Goal: Transaction & Acquisition: Purchase product/service

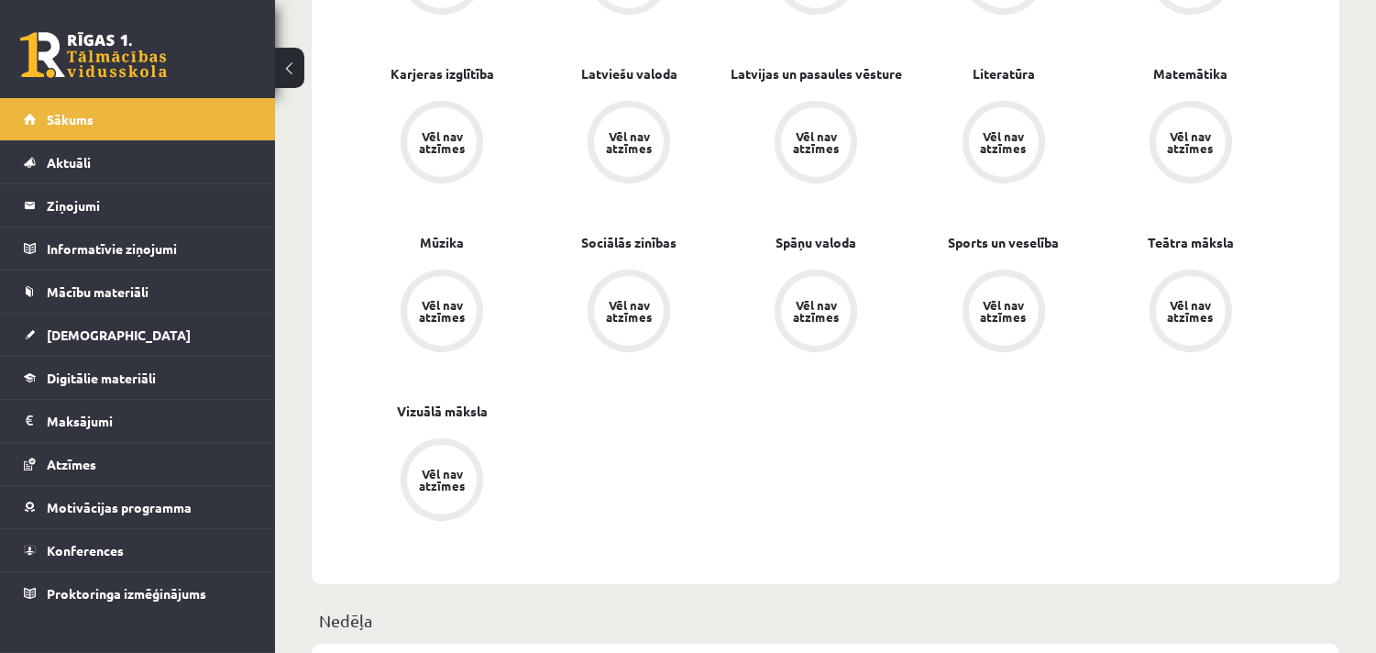
scroll to position [727, 0]
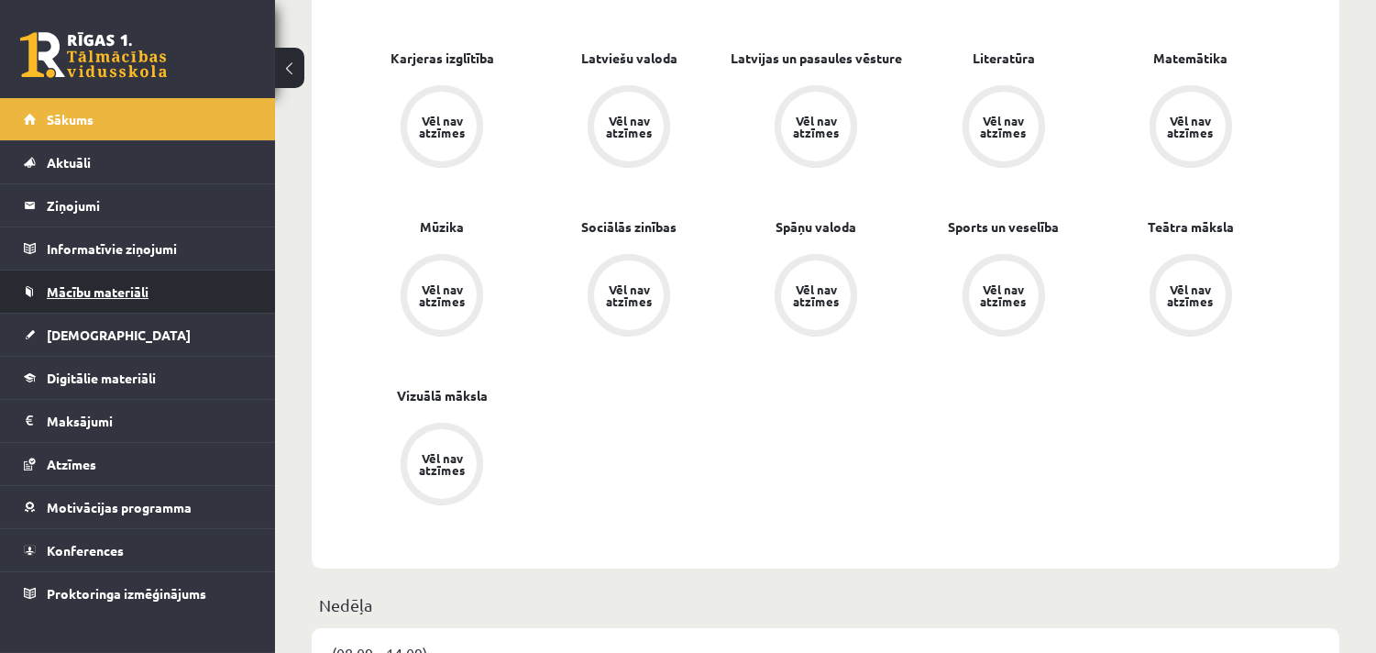
click at [240, 290] on link "Mācību materiāli" at bounding box center [138, 291] width 228 height 42
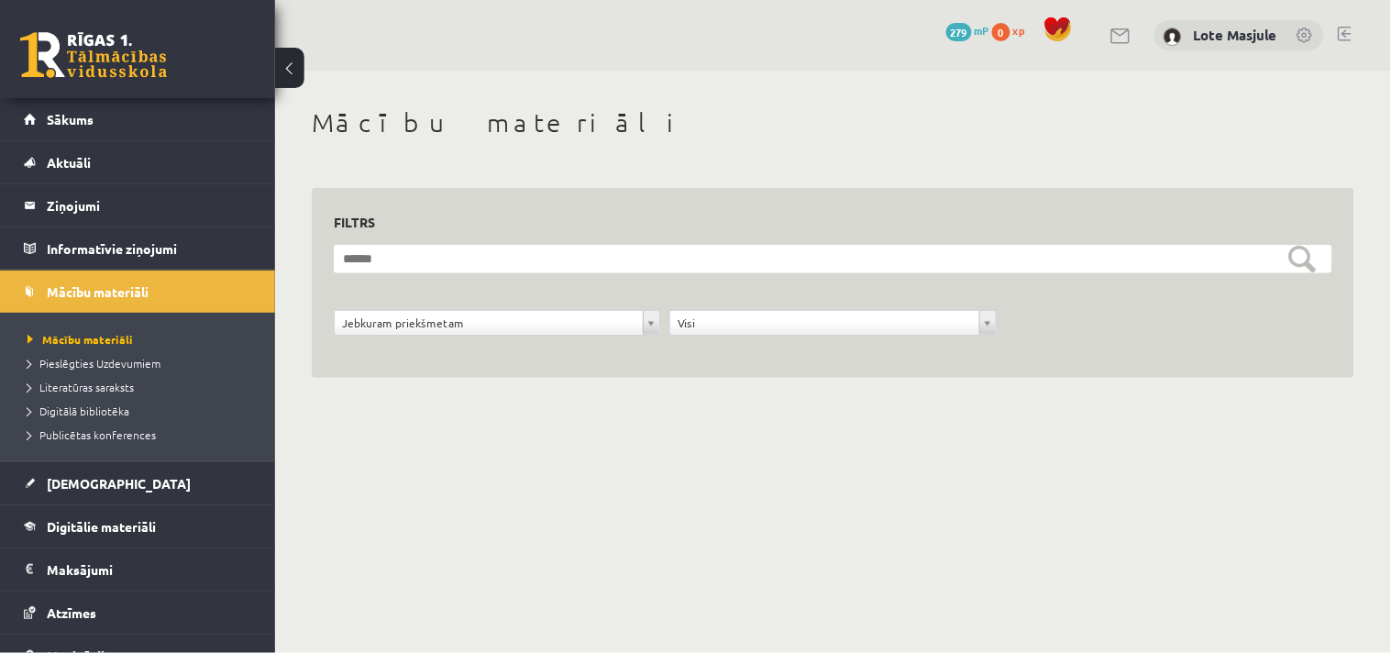
drag, startPoint x: 858, startPoint y: 202, endPoint x: 898, endPoint y: 152, distance: 63.9
click at [898, 152] on div "**********" at bounding box center [833, 264] width 1116 height 386
click at [1007, 24] on span "0" at bounding box center [1001, 32] width 18 height 18
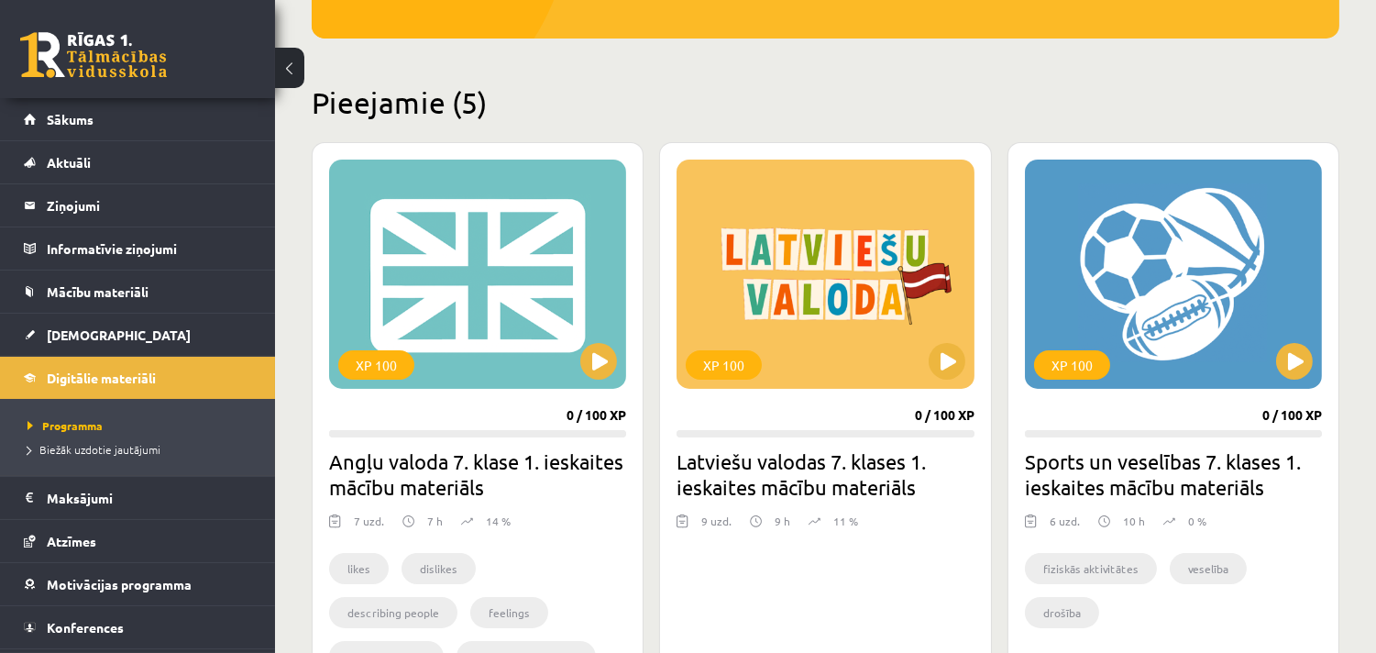
scroll to position [394, 0]
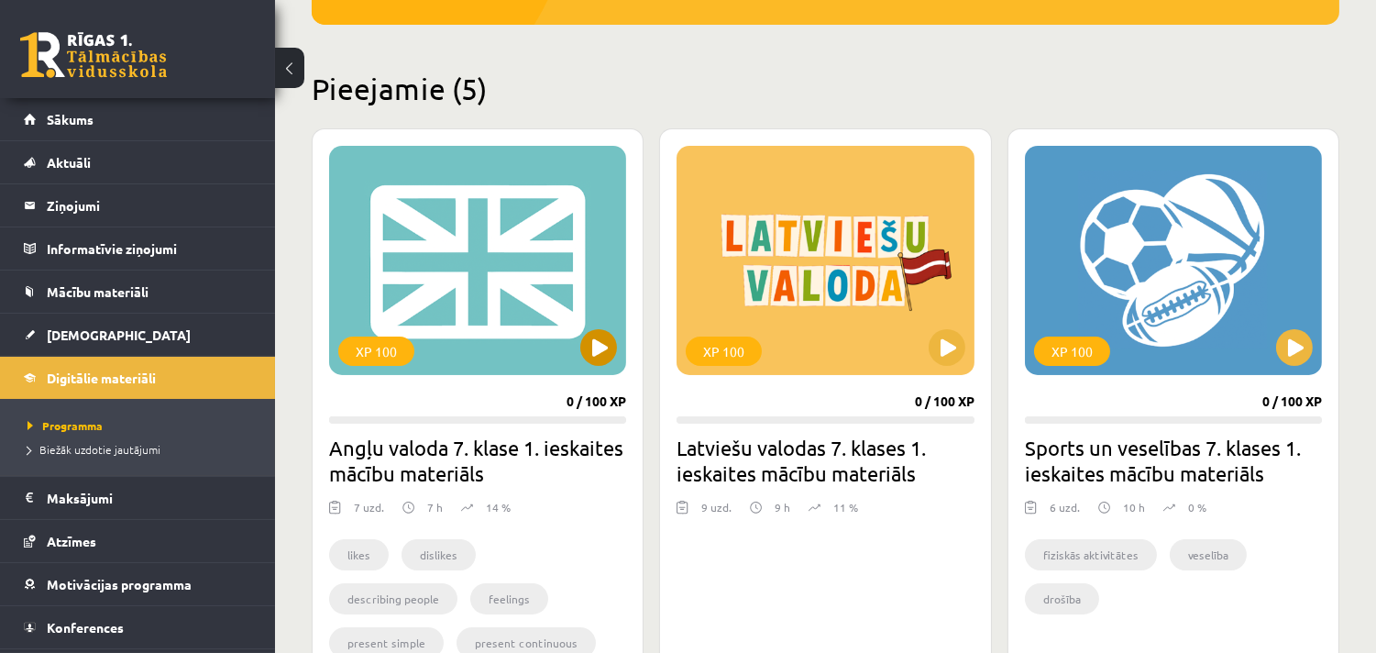
click at [609, 363] on div "XP 100" at bounding box center [477, 260] width 297 height 229
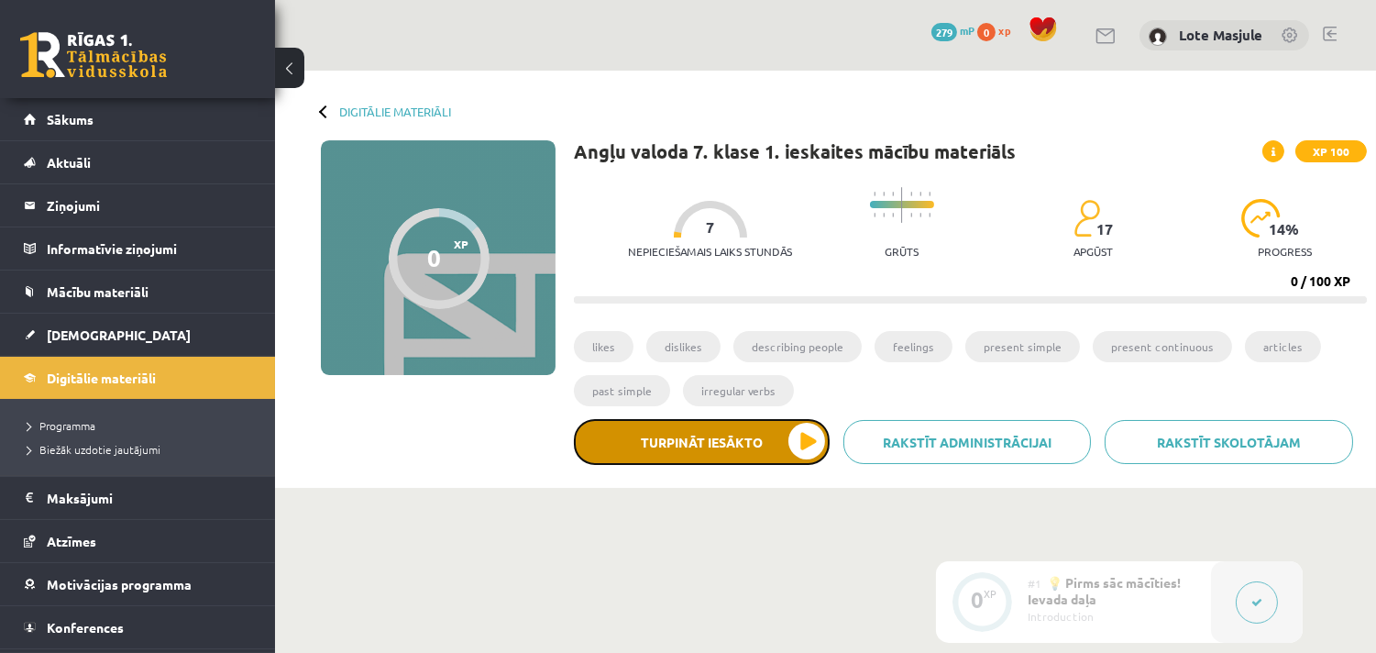
click at [817, 424] on button "Turpināt iesākto" at bounding box center [702, 442] width 256 height 46
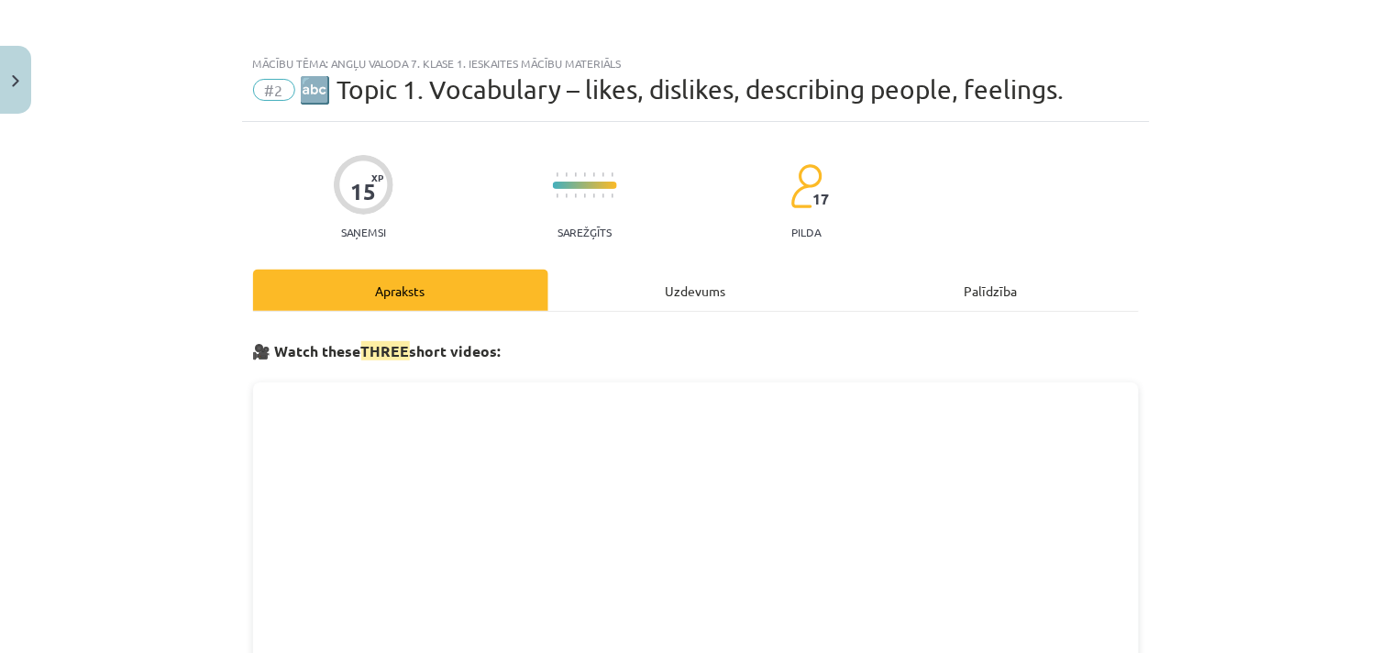
click at [716, 294] on div "Uzdevums" at bounding box center [695, 290] width 295 height 41
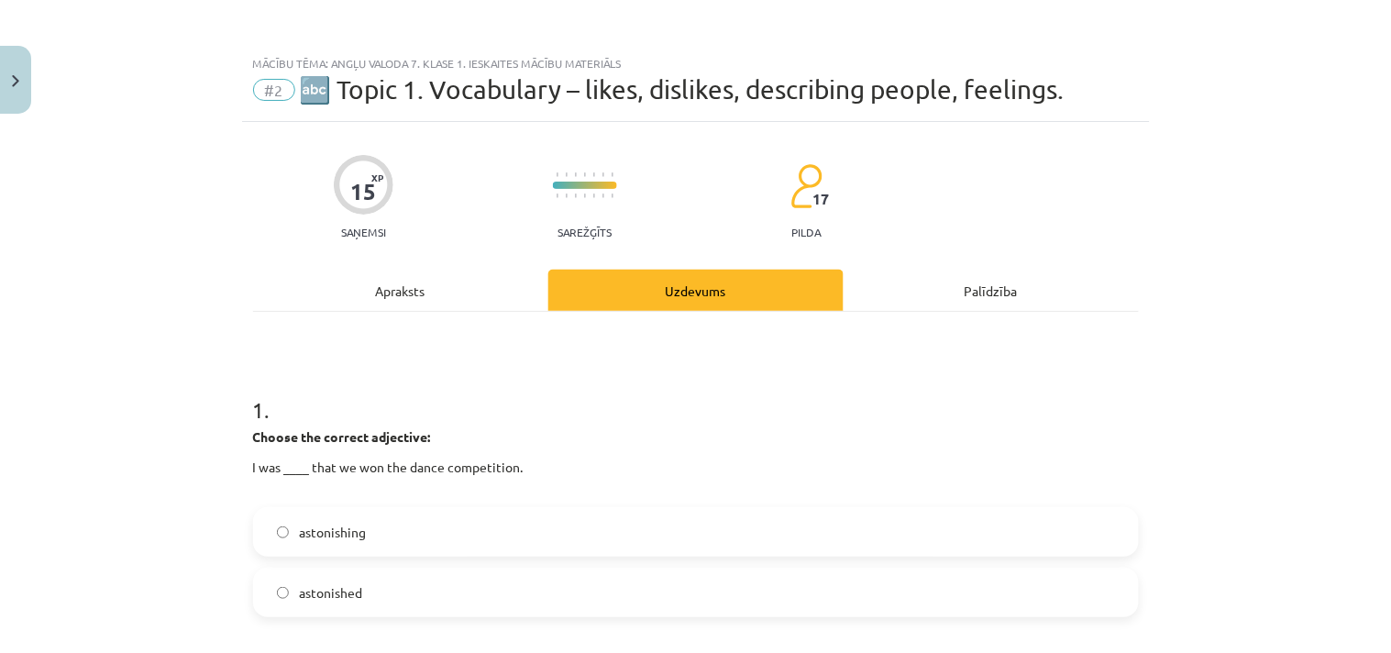
scroll to position [46, 0]
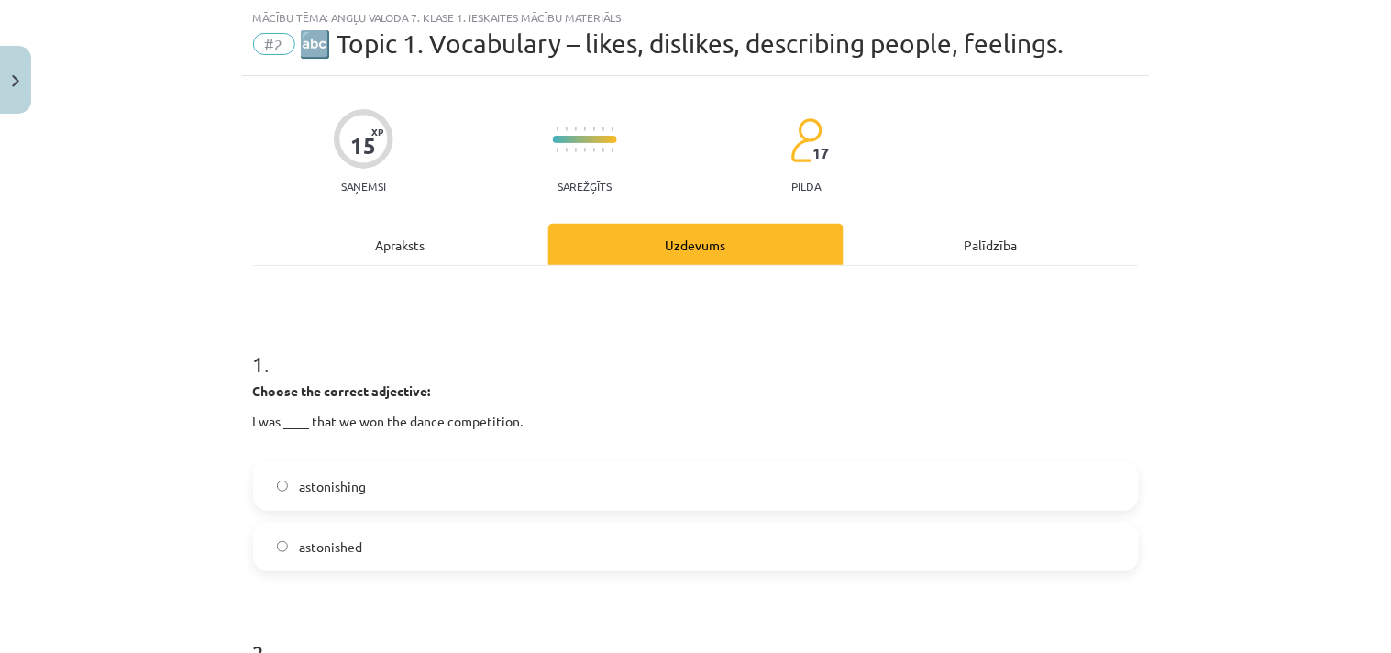
click at [215, 390] on div "Mācību tēma: Angļu valoda 7. klase 1. ieskaites mācību materiāls #2 🔤 Topic 1. …" at bounding box center [695, 326] width 1391 height 653
click at [423, 248] on div "Apraksts" at bounding box center [400, 244] width 295 height 41
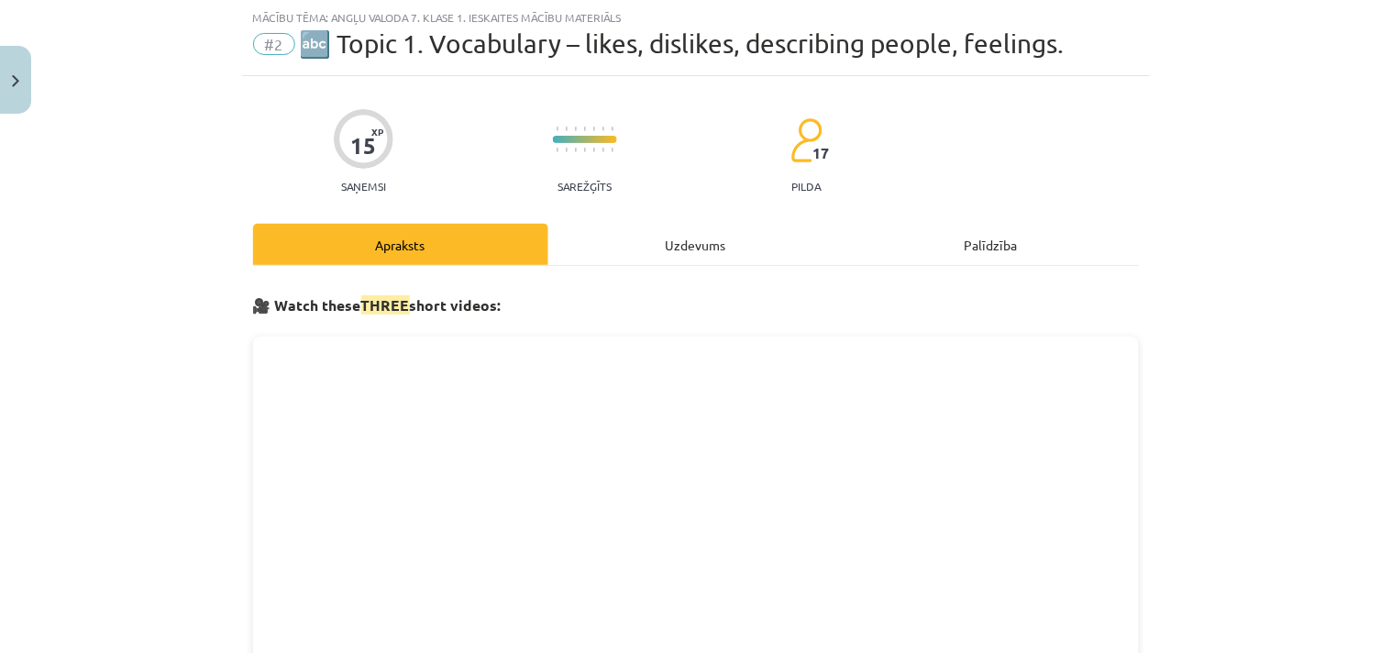
click at [391, 244] on div "Apraksts" at bounding box center [400, 244] width 295 height 41
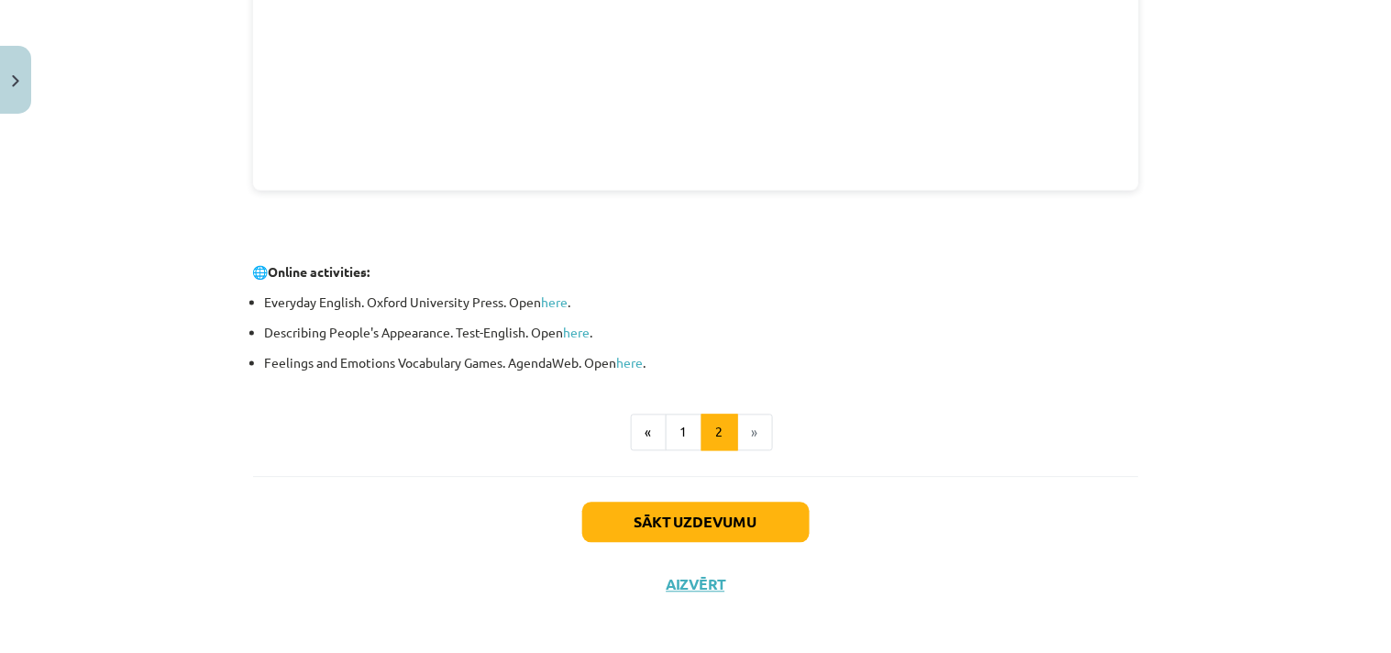
scroll to position [698, 0]
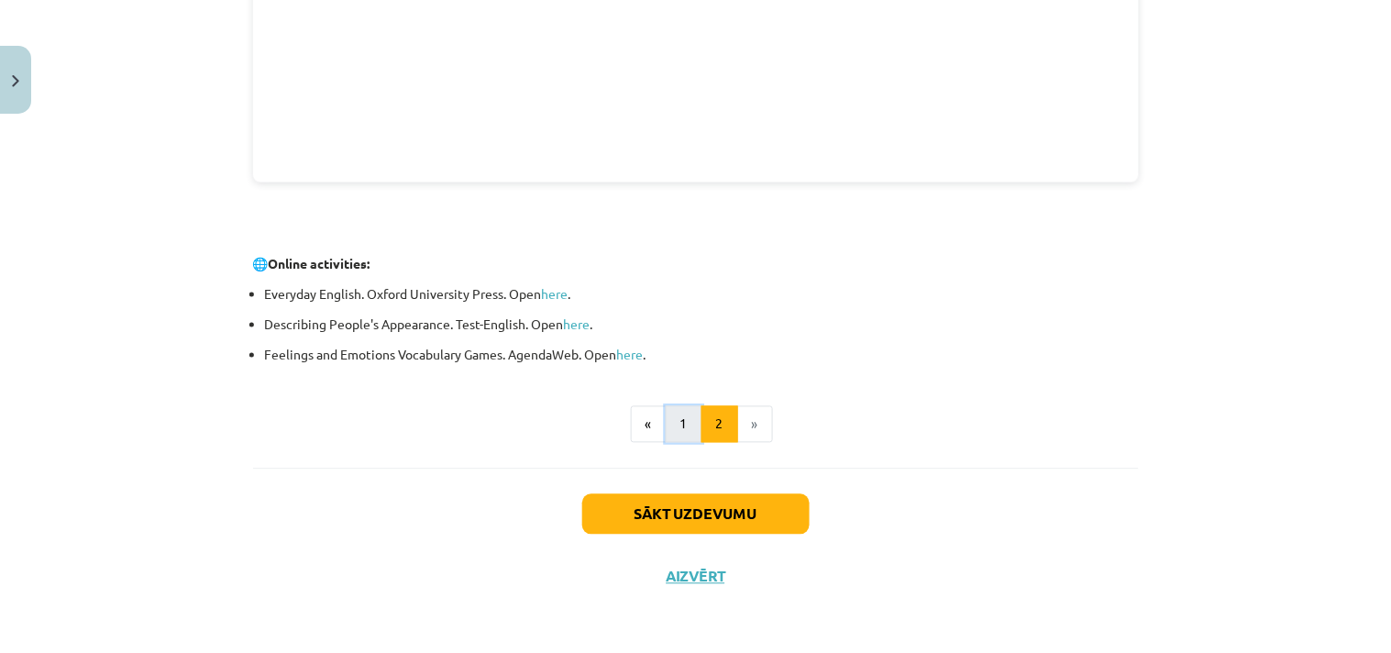
click at [666, 418] on button "1" at bounding box center [684, 424] width 37 height 37
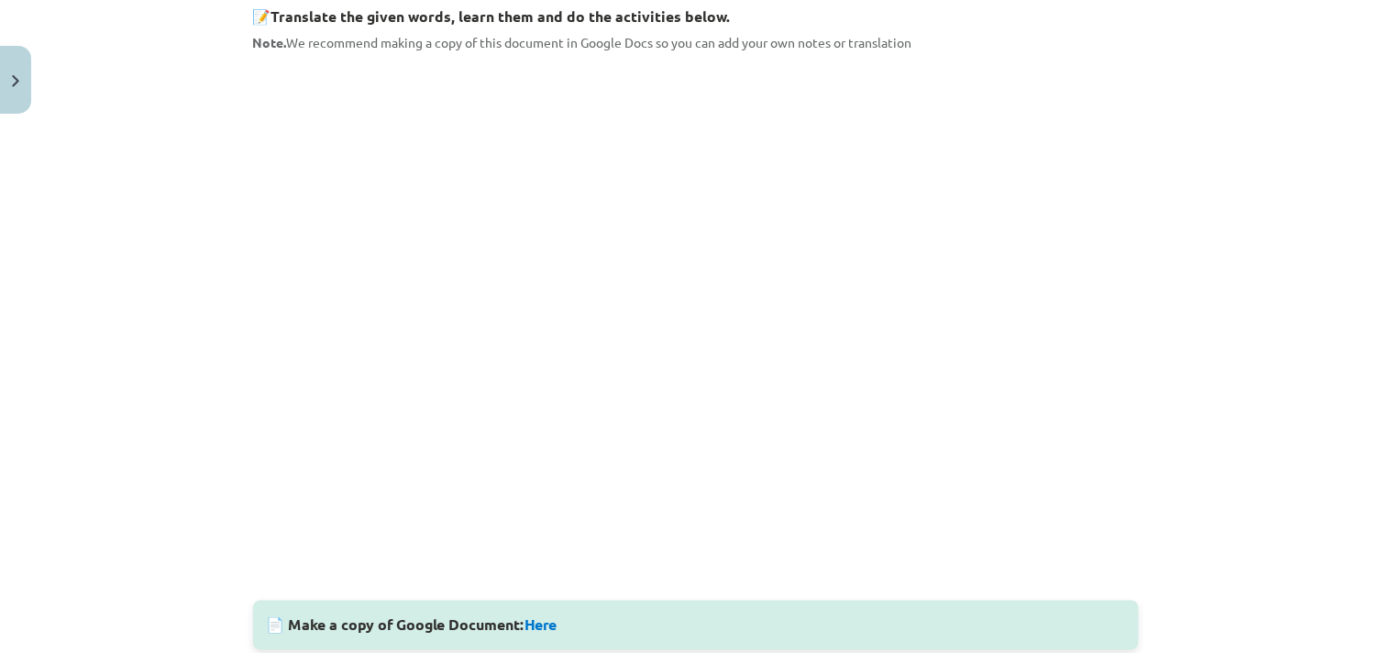
scroll to position [334, 0]
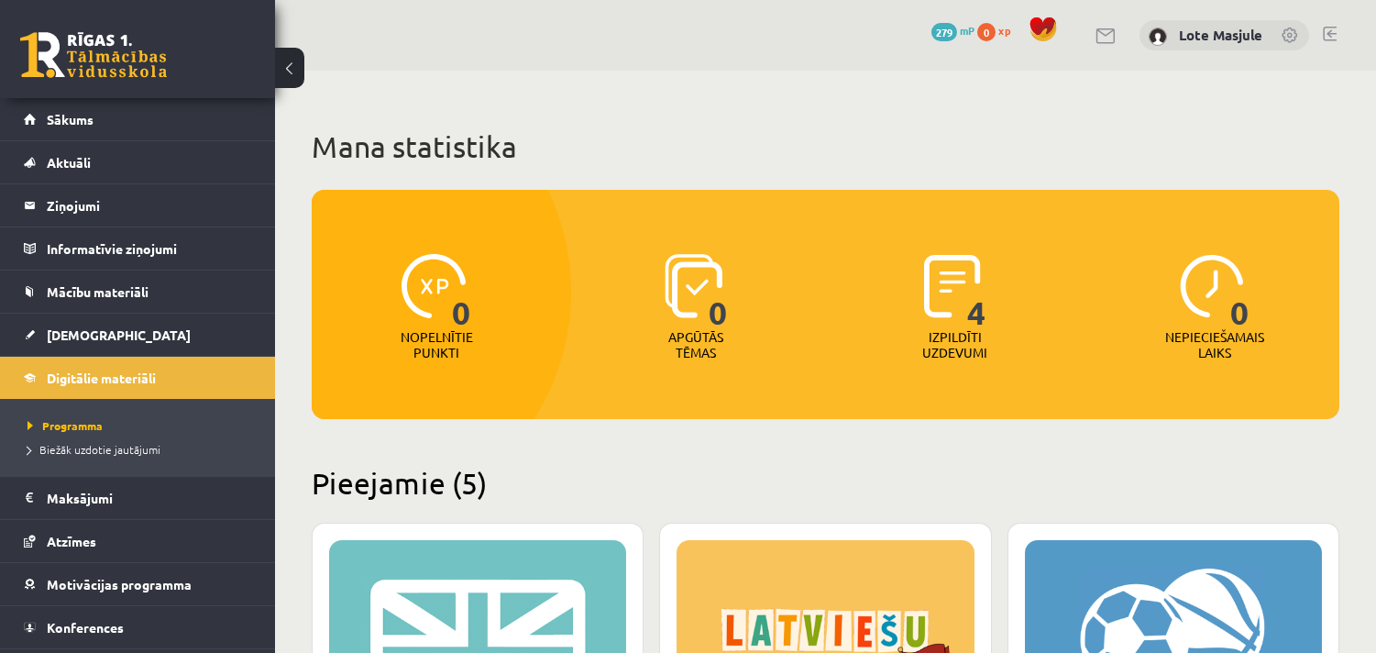
scroll to position [394, 0]
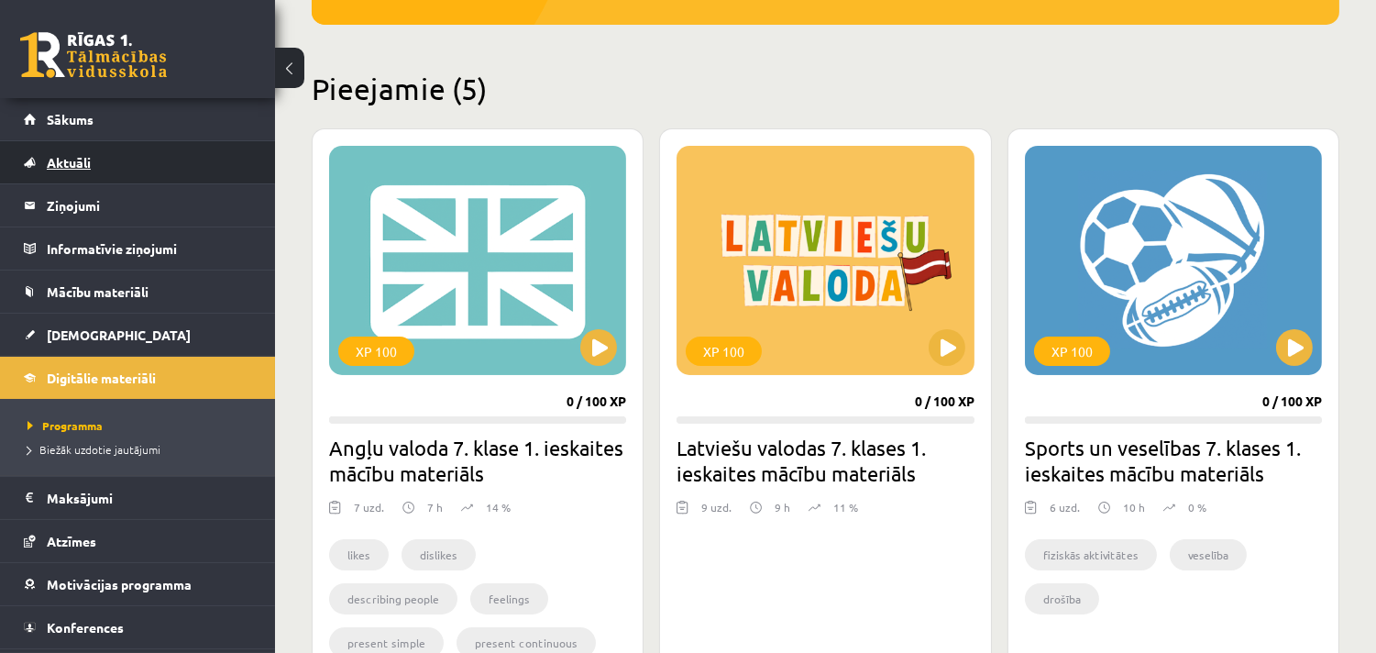
click at [79, 170] on link "Aktuāli" at bounding box center [138, 162] width 228 height 42
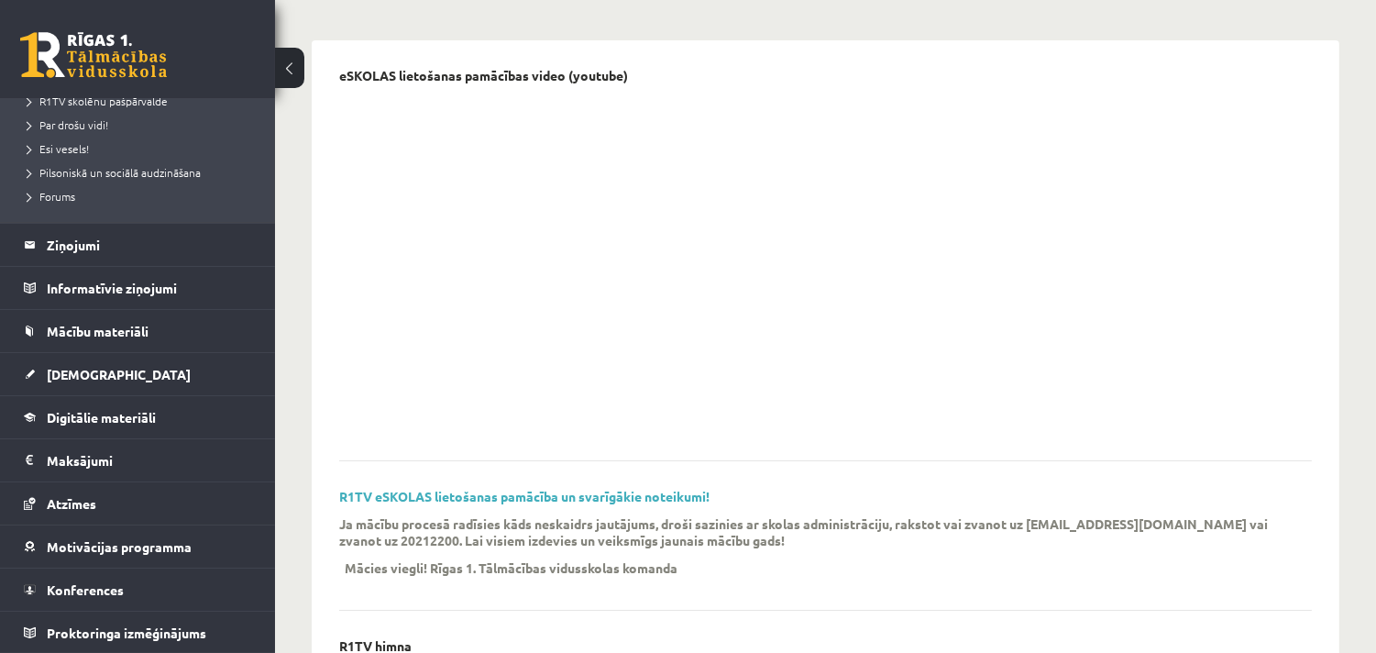
scroll to position [162, 0]
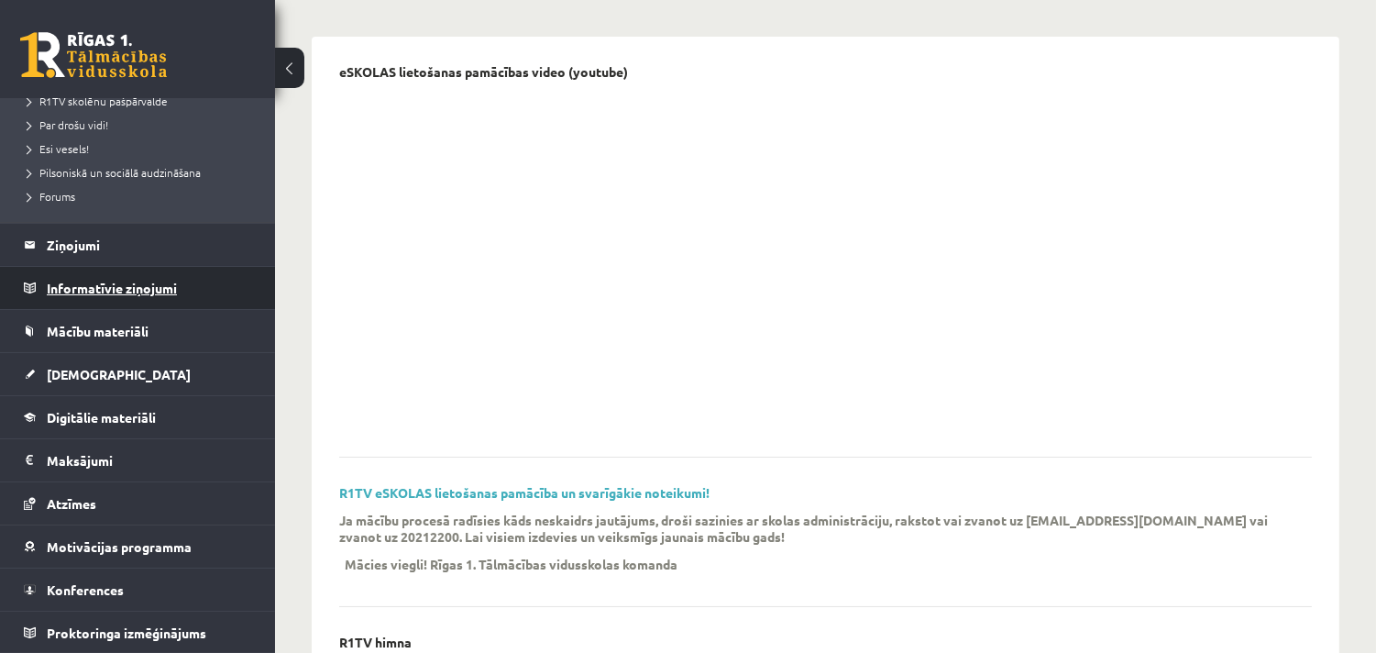
click at [216, 297] on legend "Informatīvie ziņojumi 0" at bounding box center [149, 288] width 205 height 42
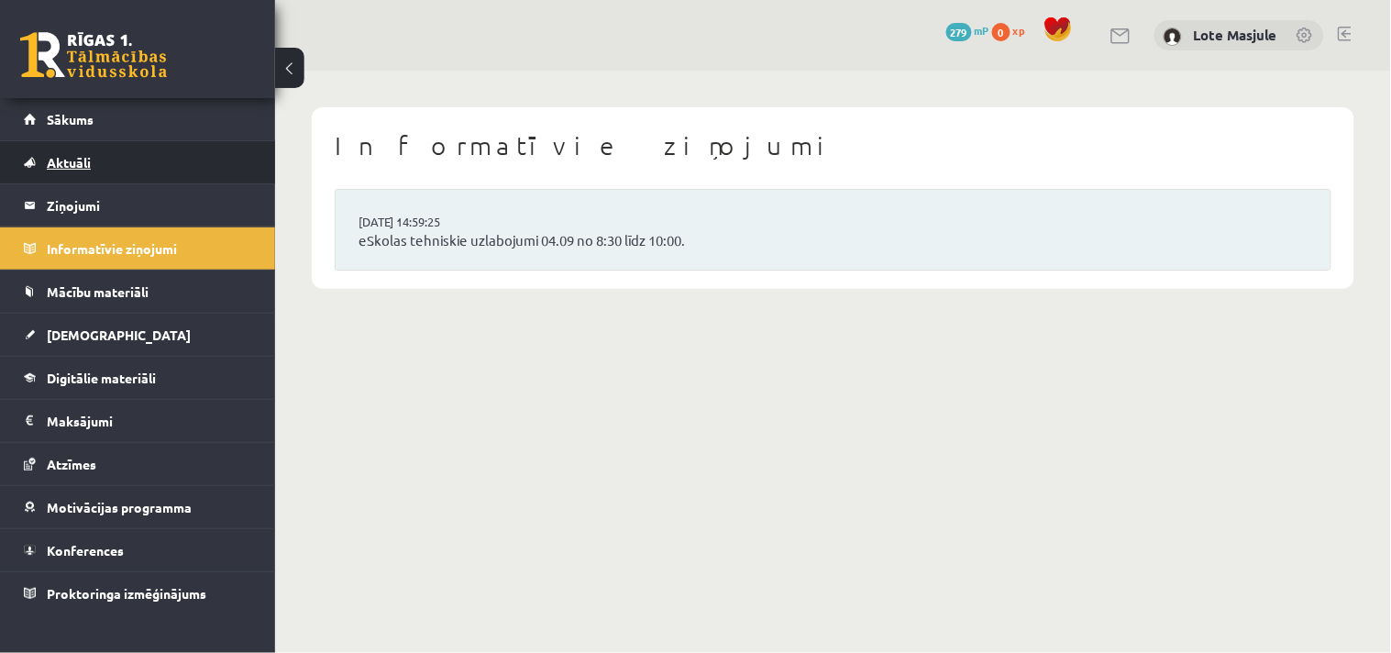
click at [195, 176] on link "Aktuāli" at bounding box center [138, 162] width 228 height 42
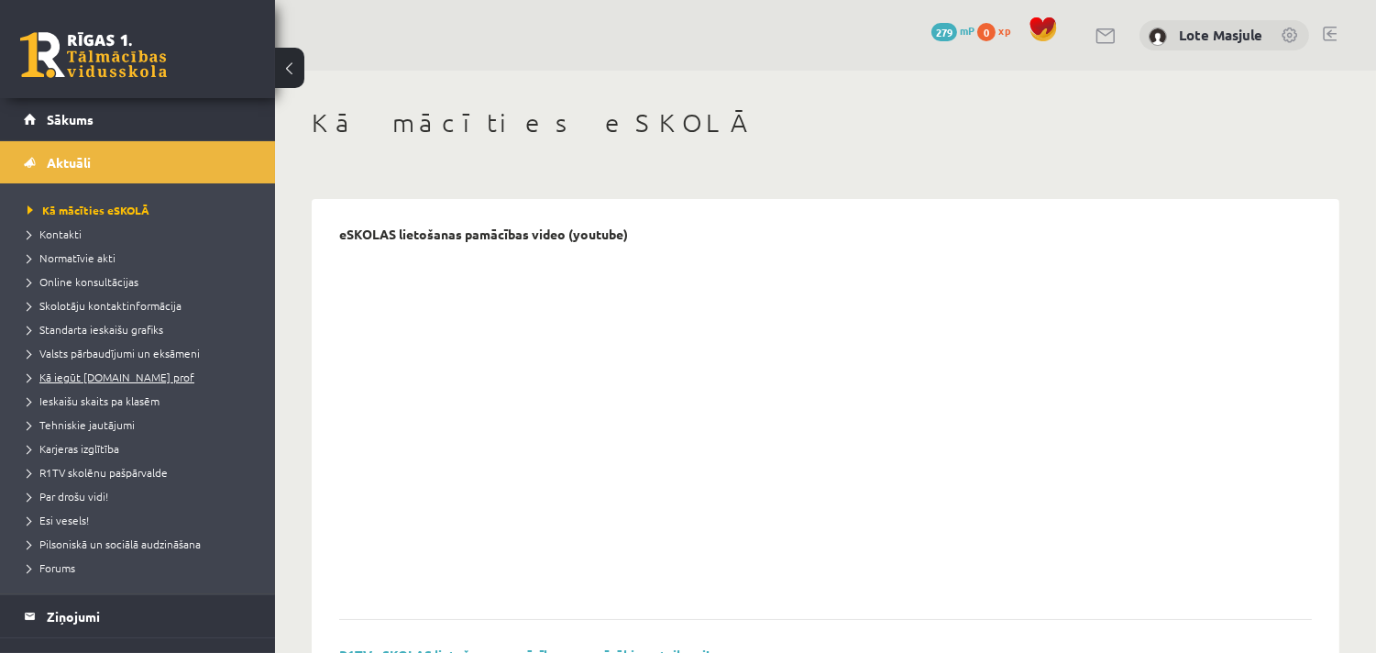
click at [151, 379] on span "Kā iegūt [DOMAIN_NAME] prof" at bounding box center [111, 376] width 167 height 15
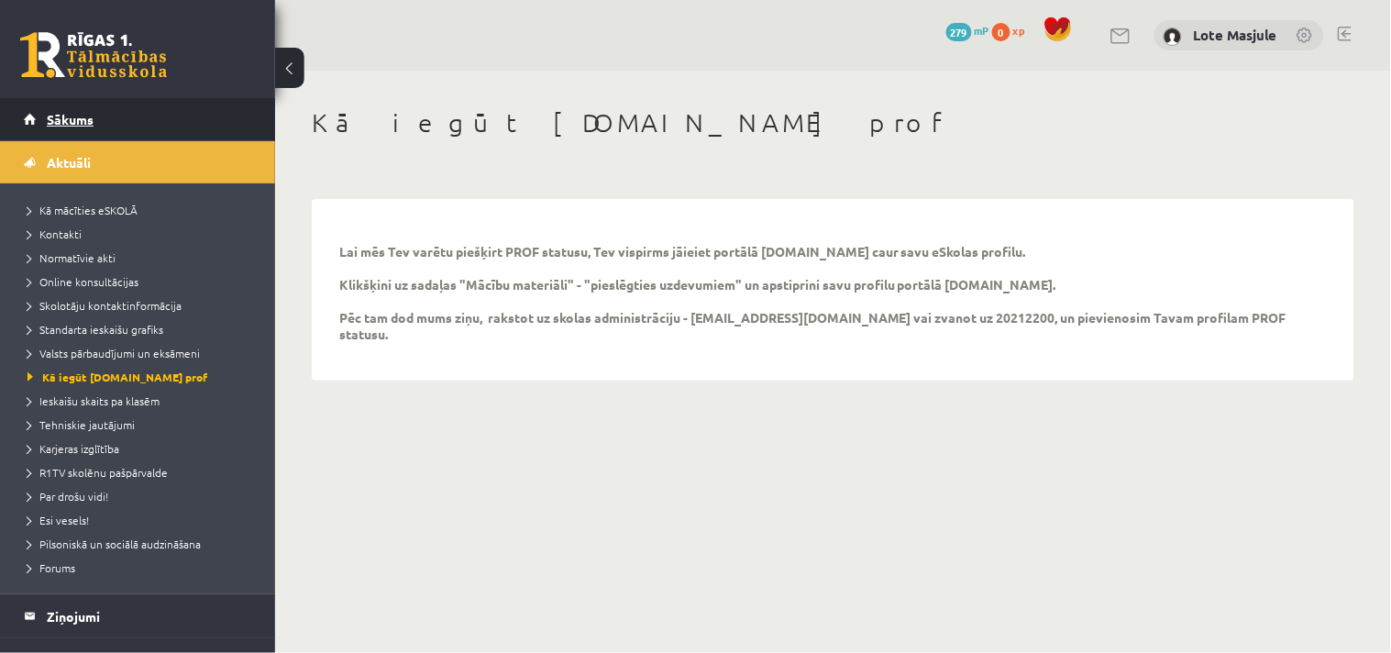
click at [71, 113] on span "Sākums" at bounding box center [70, 119] width 47 height 17
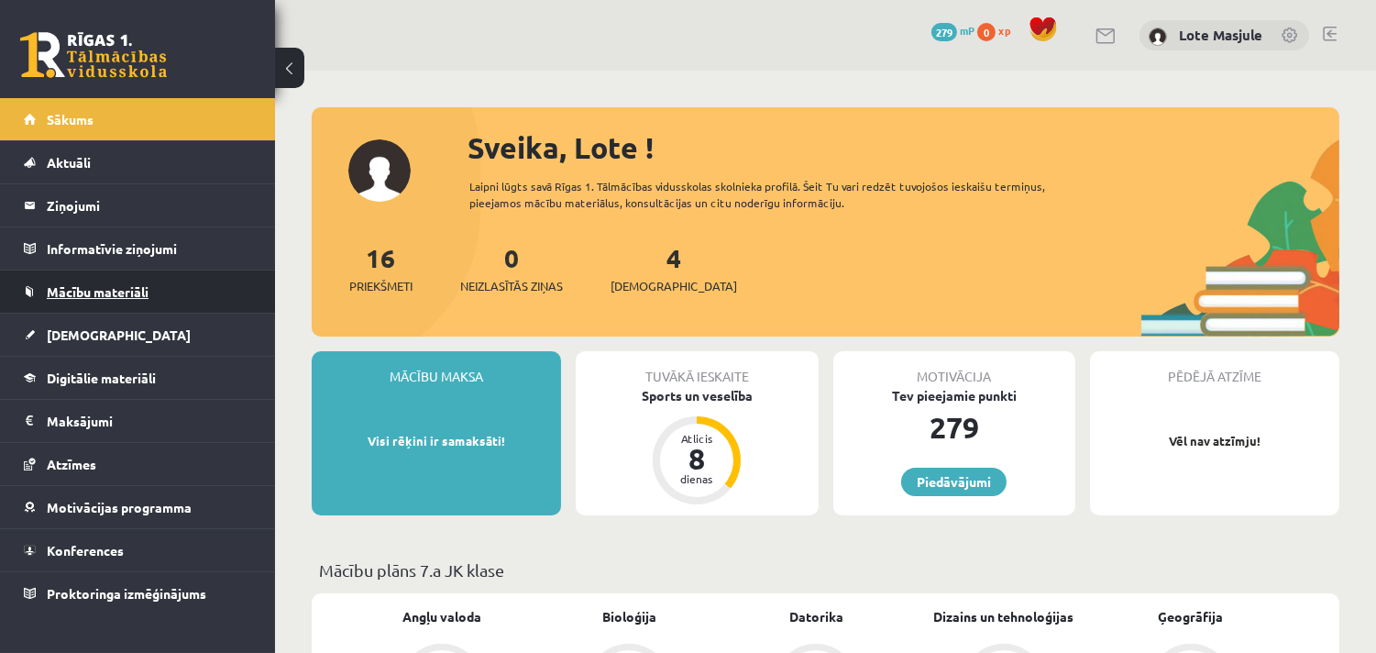
click at [128, 296] on span "Mācību materiāli" at bounding box center [98, 291] width 102 height 17
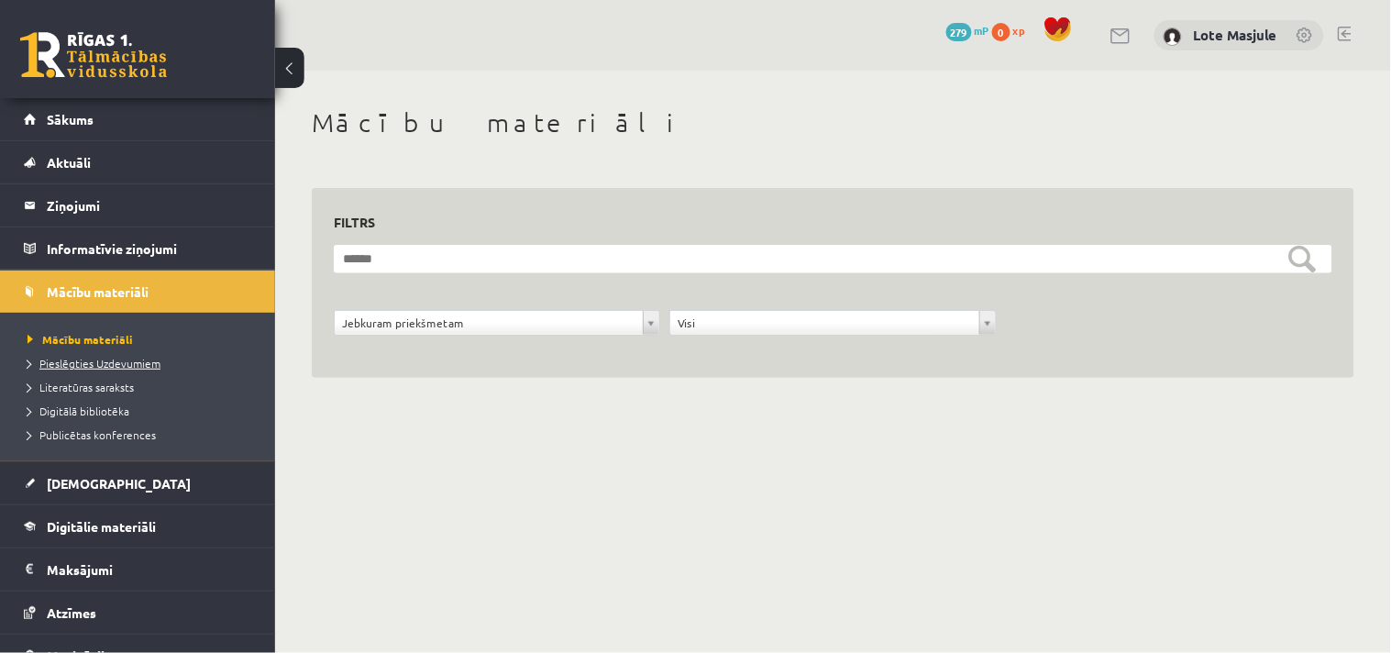
click at [139, 367] on span "Pieslēgties Uzdevumiem" at bounding box center [94, 363] width 133 height 15
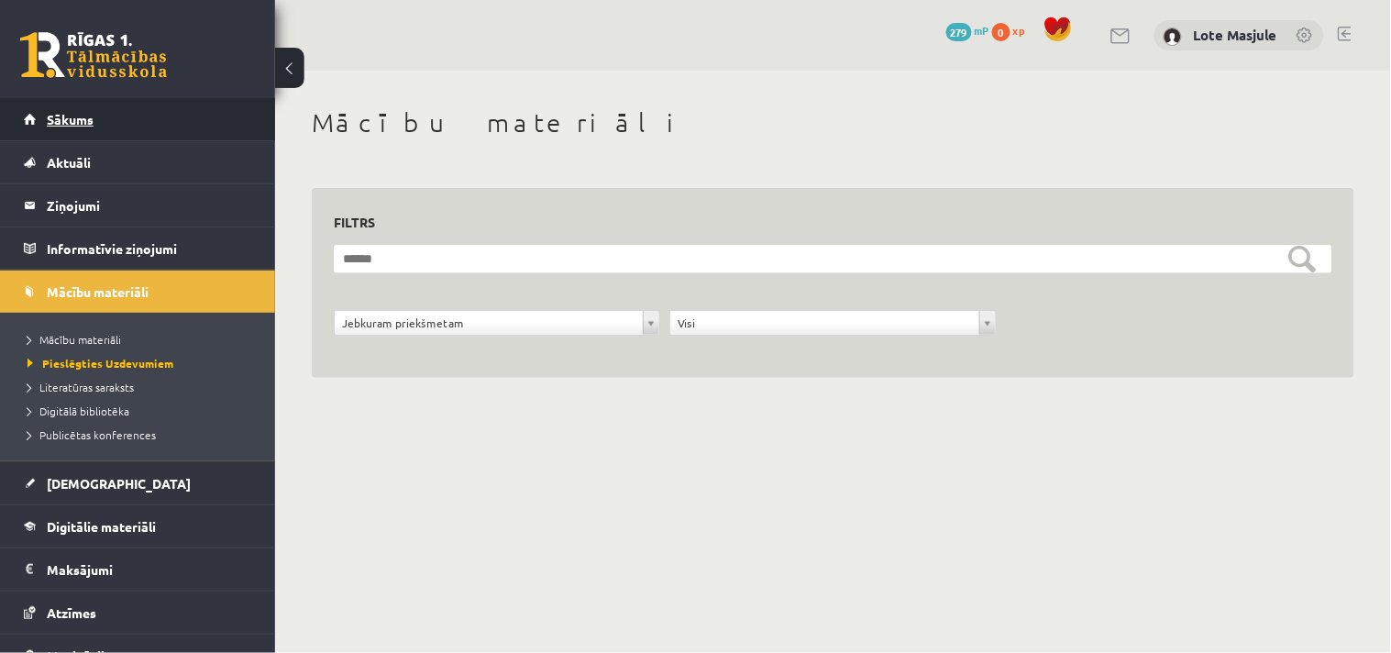
click at [97, 124] on link "Sākums" at bounding box center [138, 119] width 228 height 42
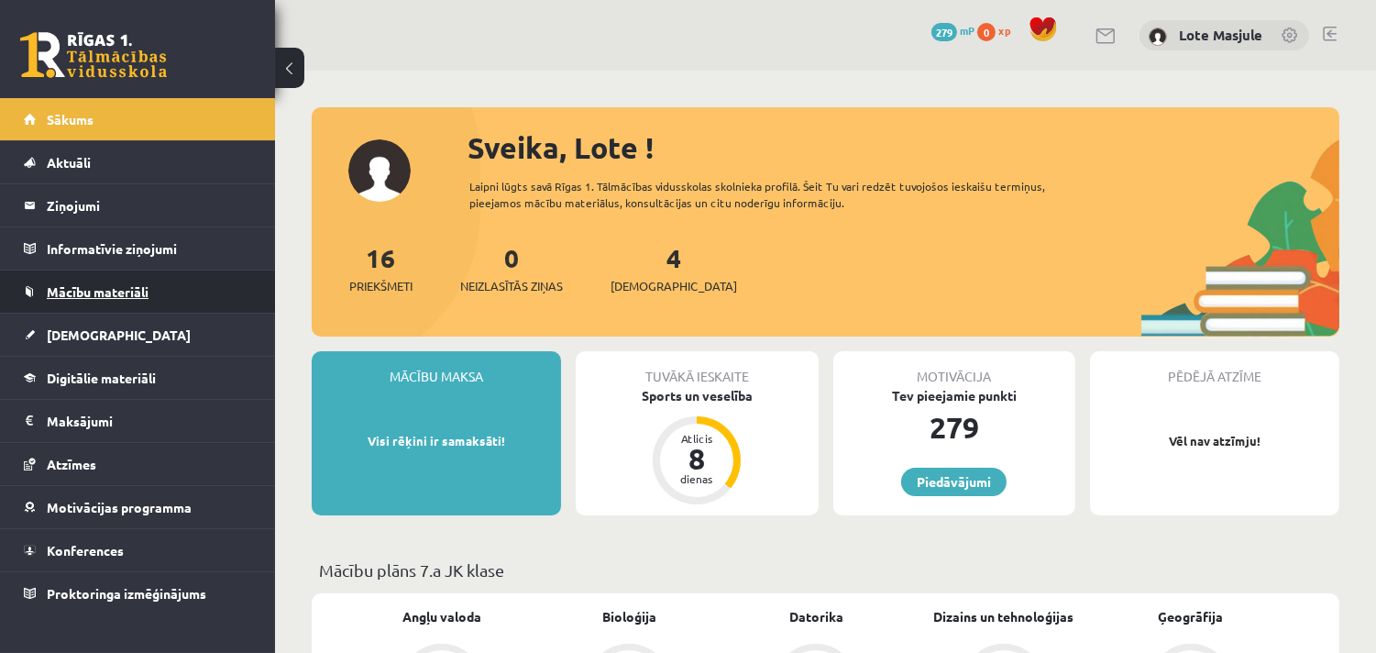
click at [134, 303] on link "Mācību materiāli" at bounding box center [138, 291] width 228 height 42
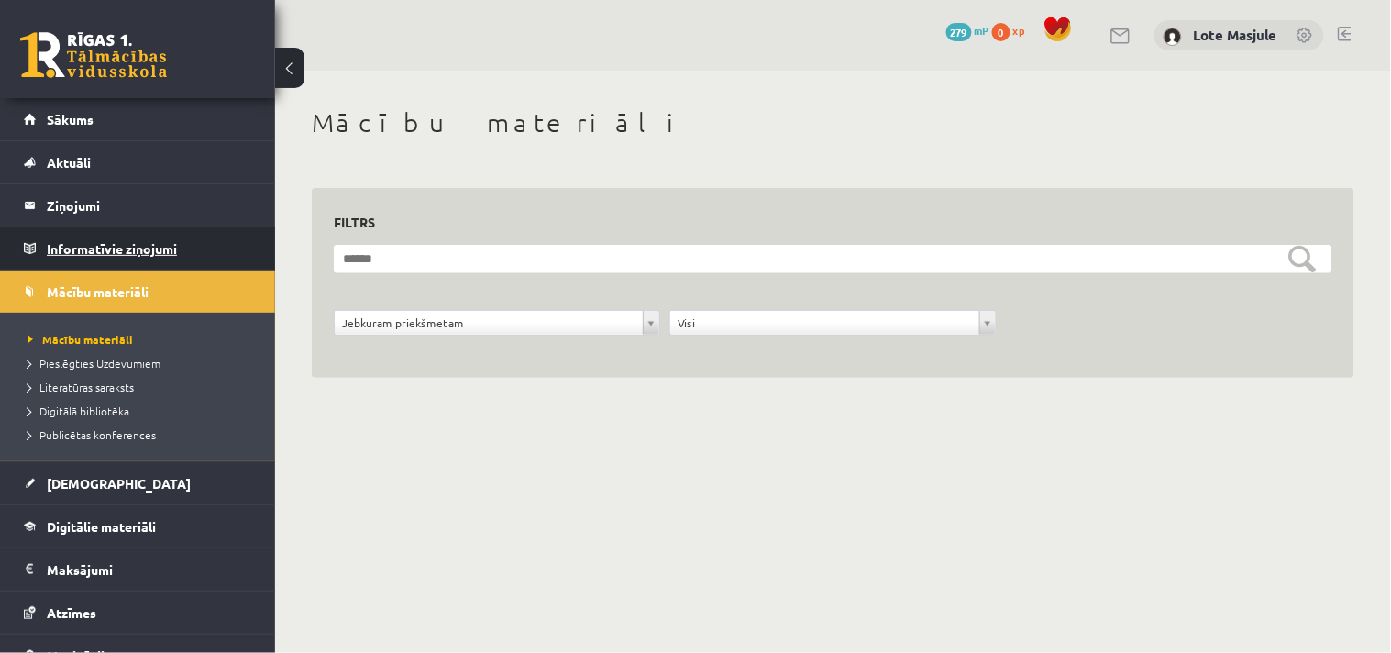
click at [149, 249] on legend "Informatīvie ziņojumi 0" at bounding box center [149, 248] width 205 height 42
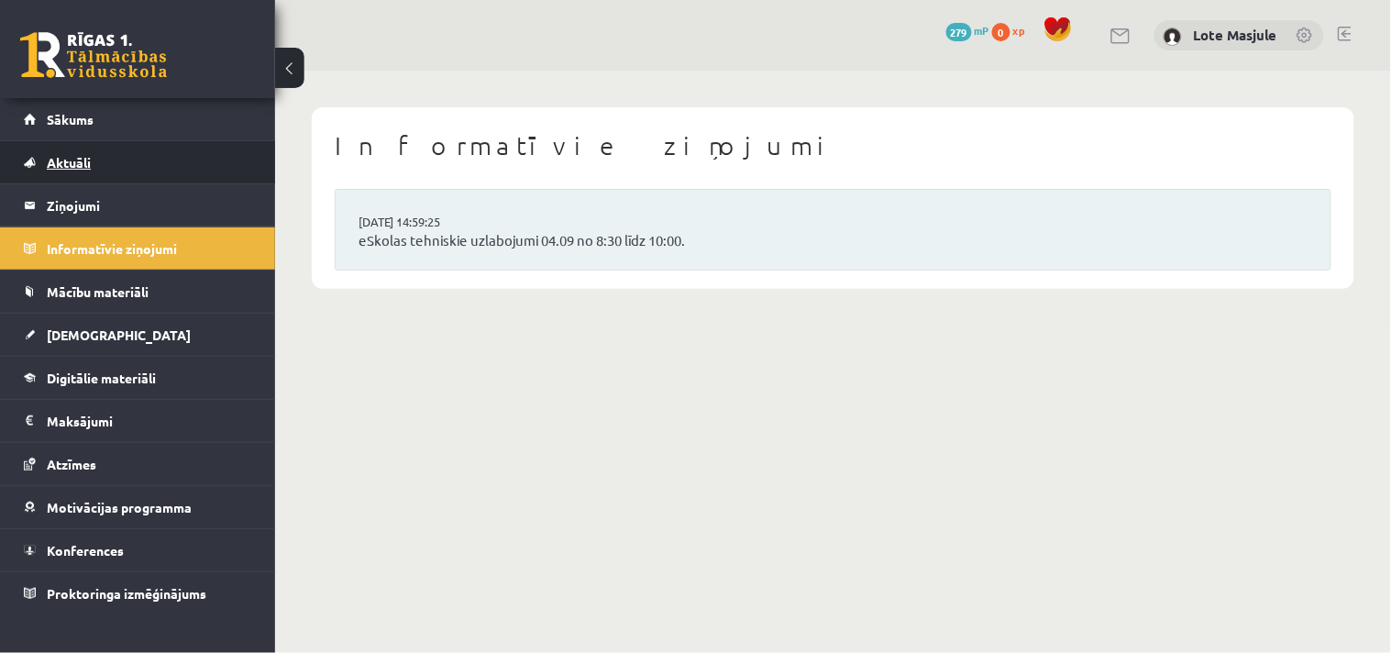
click at [114, 153] on link "Aktuāli" at bounding box center [138, 162] width 228 height 42
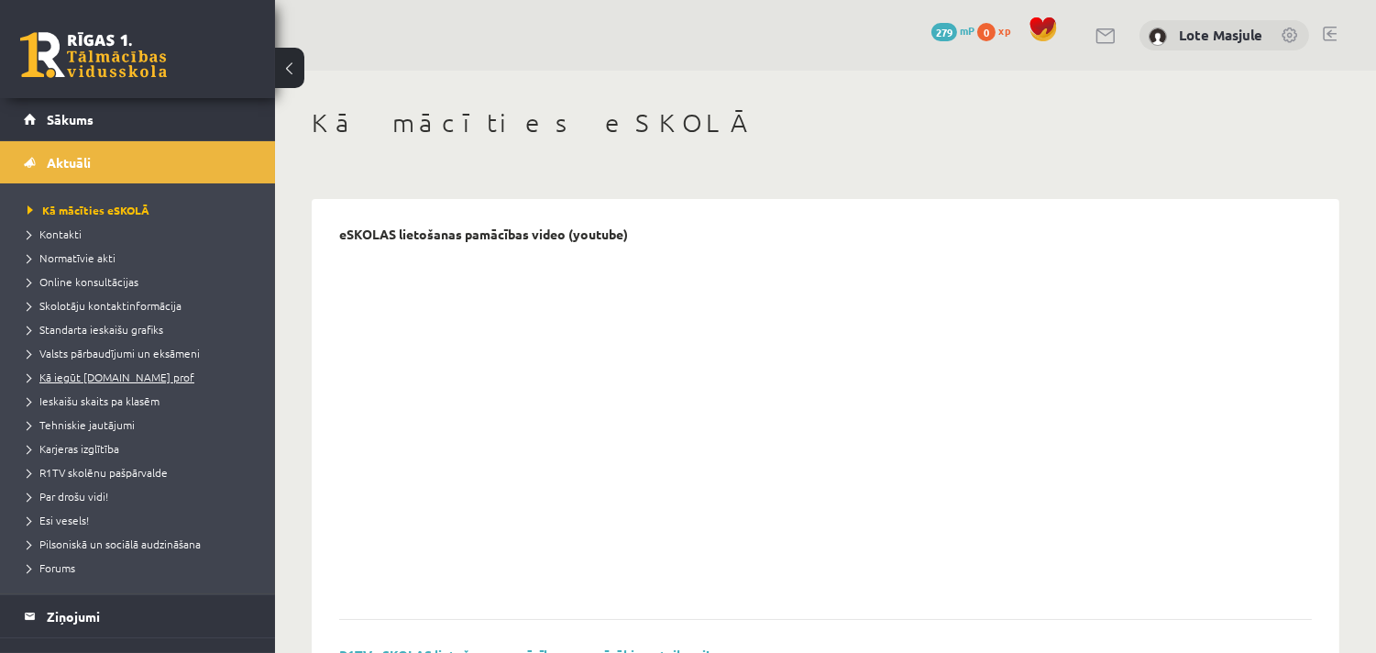
click at [113, 374] on span "Kā iegūt [DOMAIN_NAME] prof" at bounding box center [111, 376] width 167 height 15
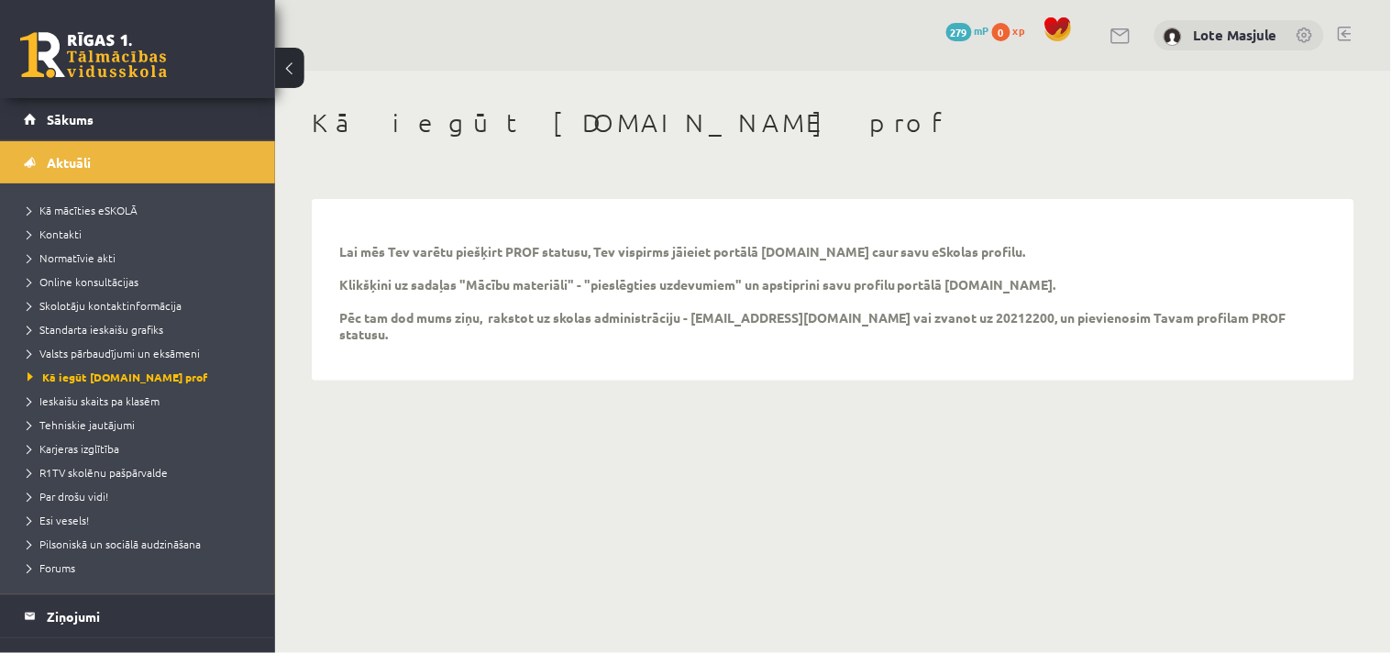
click at [717, 316] on p "Lai mēs Tev varētu piešķirt PROF statusu, Tev vispirms jāieiet portālā uzdevumi…" at bounding box center [819, 292] width 960 height 99
click at [143, 73] on link at bounding box center [93, 55] width 147 height 46
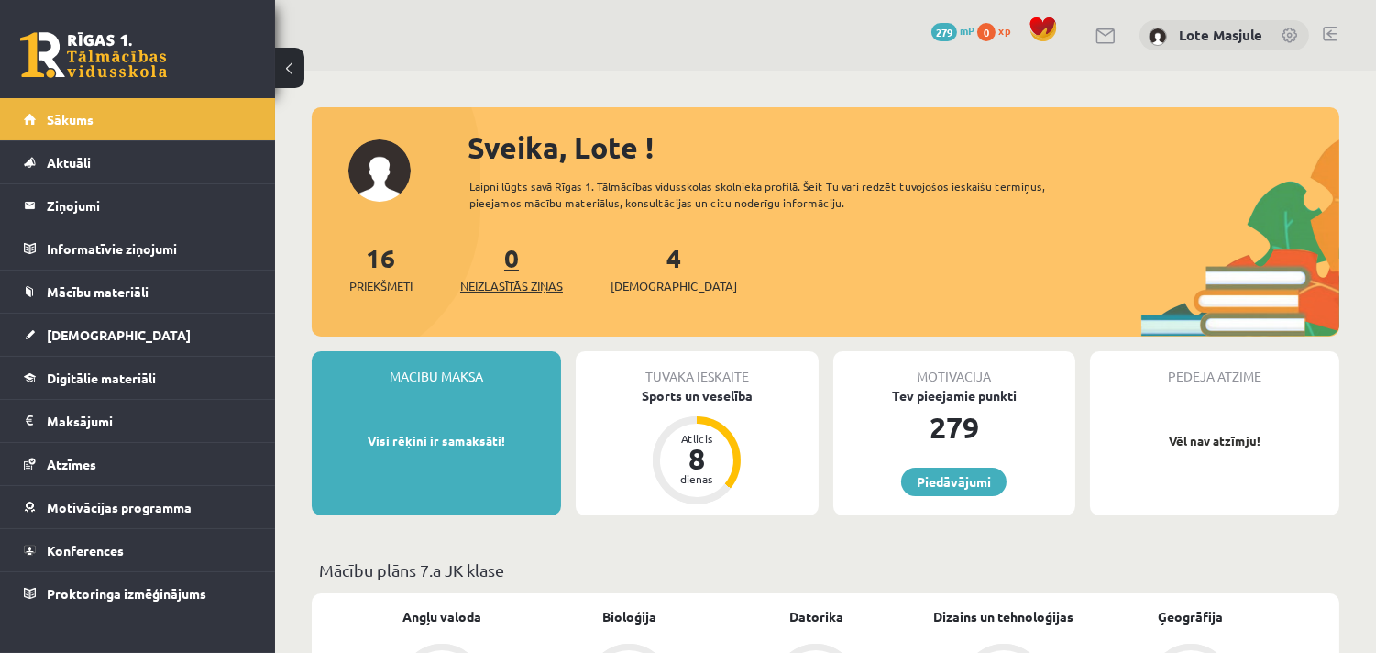
click at [486, 277] on span "Neizlasītās ziņas" at bounding box center [511, 286] width 103 height 18
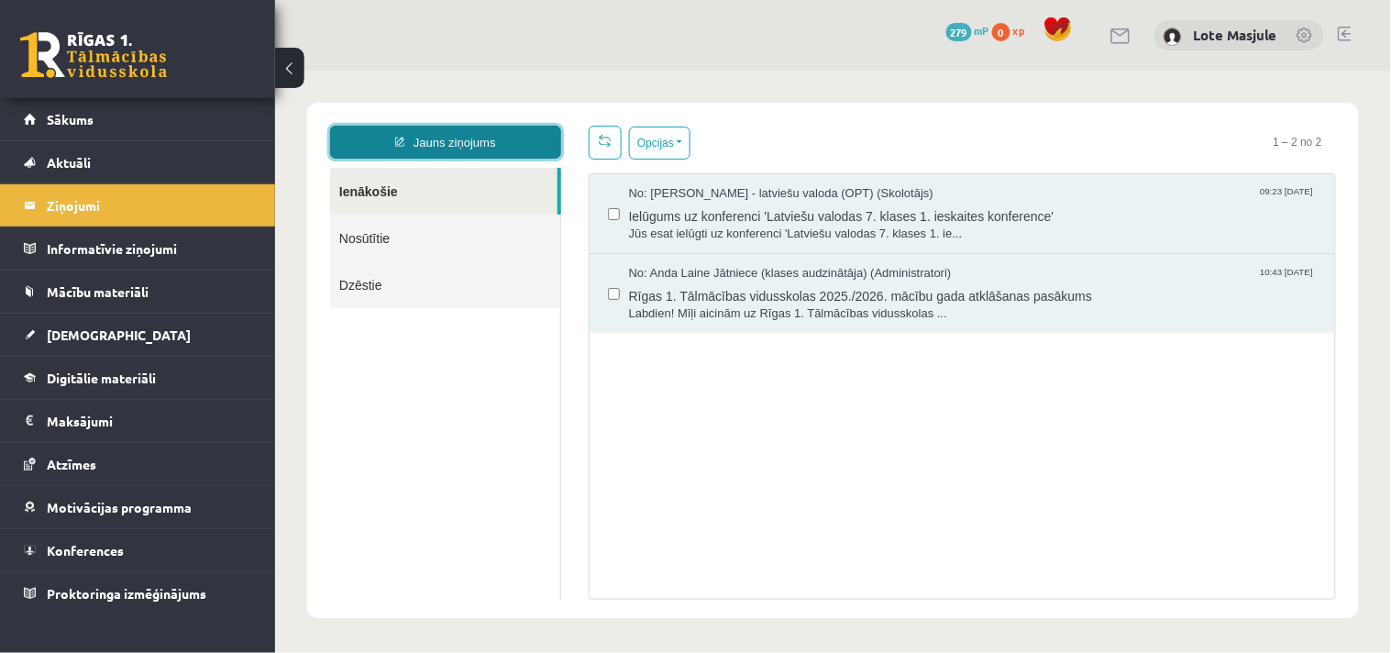
click at [481, 149] on link "Jauns ziņojums" at bounding box center [444, 141] width 231 height 33
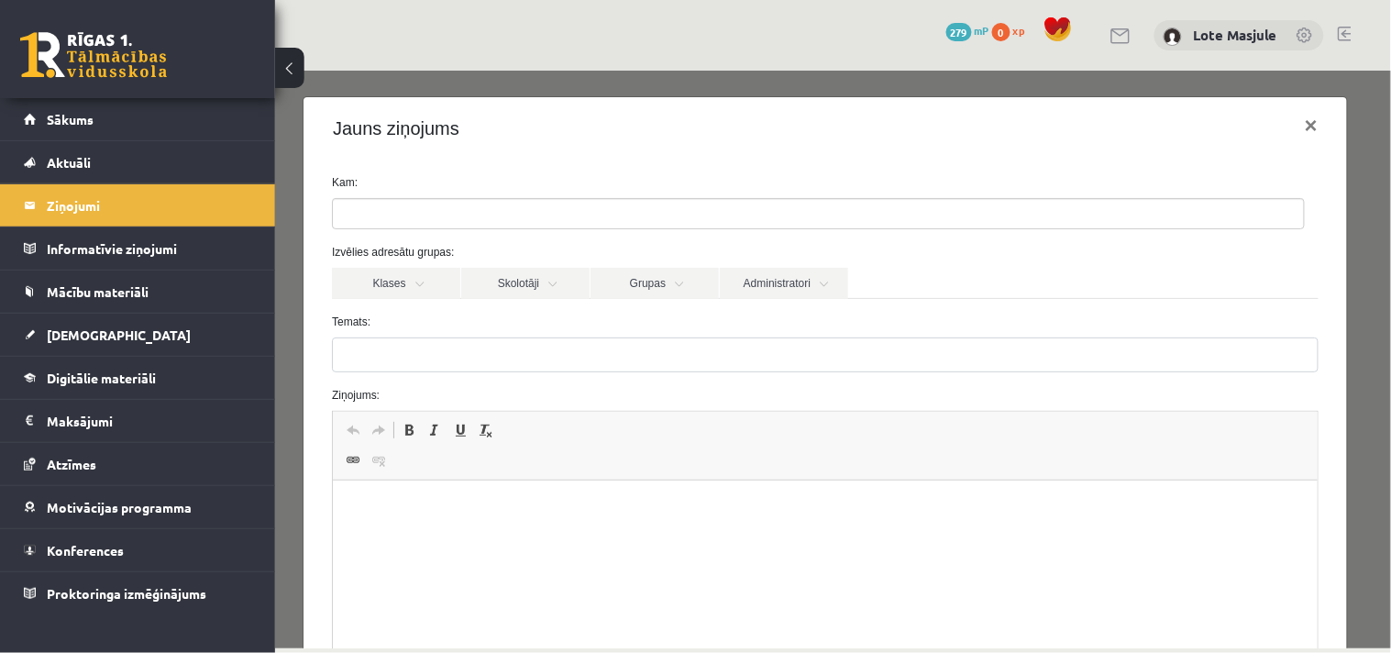
click at [444, 221] on ul at bounding box center [817, 212] width 971 height 29
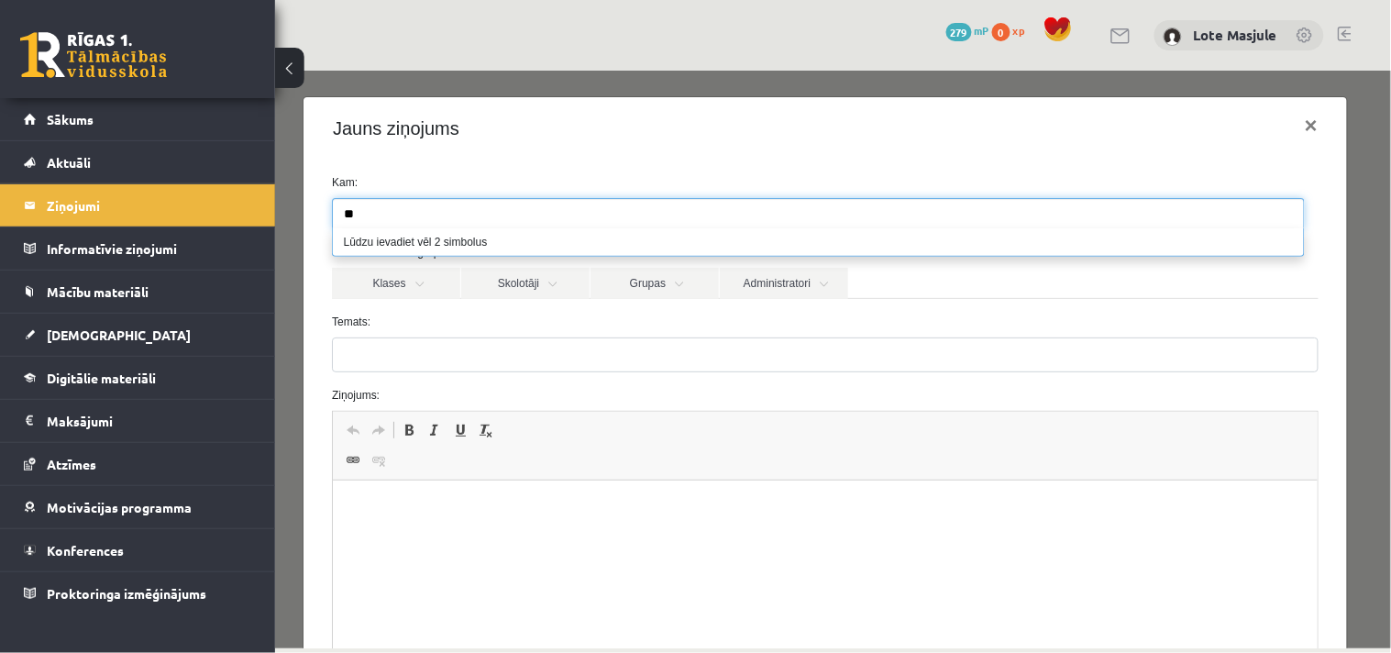
type input "*"
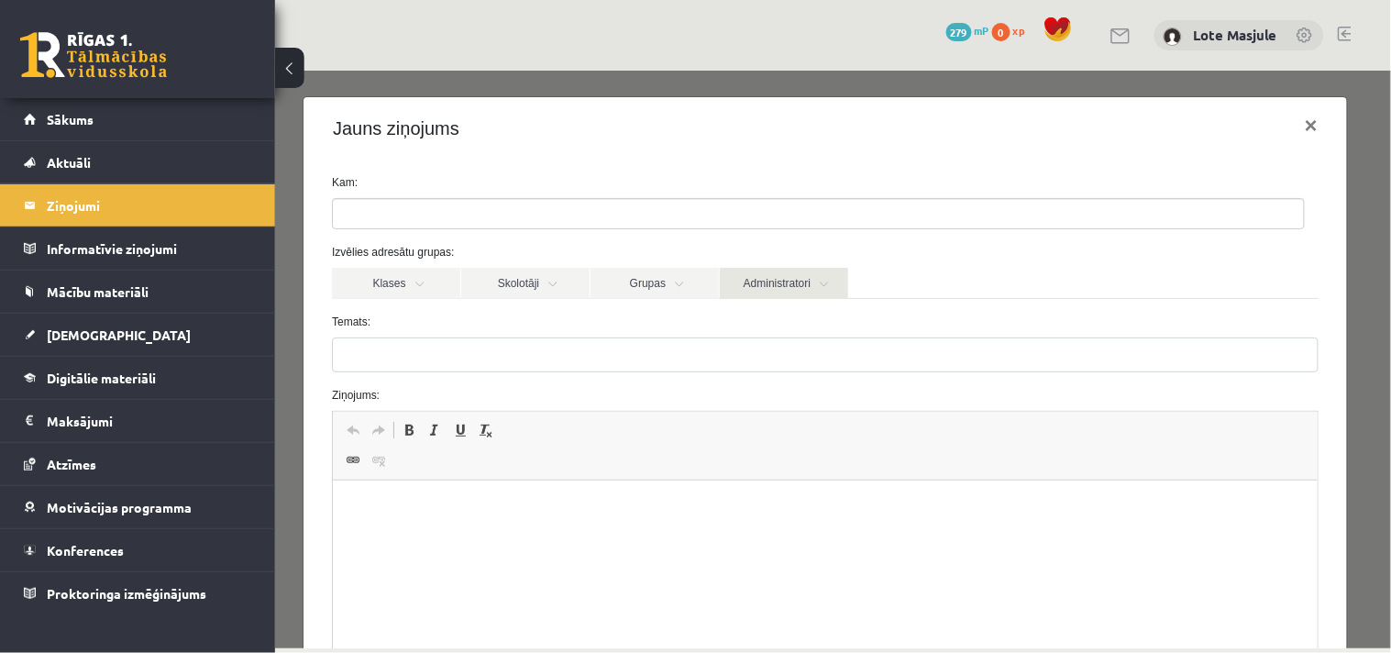
click at [786, 271] on link "Administratori" at bounding box center [783, 282] width 128 height 31
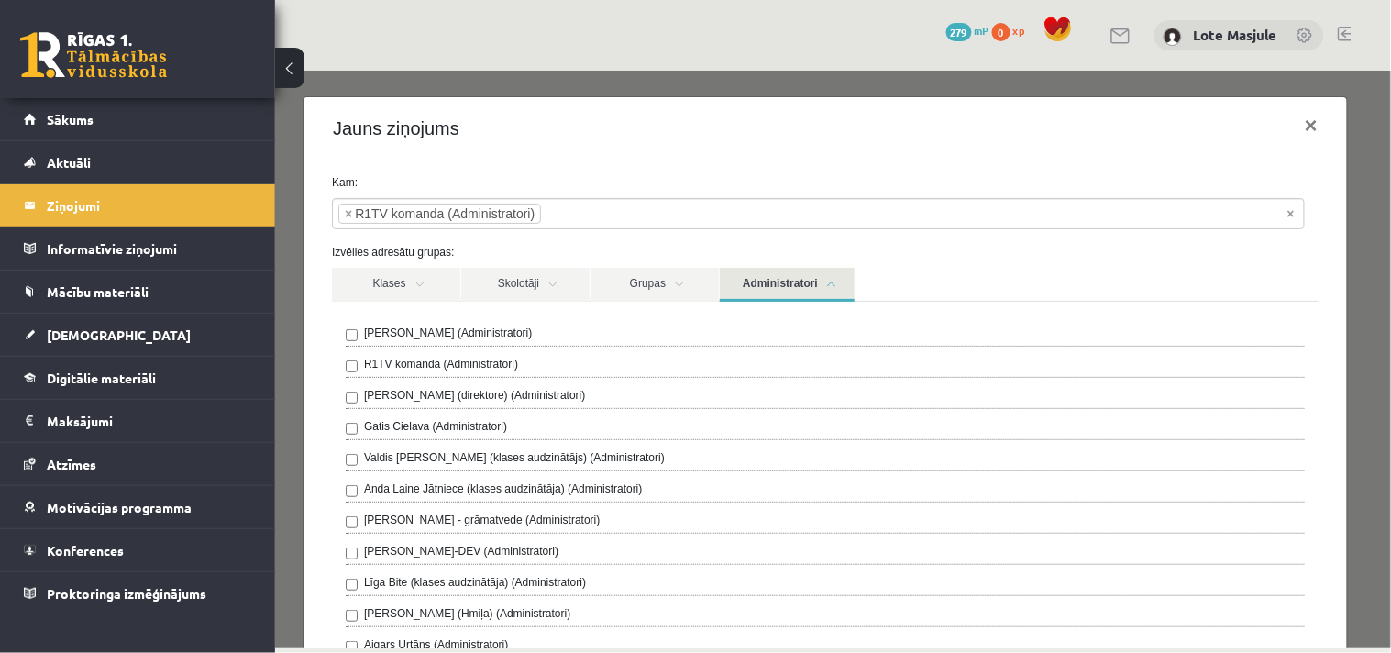
click at [898, 321] on div "Ivo Čapiņš (Administratori) R1TV komanda (Administratori) Gita Vāvere (direktor…" at bounding box center [824, 602] width 986 height 603
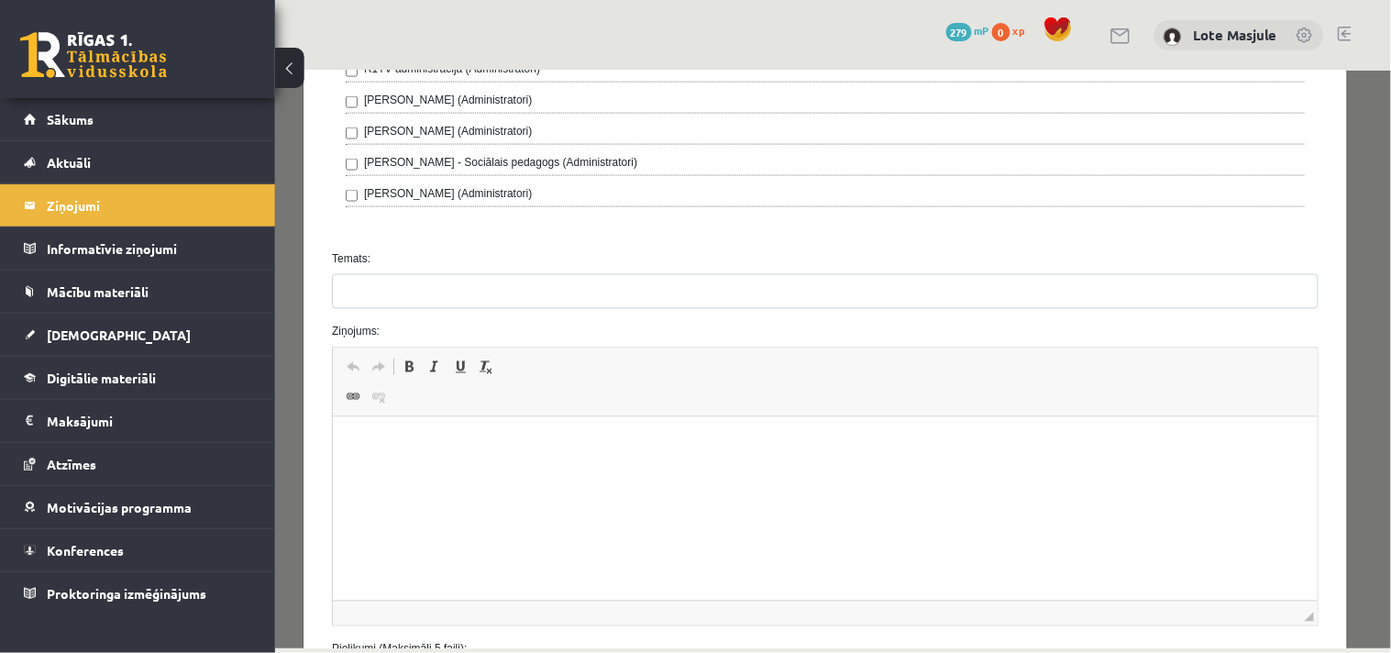
scroll to position [733, 0]
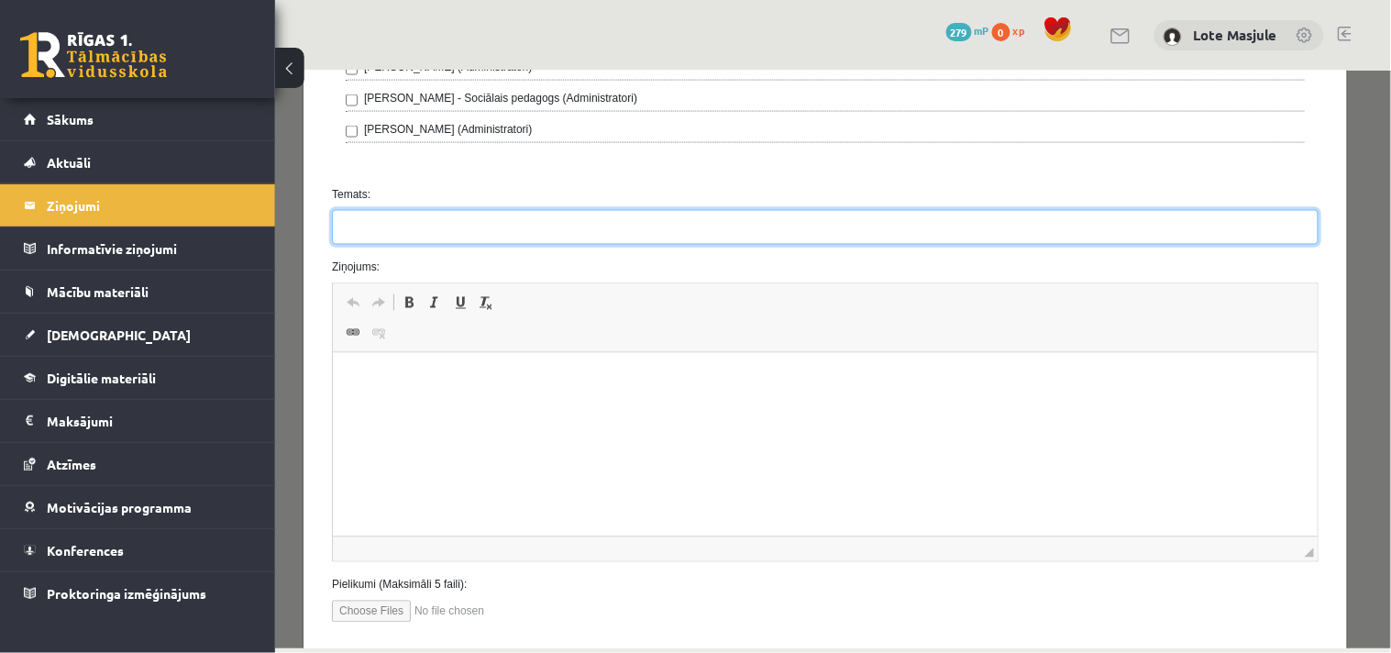
click at [423, 222] on input "Temats:" at bounding box center [824, 226] width 986 height 35
type input "**********"
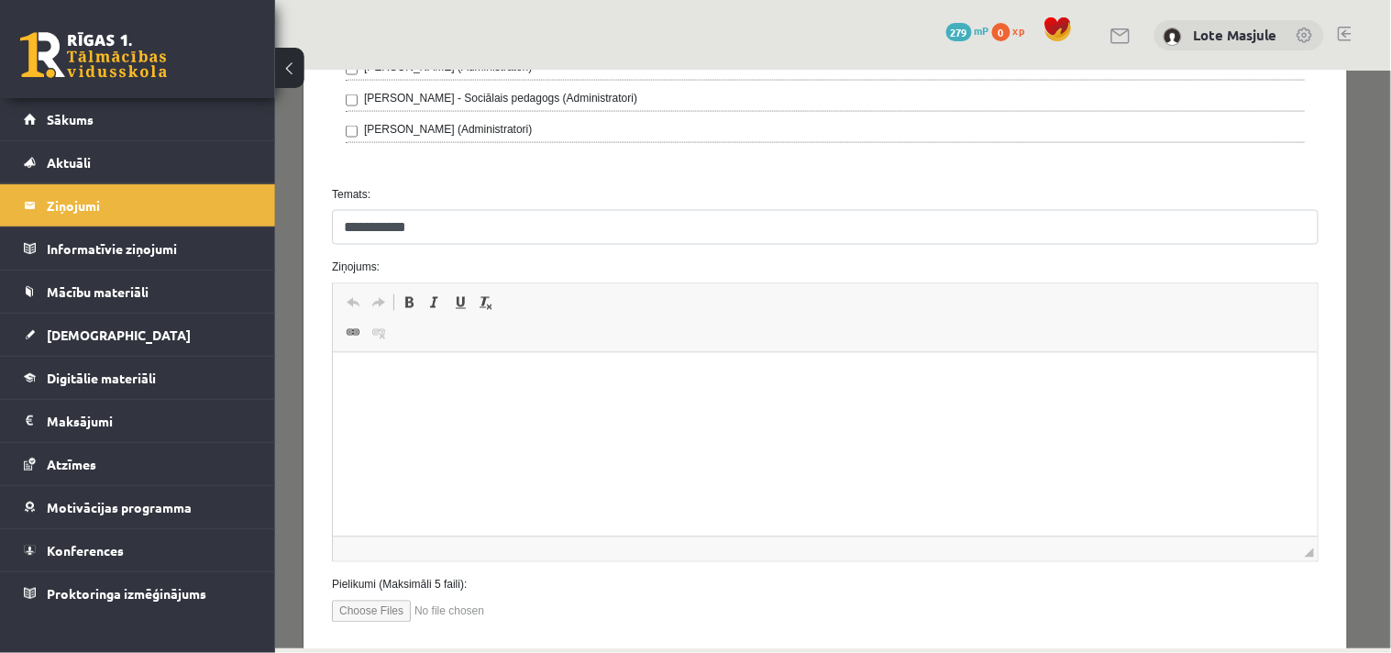
click at [386, 401] on html at bounding box center [824, 381] width 985 height 56
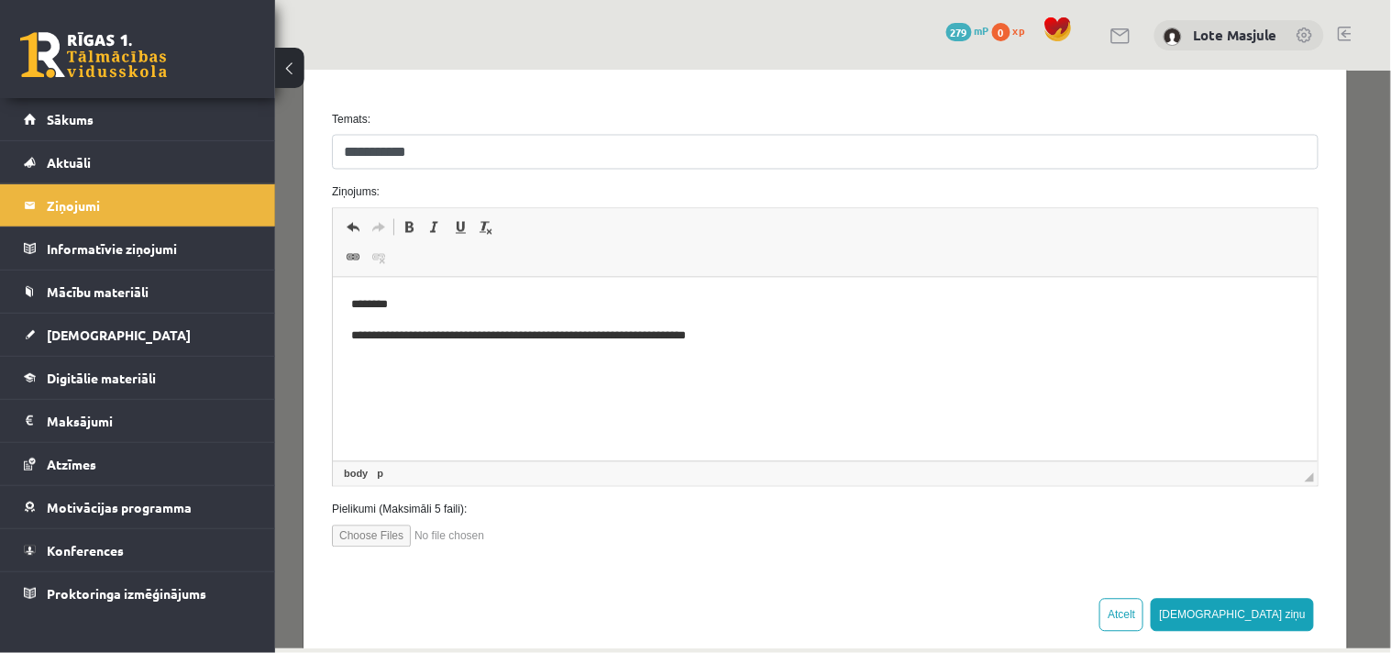
scroll to position [839, 0]
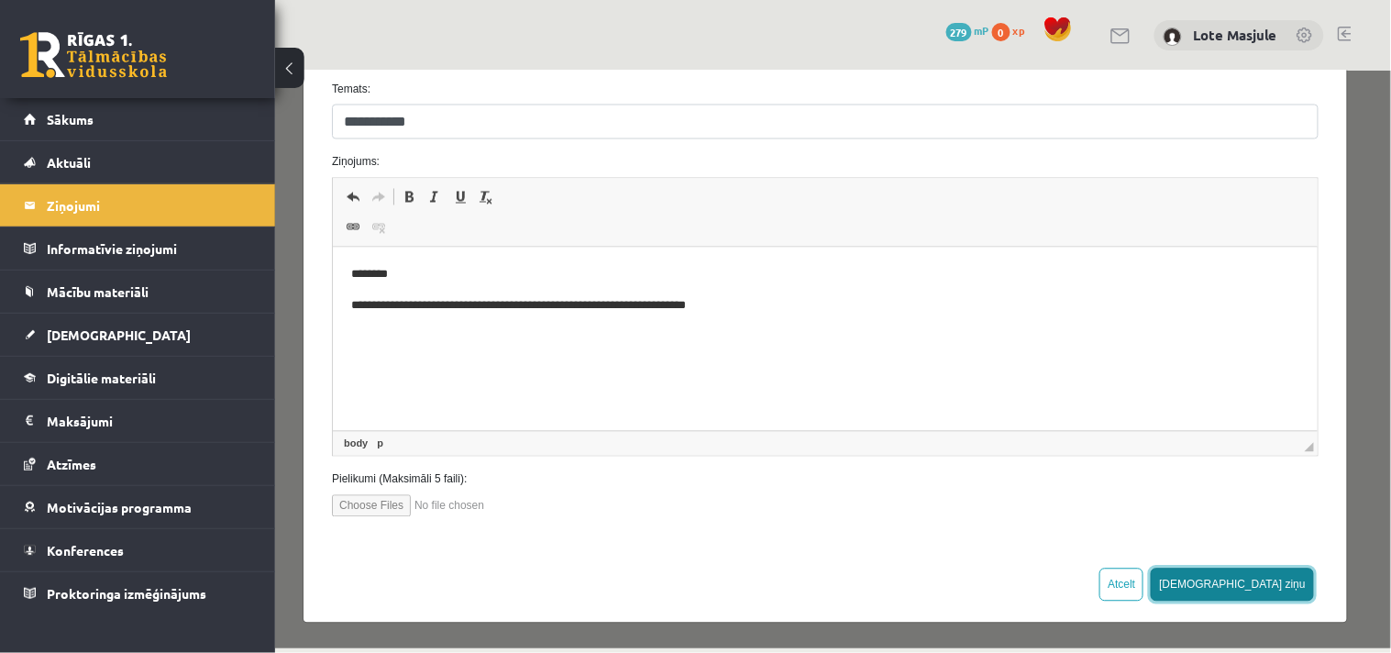
click at [1256, 575] on button "Sūtīt ziņu" at bounding box center [1231, 583] width 163 height 33
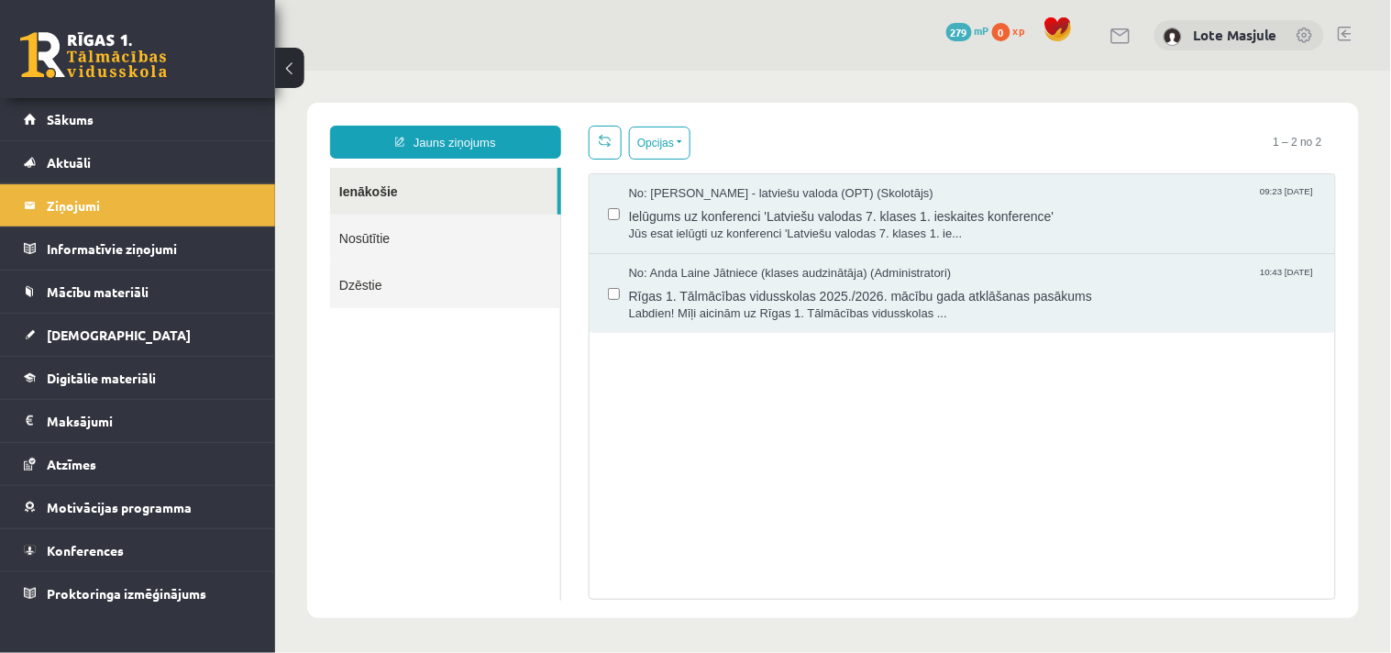
scroll to position [0, 0]
click at [83, 126] on link "Sākums" at bounding box center [138, 119] width 228 height 42
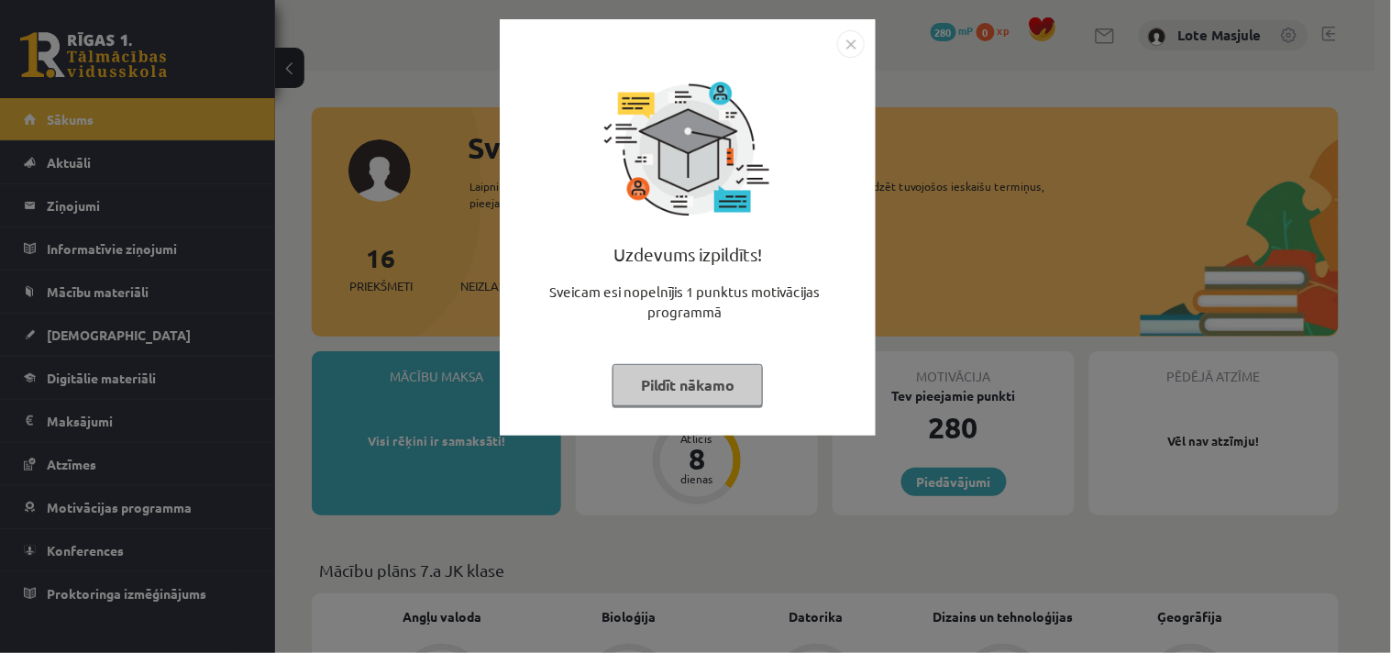
click at [854, 39] on img "Close" at bounding box center [851, 44] width 28 height 28
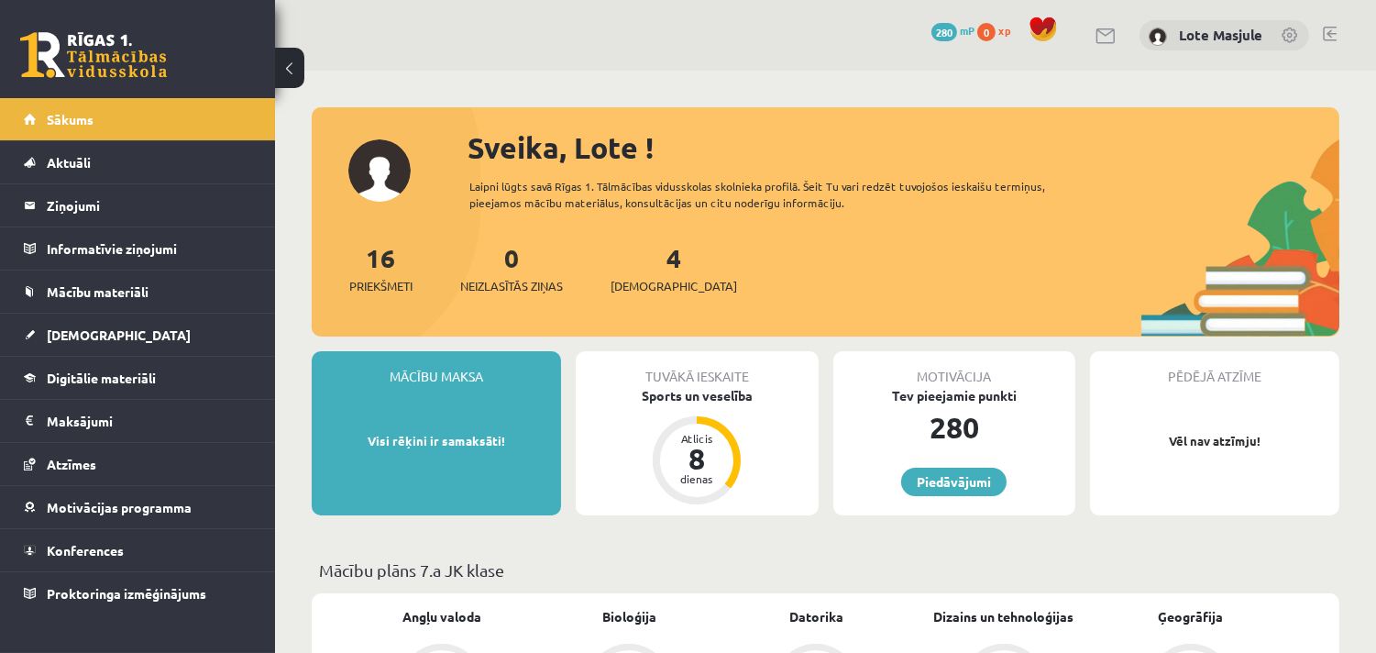
click at [991, 26] on span "0" at bounding box center [986, 32] width 18 height 18
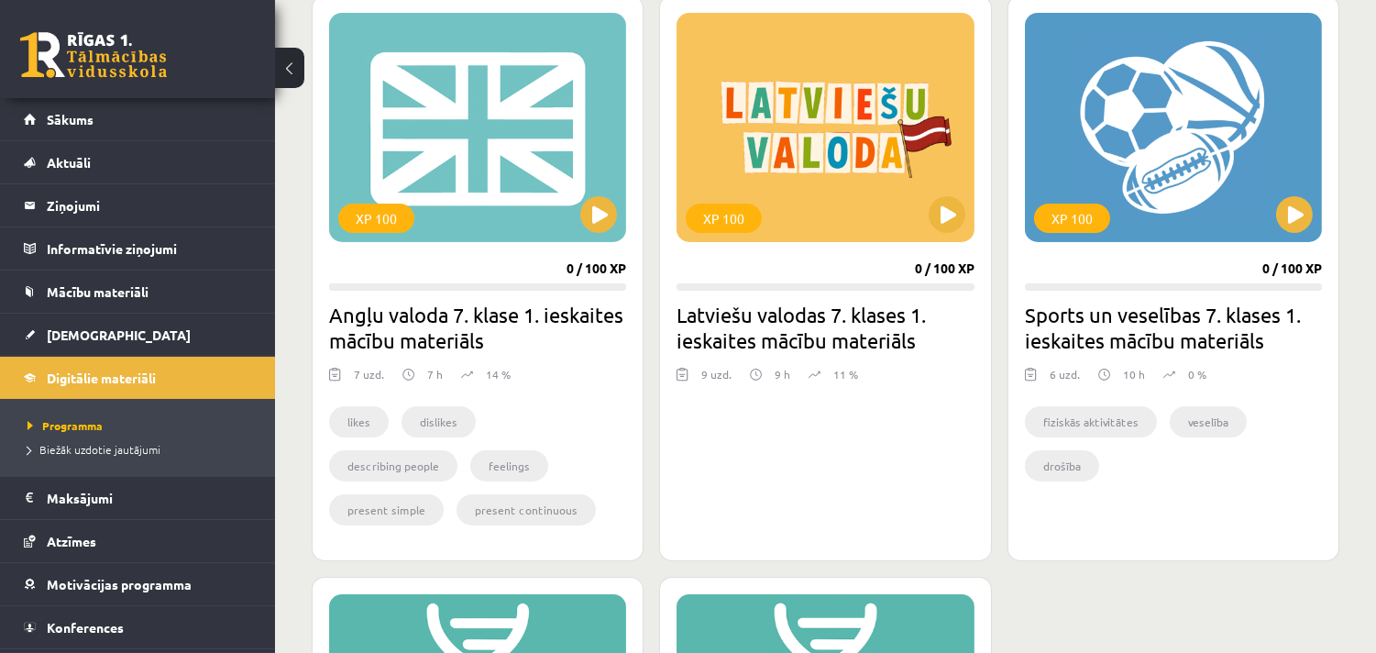
scroll to position [529, 0]
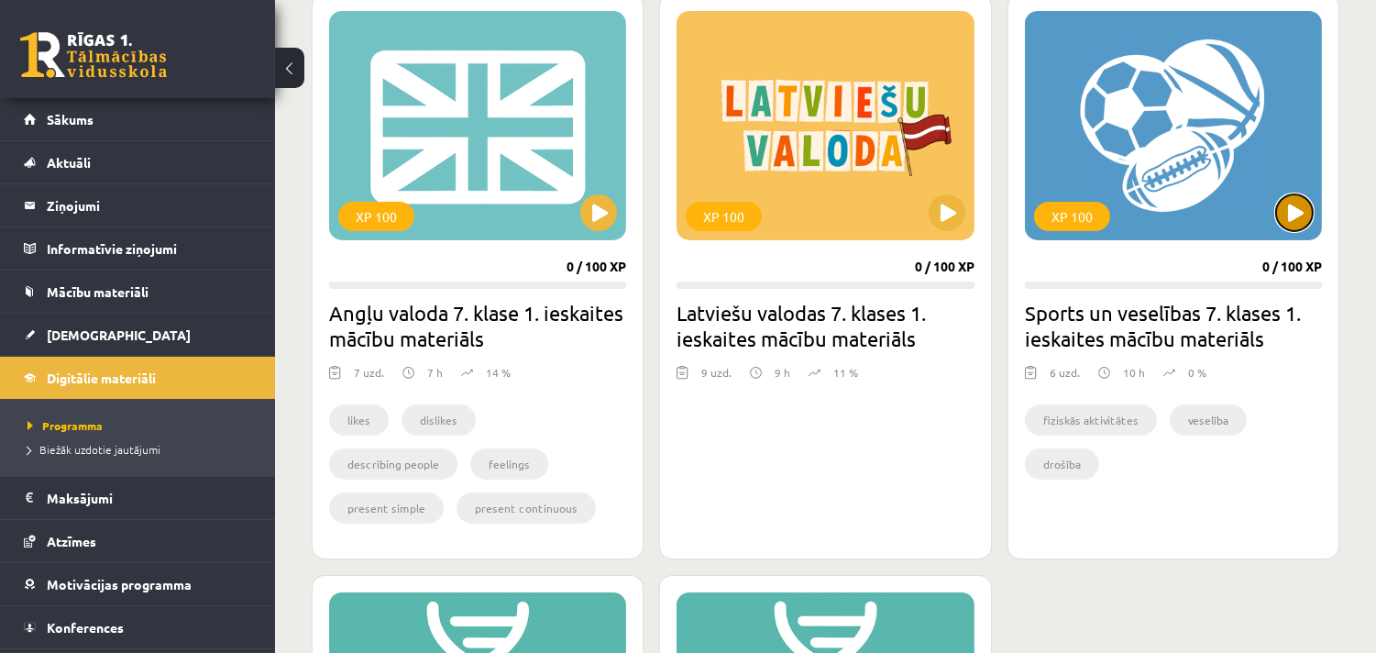
click at [1294, 216] on button at bounding box center [1294, 212] width 37 height 37
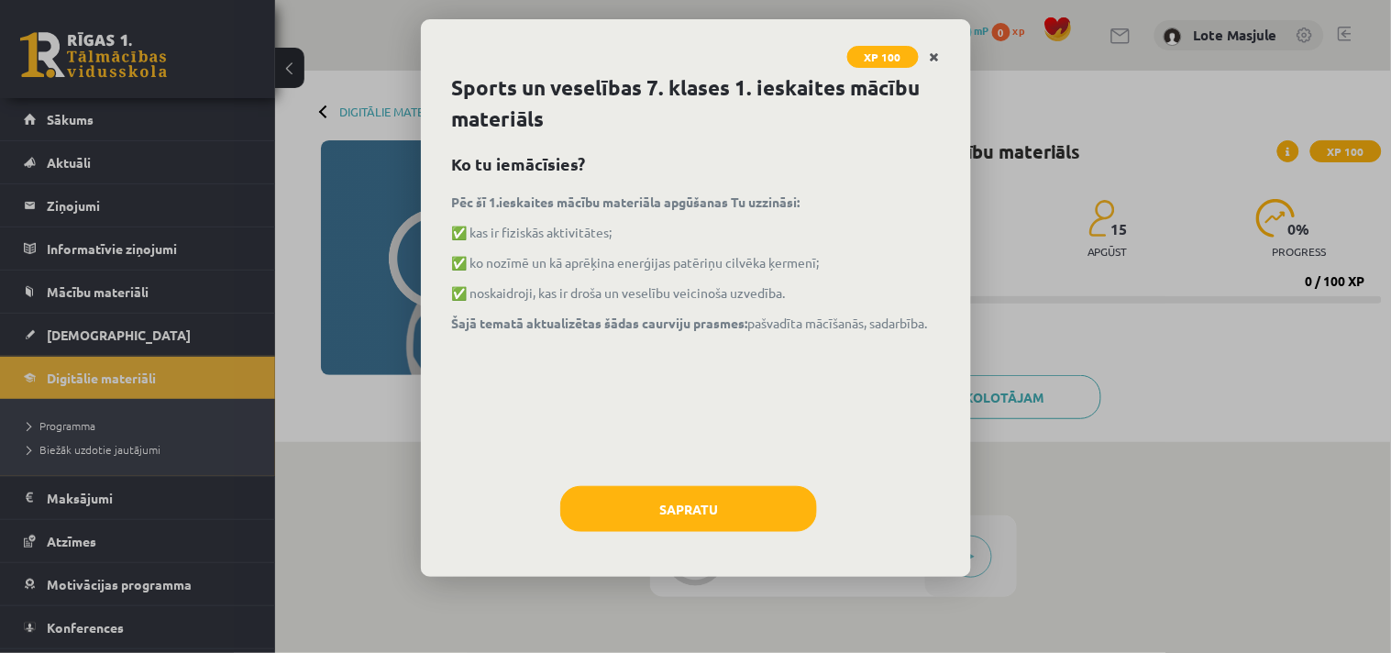
click at [928, 53] on link "Close" at bounding box center [935, 57] width 32 height 36
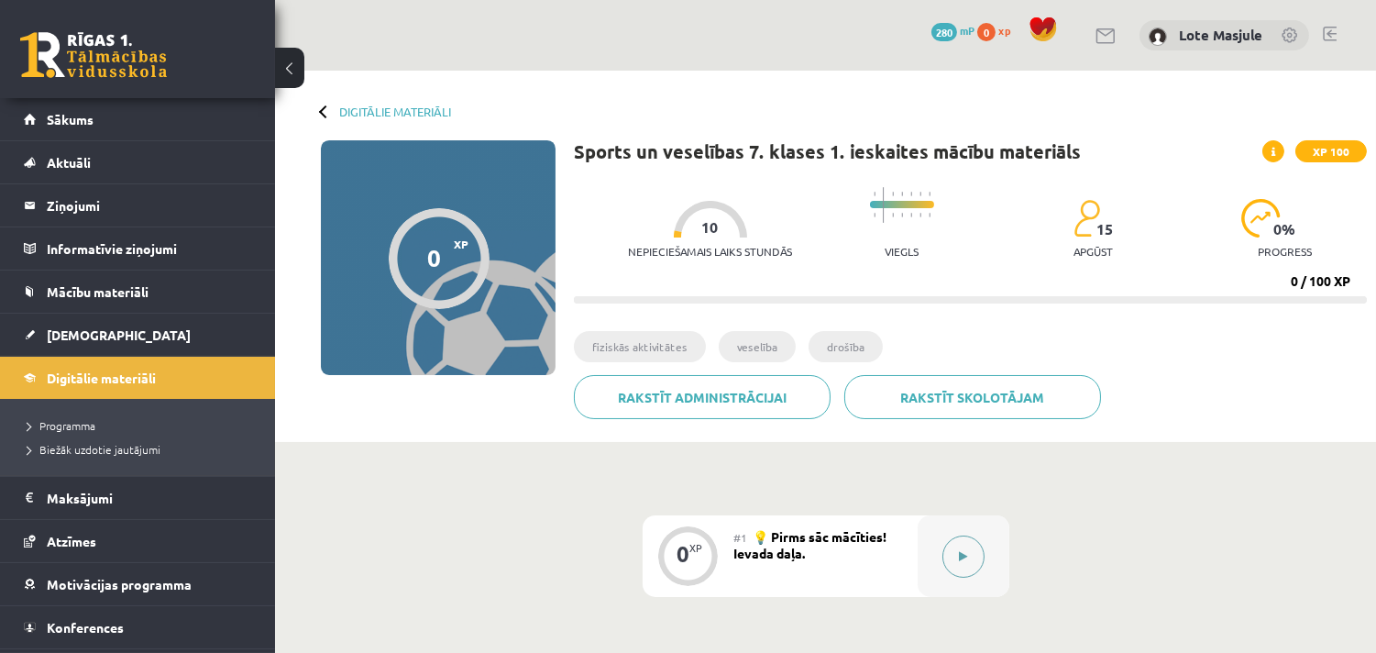
click at [961, 565] on button at bounding box center [963, 556] width 42 height 42
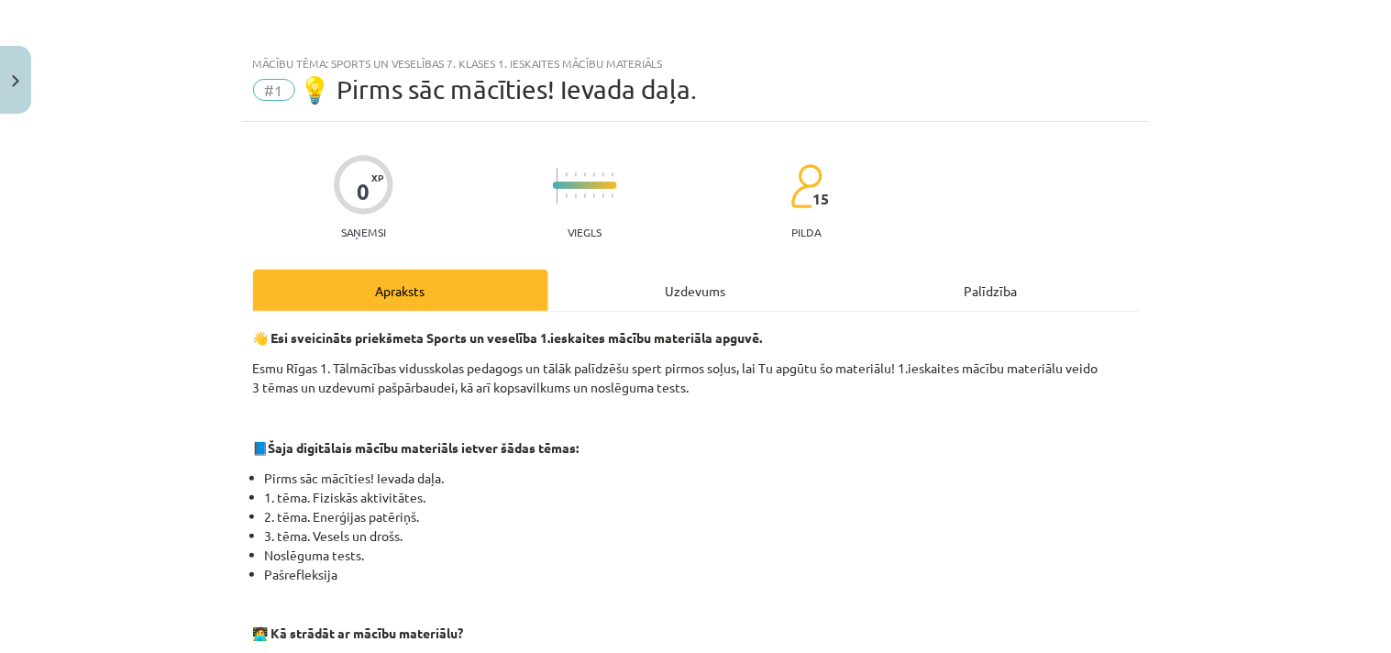
click at [710, 285] on div "Uzdevums" at bounding box center [695, 290] width 295 height 41
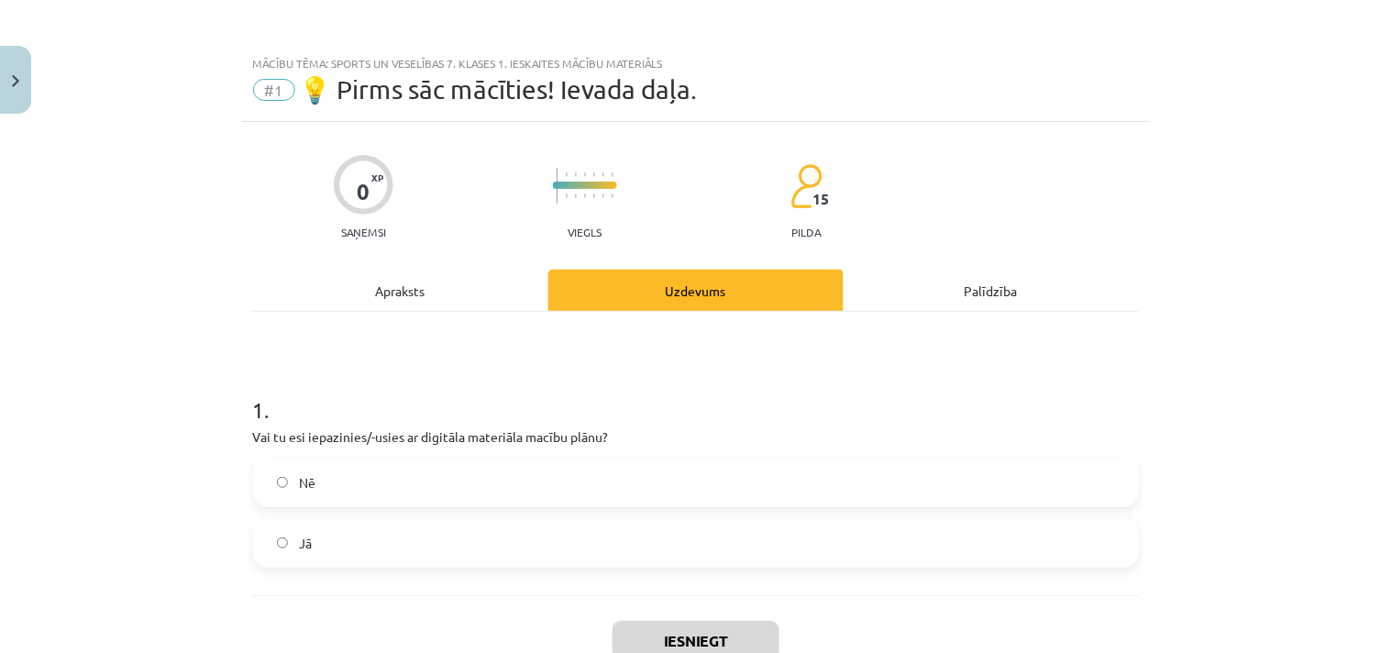
scroll to position [46, 0]
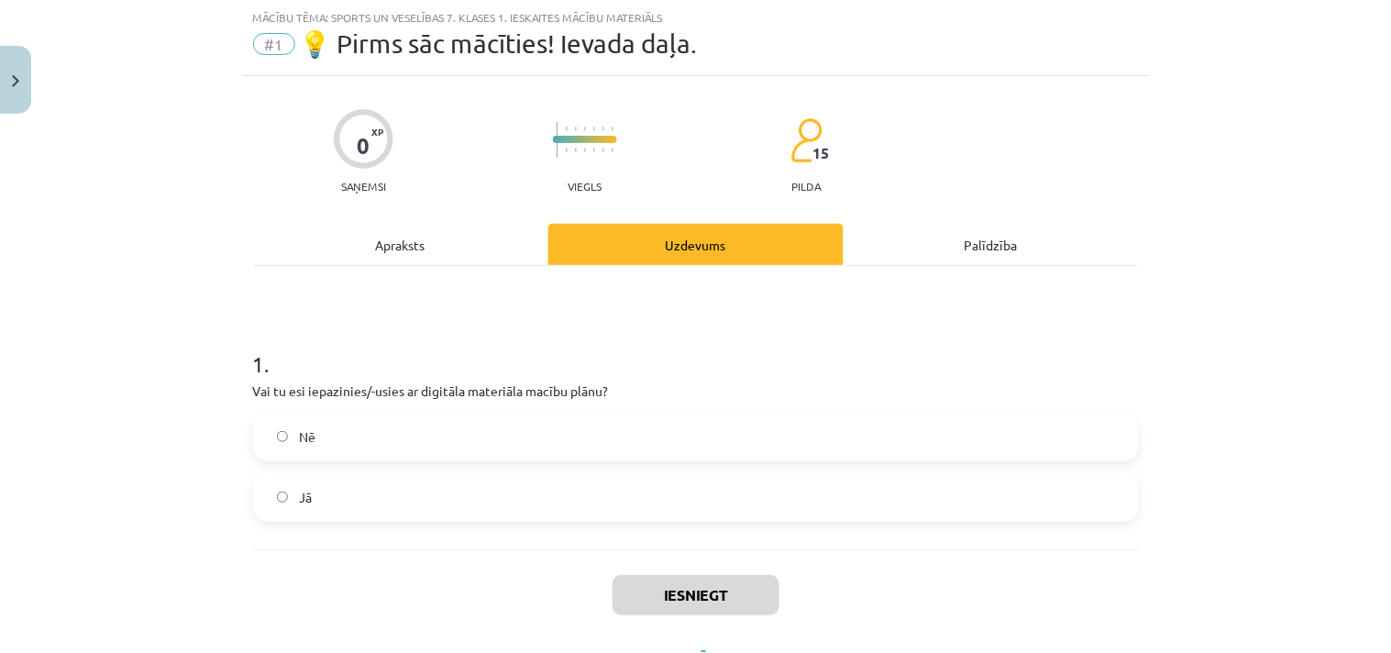
click at [315, 499] on label "Jā" at bounding box center [696, 497] width 882 height 46
click at [644, 585] on button "Iesniegt" at bounding box center [695, 595] width 167 height 40
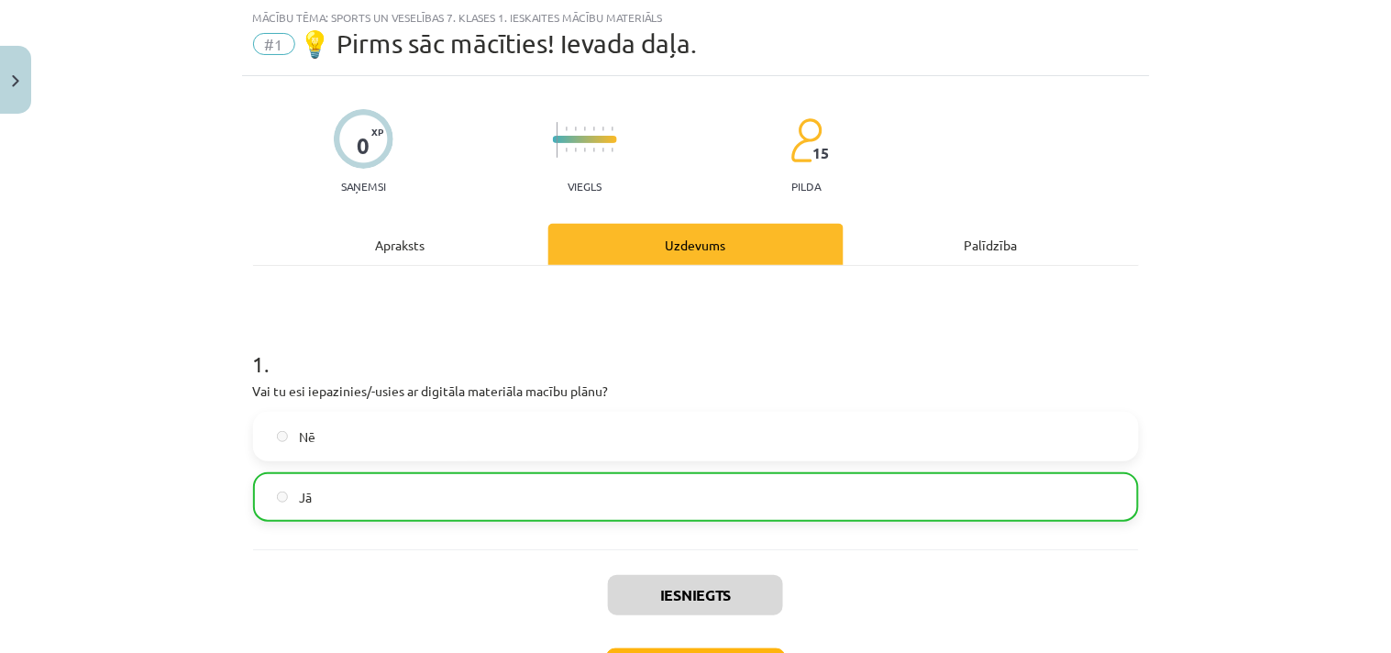
click at [681, 646] on div "Iesniegts Nākamā nodarbība Aizvērt" at bounding box center [696, 642] width 886 height 187
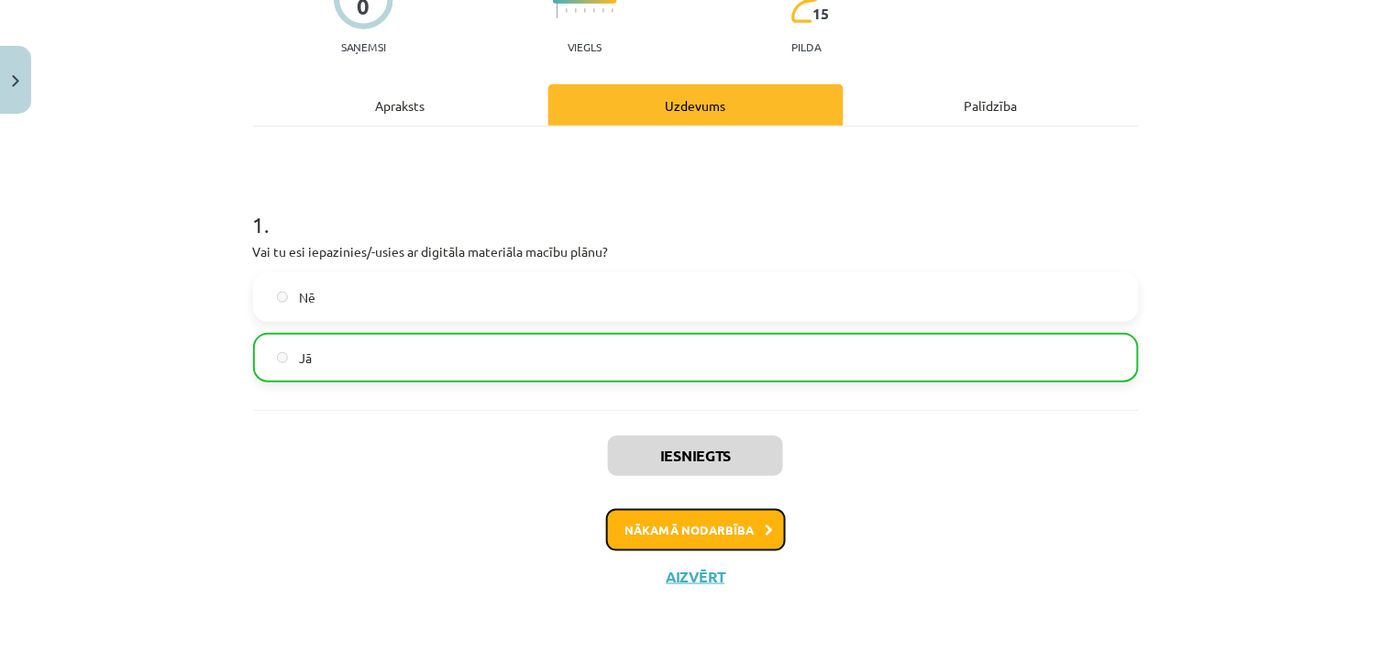
click at [673, 514] on button "Nākamā nodarbība" at bounding box center [696, 530] width 180 height 42
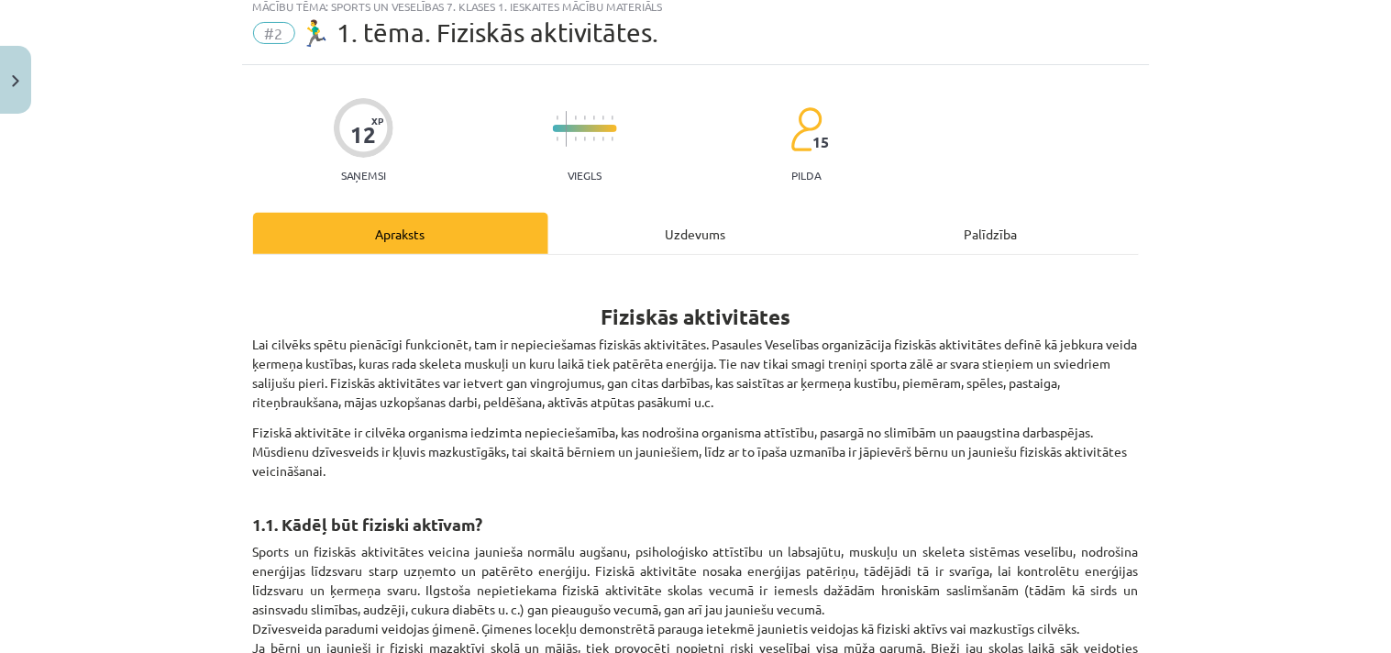
scroll to position [46, 0]
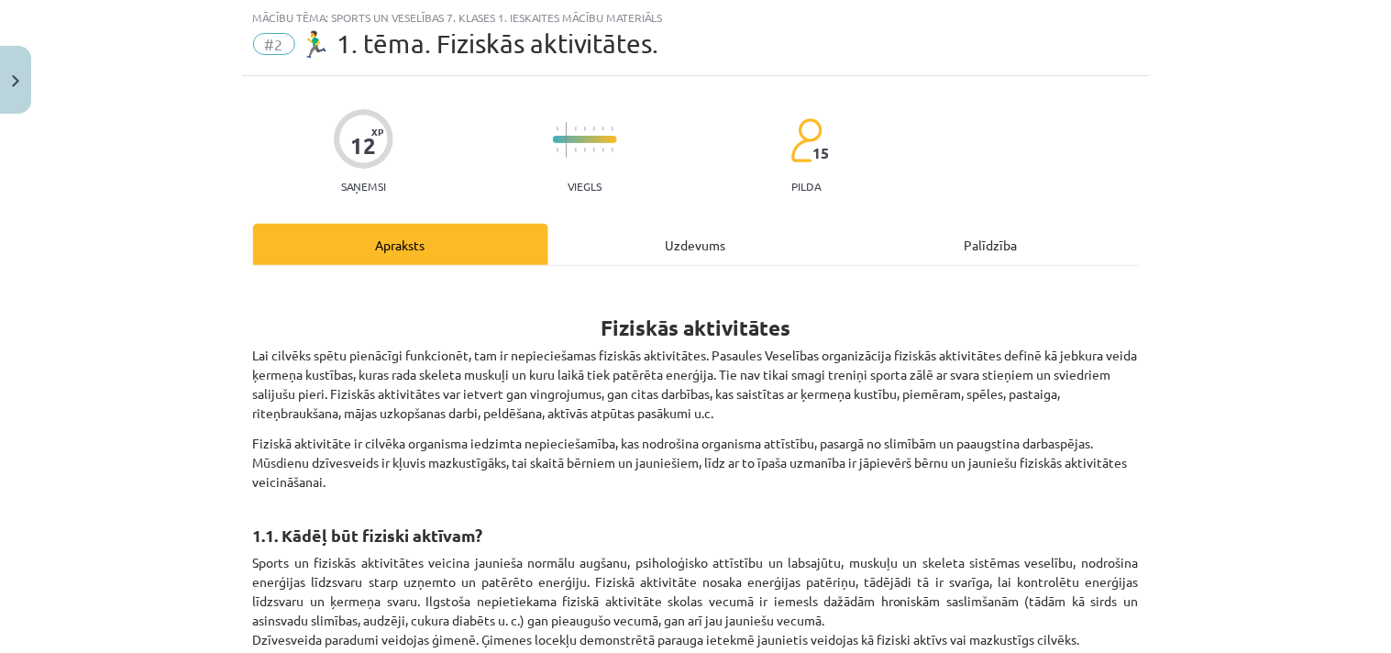
click at [710, 241] on div "Uzdevums" at bounding box center [695, 244] width 295 height 41
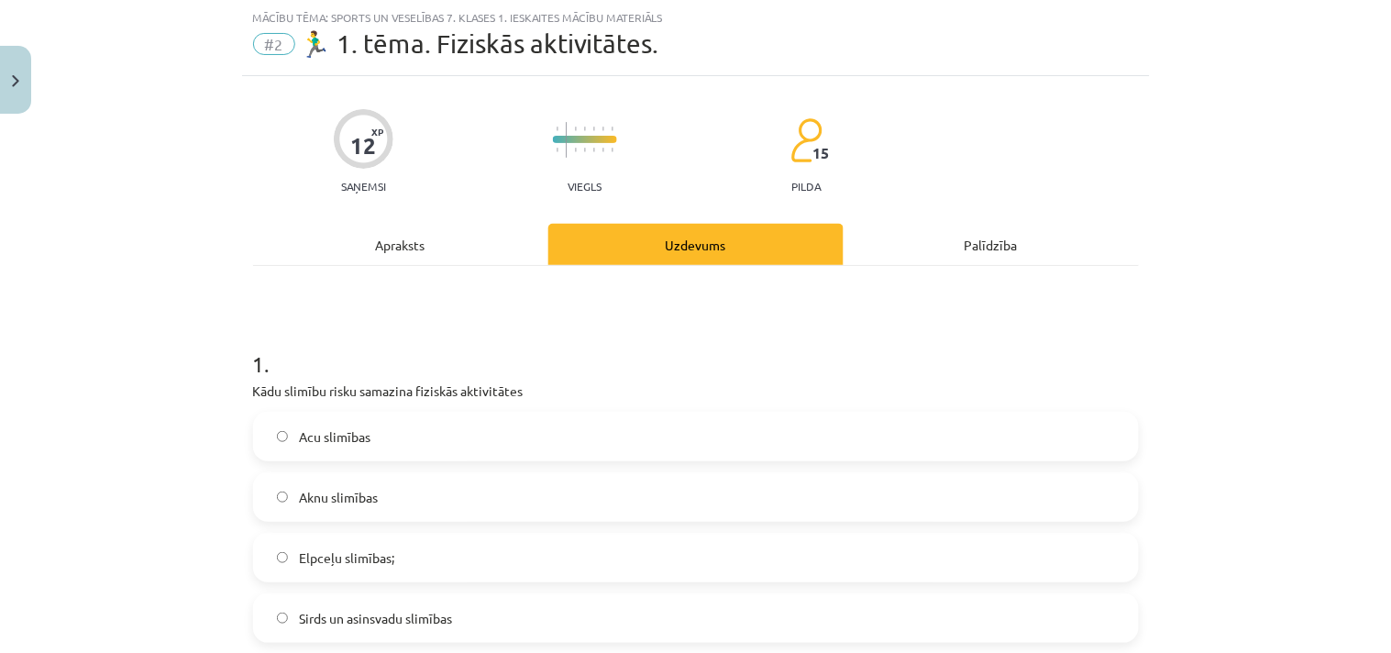
click at [341, 611] on span "Sirds un asinsvadu slimības" at bounding box center [375, 618] width 153 height 19
click at [1362, 571] on div "Mācību tēma: Sports un veselības 7. klases 1. ieskaites mācību materiāls #2 🏃‍♂…" at bounding box center [695, 326] width 1391 height 653
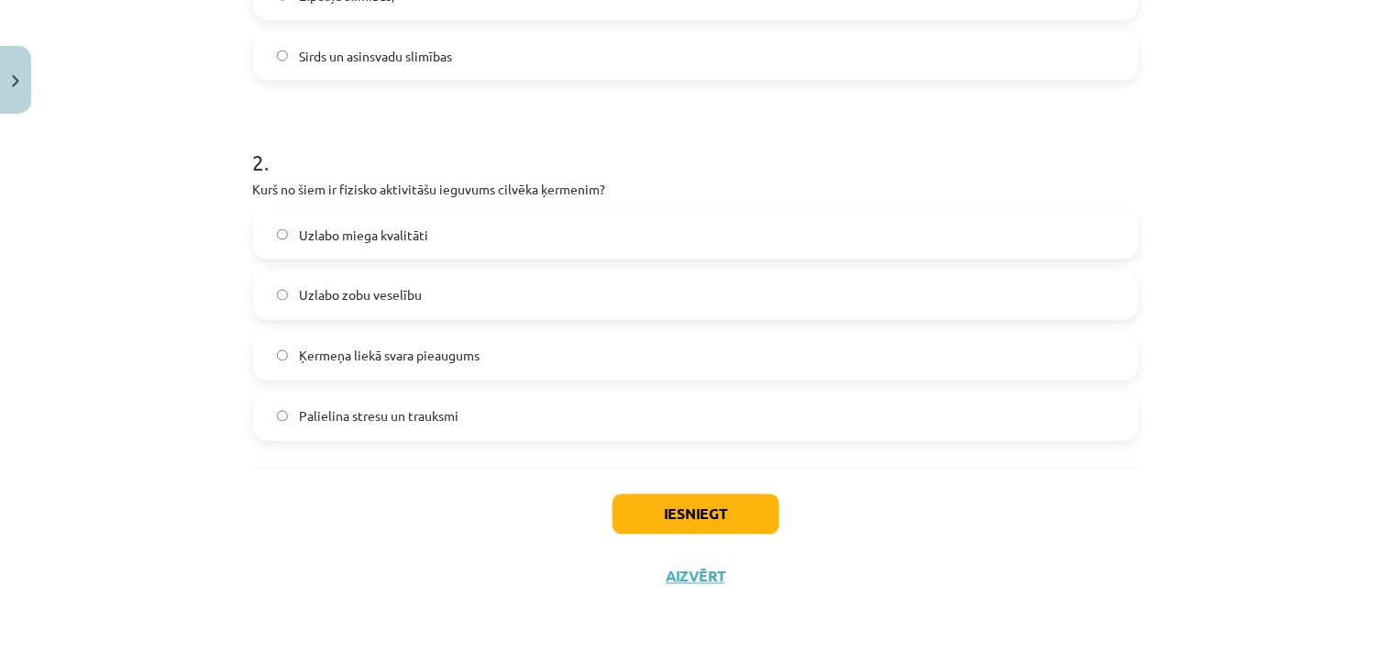
click at [362, 235] on span "Uzlabo miega kvalitāti" at bounding box center [363, 235] width 129 height 19
click at [653, 500] on button "Iesniegt" at bounding box center [695, 514] width 167 height 40
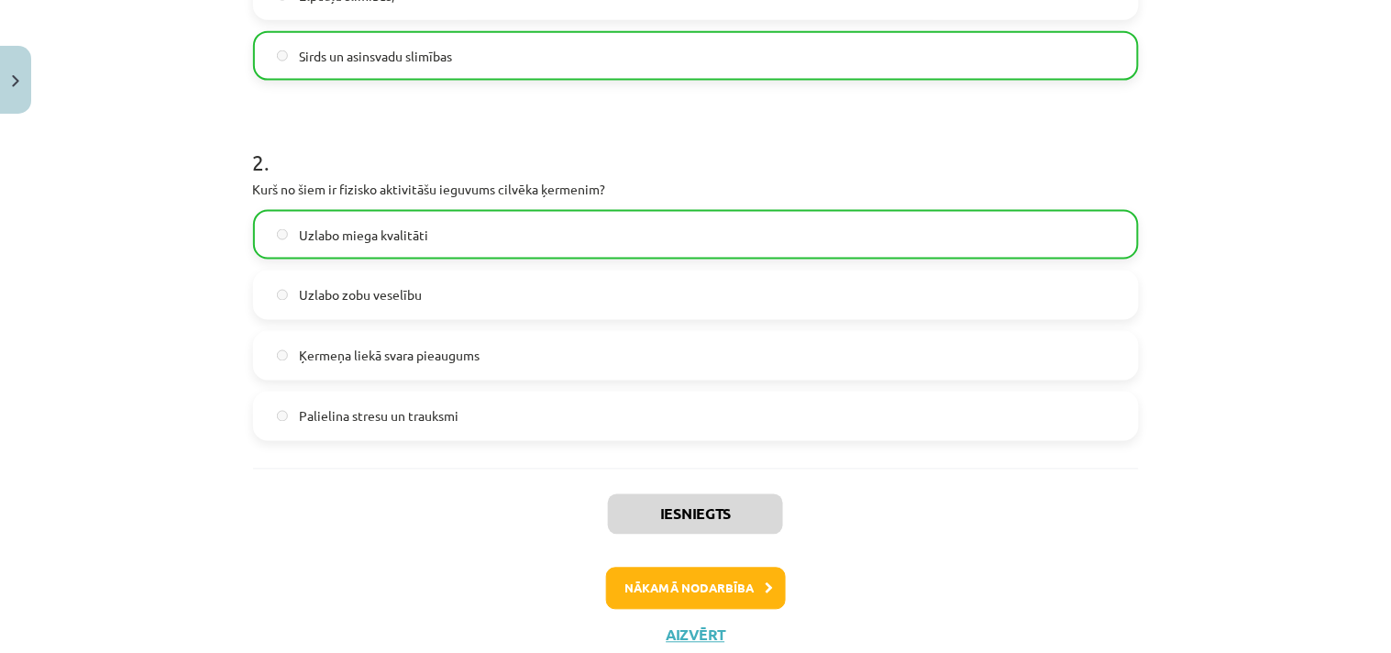
click at [1204, 488] on div "Mācību tēma: Sports un veselības 7. klases 1. ieskaites mācību materiāls #2 🏃‍♂…" at bounding box center [695, 326] width 1391 height 653
click at [745, 589] on button "Nākamā nodarbība" at bounding box center [696, 588] width 180 height 42
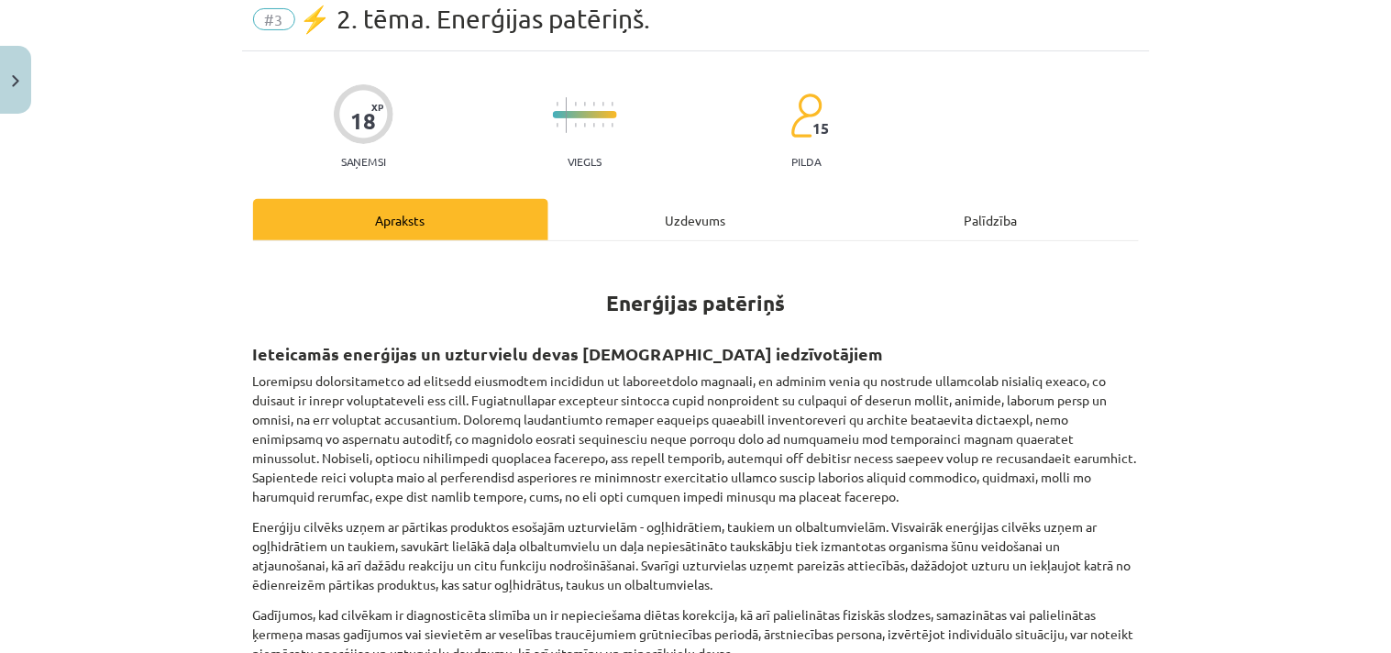
scroll to position [46, 0]
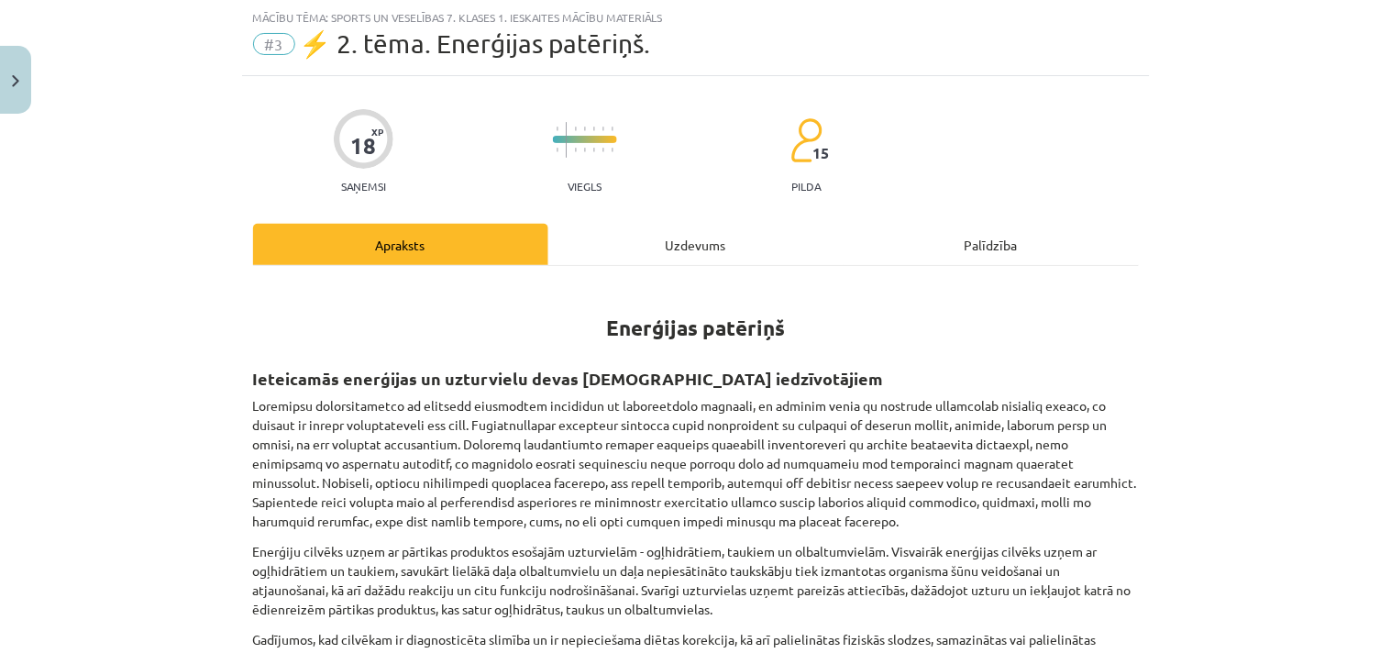
click at [702, 239] on div "Uzdevums" at bounding box center [695, 244] width 295 height 41
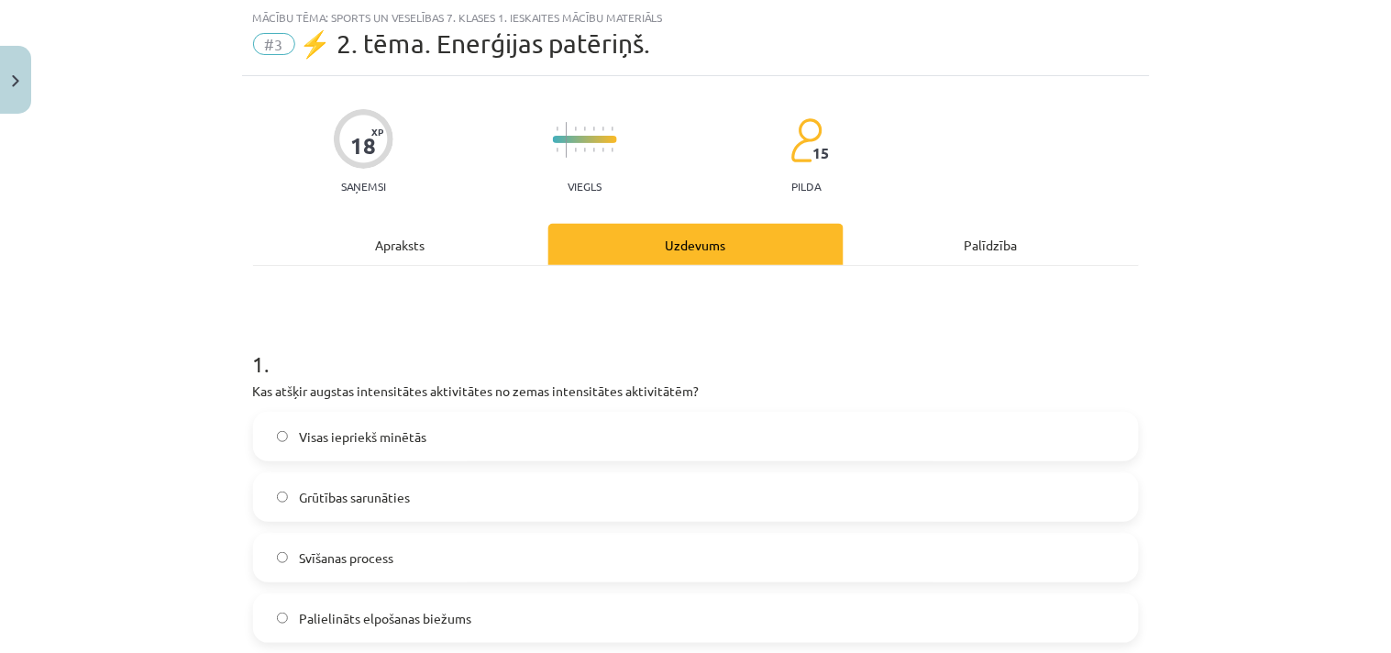
click at [281, 437] on label "Visas iepriekš minētās" at bounding box center [696, 436] width 882 height 46
click at [1366, 461] on div "Mācību tēma: Sports un veselības 7. klases 1. ieskaites mācību materiāls #3 ⚡ 2…" at bounding box center [695, 326] width 1391 height 653
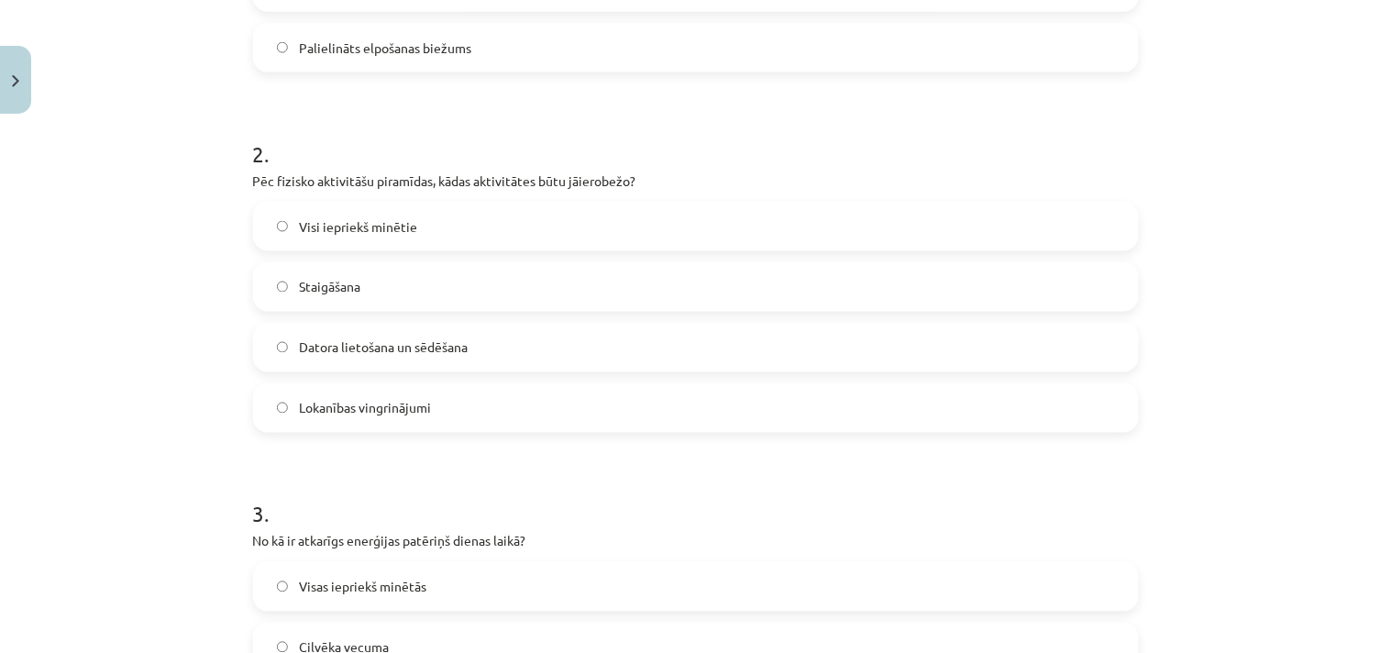
click at [404, 340] on span "Datora lietošana un sēdēšana" at bounding box center [383, 347] width 169 height 19
click at [1327, 505] on div "Mācību tēma: Sports un veselības 7. klases 1. ieskaites mācību materiāls #3 ⚡ 2…" at bounding box center [695, 326] width 1391 height 653
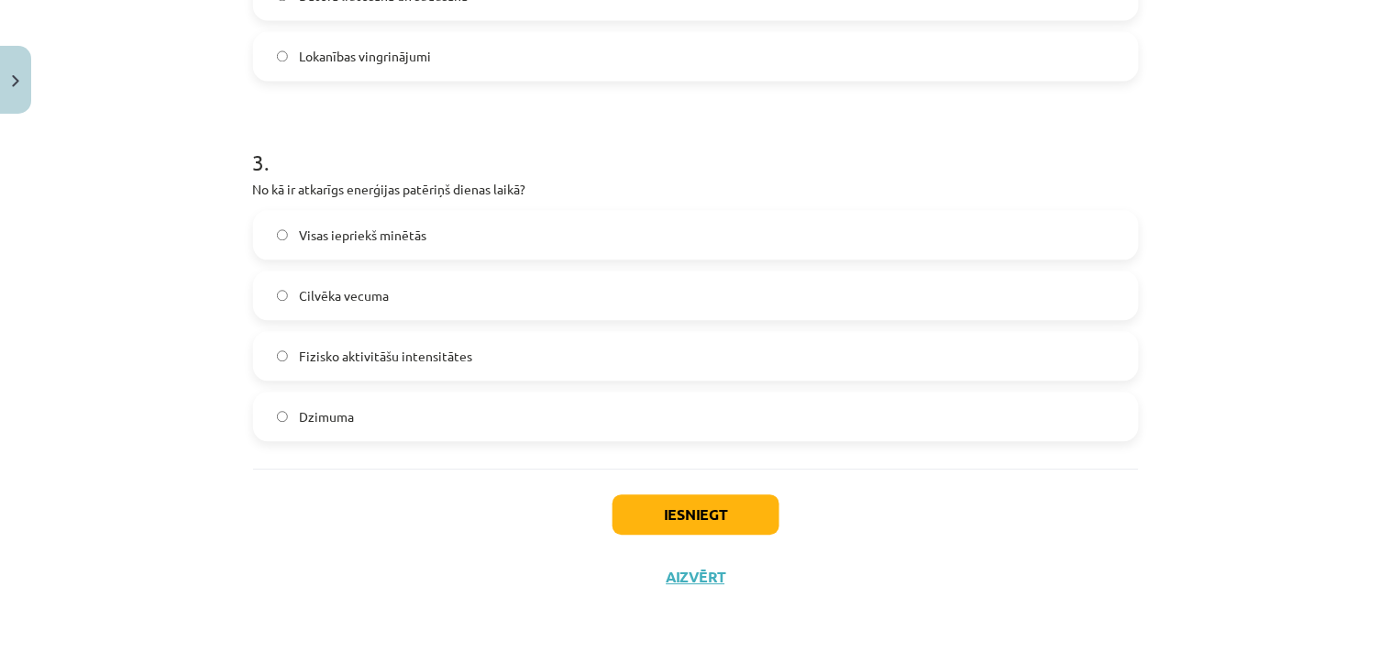
click at [299, 235] on span "Visas iepriekš minētās" at bounding box center [362, 235] width 127 height 19
click at [692, 518] on button "Iesniegt" at bounding box center [695, 514] width 167 height 40
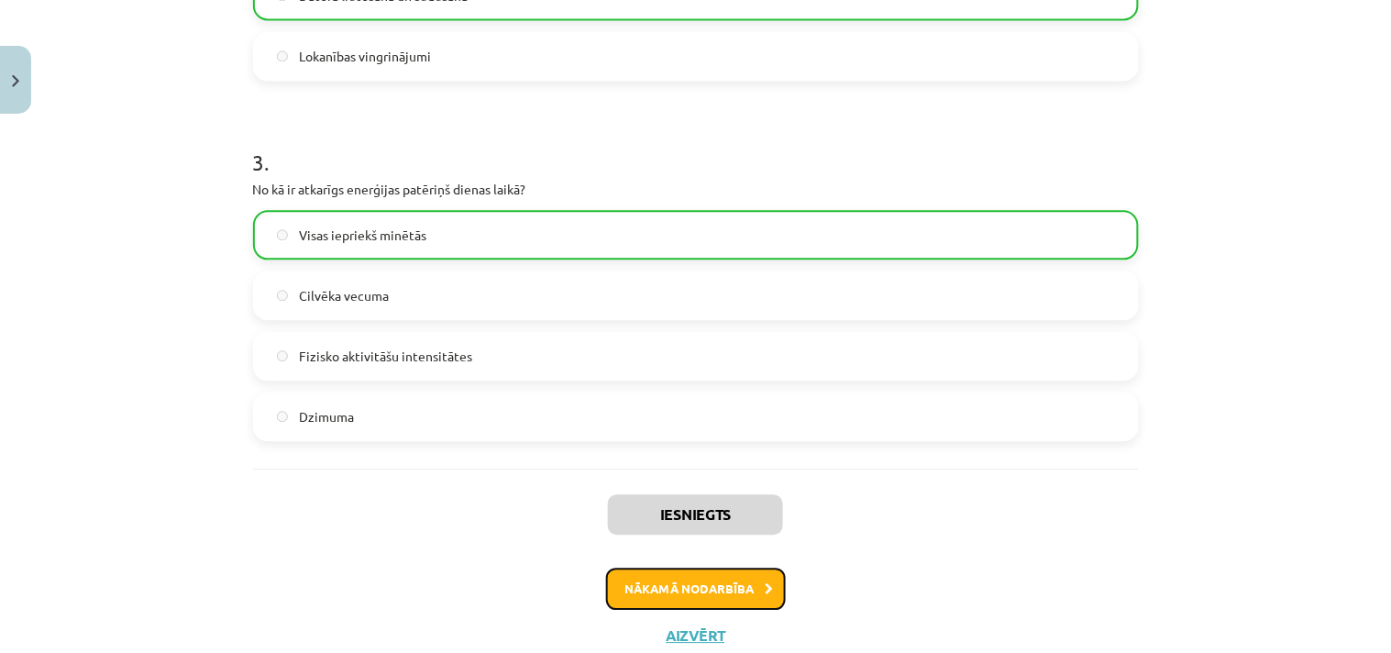
click button "Nākamā nodarbība"
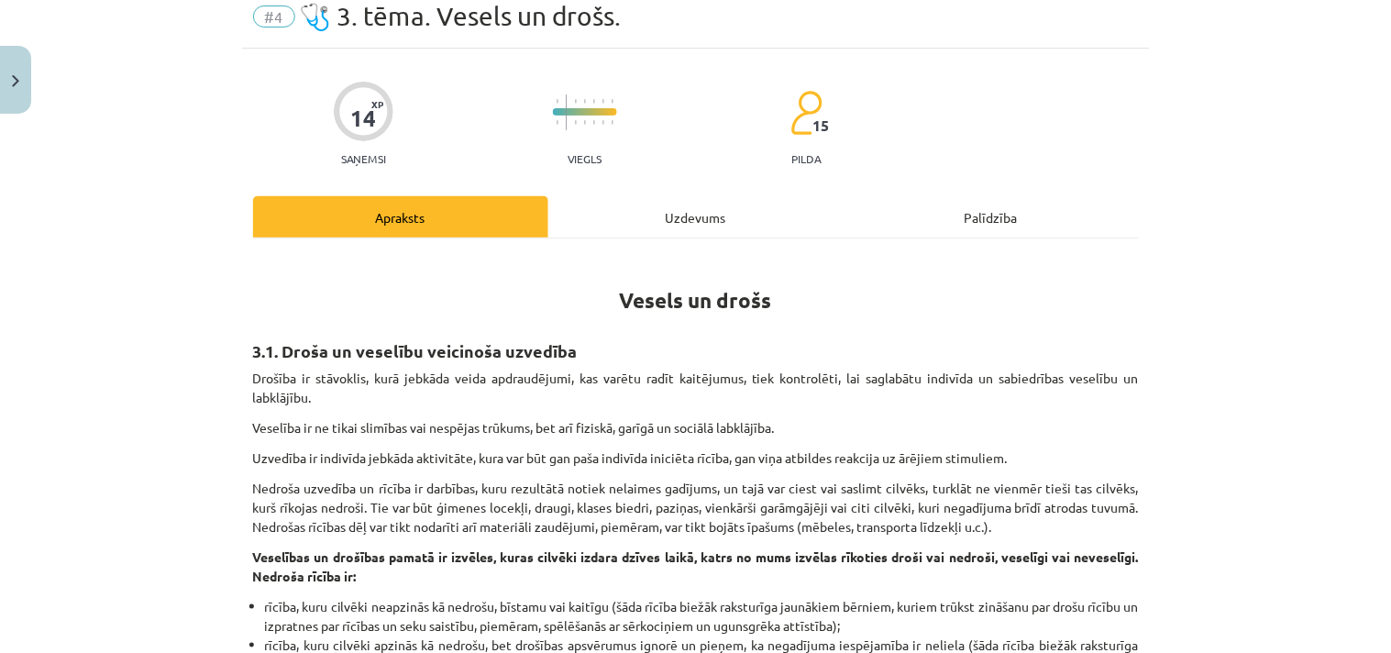
scroll to position [46, 0]
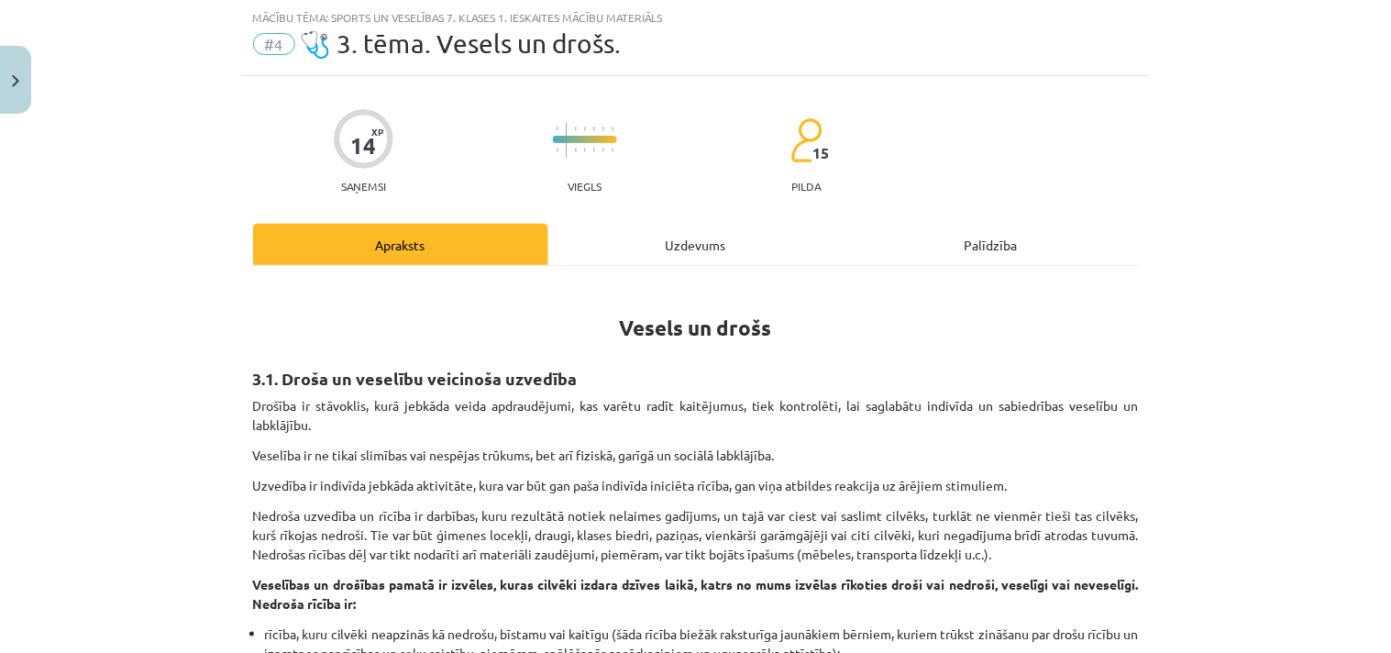
click div "Uzdevums"
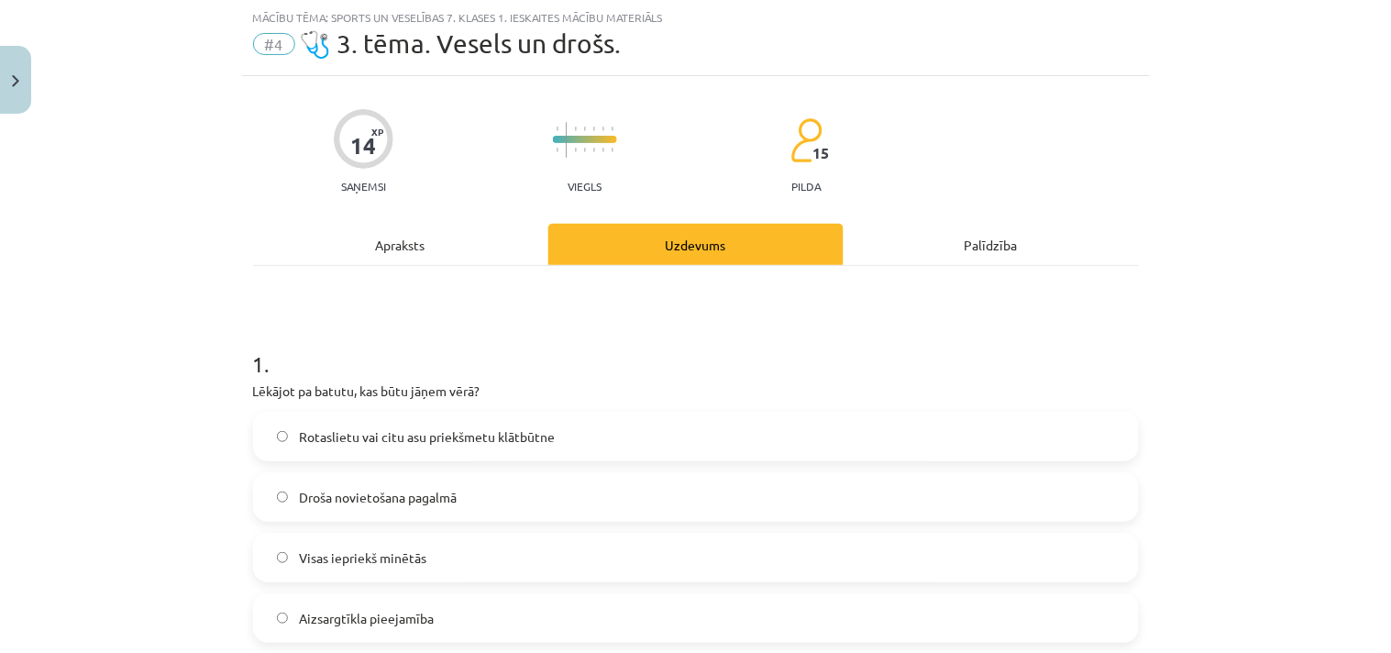
click label "Aizsargtīkla pieejamība"
click span "Droša novietošana pagalmā"
click span "Aizsargtīkla pieejamība"
click div "Mācību tēma: Sports un veselības 7. klases 1. ieskaites mācību materiāls #4 🩺 3…"
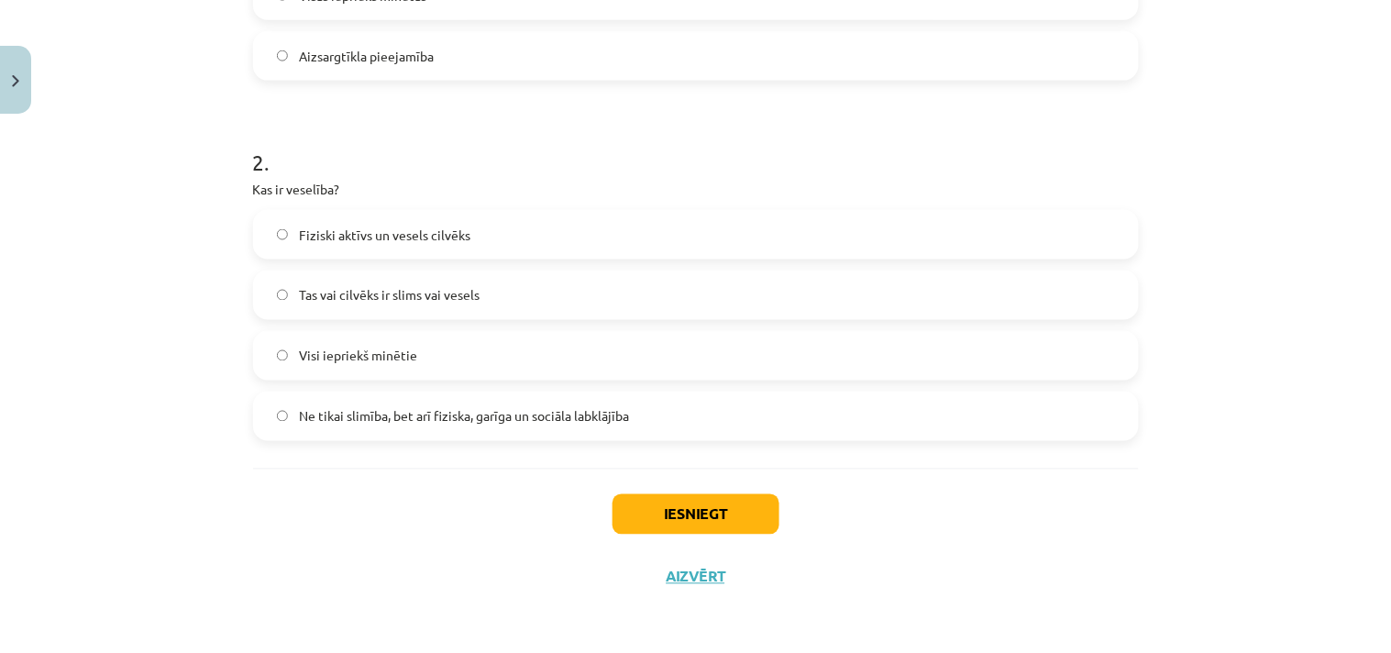
scroll to position [38, 0]
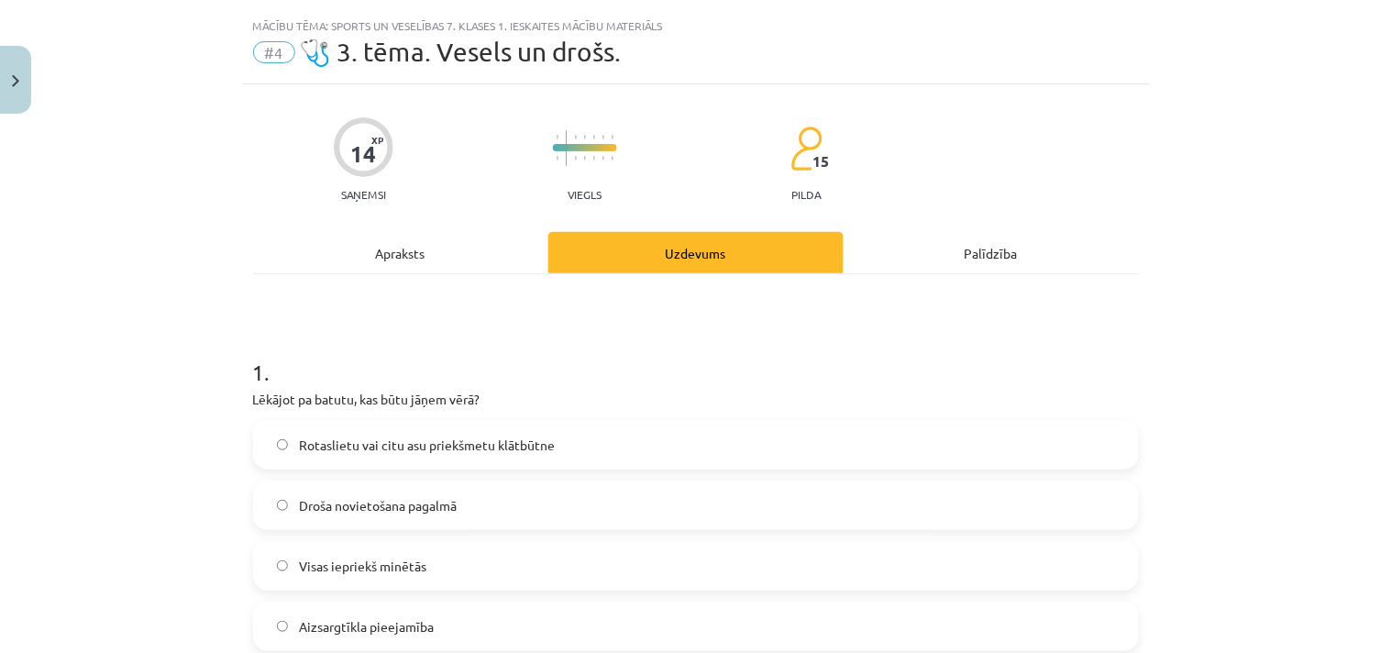
click div "Apraksts"
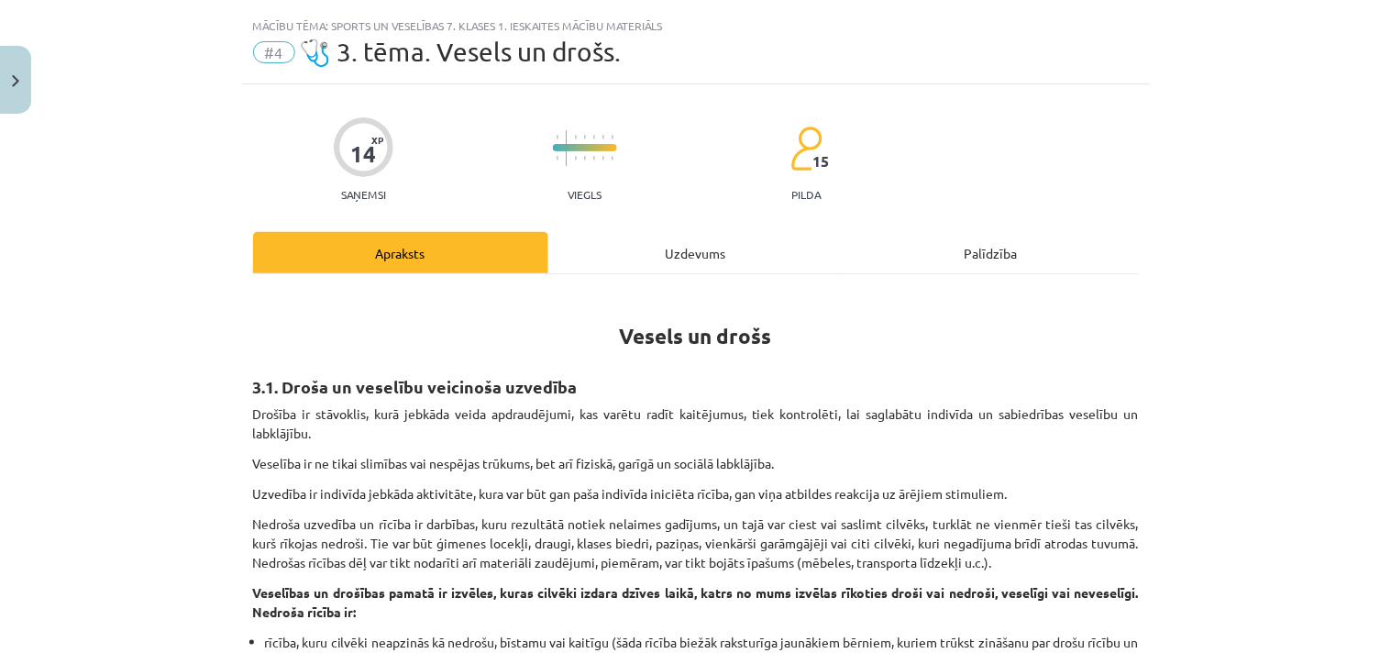
scroll to position [46, 0]
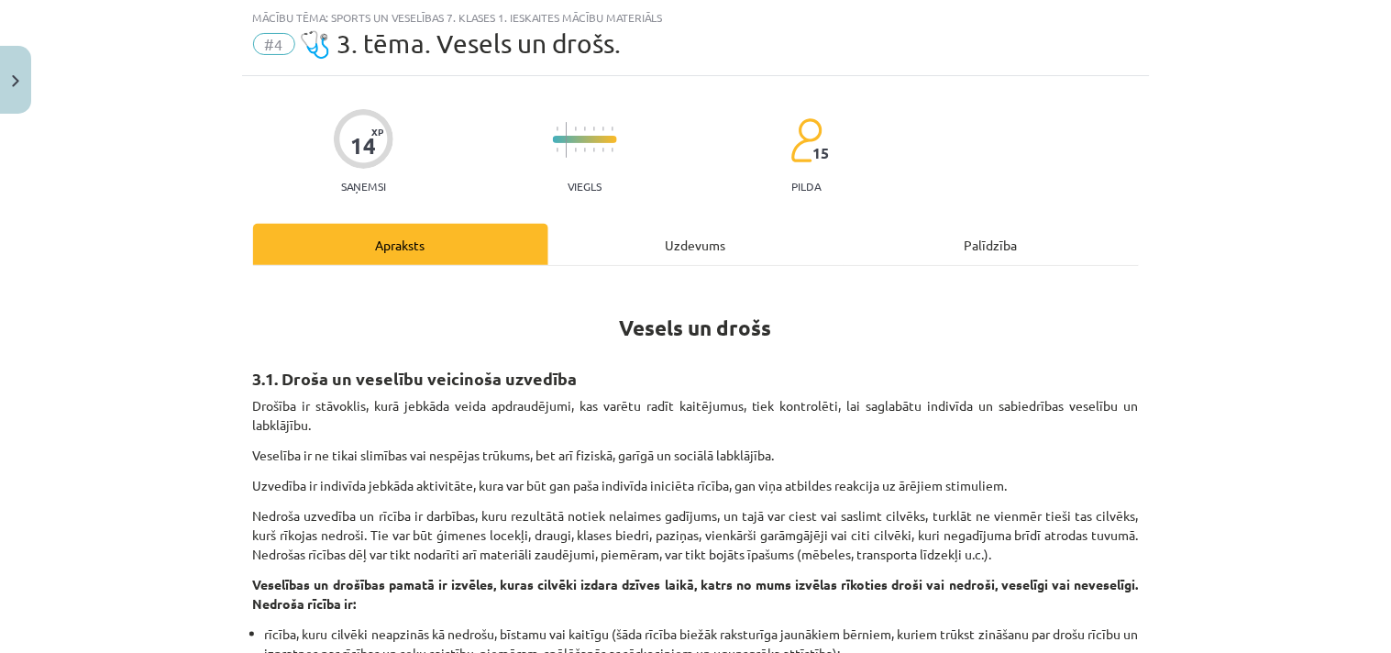
click div "Mācību tēma: Sports un veselības 7. klases 1. ieskaites mācību materiāls #4 🩺 3…"
click div "Uzdevums"
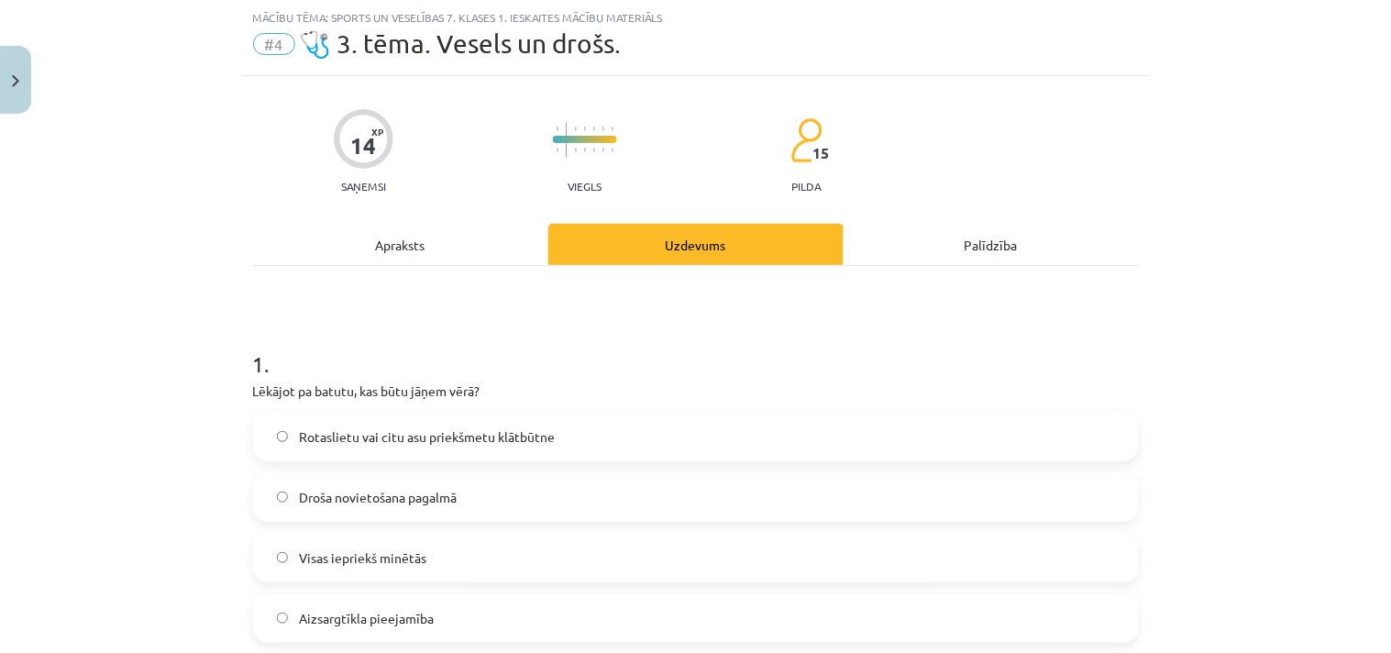
scroll to position [608, 0]
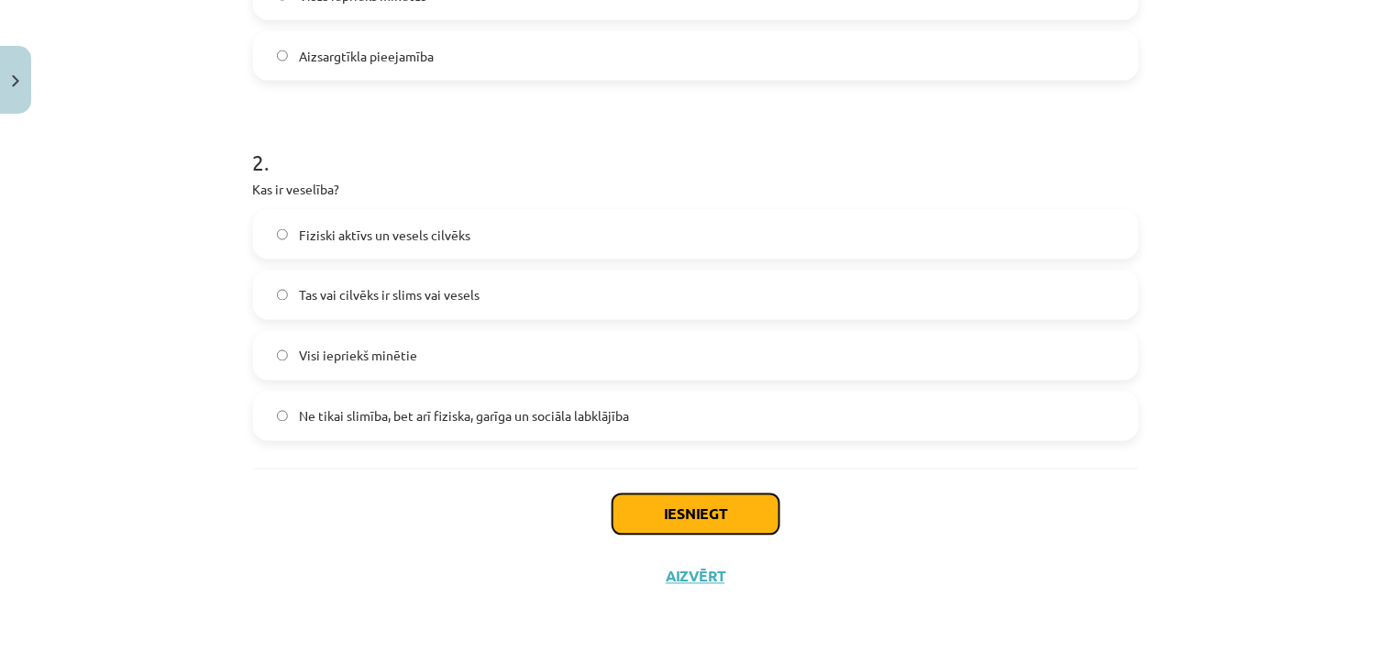
click button "Iesniegt"
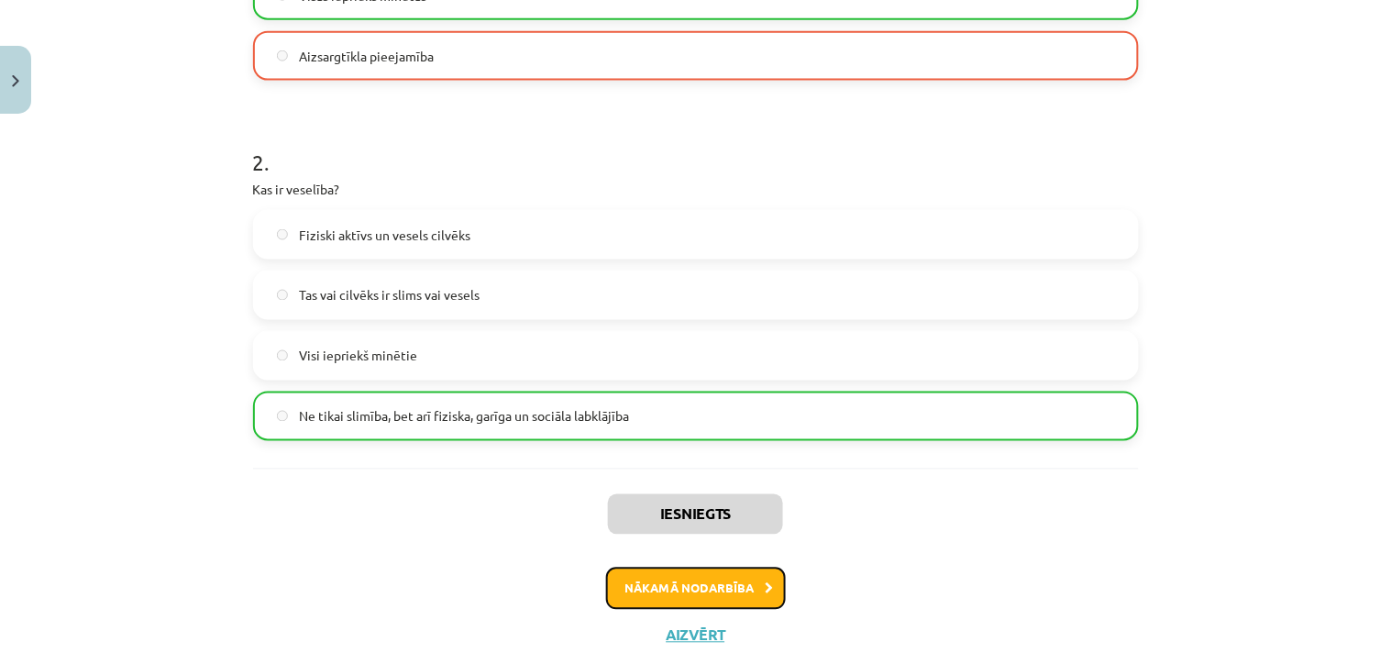
click button "Nākamā nodarbība"
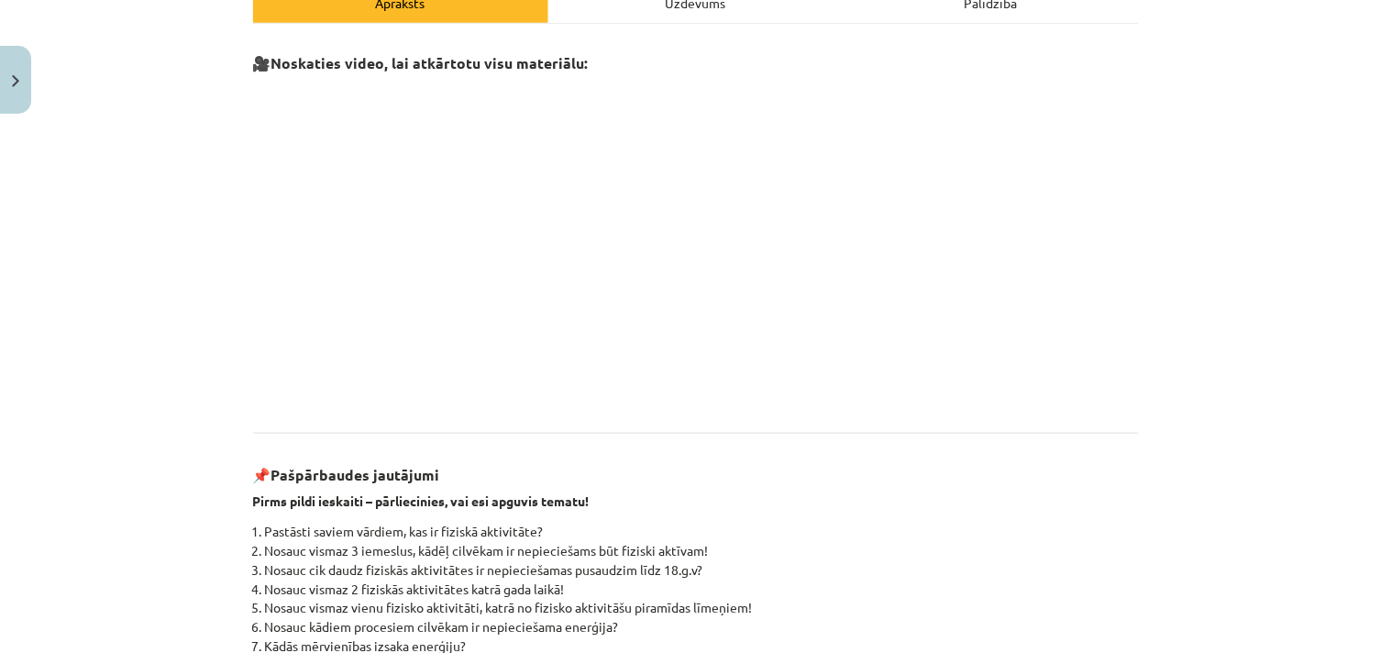
scroll to position [46, 0]
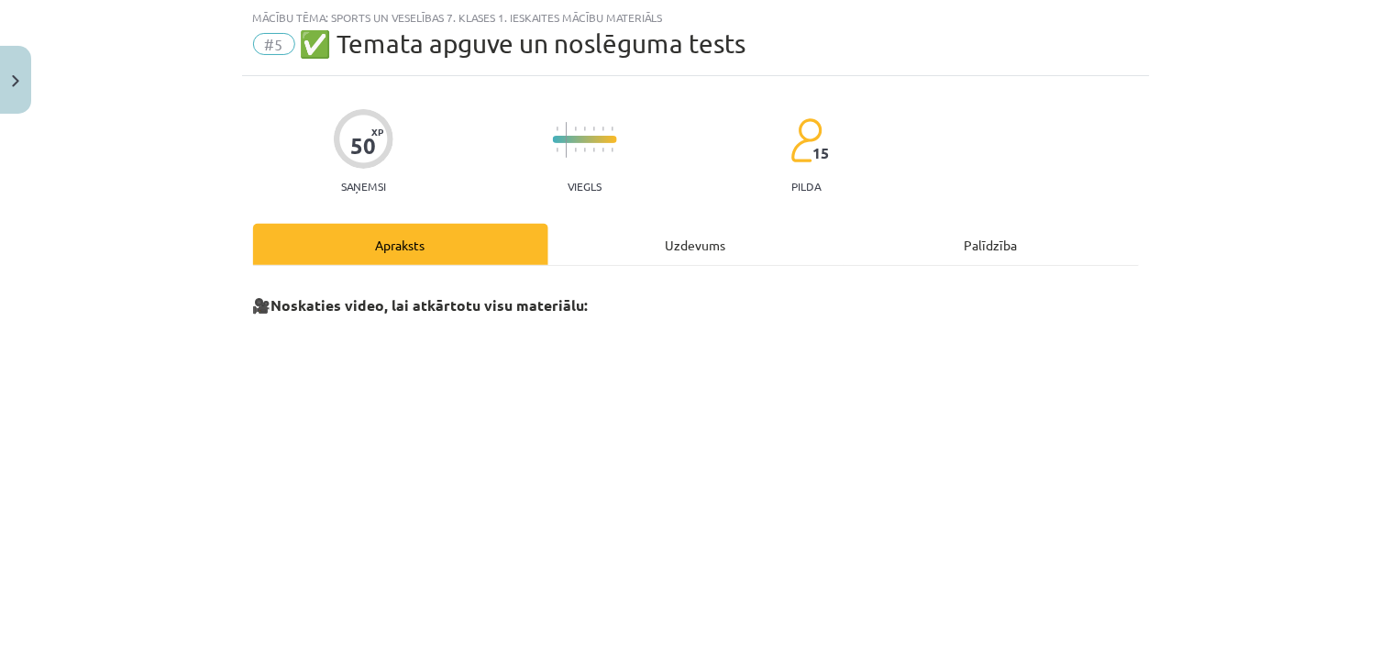
click div "Uzdevums"
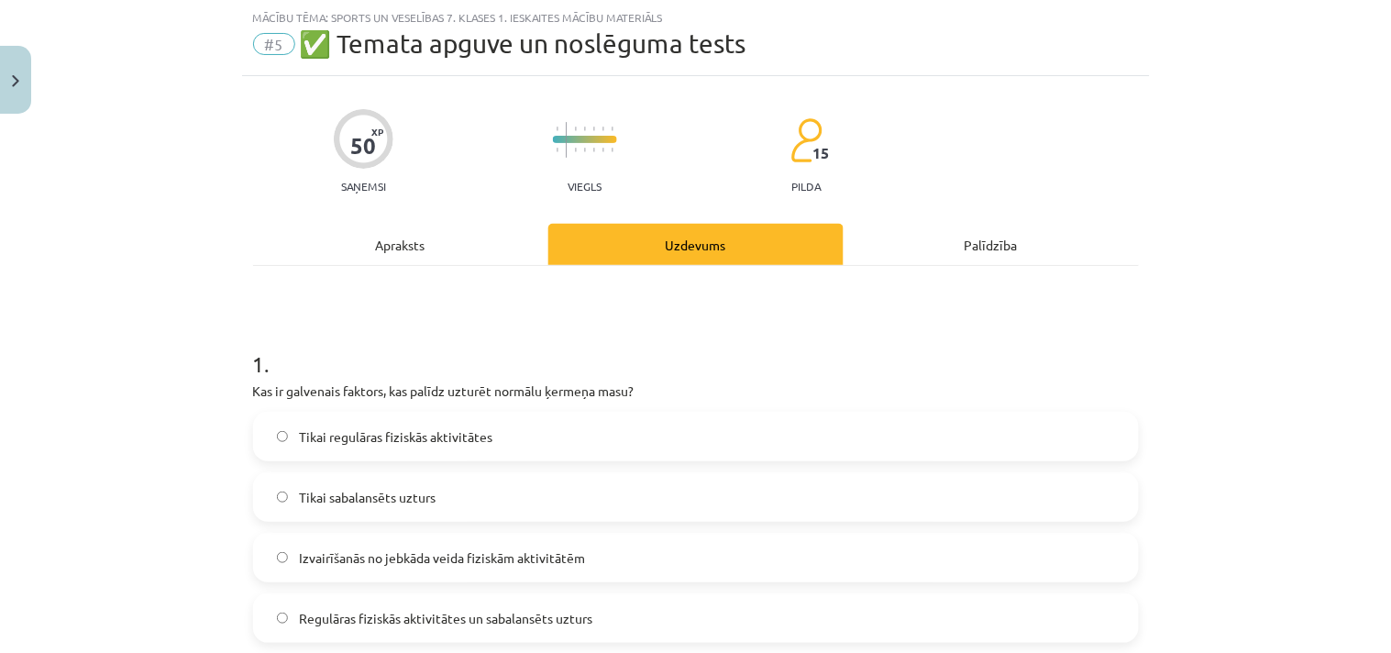
click span "Regulāras fiziskās aktivitātes un sabalansēts uzturs"
click div "Mācību tēma: Sports un veselības 7. klases 1. ieskaites mācību materiāls #5 ✅ T…"
click div "Apraksts"
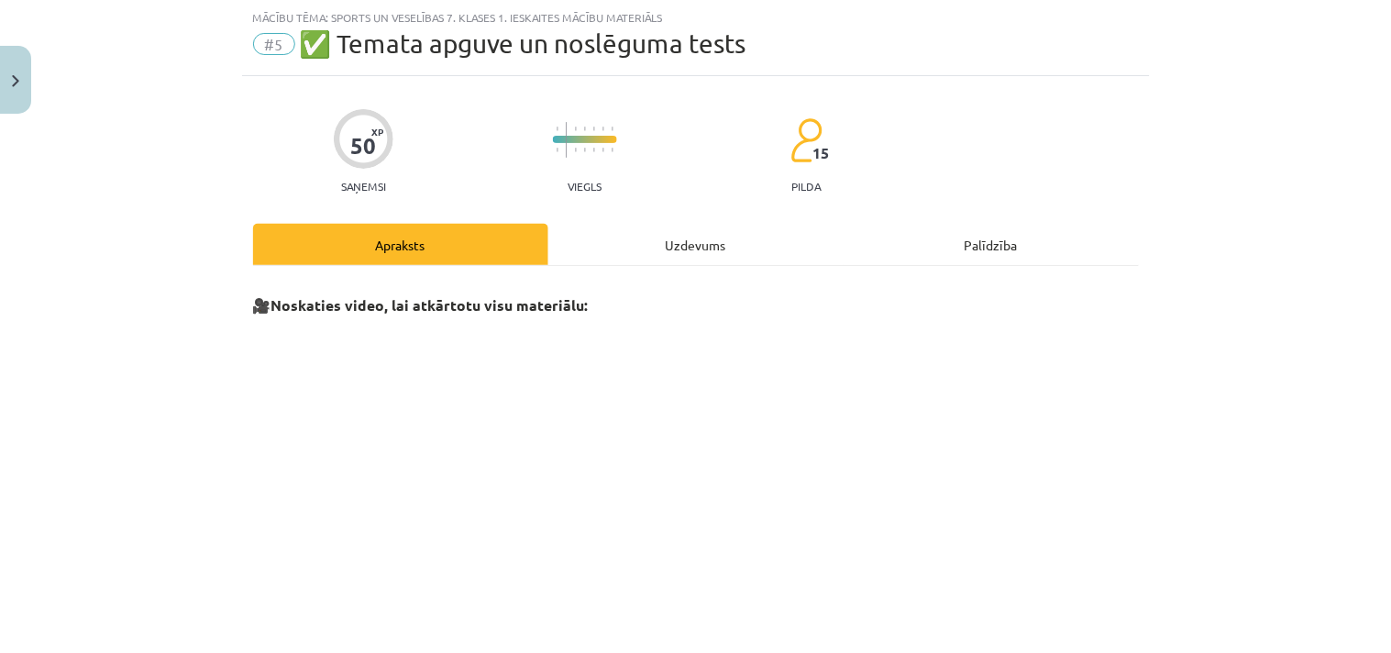
click div "Uzdevums"
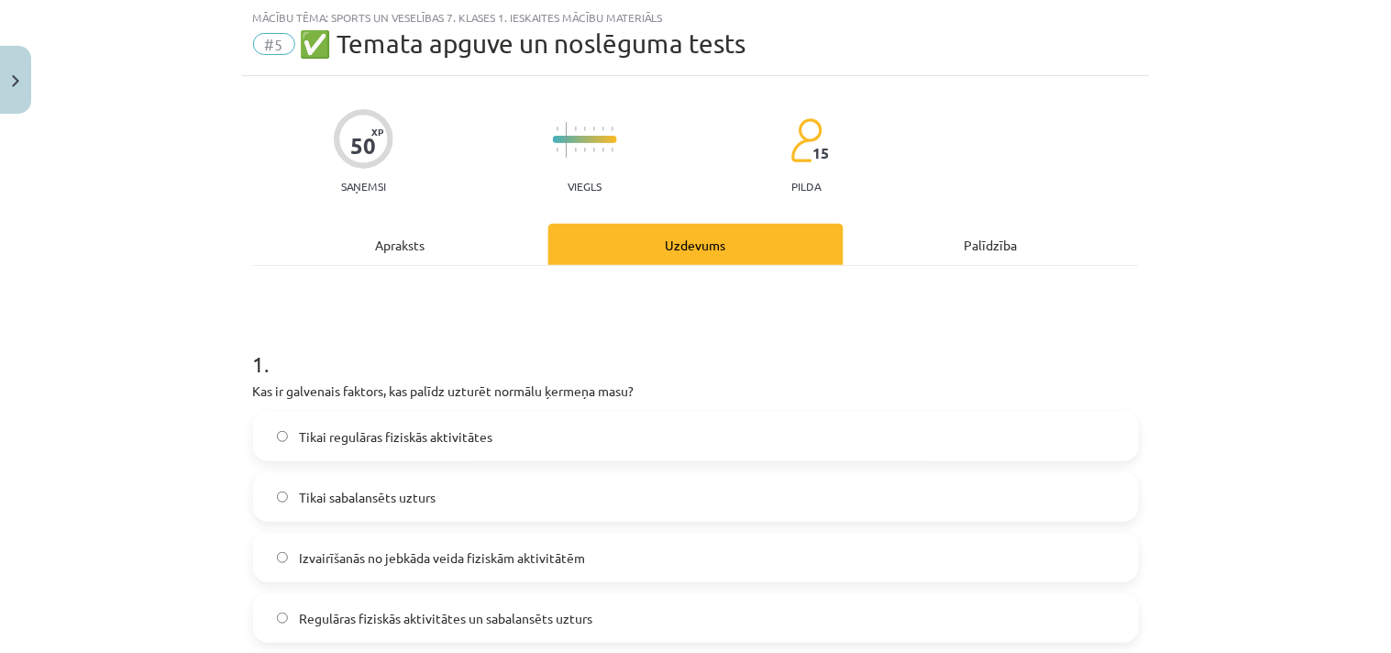
scroll to position [616, 0]
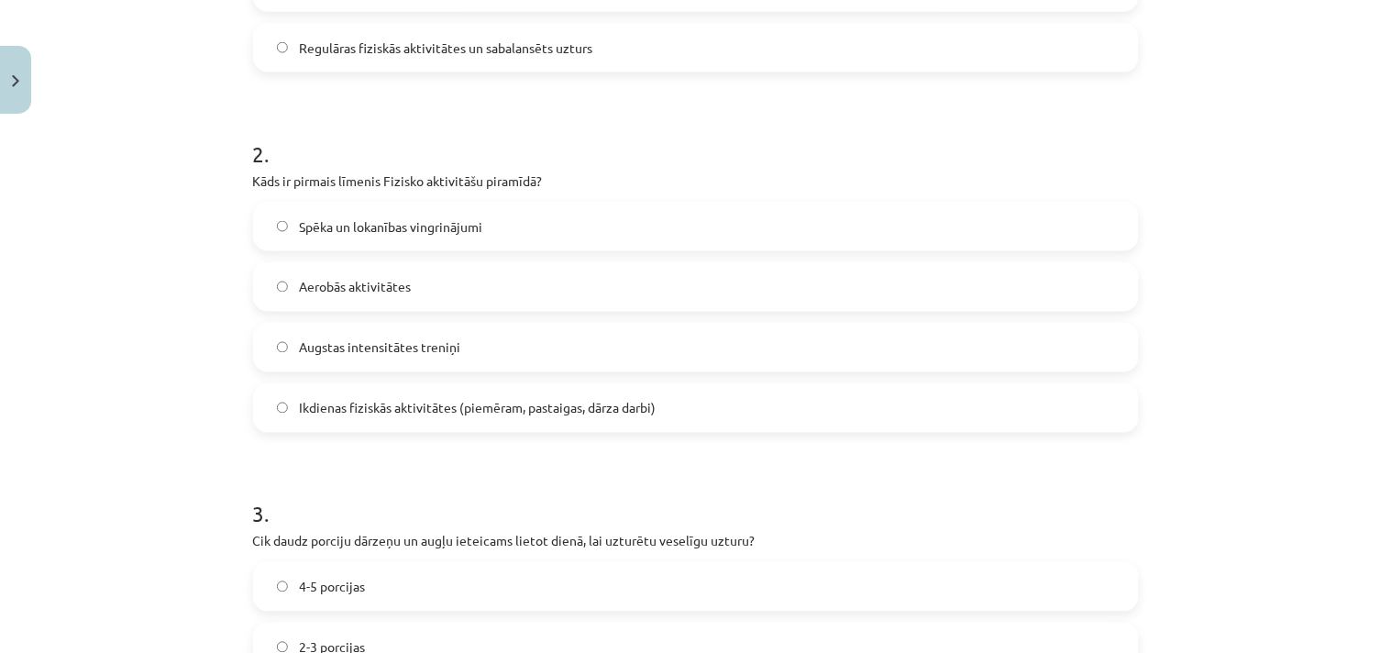
click label "Ikdienas fiziskās aktivitātes (piemēram, pastaigas, dārza darbi)"
click div "Mācību tēma: Sports un veselības 7. klases 1. ieskaites mācību materiāls #5 ✅ T…"
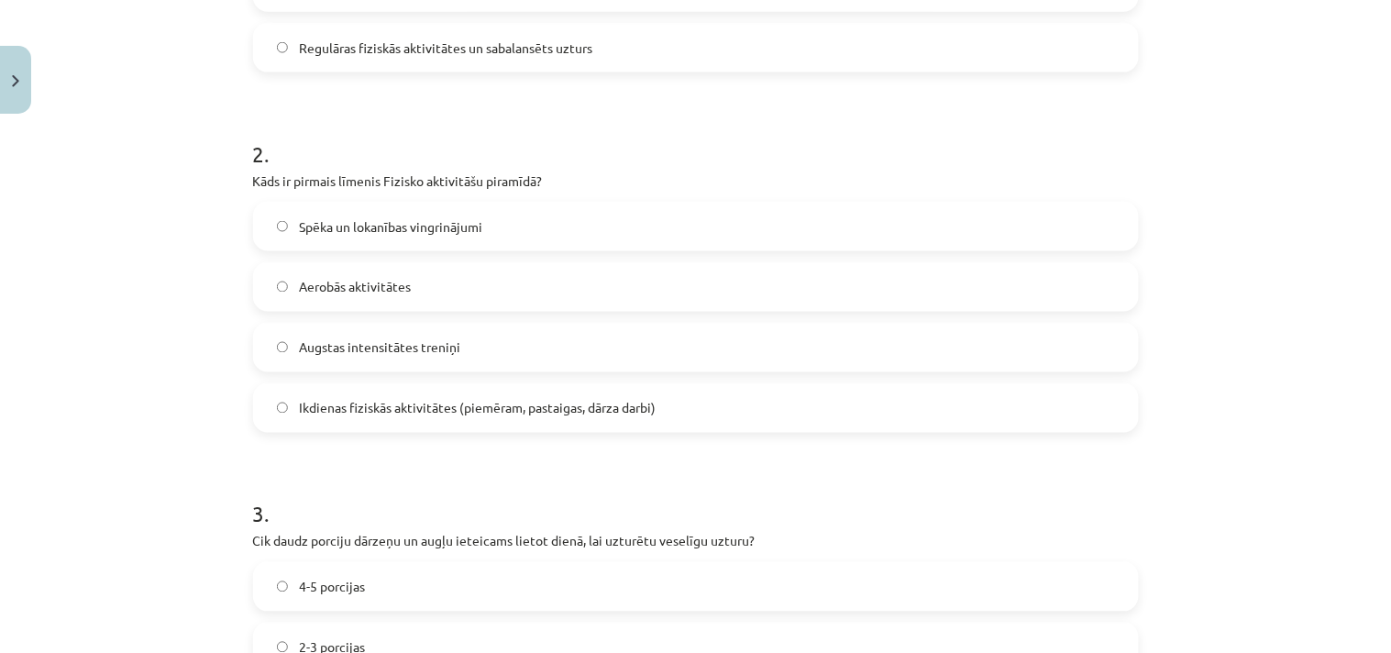
click div "Mācību tēma: Sports un veselības 7. klases 1. ieskaites mācību materiāls #5 ✅ T…"
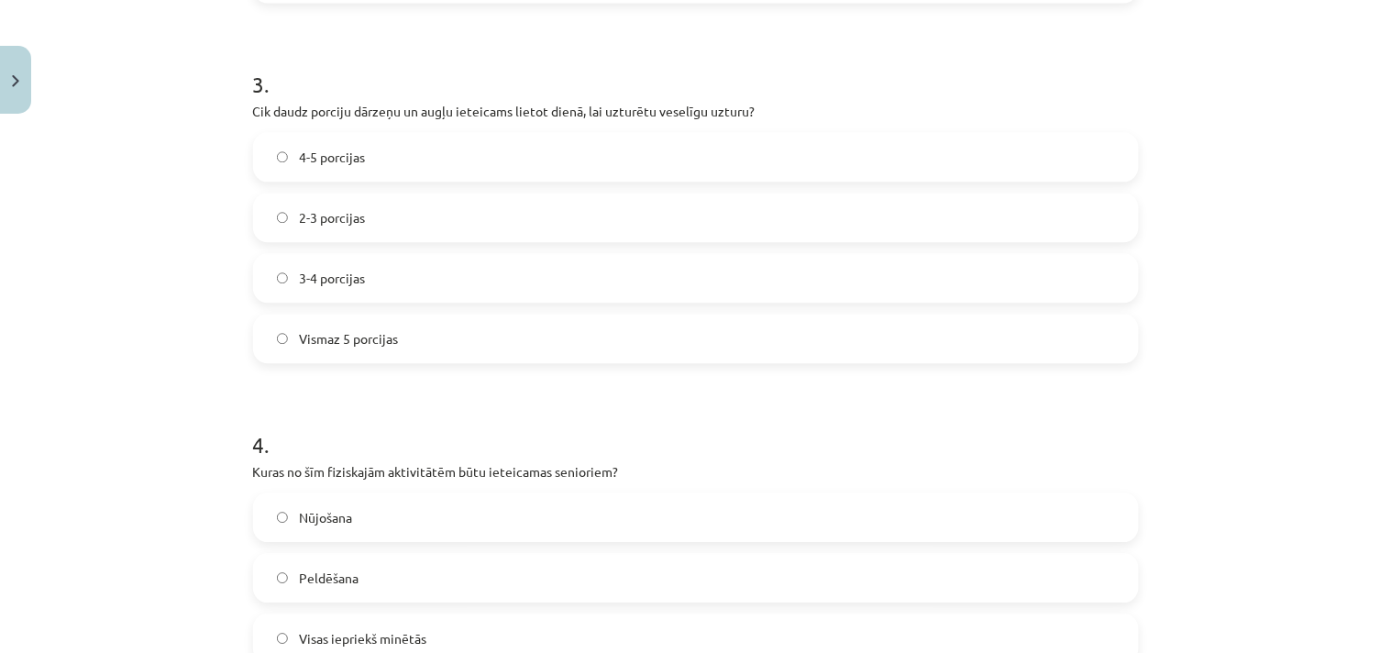
scroll to position [1092, 0]
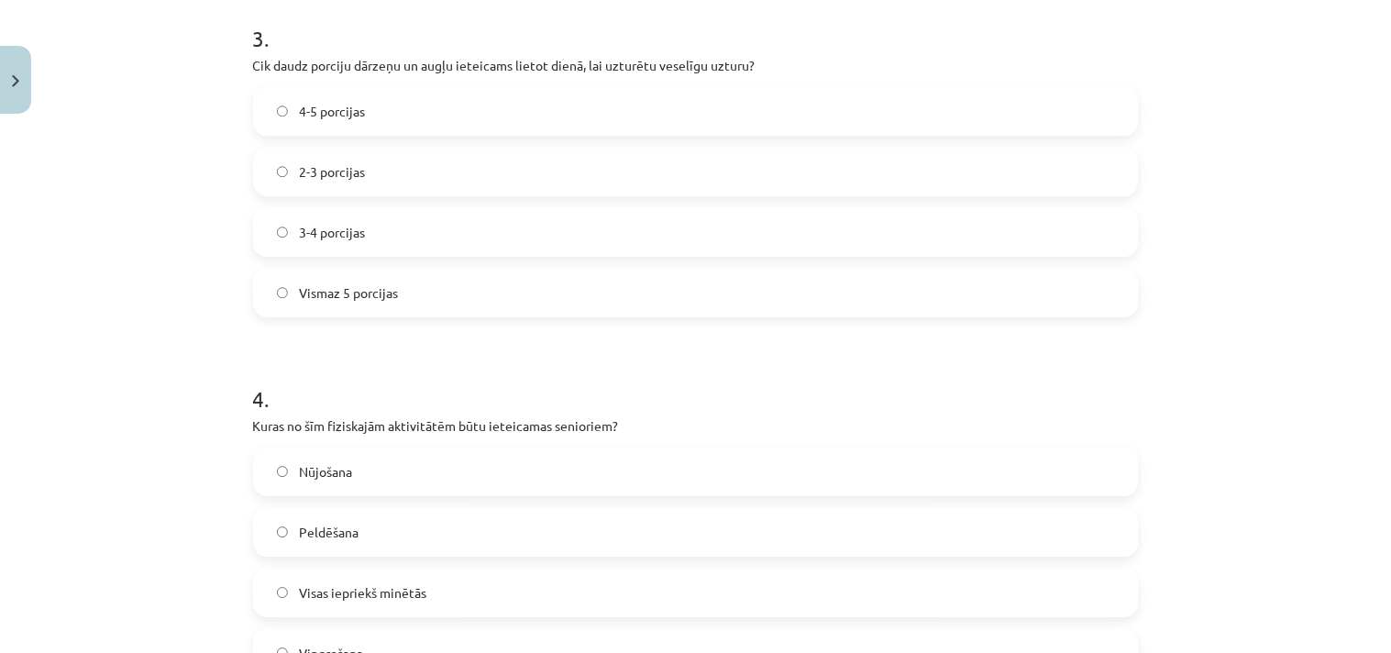
click span "Vismaz 5 porcijas"
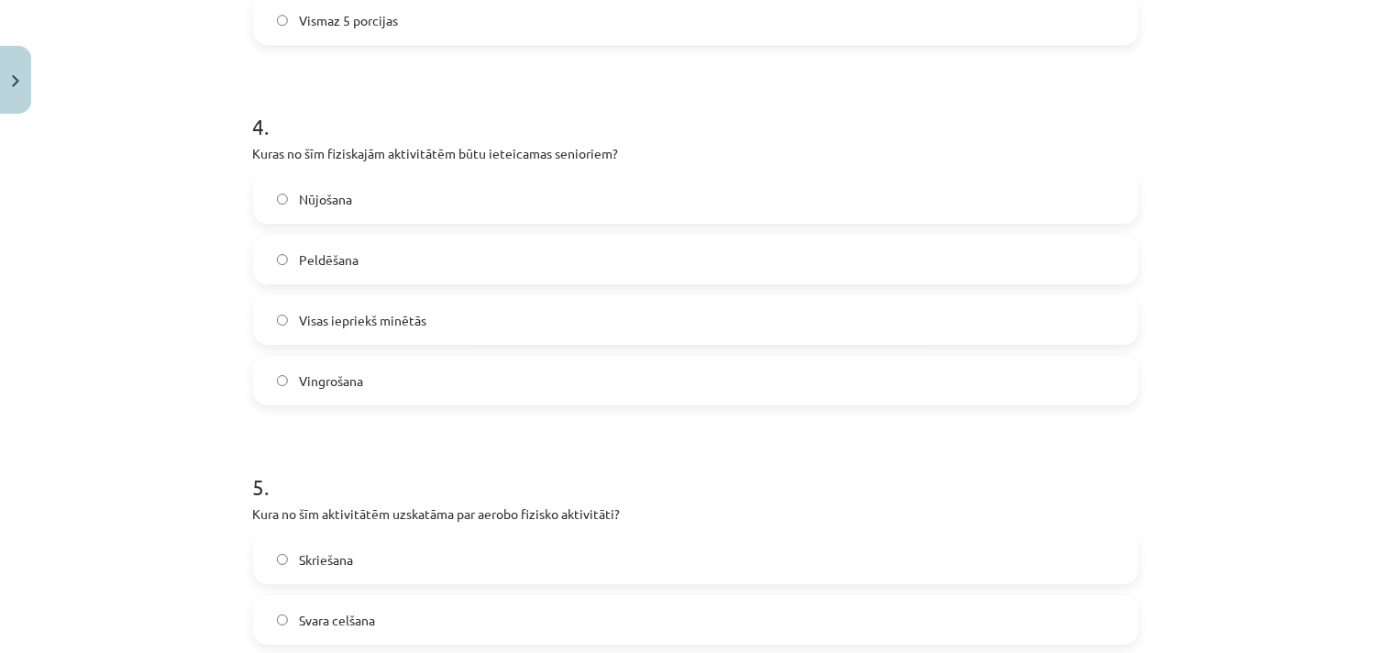
scroll to position [1329, 0]
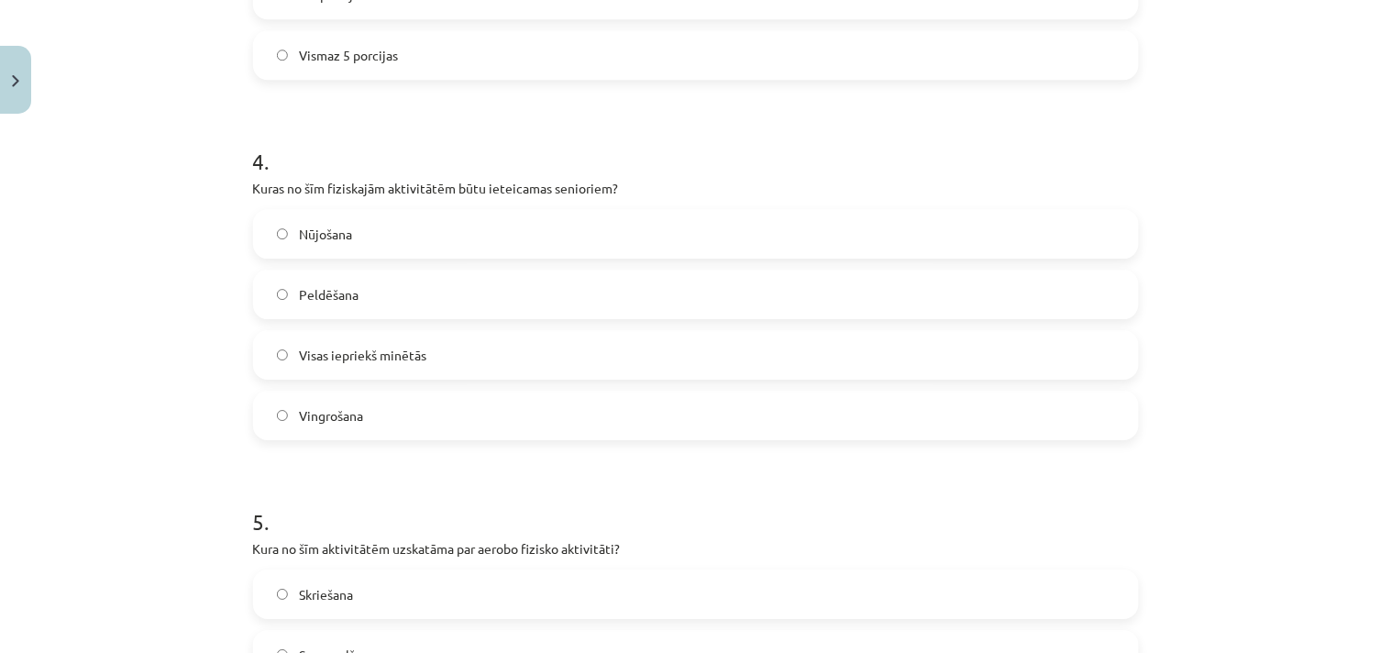
click span "Nūjošana"
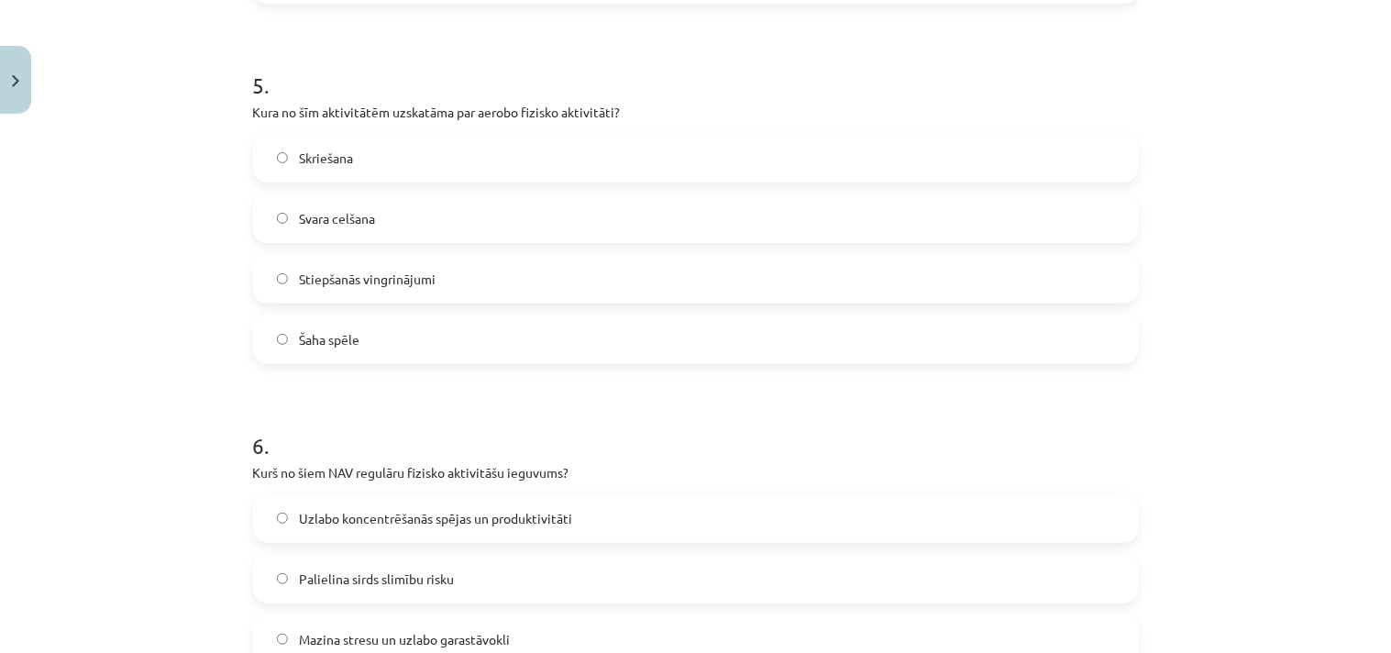
scroll to position [1804, 0]
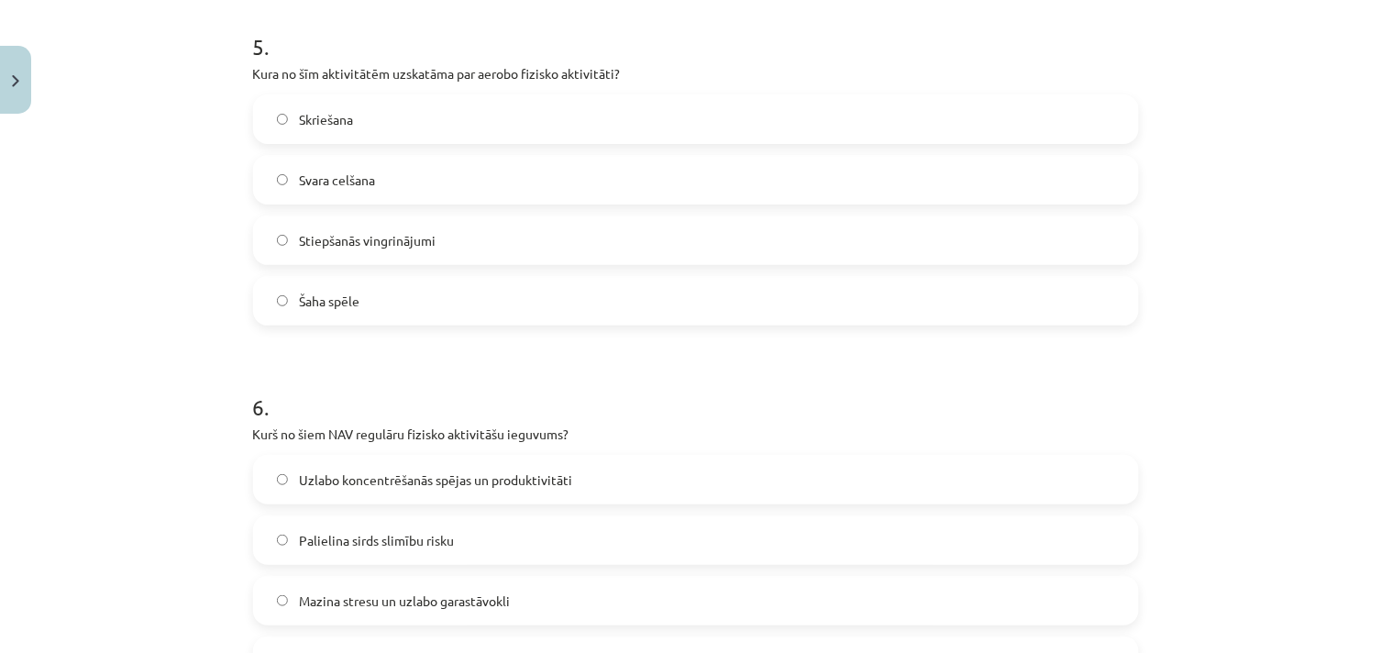
click span "Skriešana"
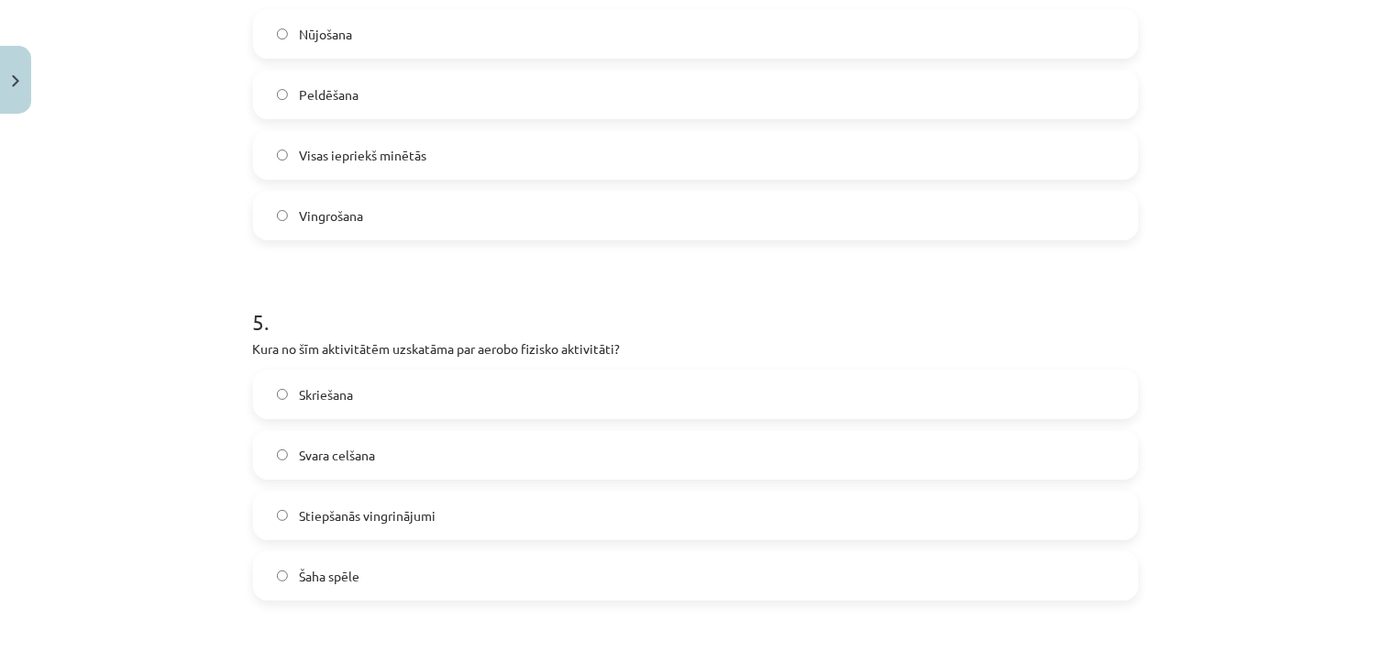
scroll to position [1329, 0]
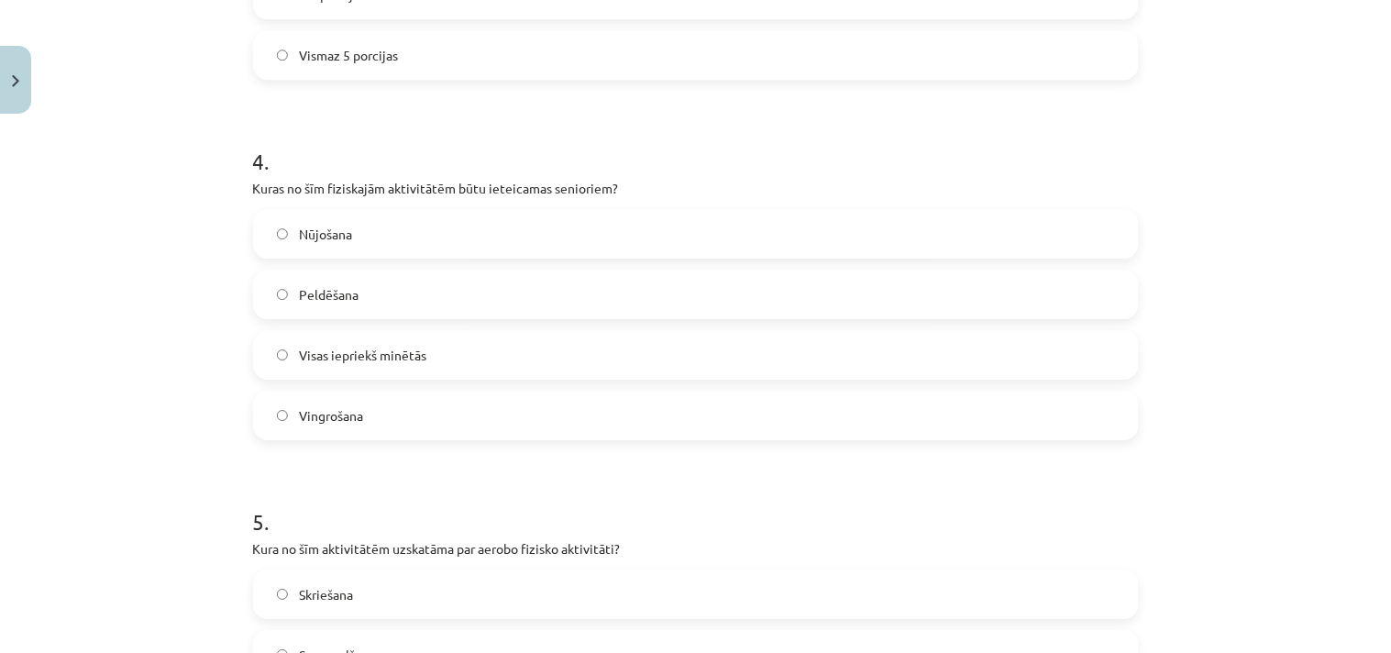
click span "Visas iepriekš minētās"
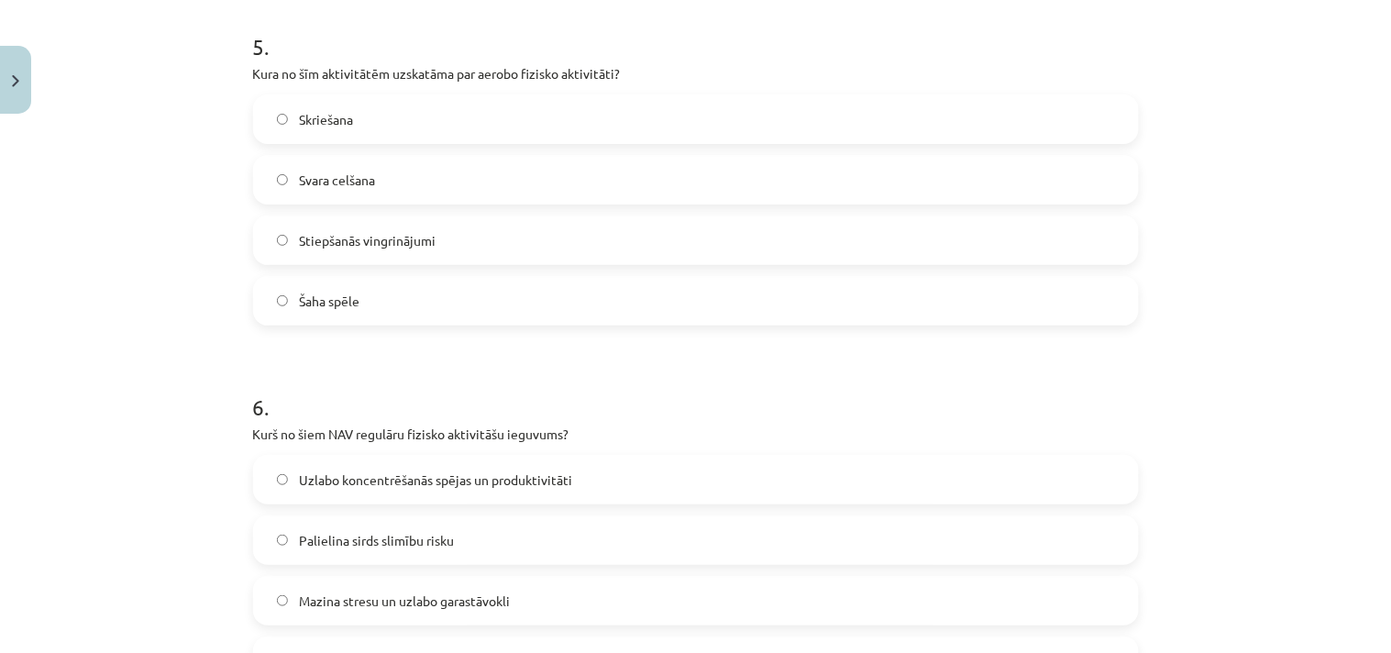
scroll to position [2042, 0]
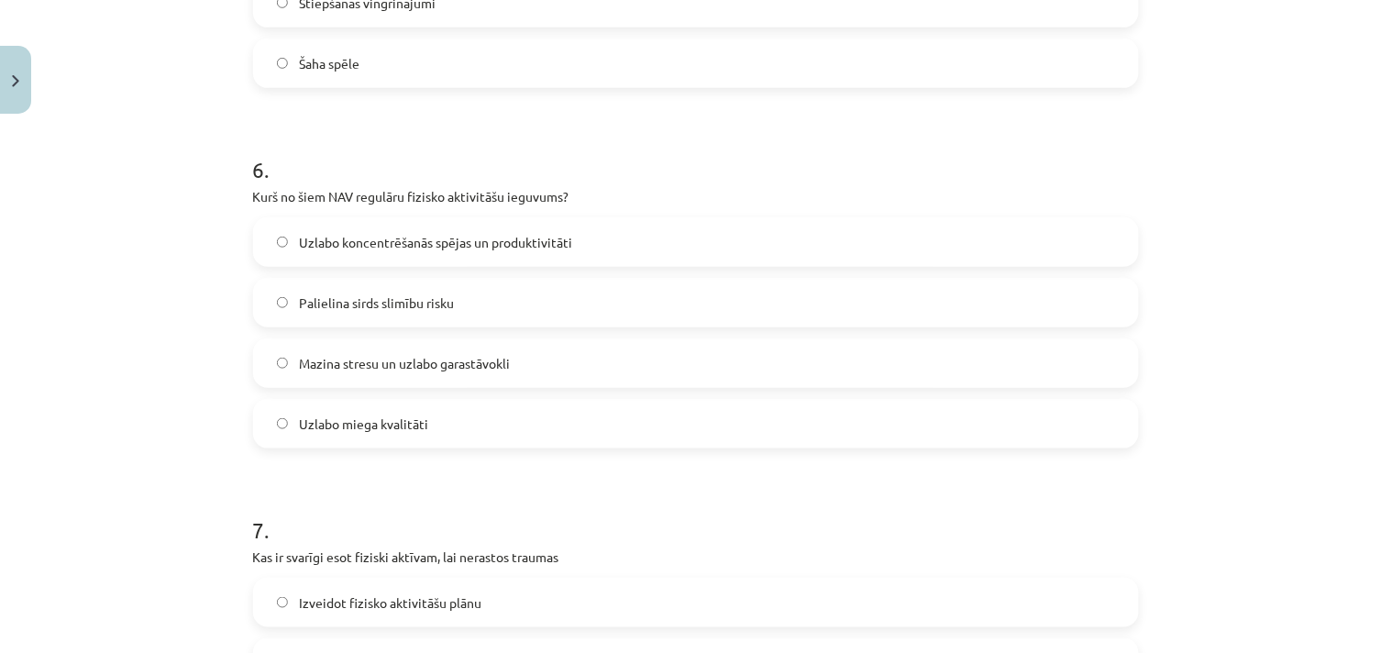
click span "Palielina sirds slimību risku"
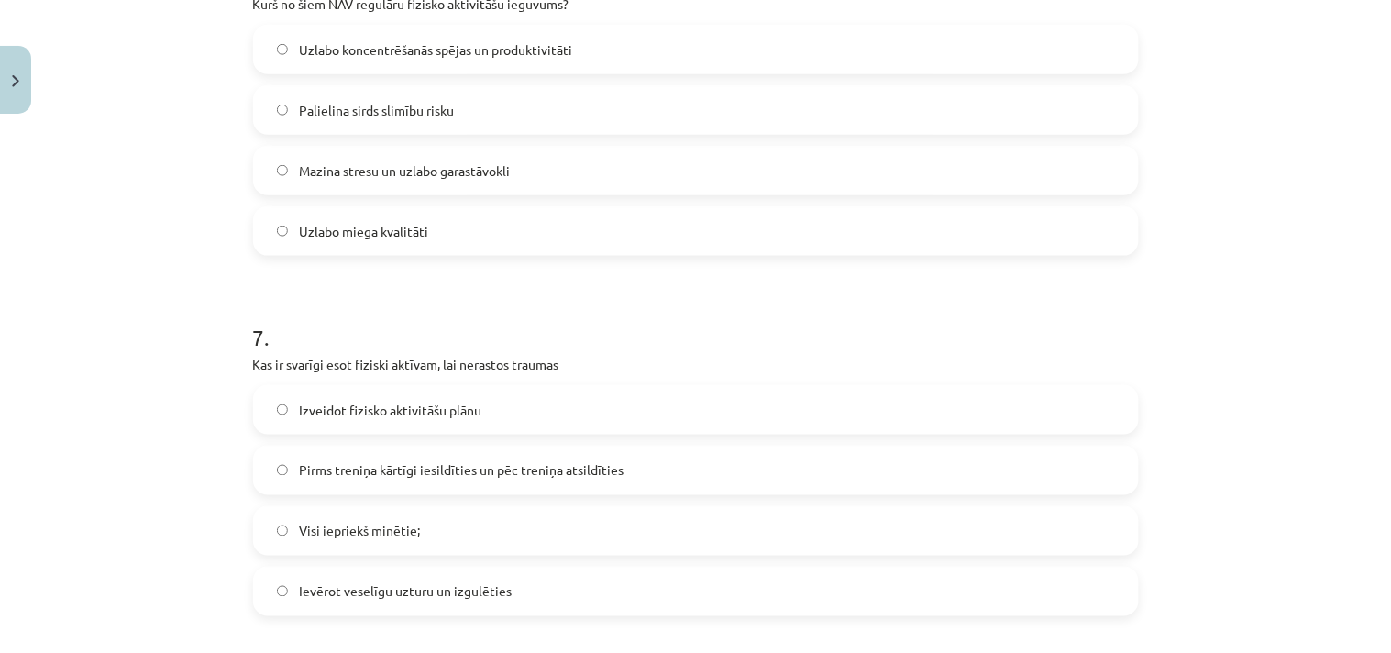
scroll to position [2279, 0]
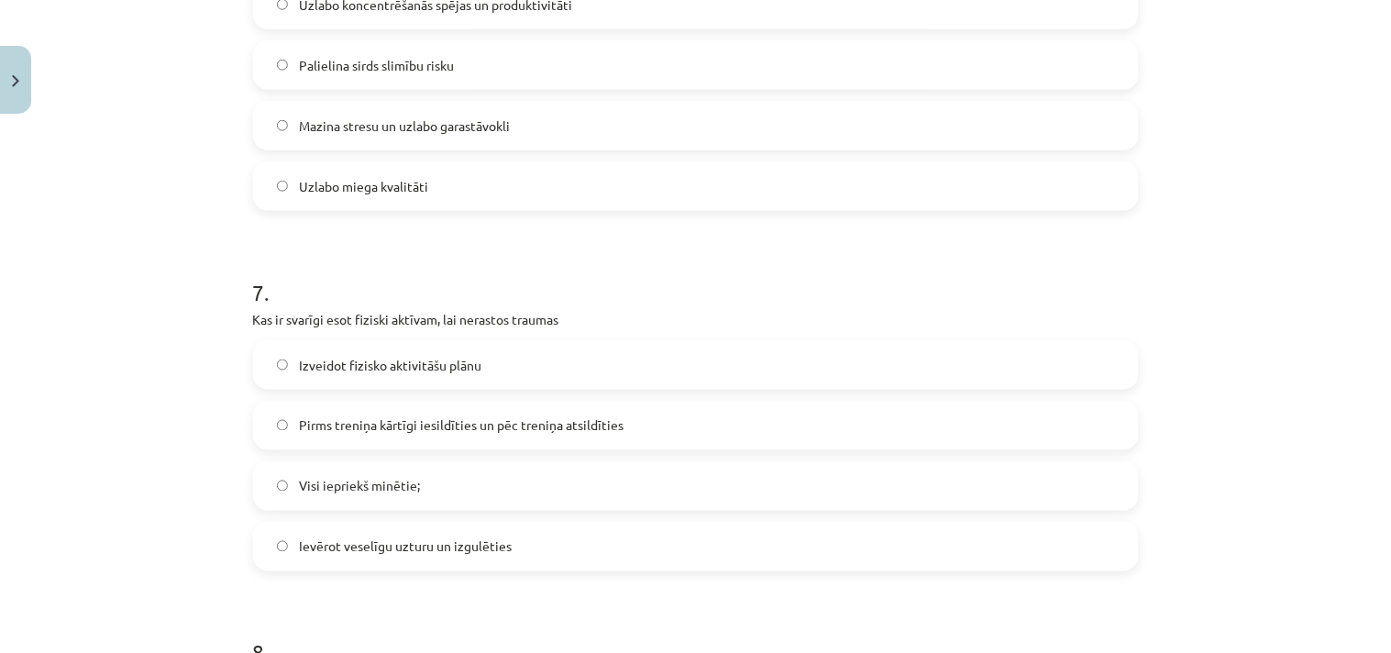
click span "Pirms treniņa kārtīgi iesildīties un pēc treniņa atsildīties"
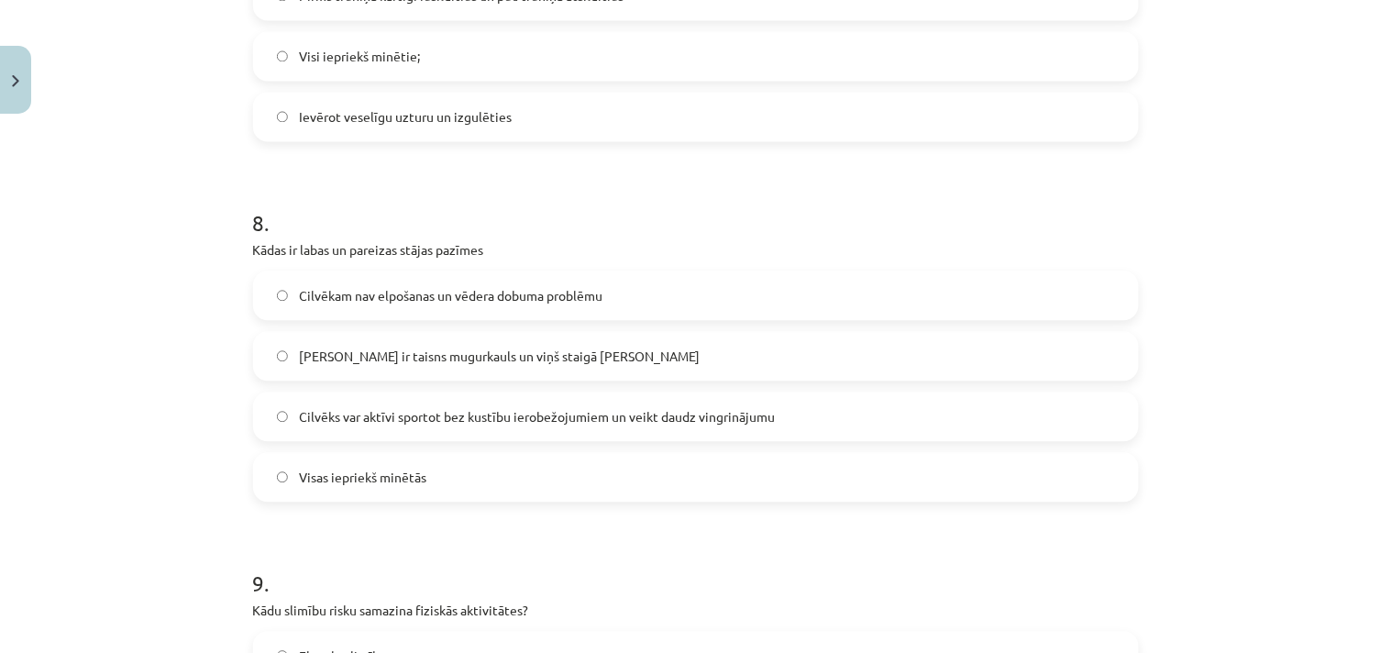
scroll to position [2755, 0]
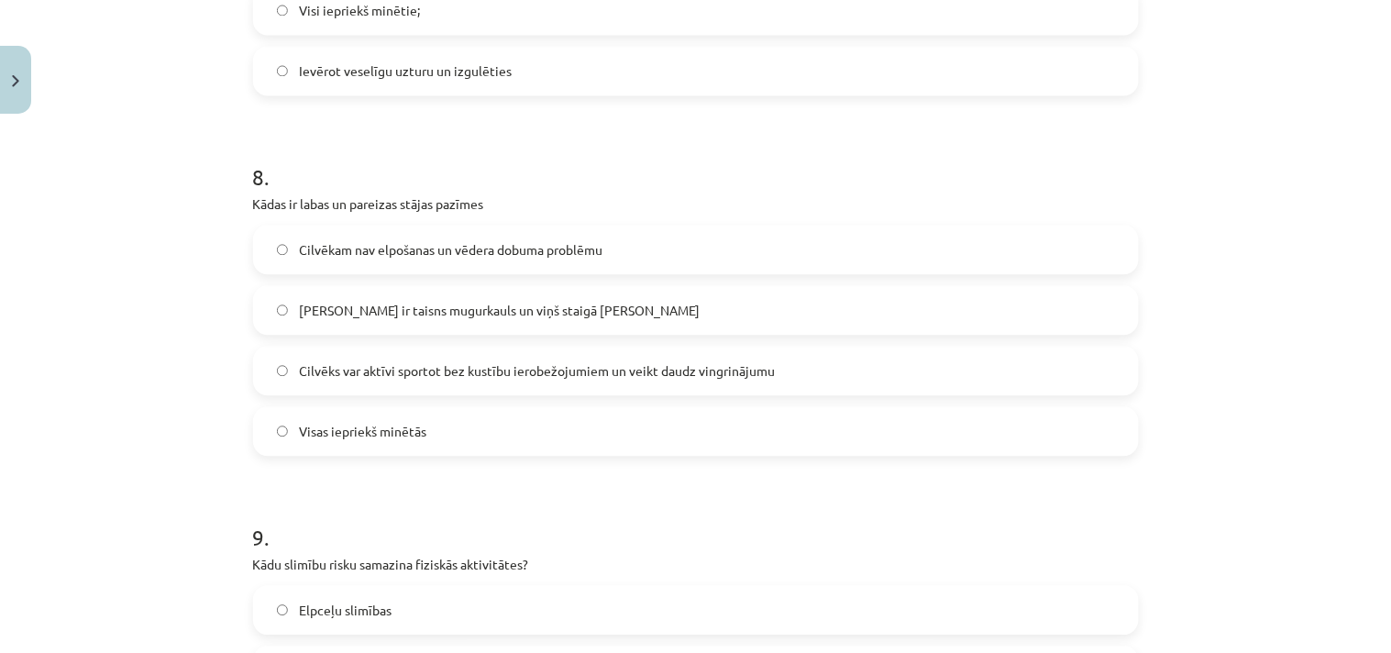
click span "Visas iepriekš minētās"
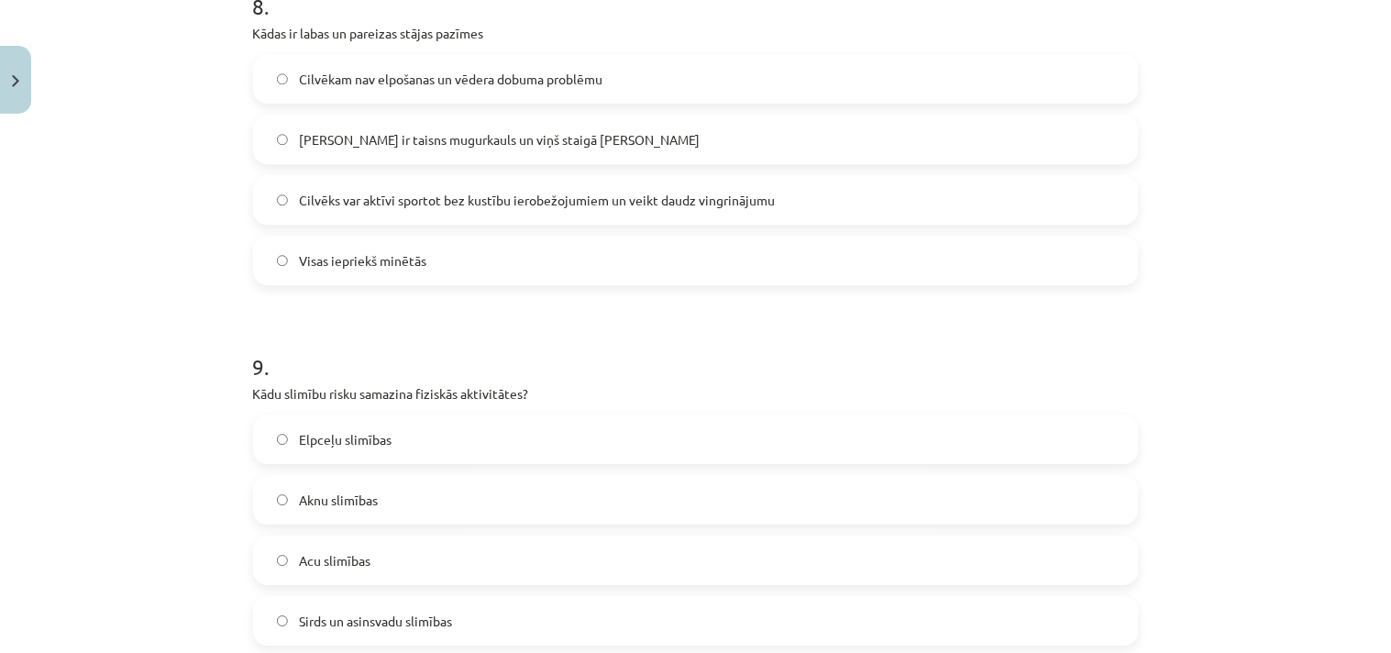
scroll to position [2992, 0]
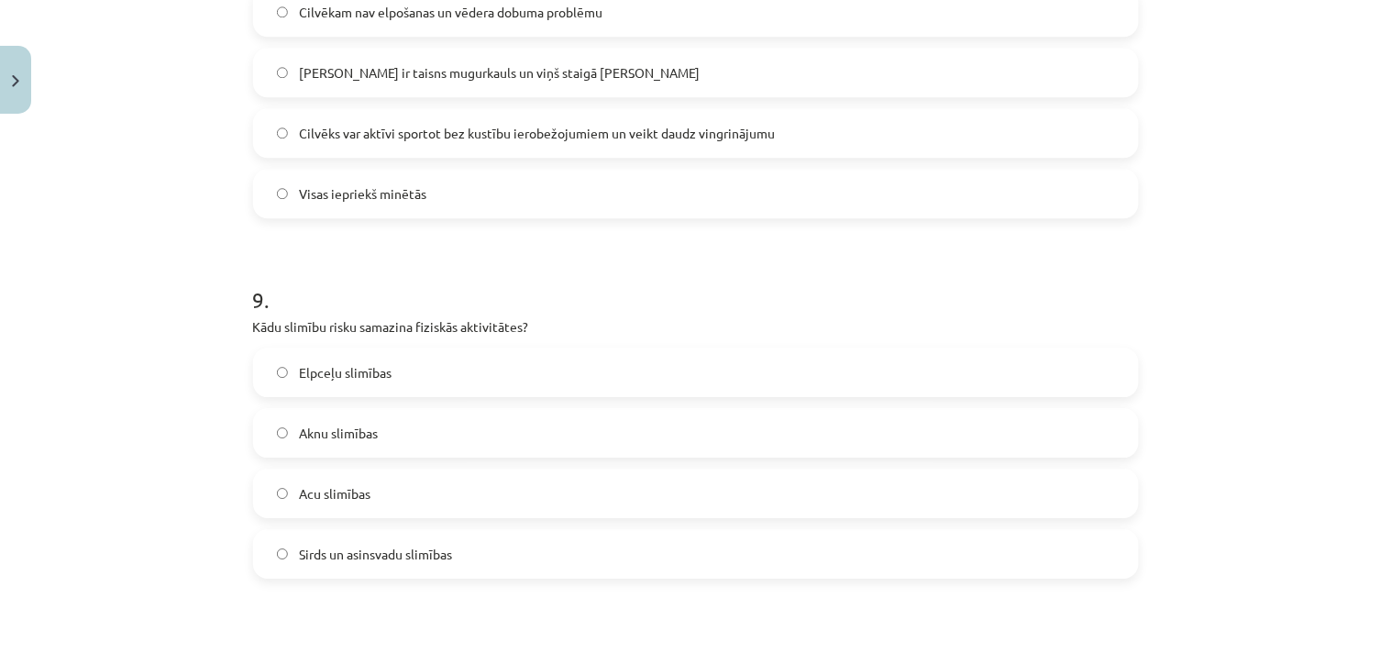
click span "Sirds un asinsvadu slimības"
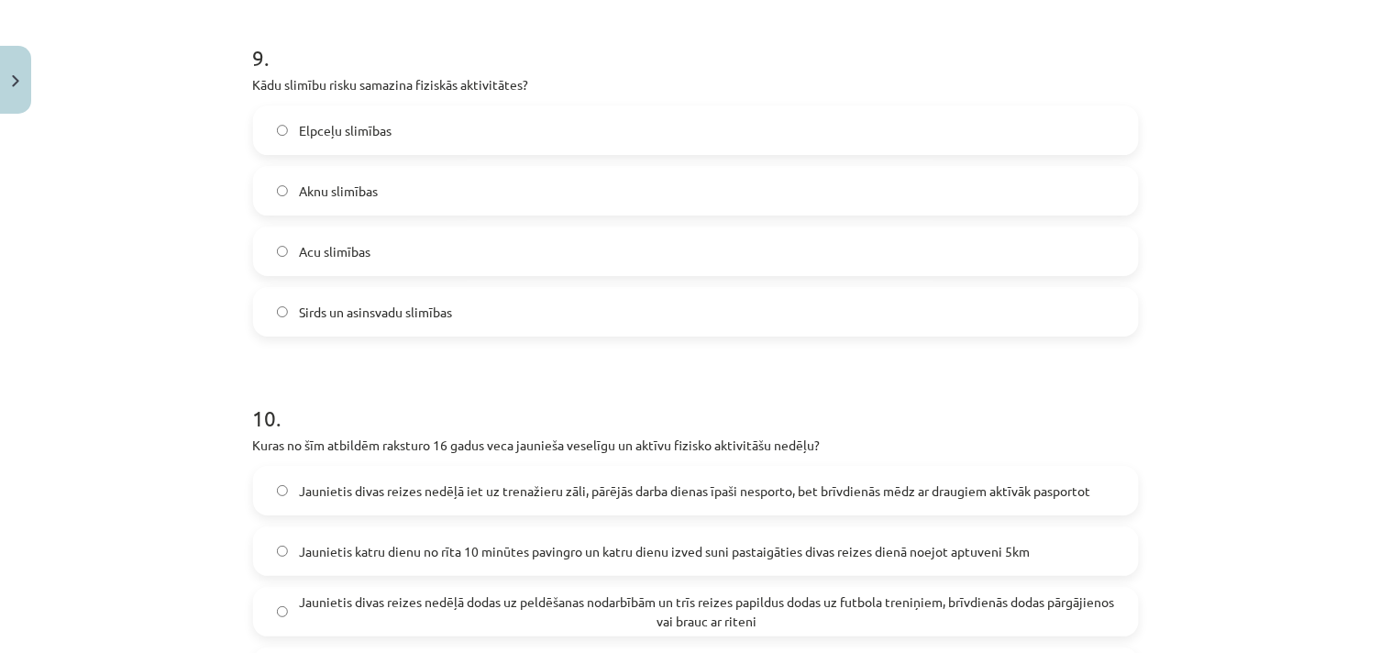
scroll to position [3468, 0]
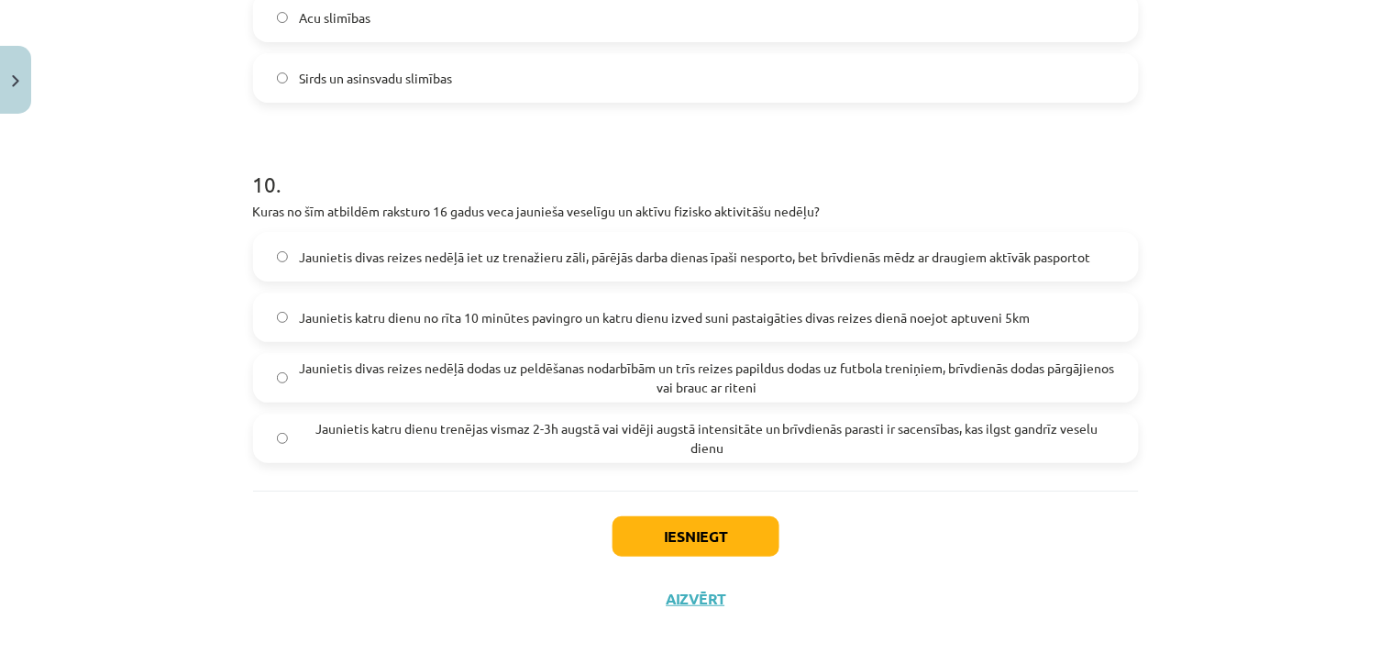
click span "Jaunietis katru dienu trenējas vismaz 2-3h augstā vai vidēji augstā intensitāte…"
click button "Iesniegt"
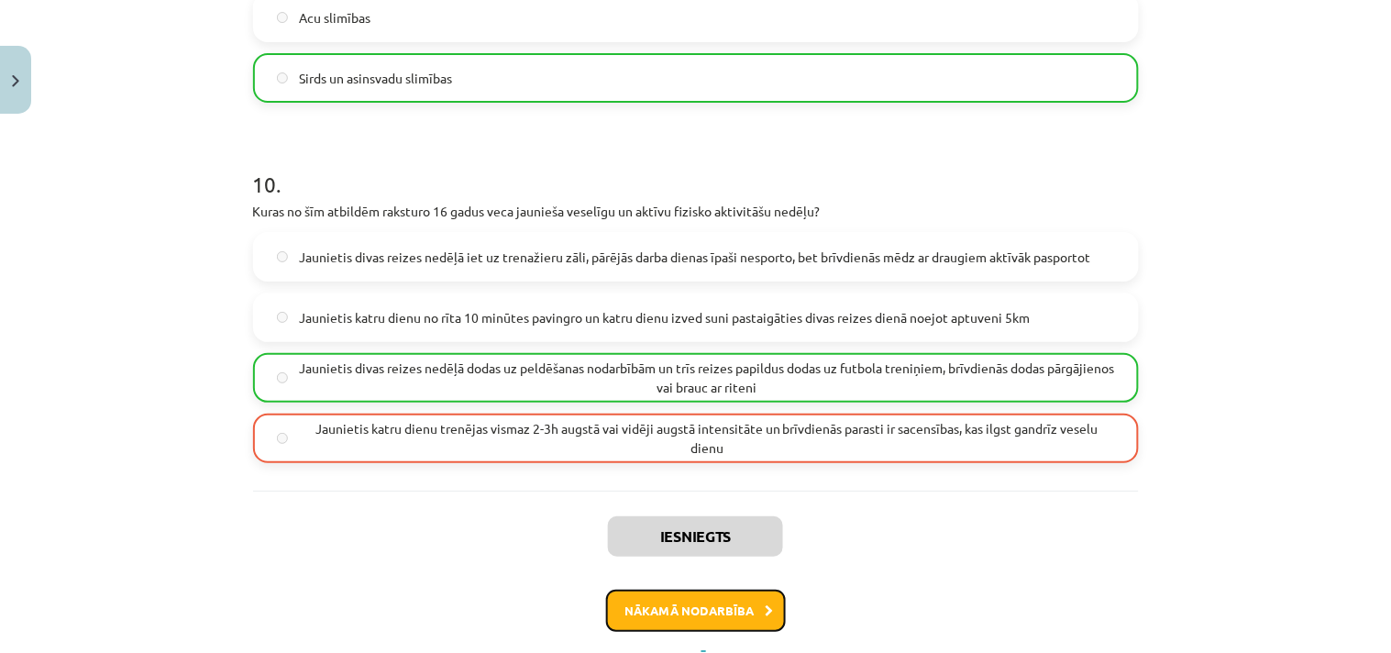
click button "Nākamā nodarbība"
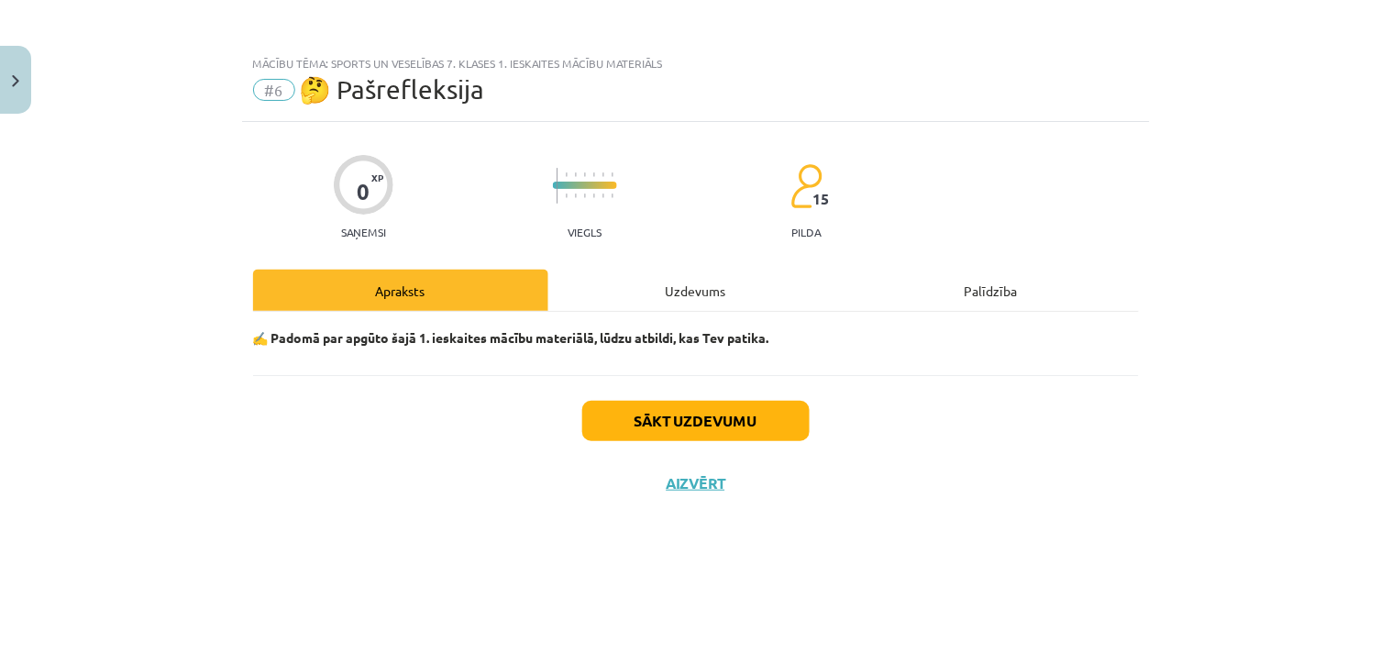
scroll to position [0, 0]
click button "Sākt uzdevumu"
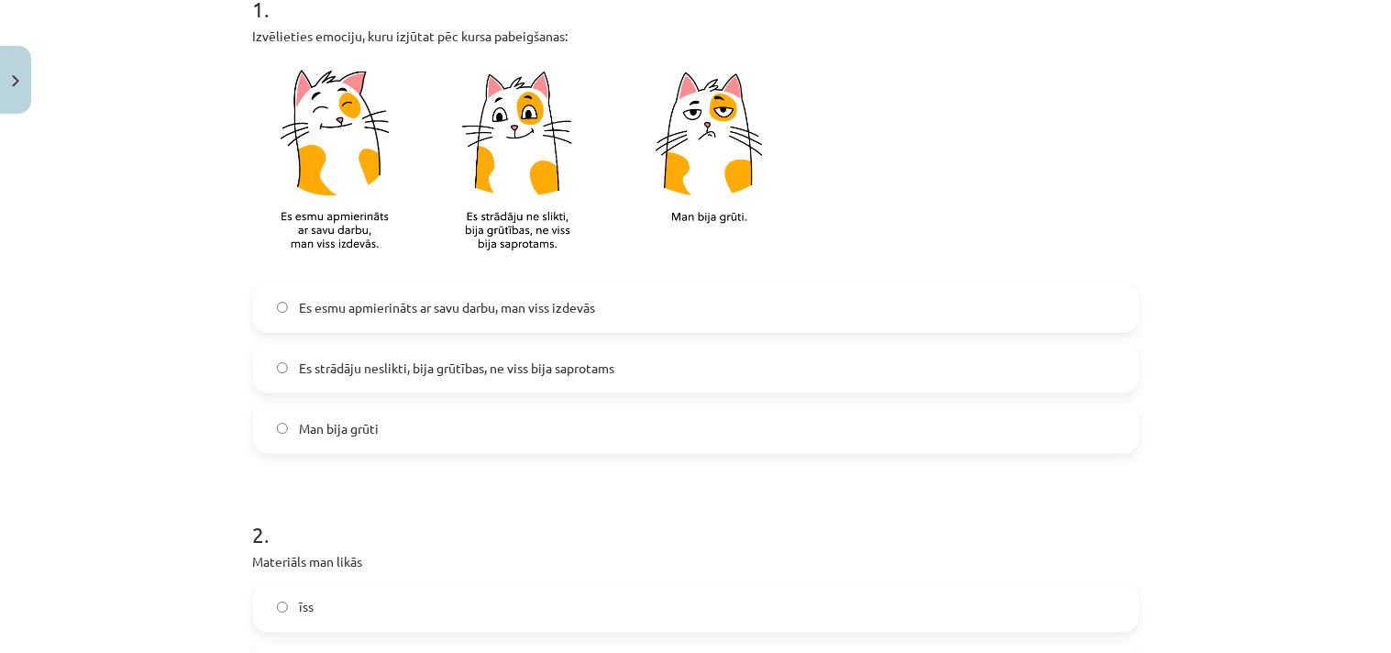
scroll to position [475, 0]
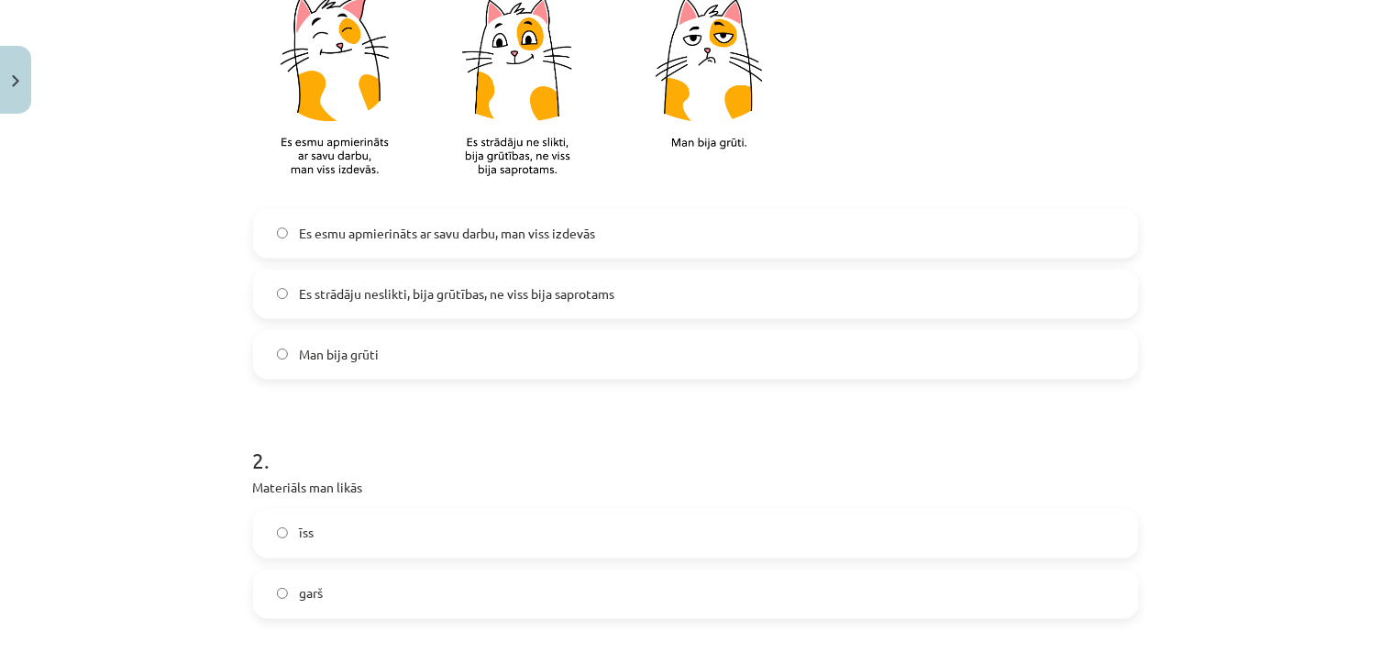
click span "Es strādāju neslikti, bija grūtības, ne viss bija saprotams"
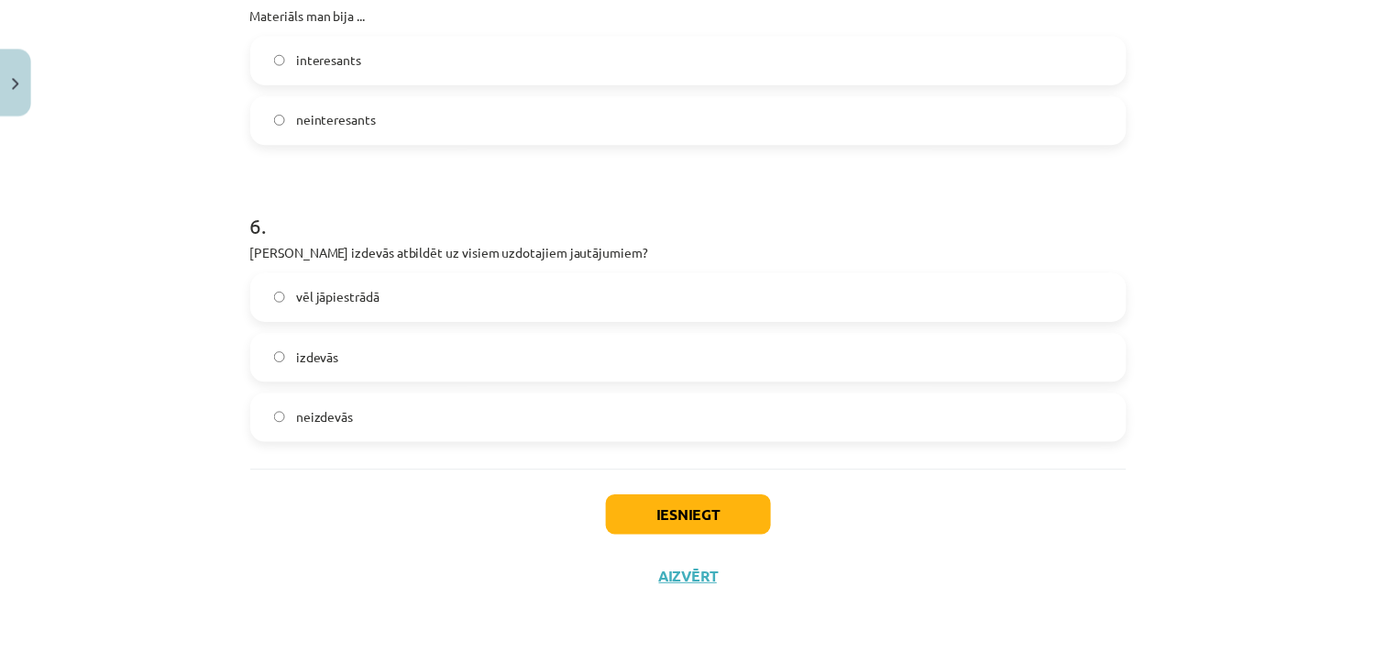
scroll to position [1670, 0]
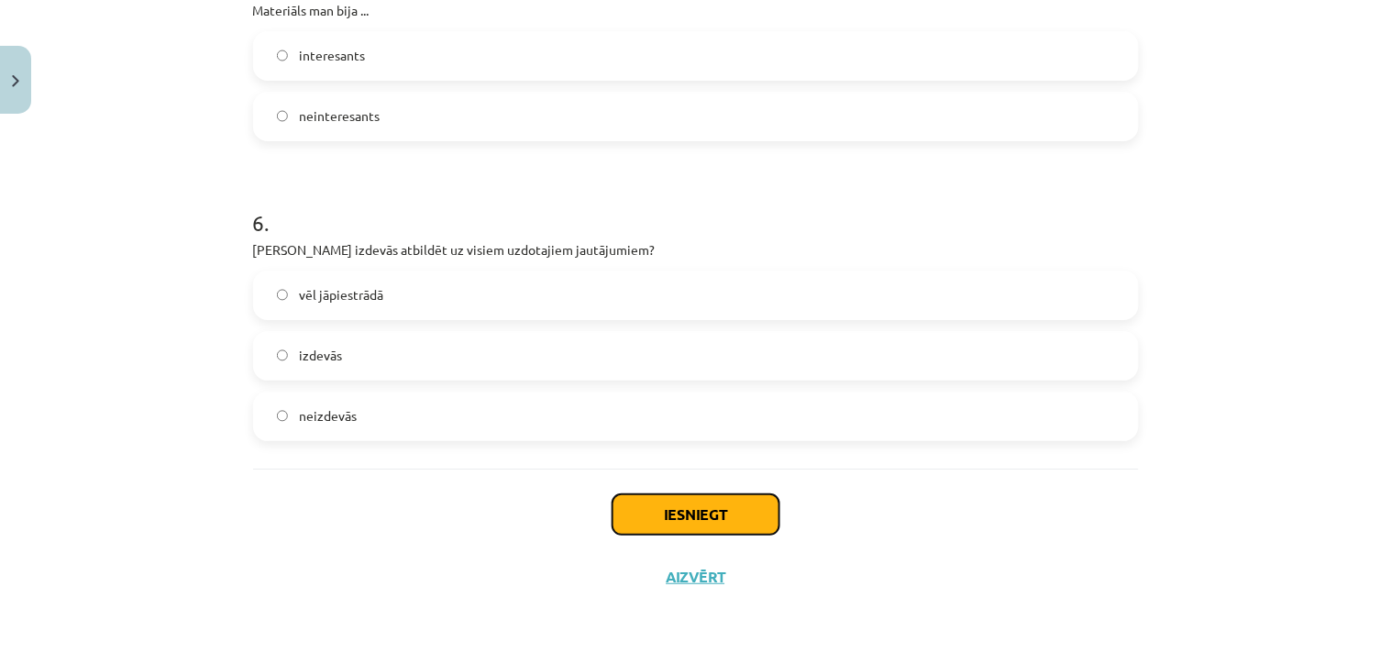
click button "Iesniegt"
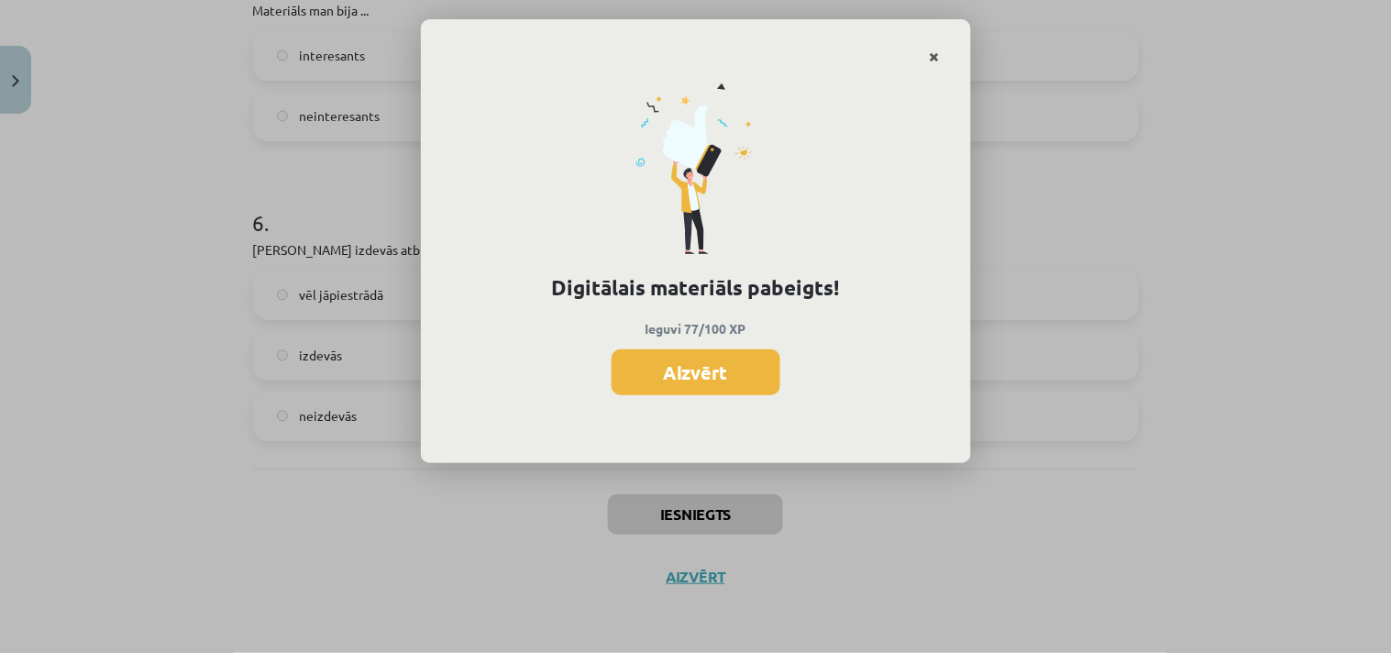
click icon "Close"
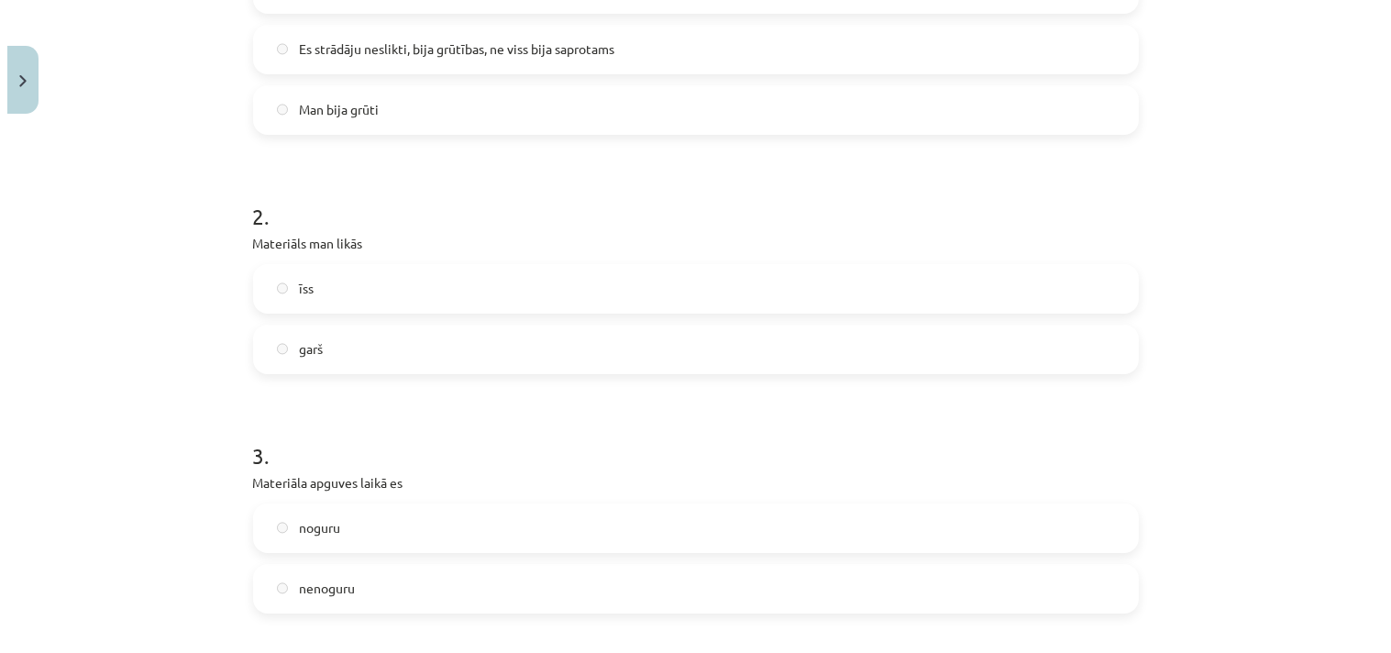
scroll to position [0, 0]
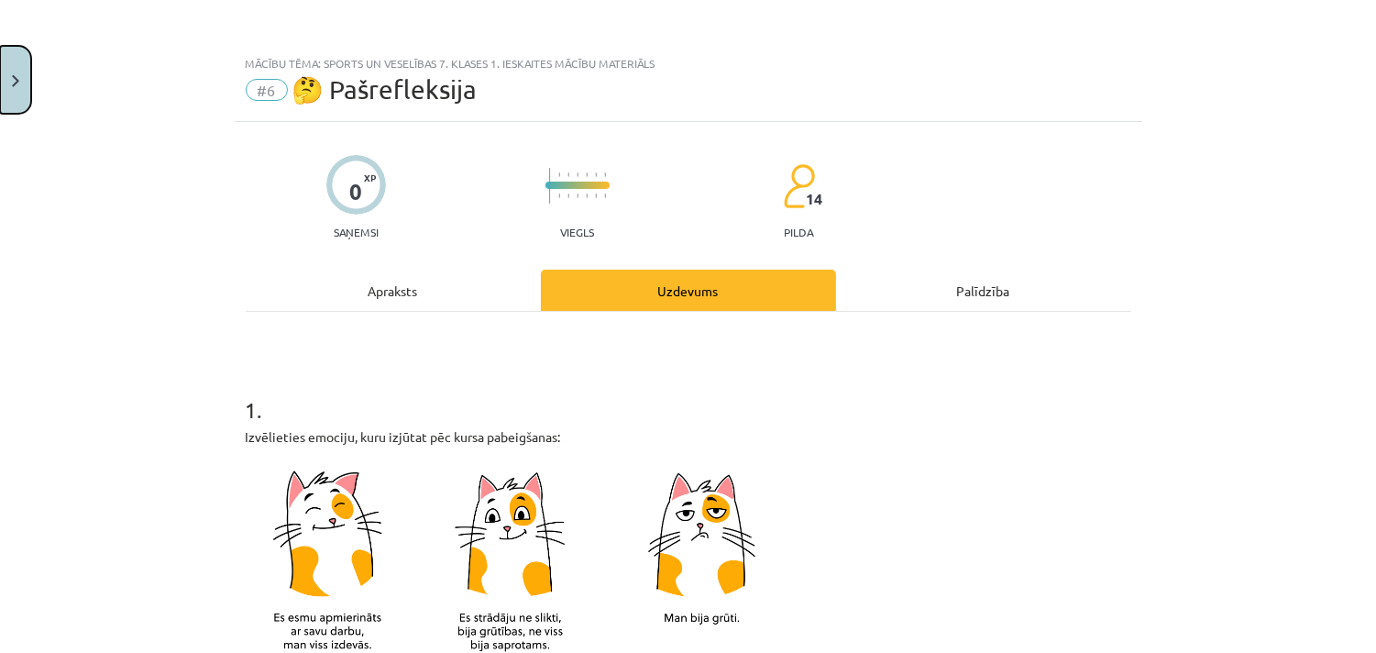
click button "Close"
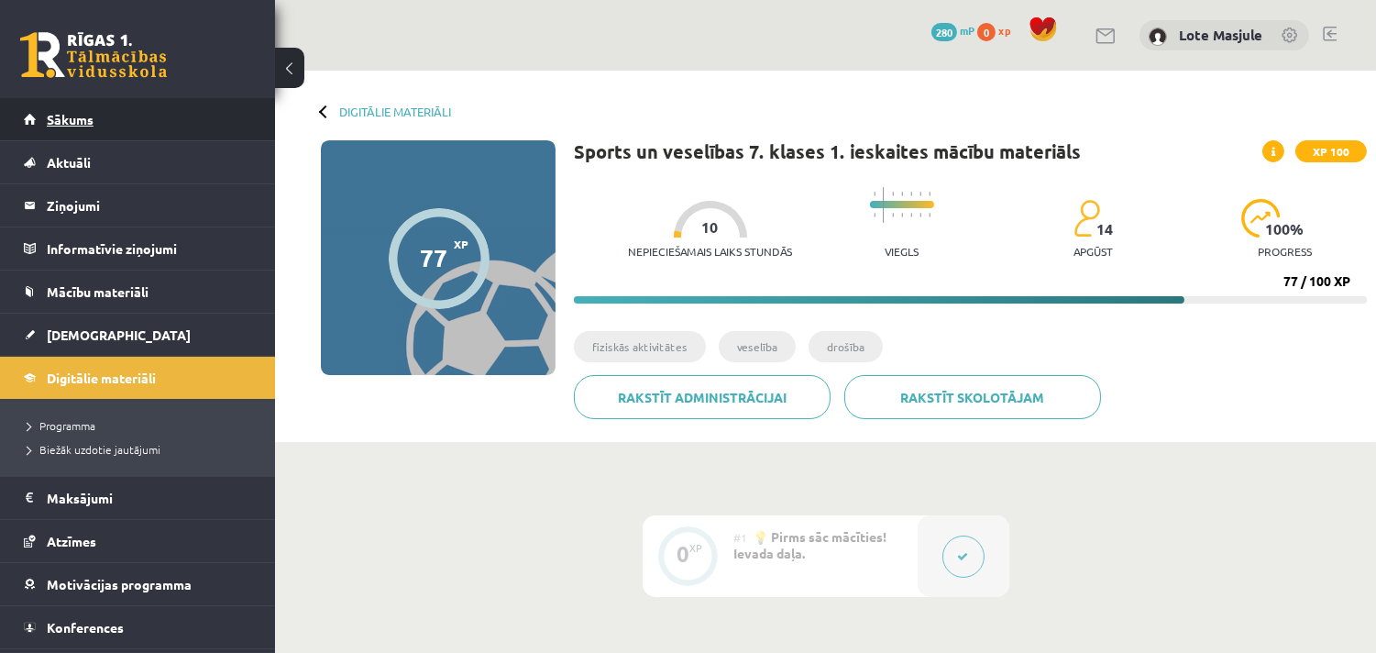
click span "Sākums"
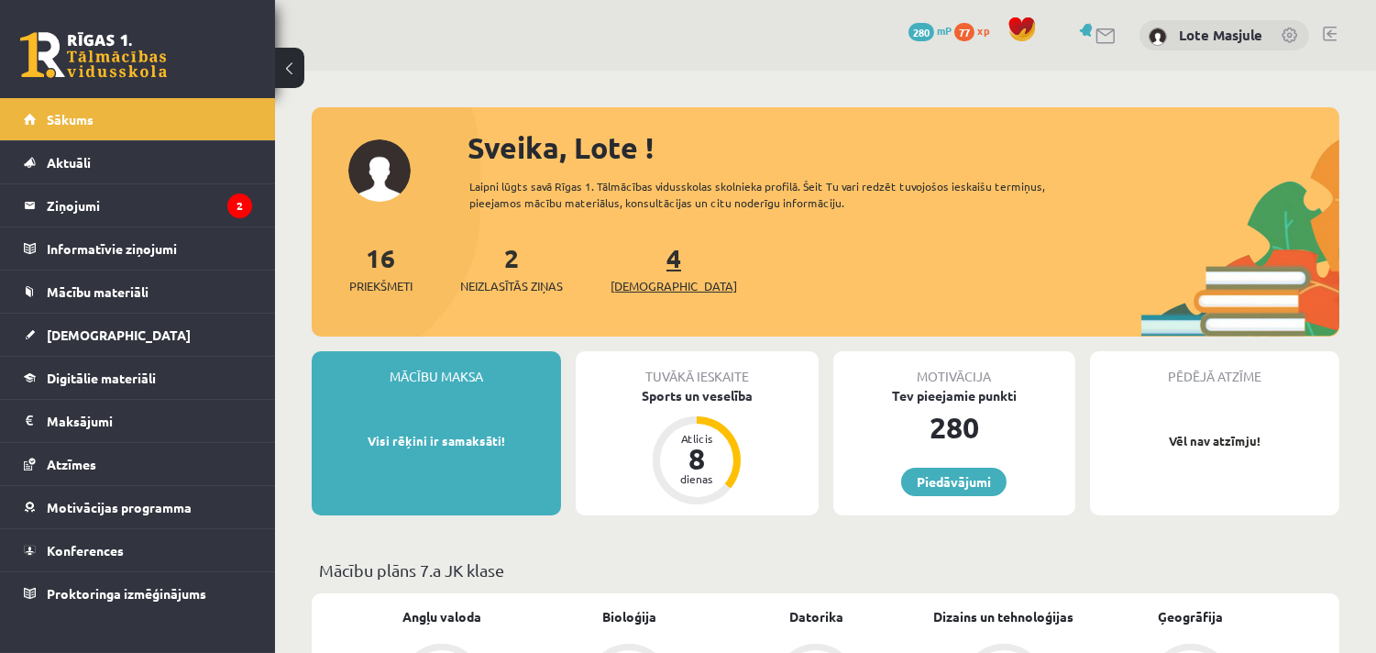
click at [652, 287] on span "[DEMOGRAPHIC_DATA]" at bounding box center [674, 286] width 127 height 18
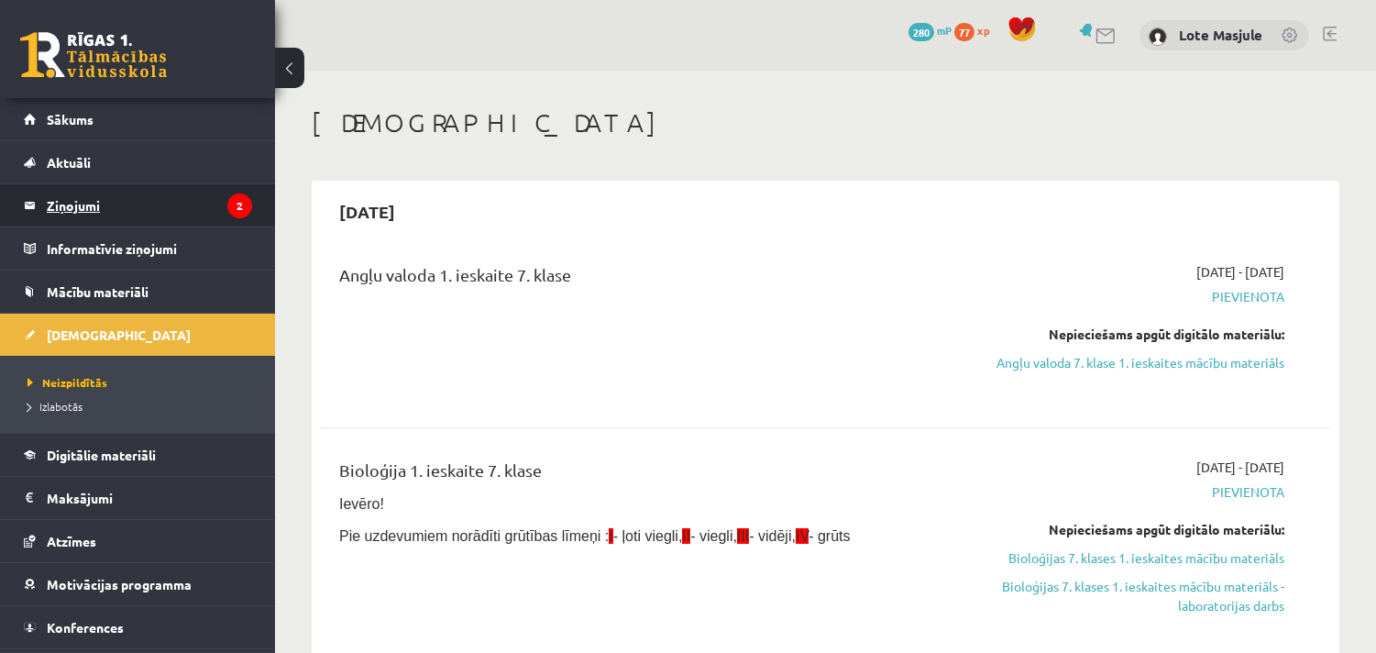
click at [151, 188] on legend "Ziņojumi 2" at bounding box center [149, 205] width 205 height 42
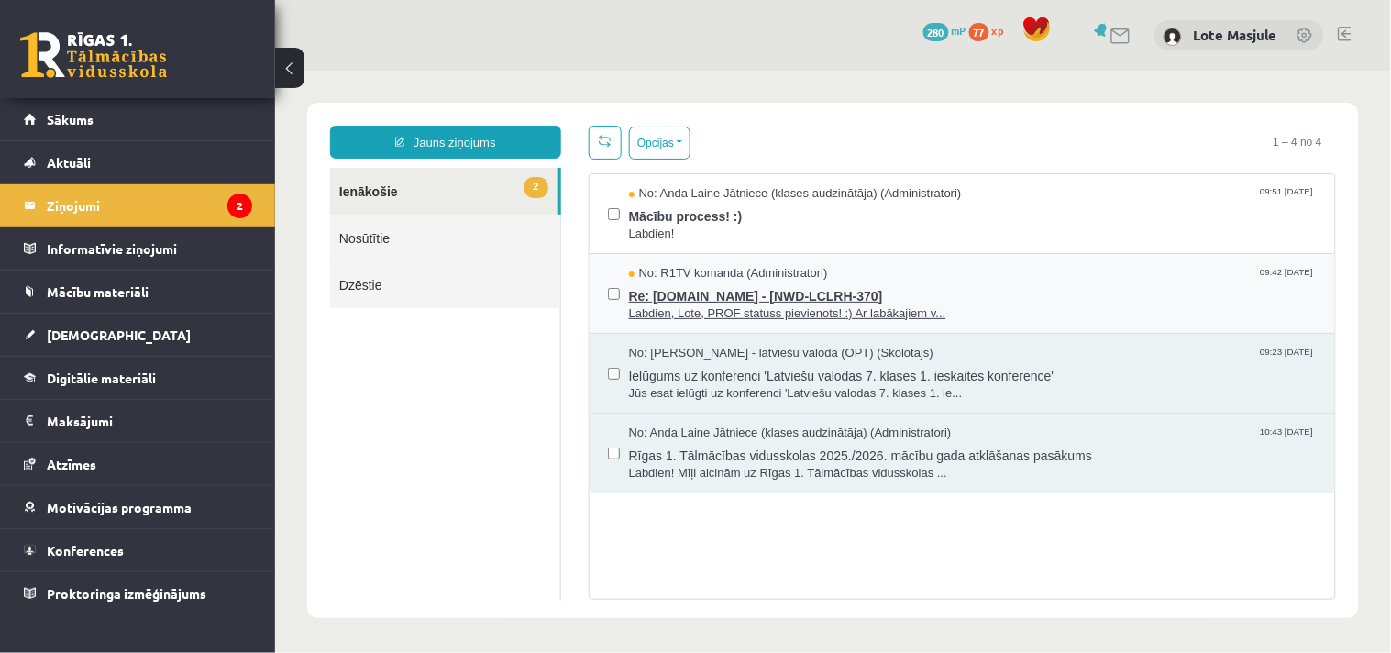
click at [876, 304] on span "Labdien, Lote, PROF statuss pievienots! :) Ar labākajiem v..." at bounding box center [972, 312] width 688 height 17
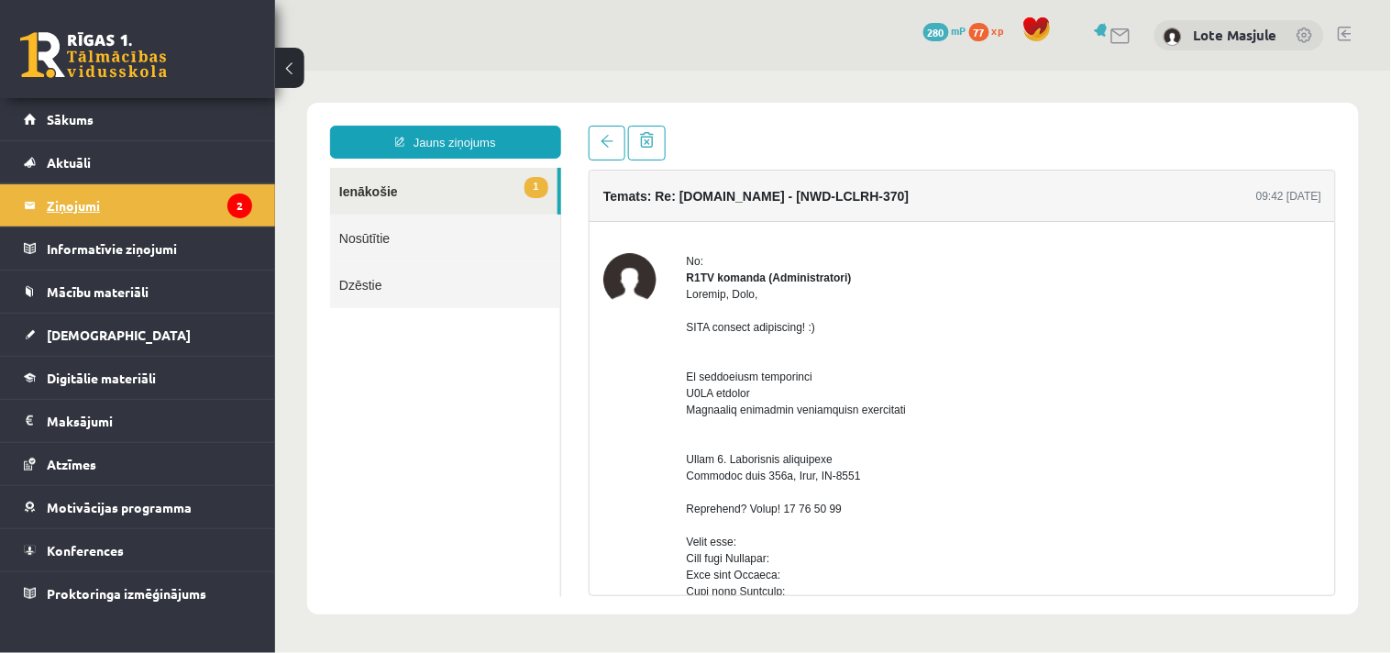
click at [101, 202] on legend "Ziņojumi 2" at bounding box center [149, 205] width 205 height 42
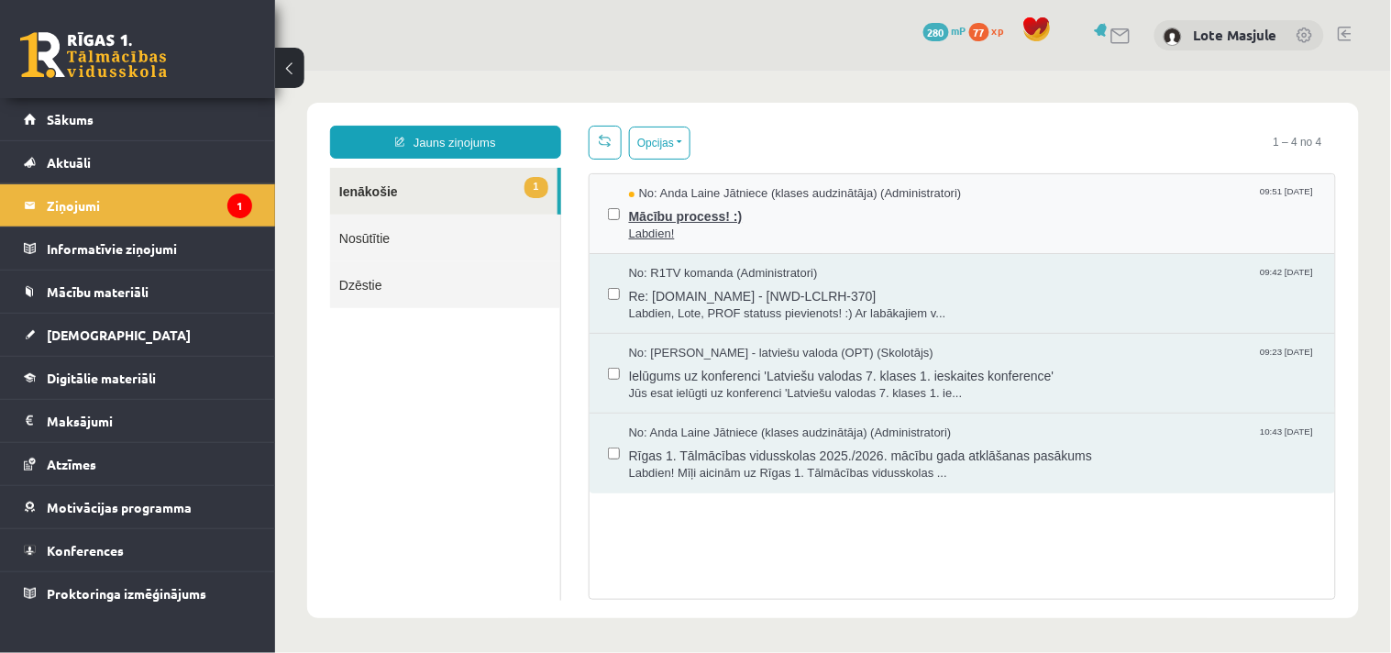
click at [715, 213] on span "Mācību process! :)" at bounding box center [972, 213] width 688 height 23
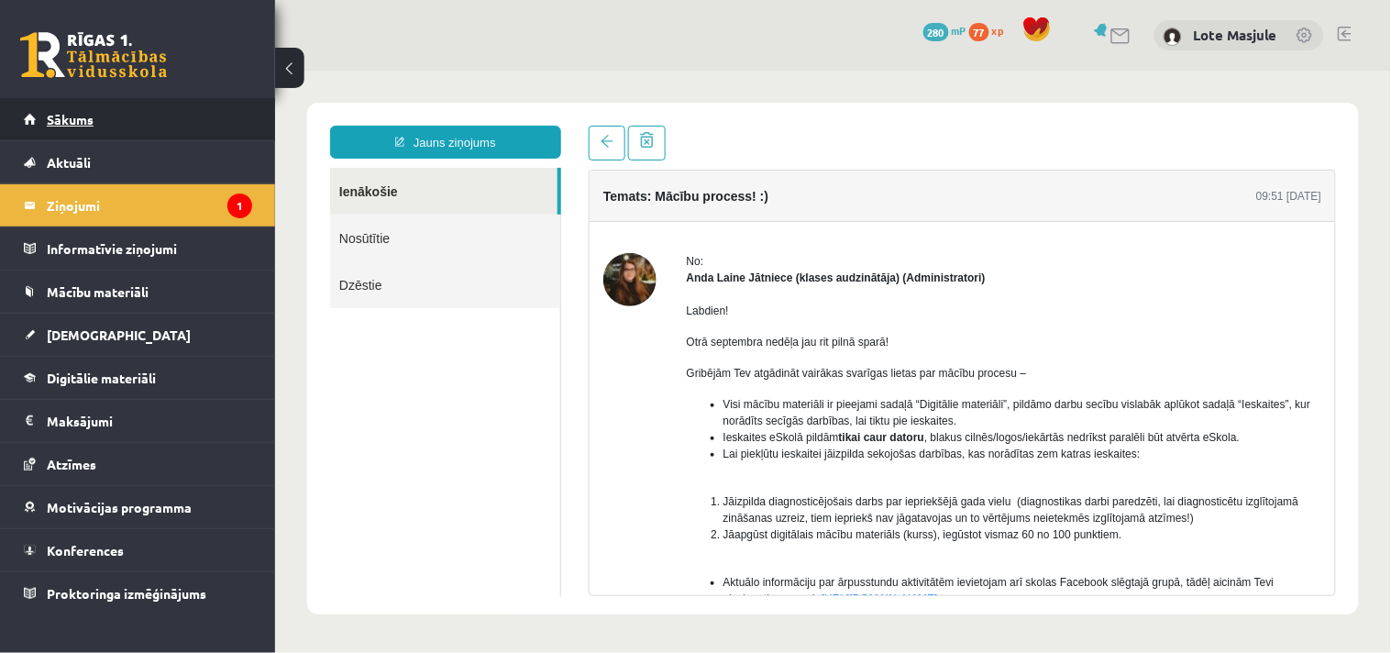
click at [75, 120] on span "Sākums" at bounding box center [70, 119] width 47 height 17
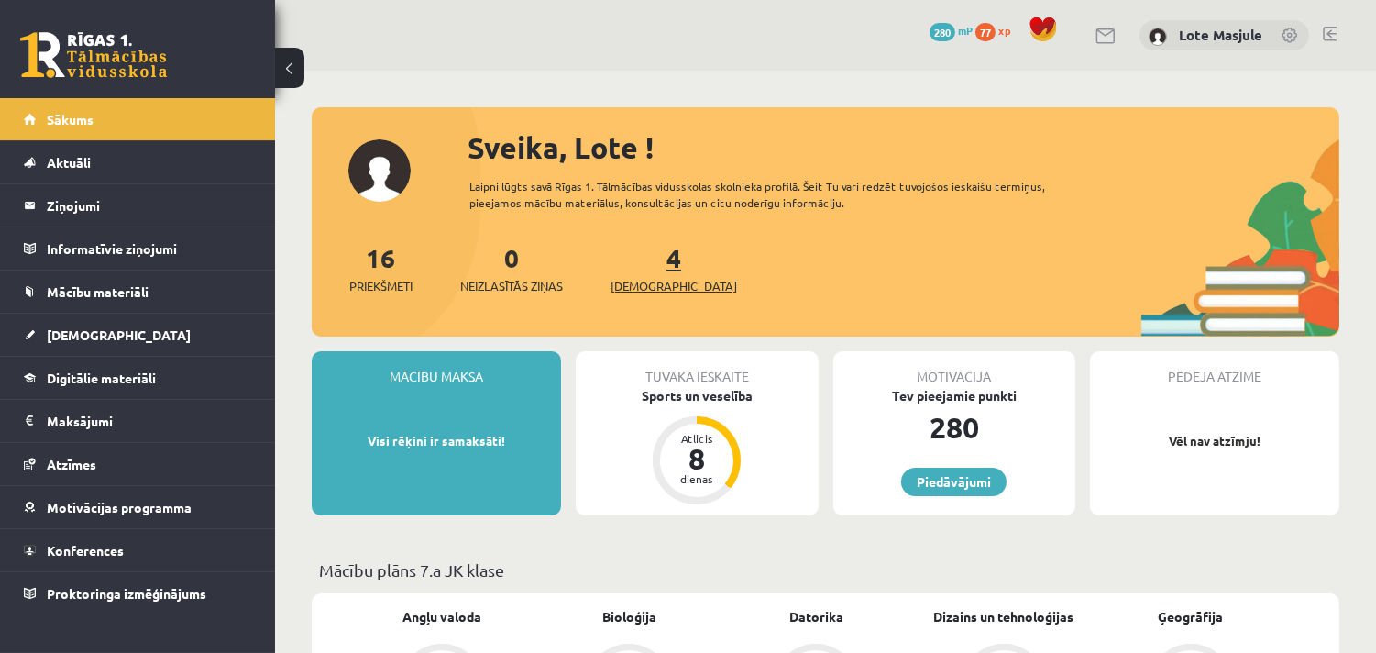
click at [643, 285] on span "[DEMOGRAPHIC_DATA]" at bounding box center [674, 286] width 127 height 18
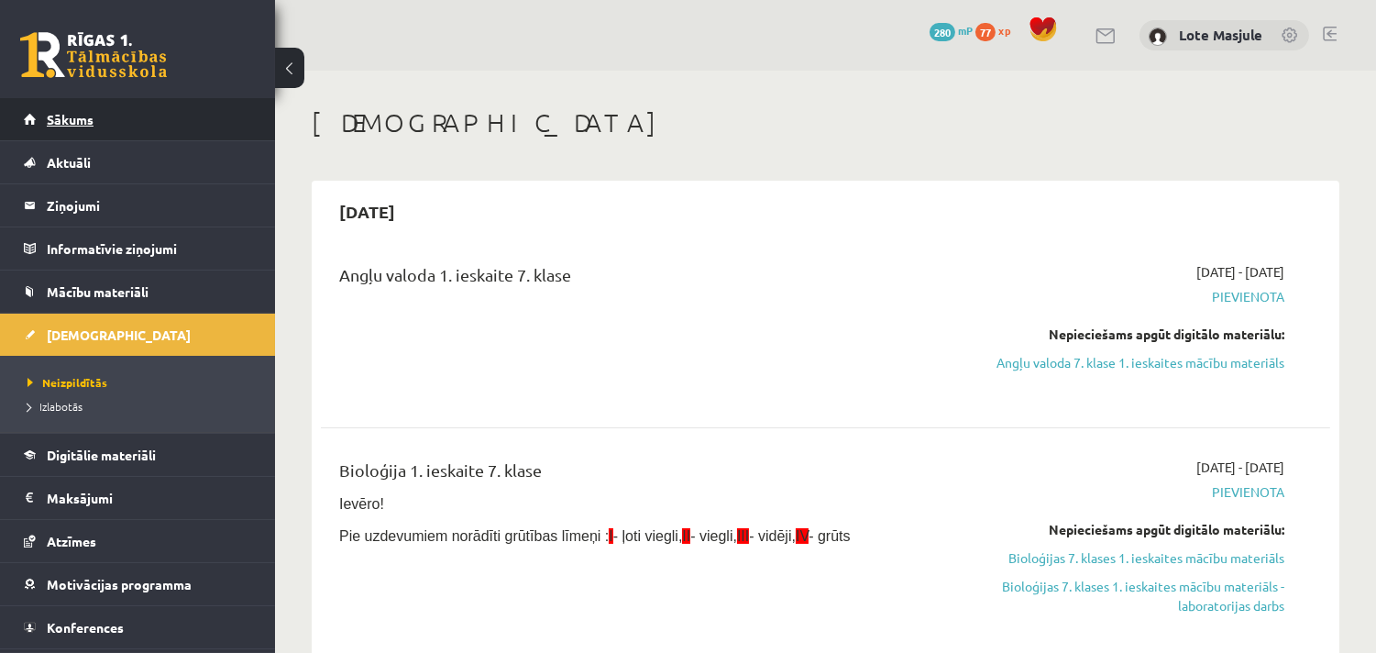
click at [103, 112] on link "Sākums" at bounding box center [138, 119] width 228 height 42
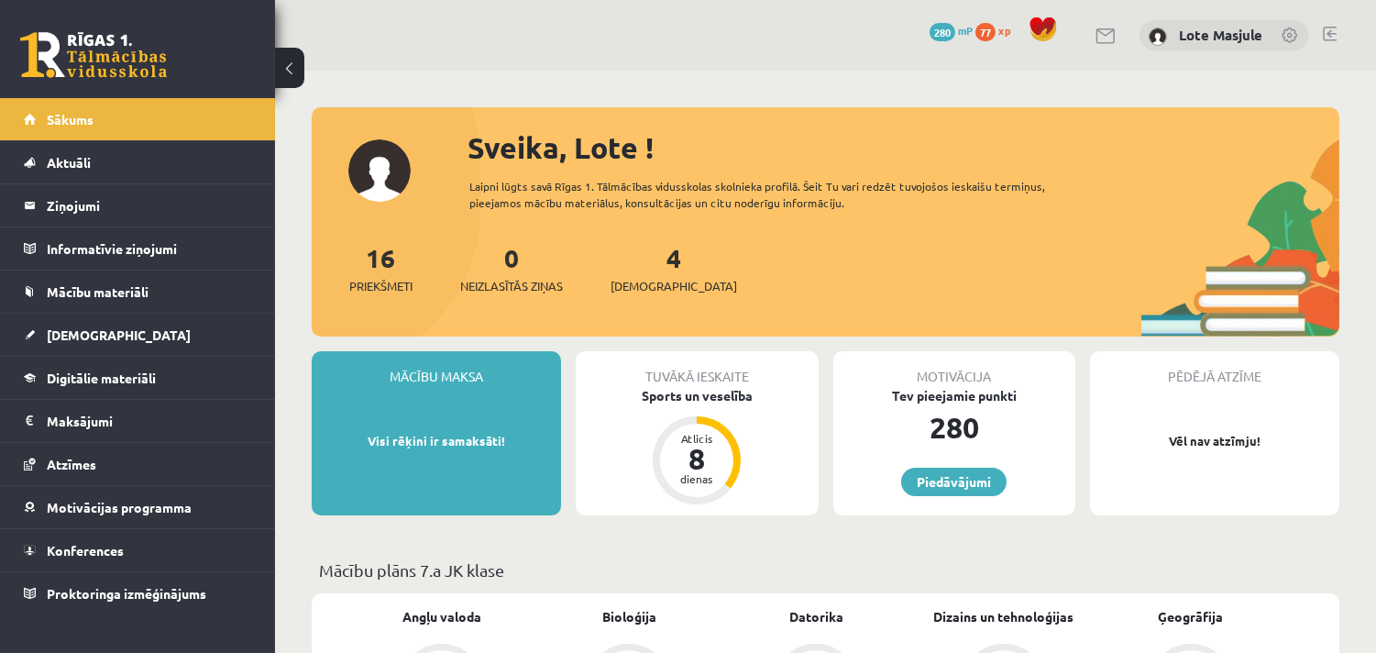
click at [1038, 26] on span at bounding box center [1043, 30] width 28 height 28
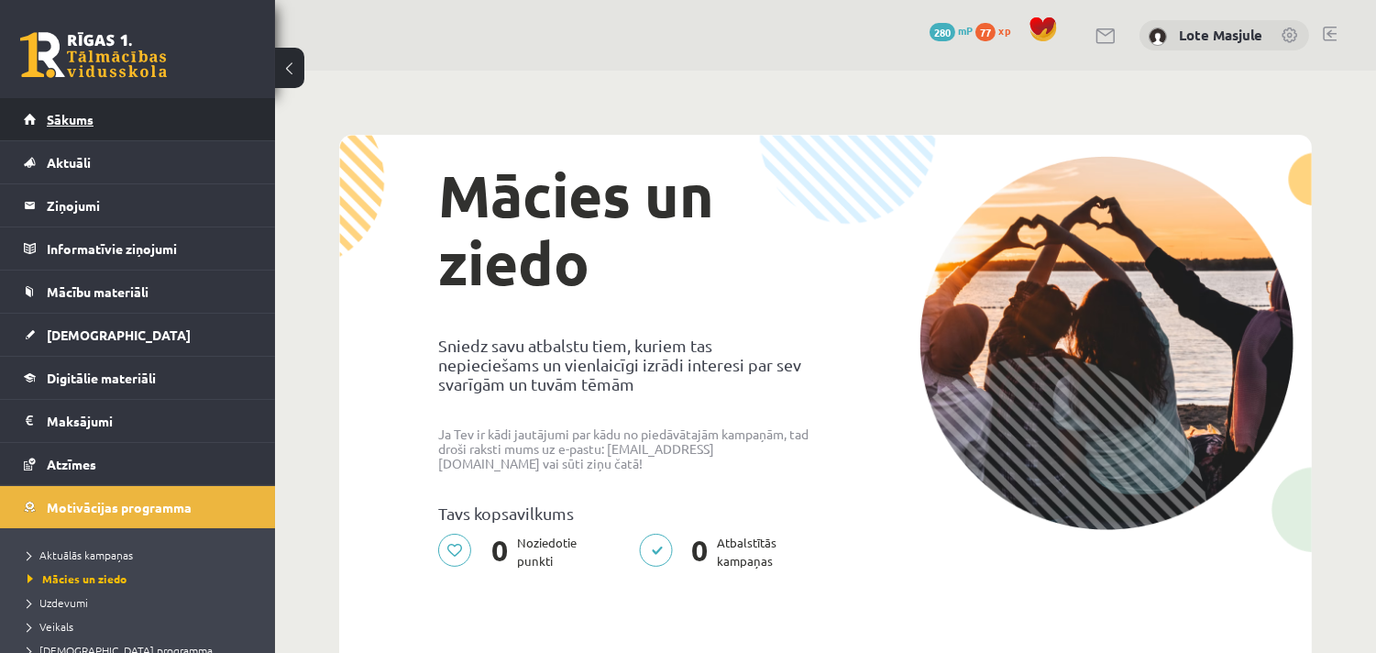
click at [94, 123] on link "Sākums" at bounding box center [138, 119] width 228 height 42
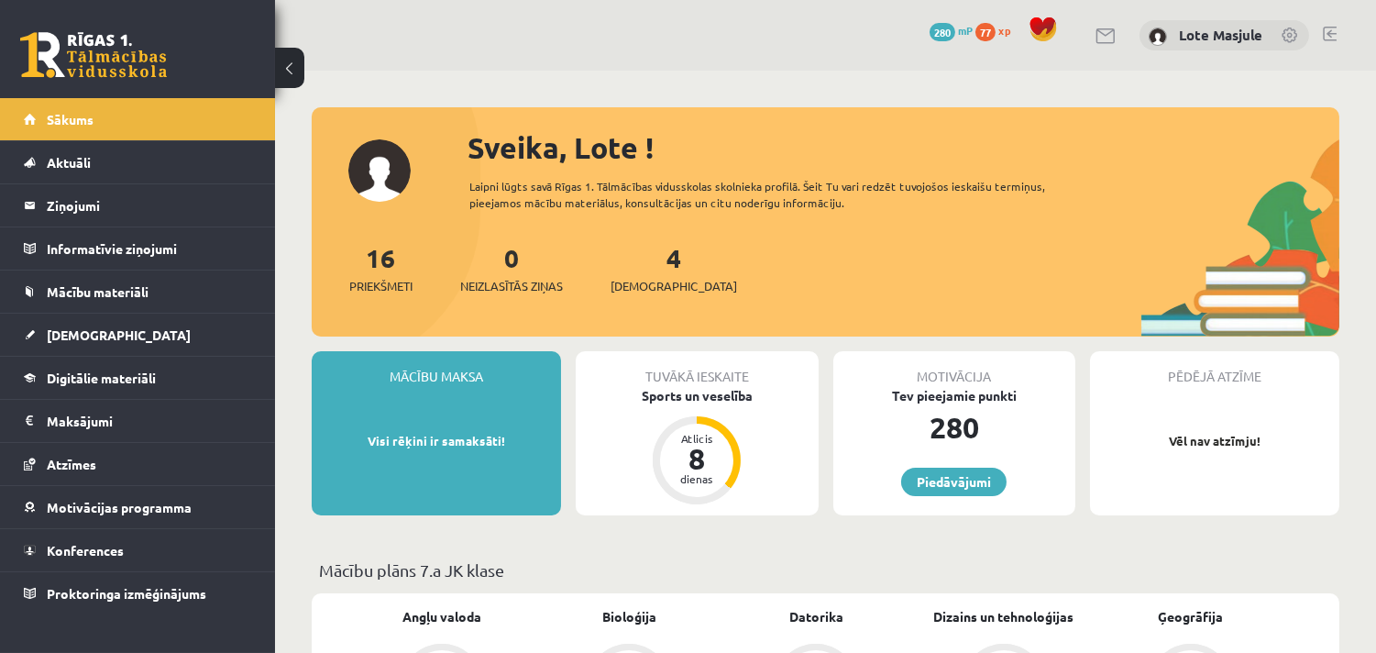
click at [996, 29] on link "77 xp" at bounding box center [997, 30] width 44 height 15
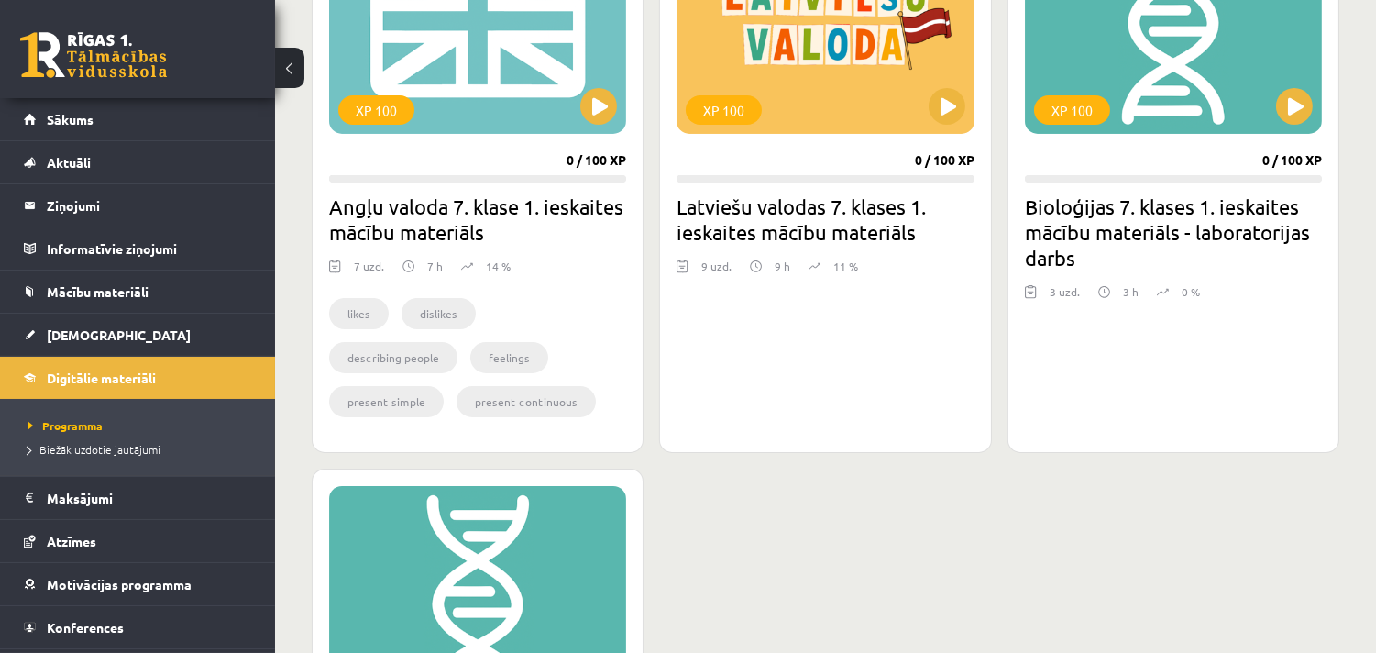
scroll to position [475, 0]
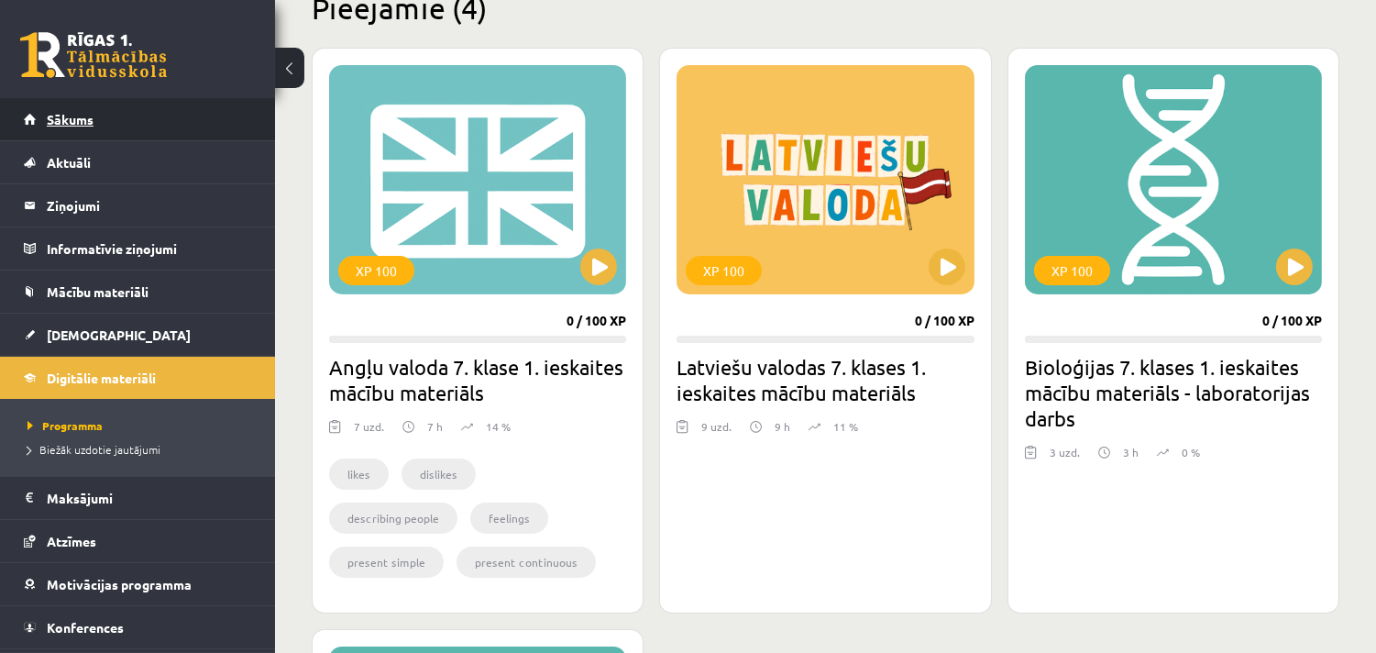
click at [72, 111] on span "Sākums" at bounding box center [70, 119] width 47 height 17
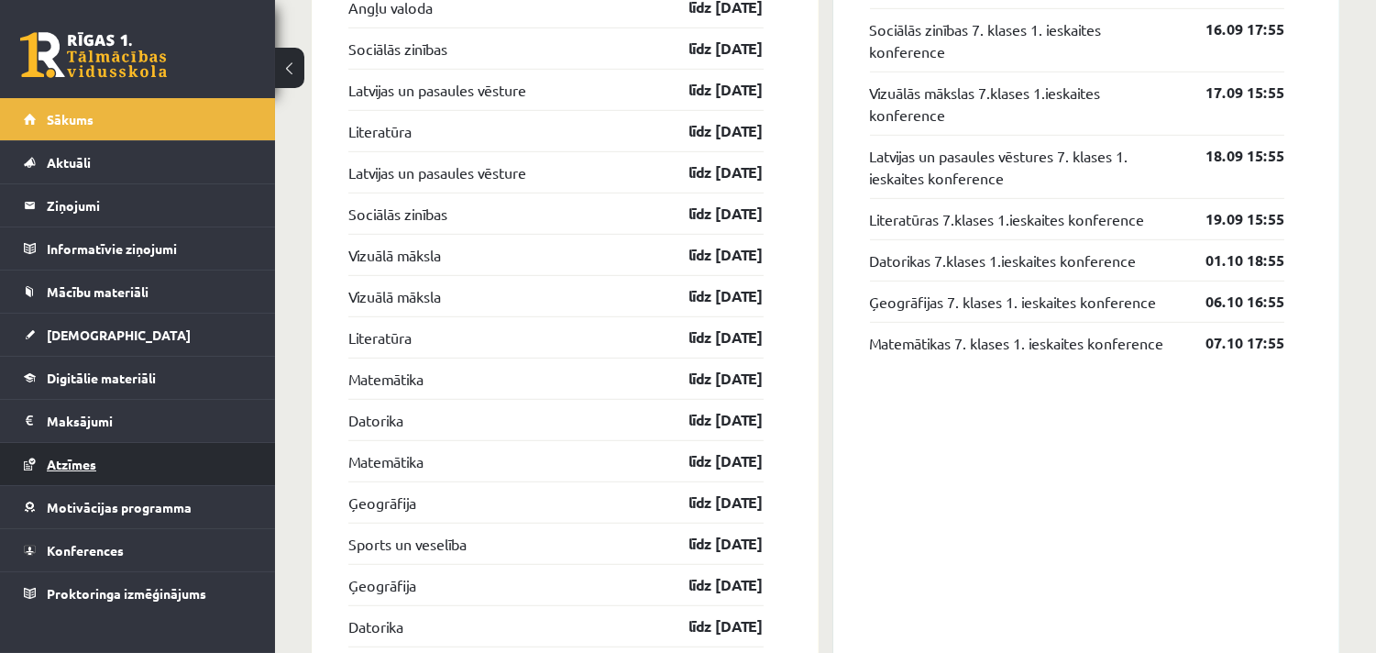
scroll to position [1570, 0]
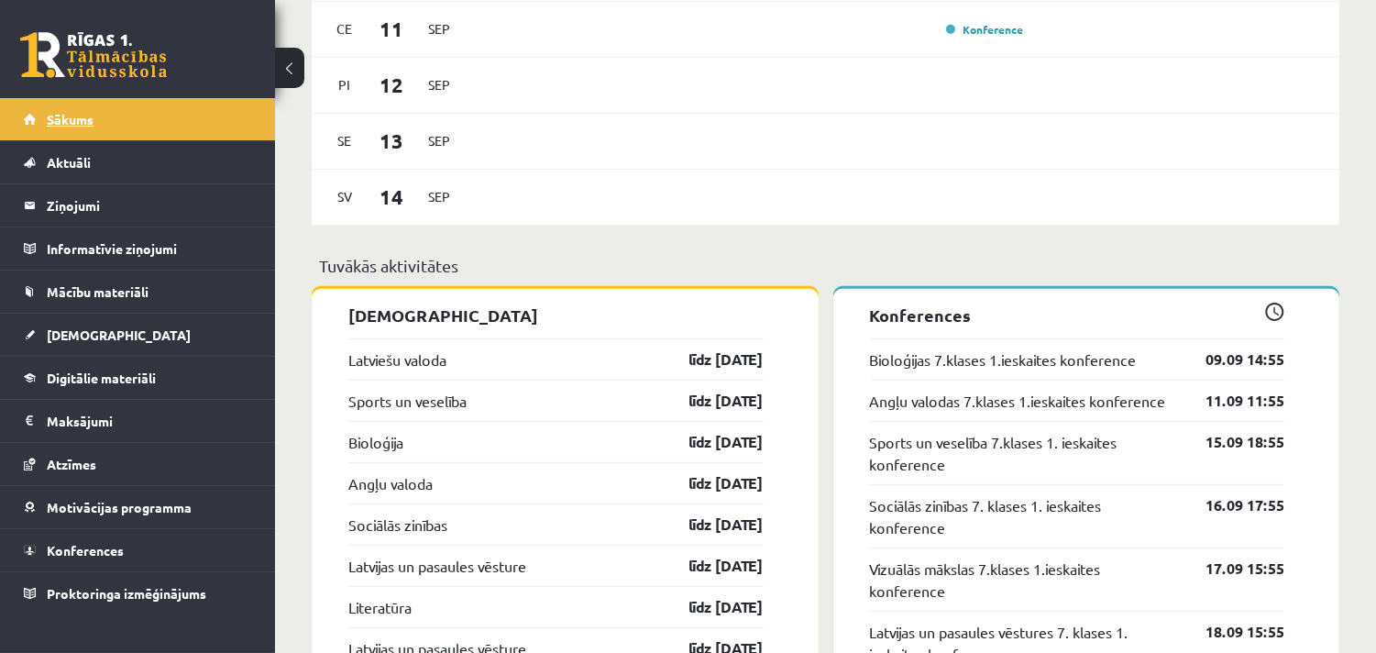
click at [59, 116] on span "Sākums" at bounding box center [70, 119] width 47 height 17
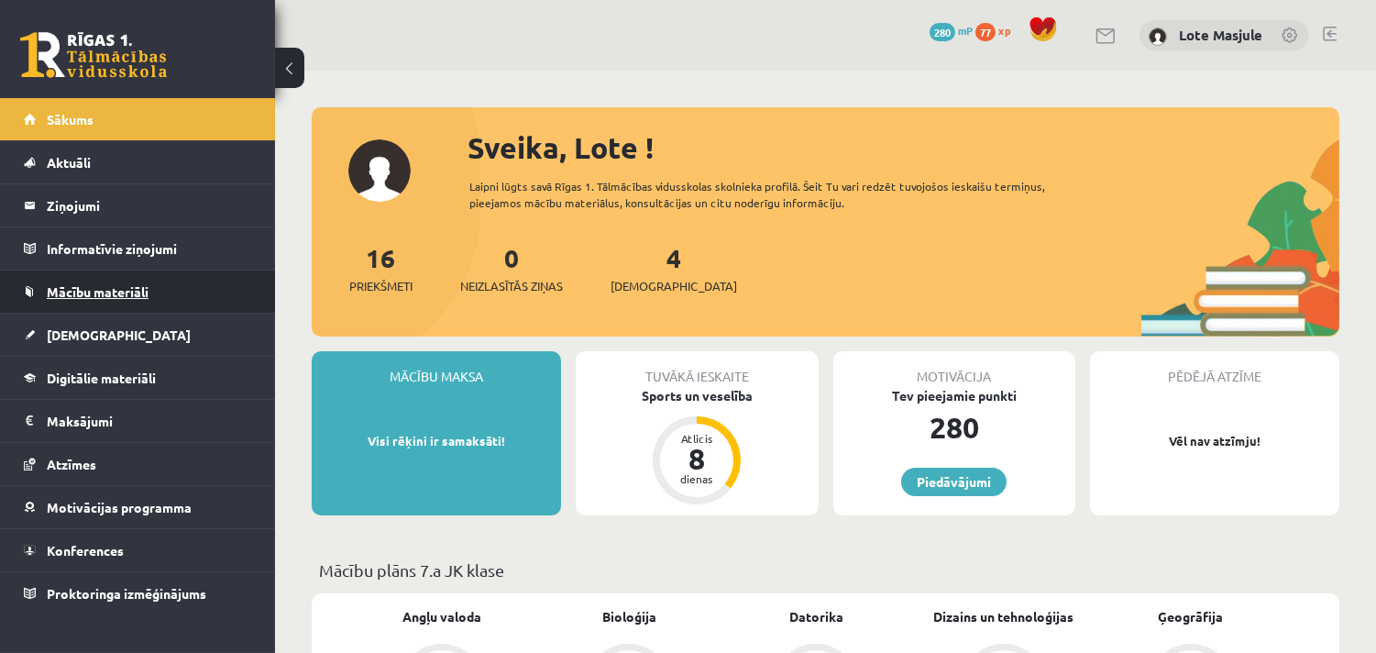
click at [99, 293] on span "Mācību materiāli" at bounding box center [98, 291] width 102 height 17
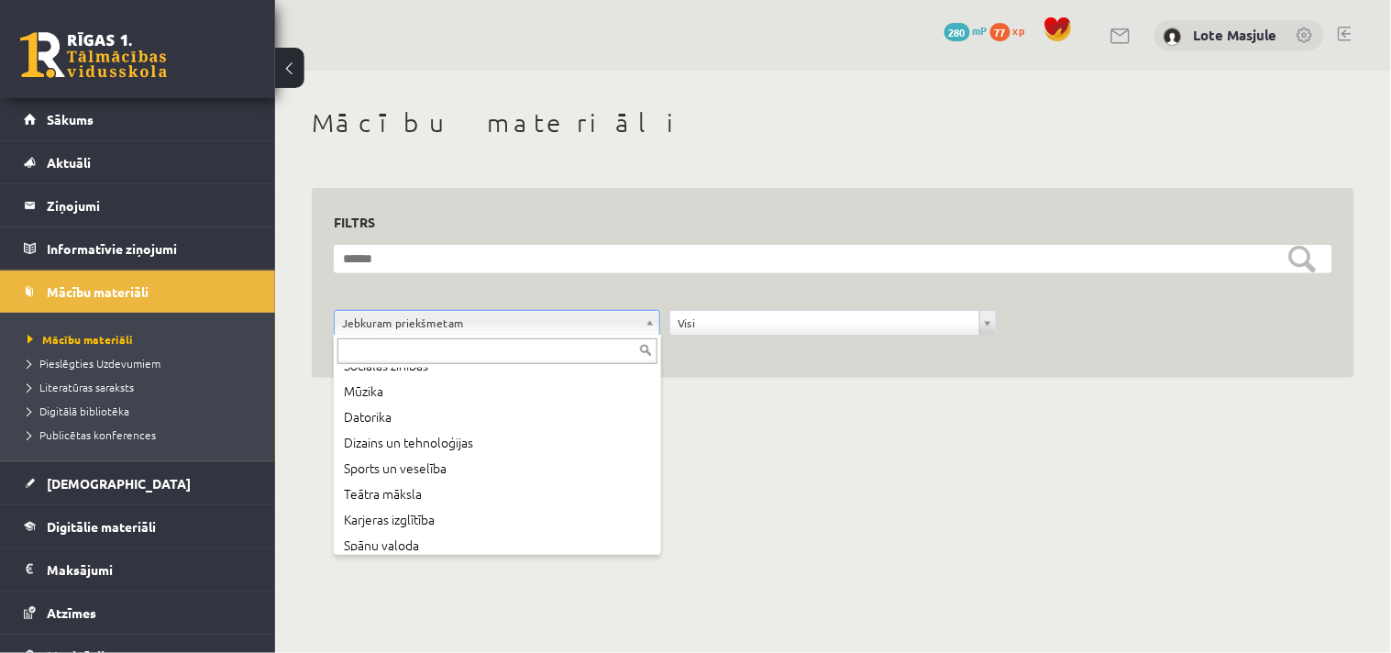
scroll to position [252, 0]
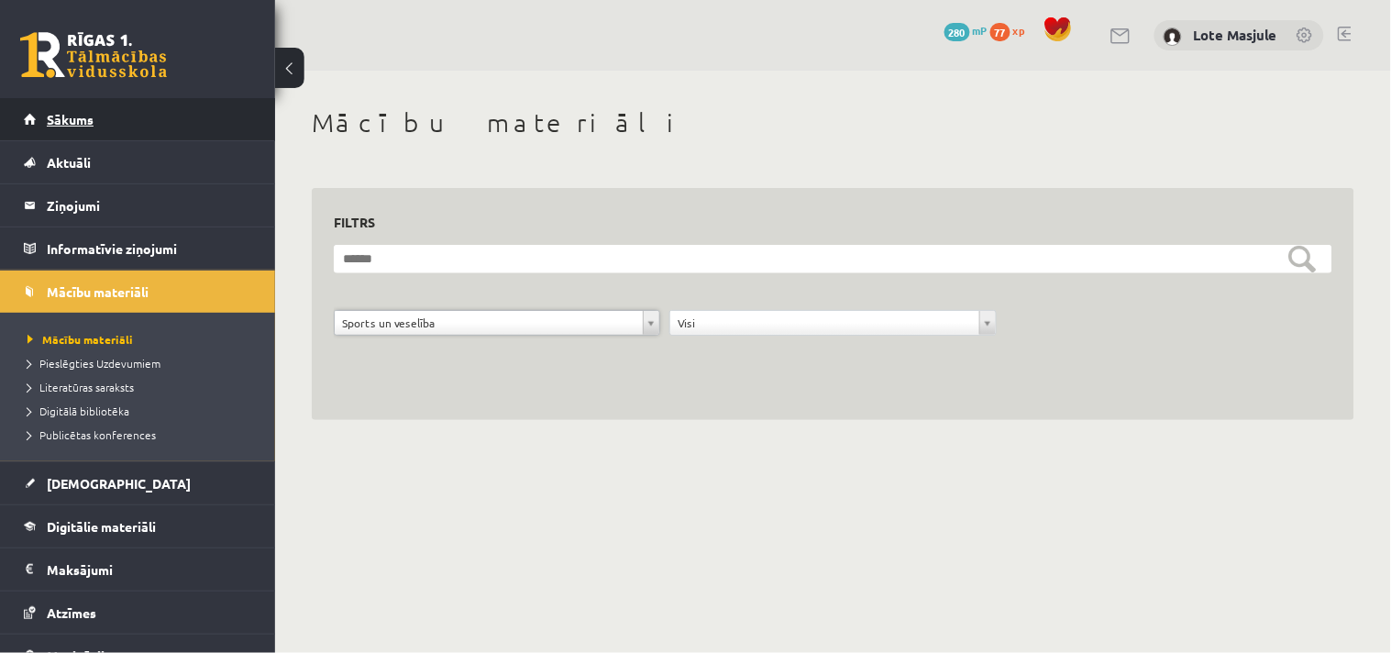
click at [64, 122] on span "Sākums" at bounding box center [70, 119] width 47 height 17
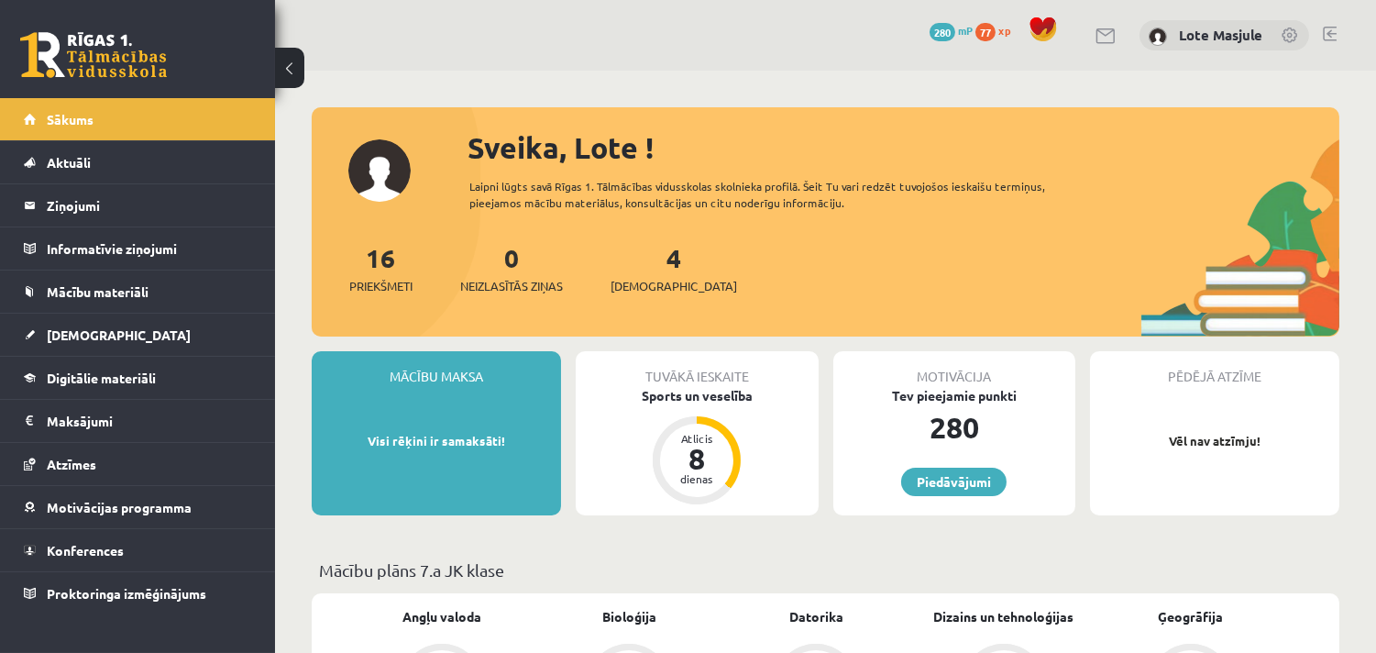
click at [984, 30] on span "77" at bounding box center [985, 32] width 20 height 18
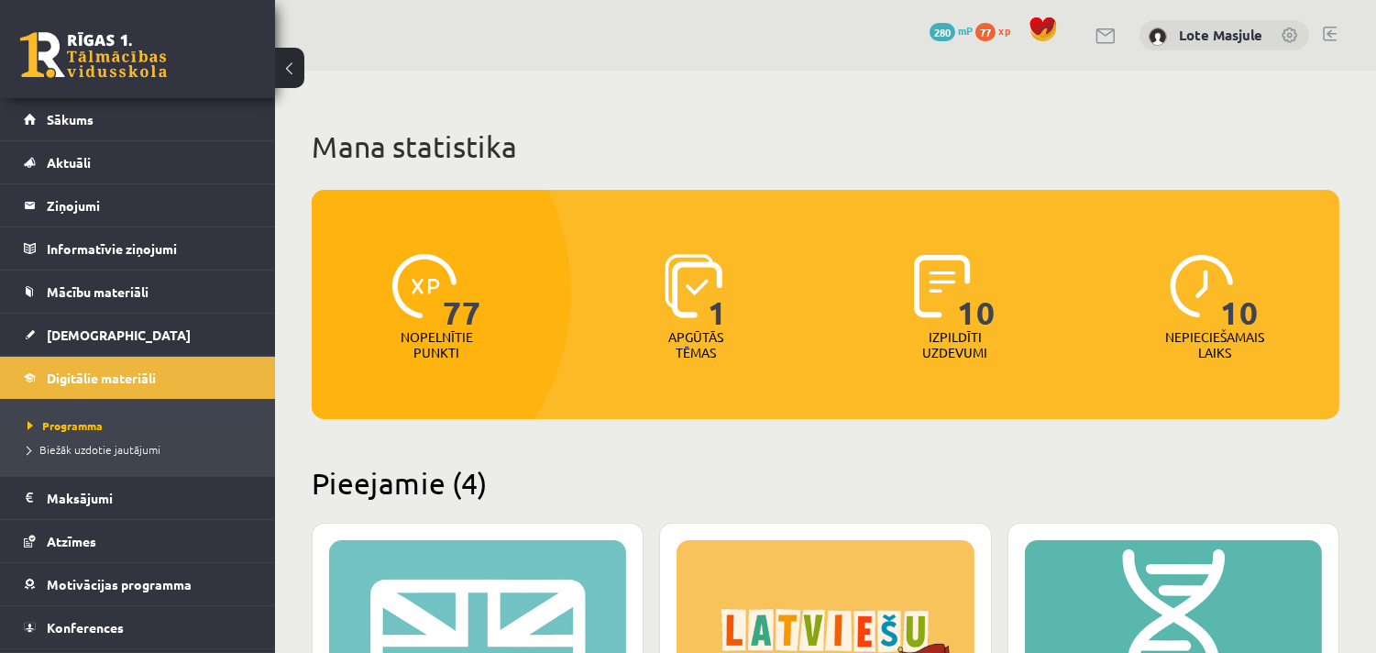
click at [703, 293] on img at bounding box center [694, 286] width 58 height 64
click at [710, 321] on span "1" at bounding box center [718, 291] width 19 height 75
click at [700, 348] on p "Apgūtās tēmas" at bounding box center [696, 344] width 72 height 31
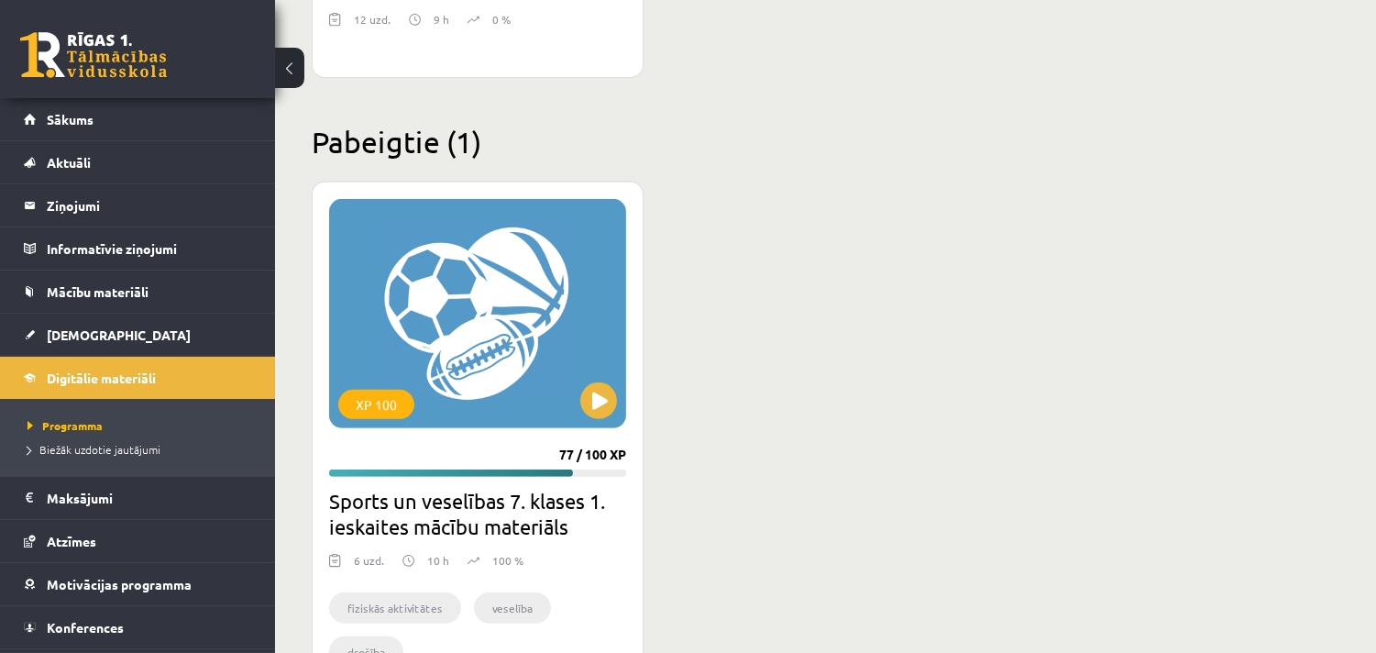
scroll to position [1554, 0]
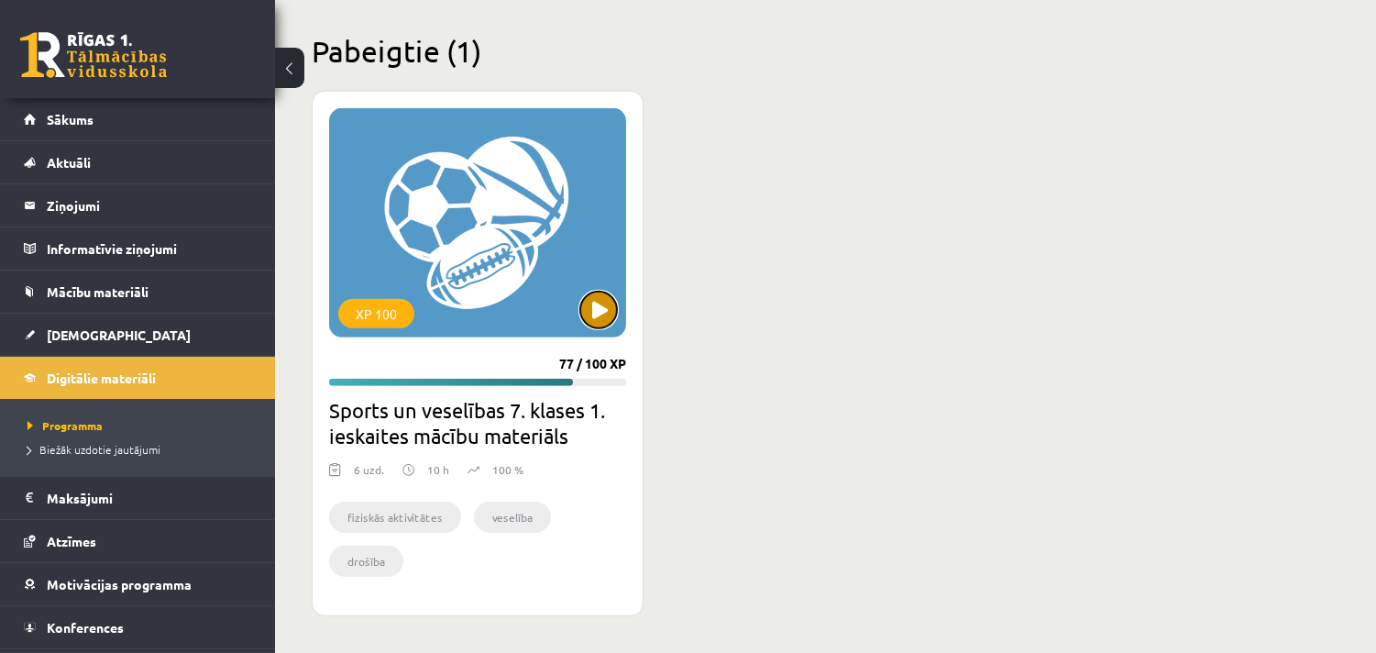
click at [598, 314] on button at bounding box center [598, 310] width 37 height 37
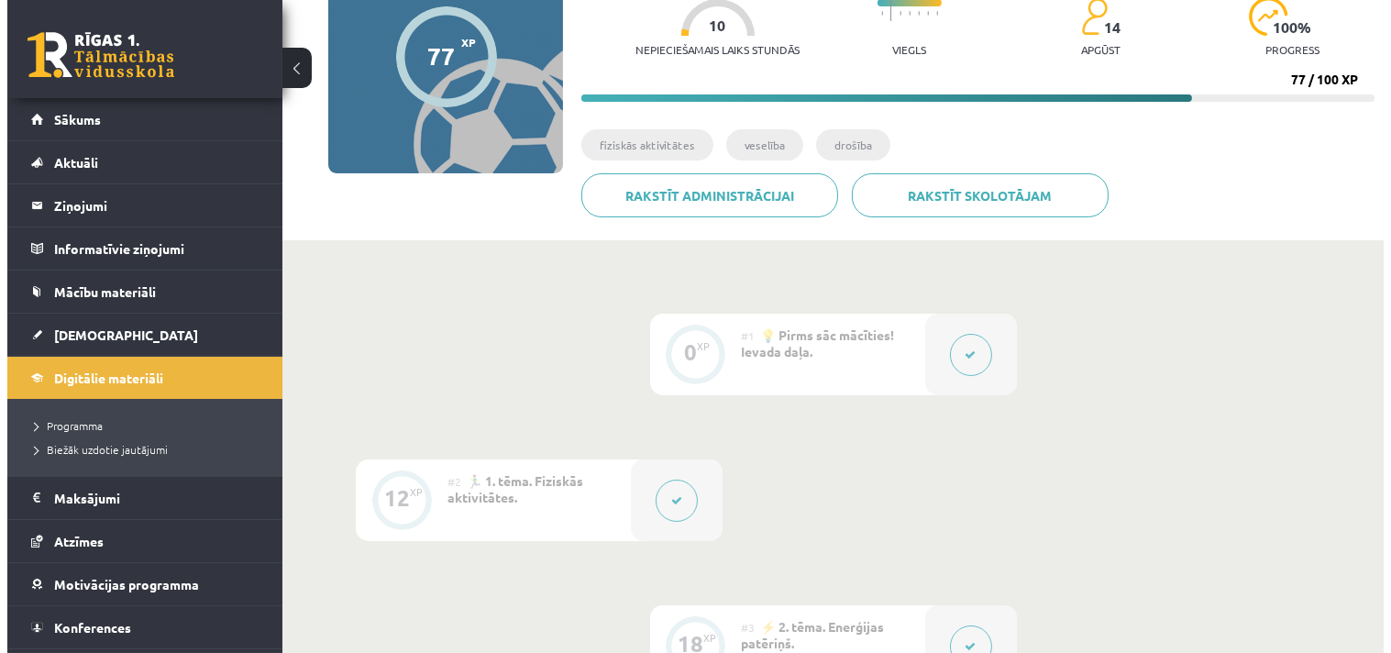
scroll to position [237, 0]
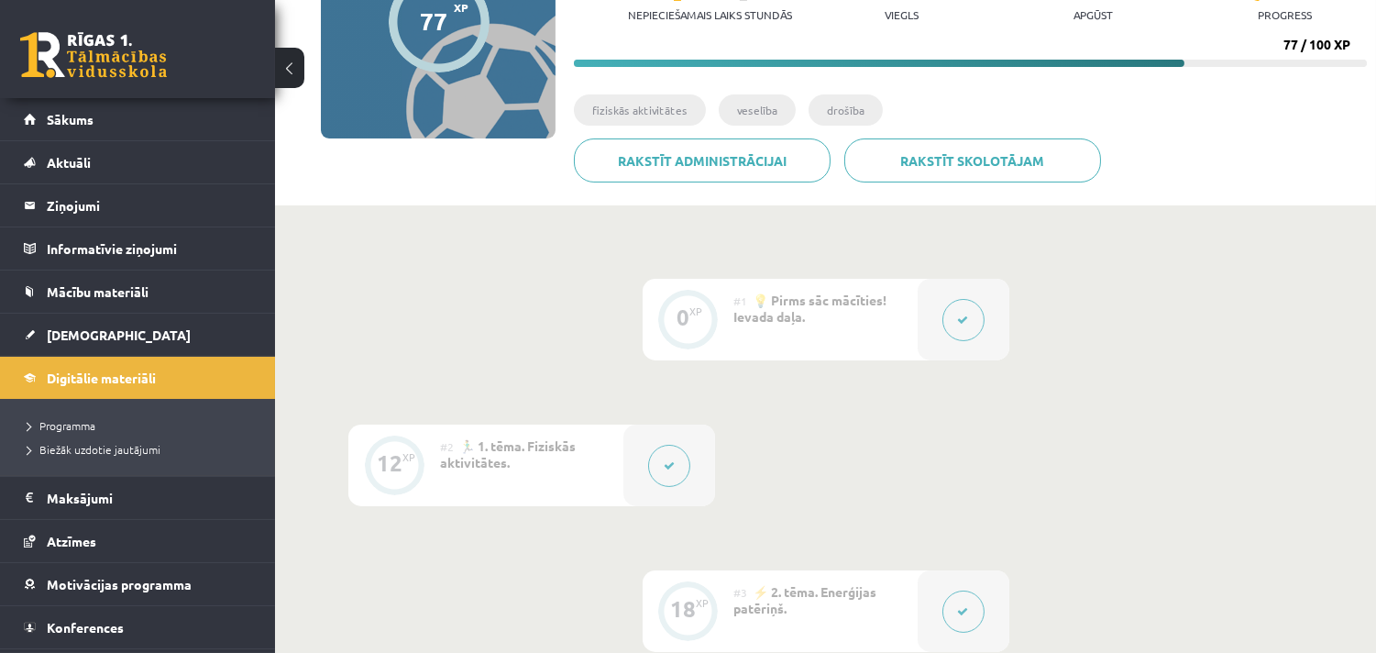
click at [664, 460] on icon at bounding box center [669, 465] width 11 height 11
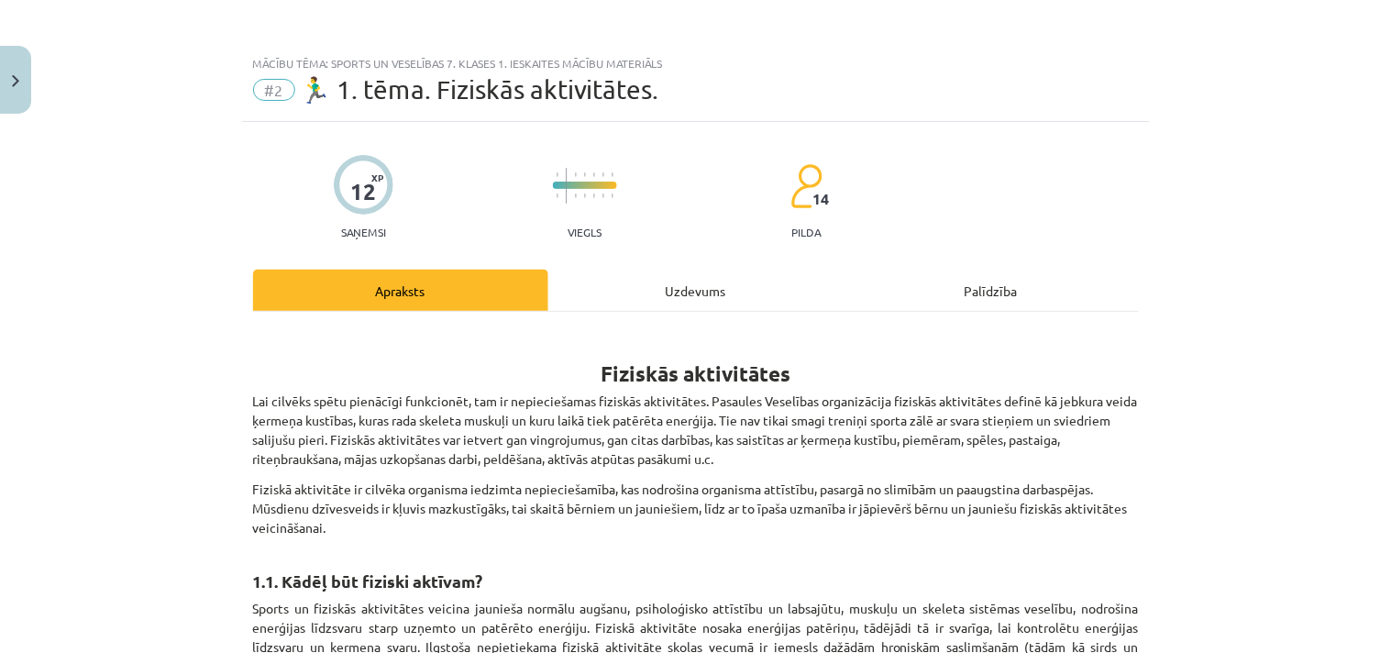
click at [690, 298] on div "Uzdevums" at bounding box center [695, 290] width 295 height 41
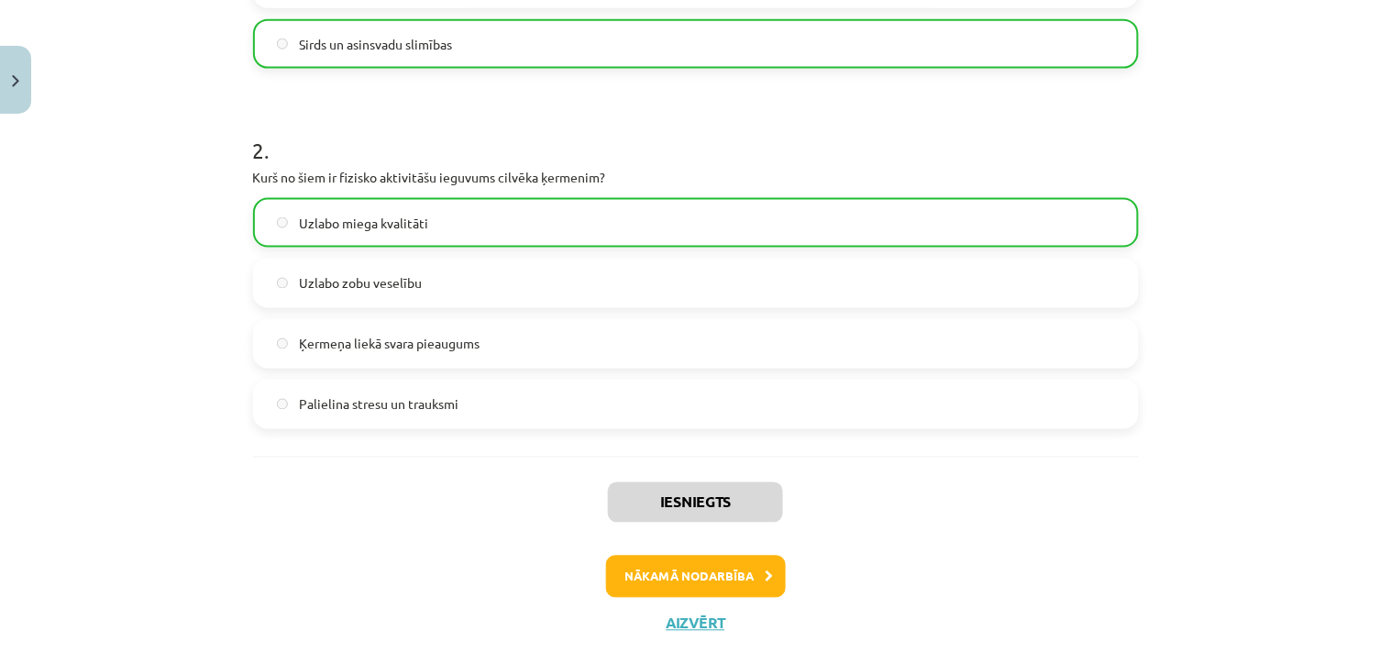
scroll to position [666, 0]
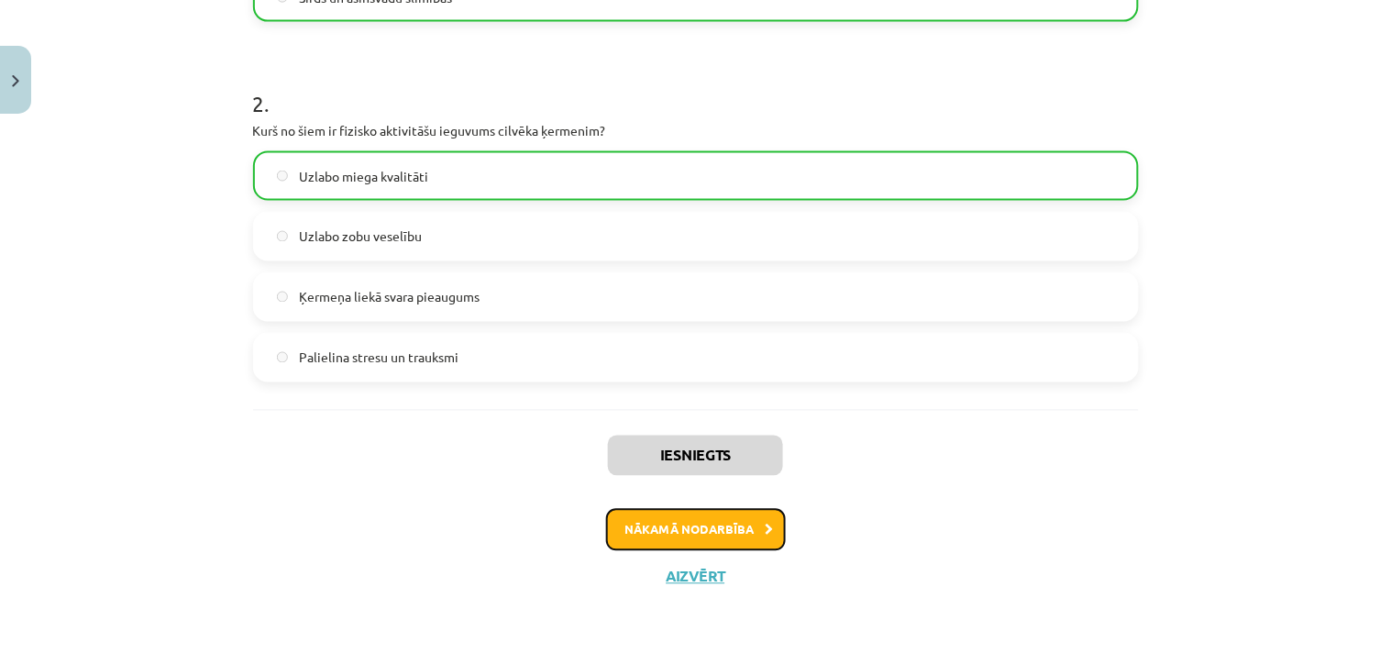
click at [699, 509] on button "Nākamā nodarbība" at bounding box center [696, 530] width 180 height 42
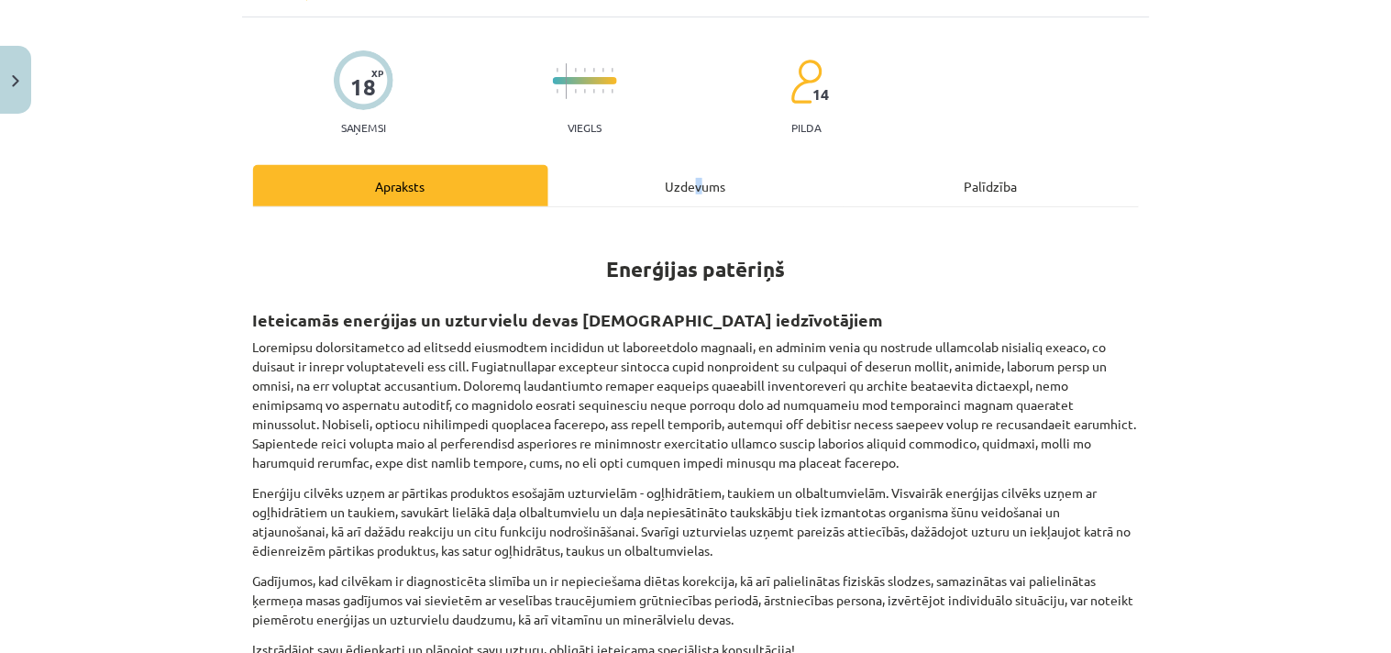
scroll to position [46, 0]
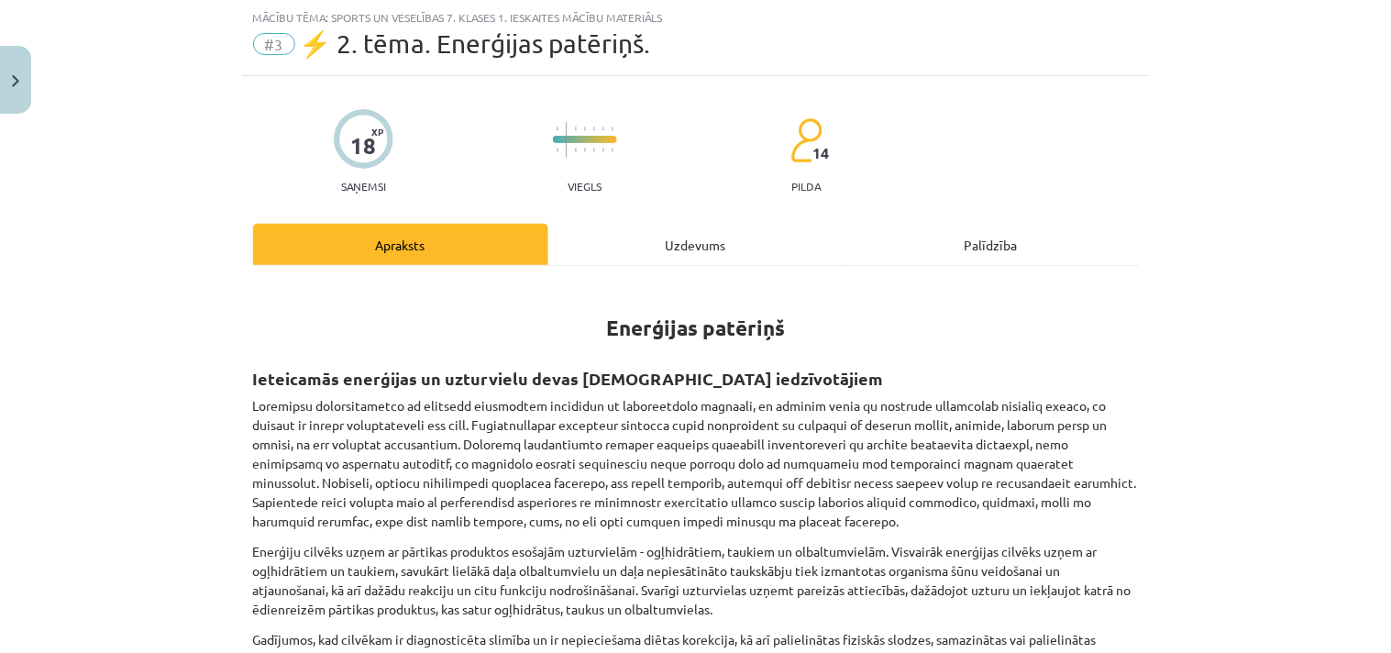
click at [657, 245] on div "Uzdevums" at bounding box center [695, 244] width 295 height 41
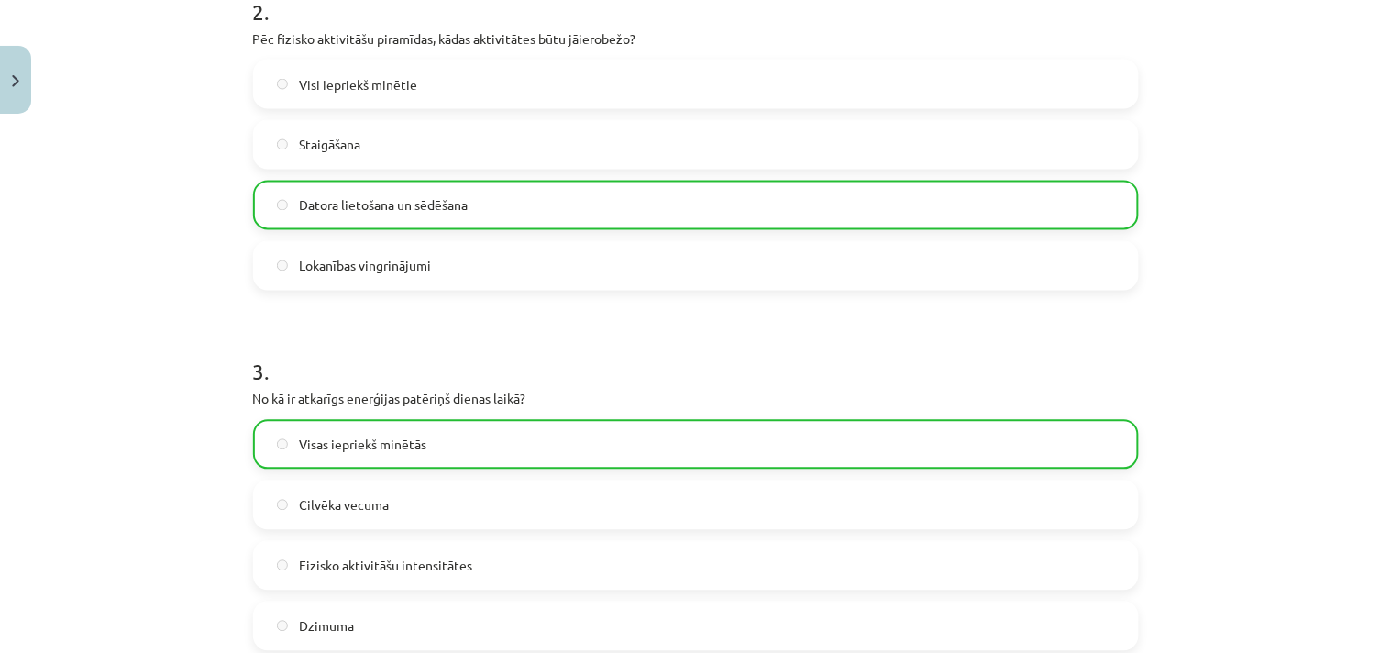
scroll to position [996, 0]
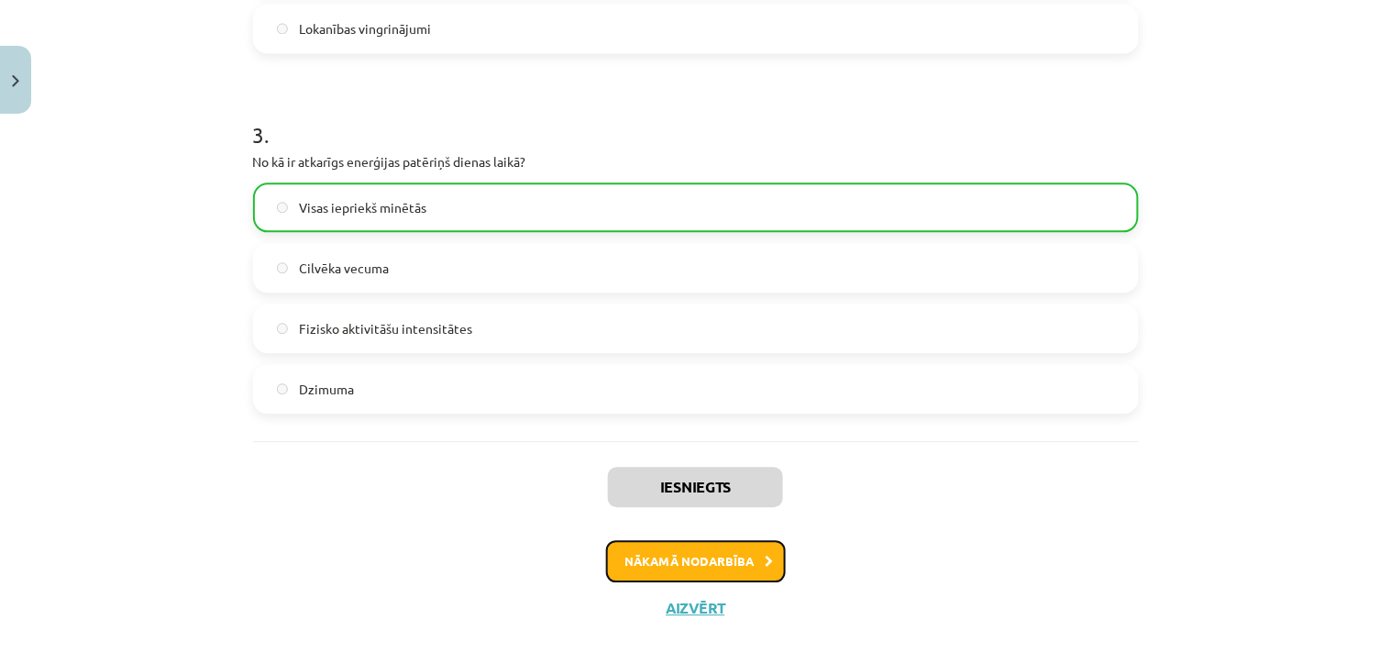
click at [703, 551] on button "Nākamā nodarbība" at bounding box center [696, 561] width 180 height 42
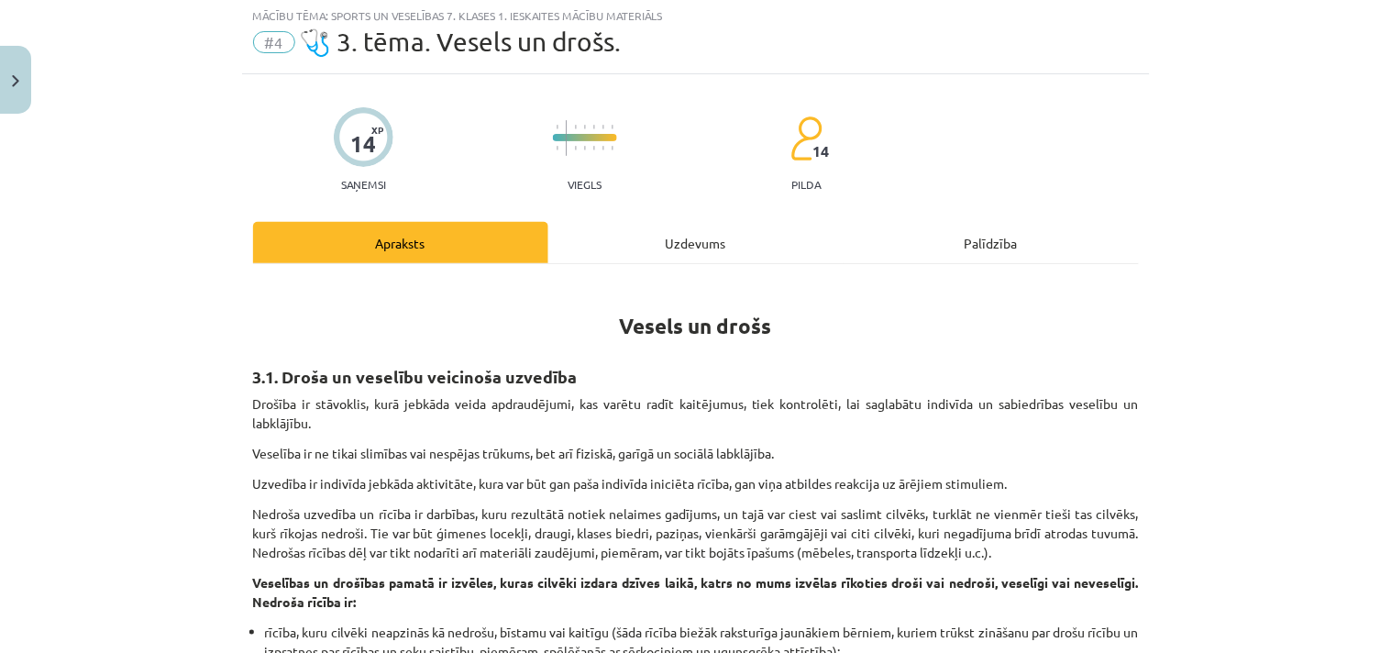
scroll to position [46, 0]
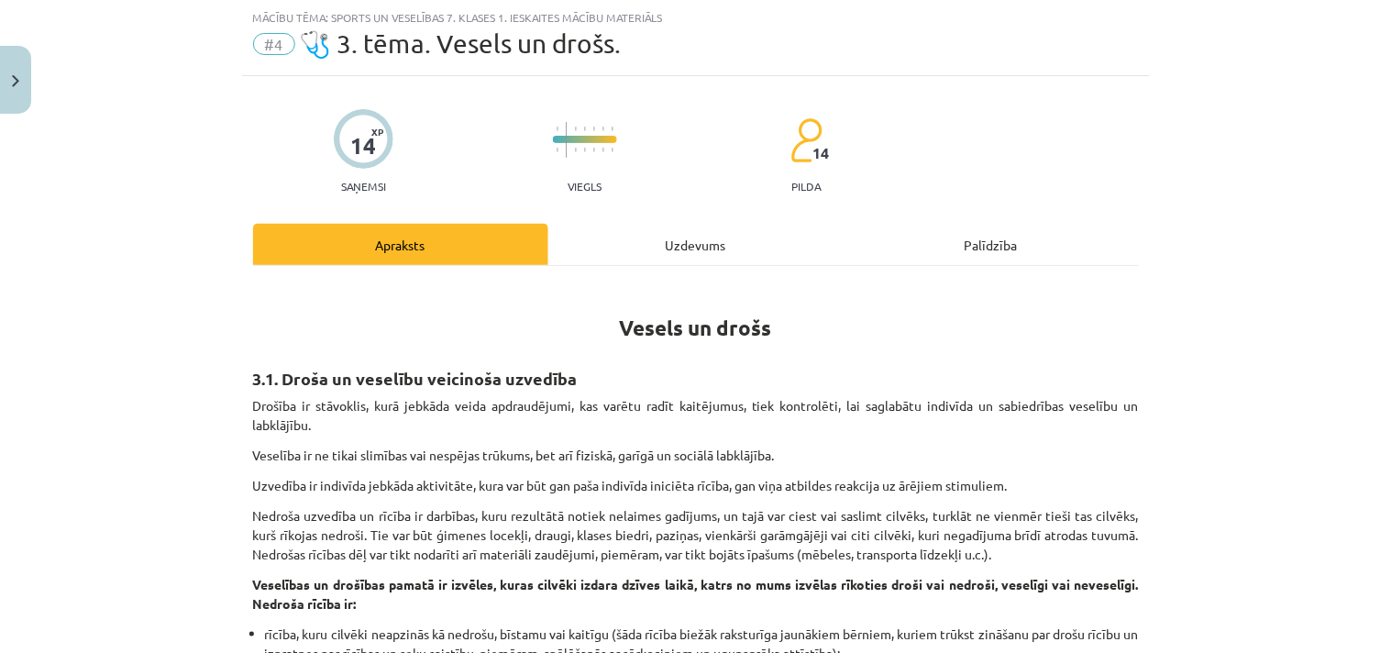
click at [712, 250] on div "Uzdevums" at bounding box center [695, 244] width 295 height 41
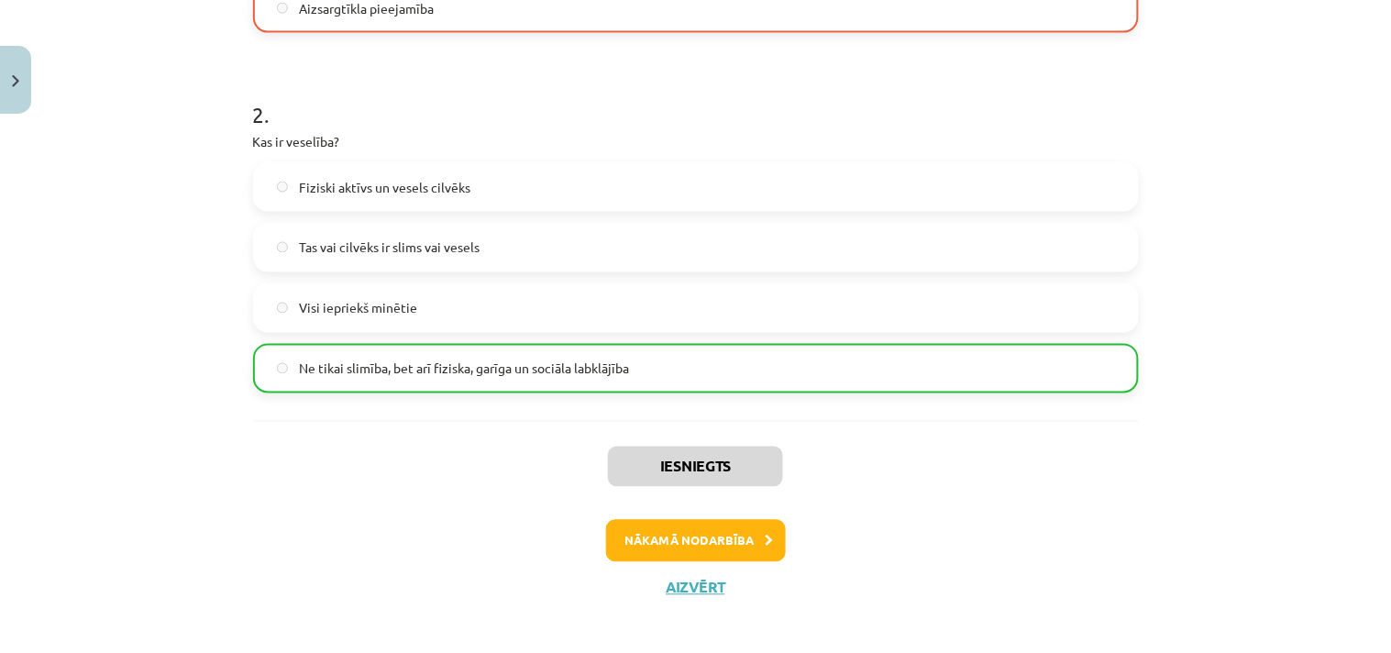
scroll to position [666, 0]
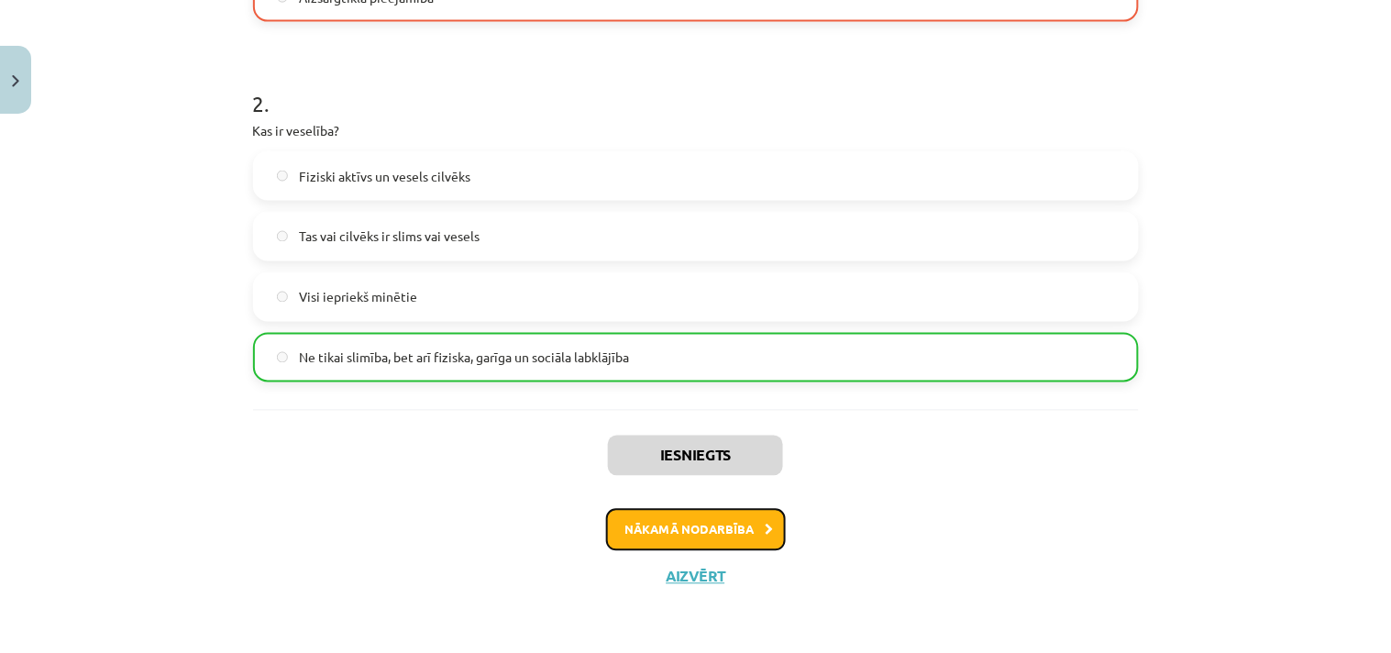
click at [634, 518] on button "Nākamā nodarbība" at bounding box center [696, 530] width 180 height 42
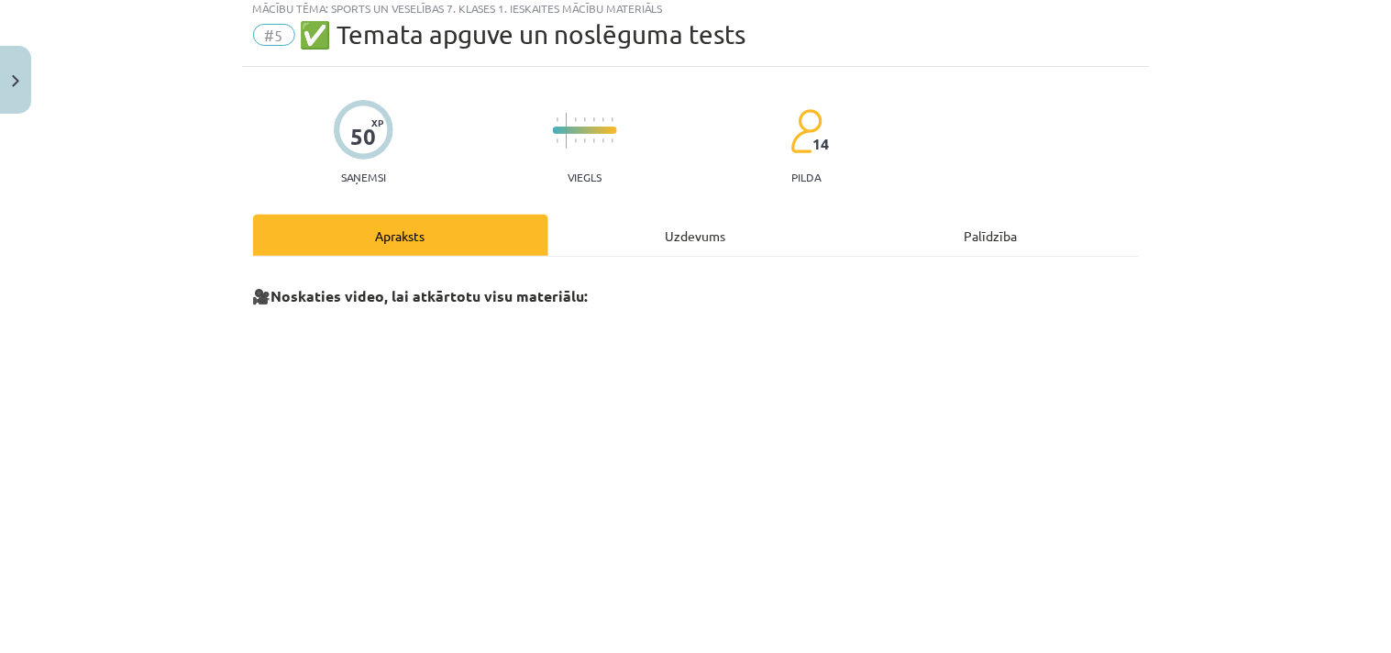
scroll to position [46, 0]
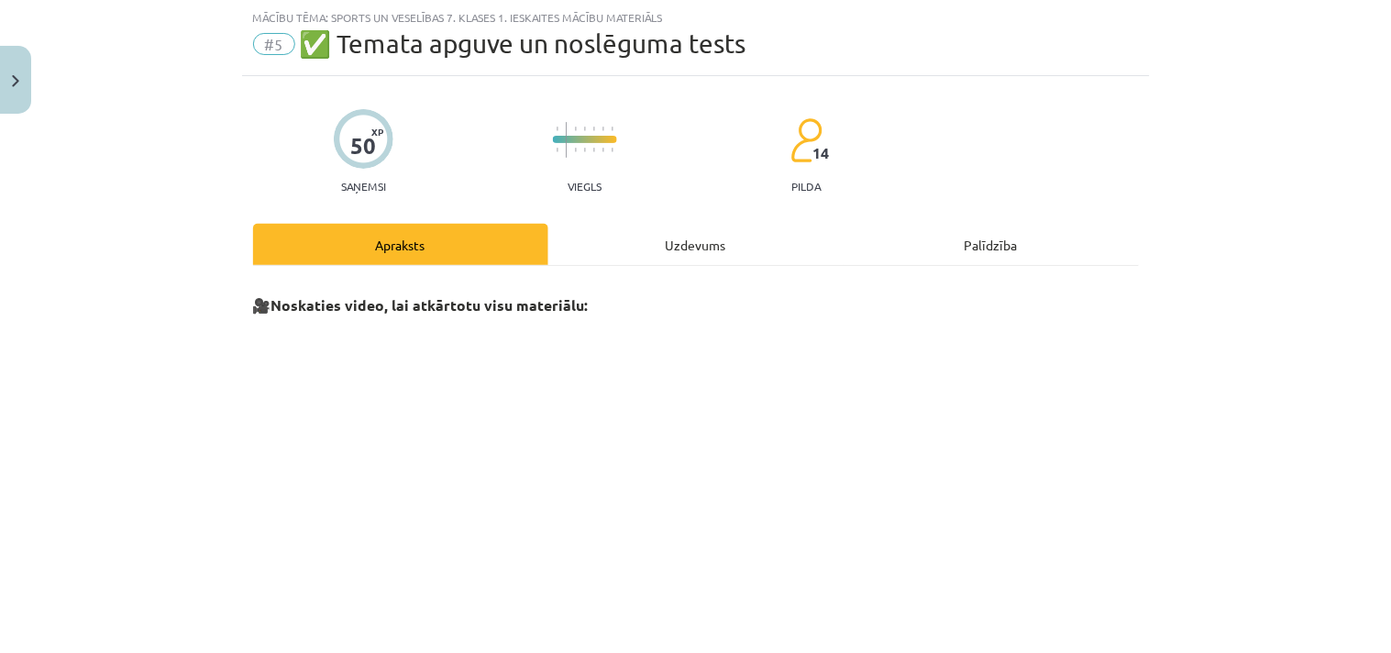
click at [654, 243] on div "Uzdevums" at bounding box center [695, 244] width 295 height 41
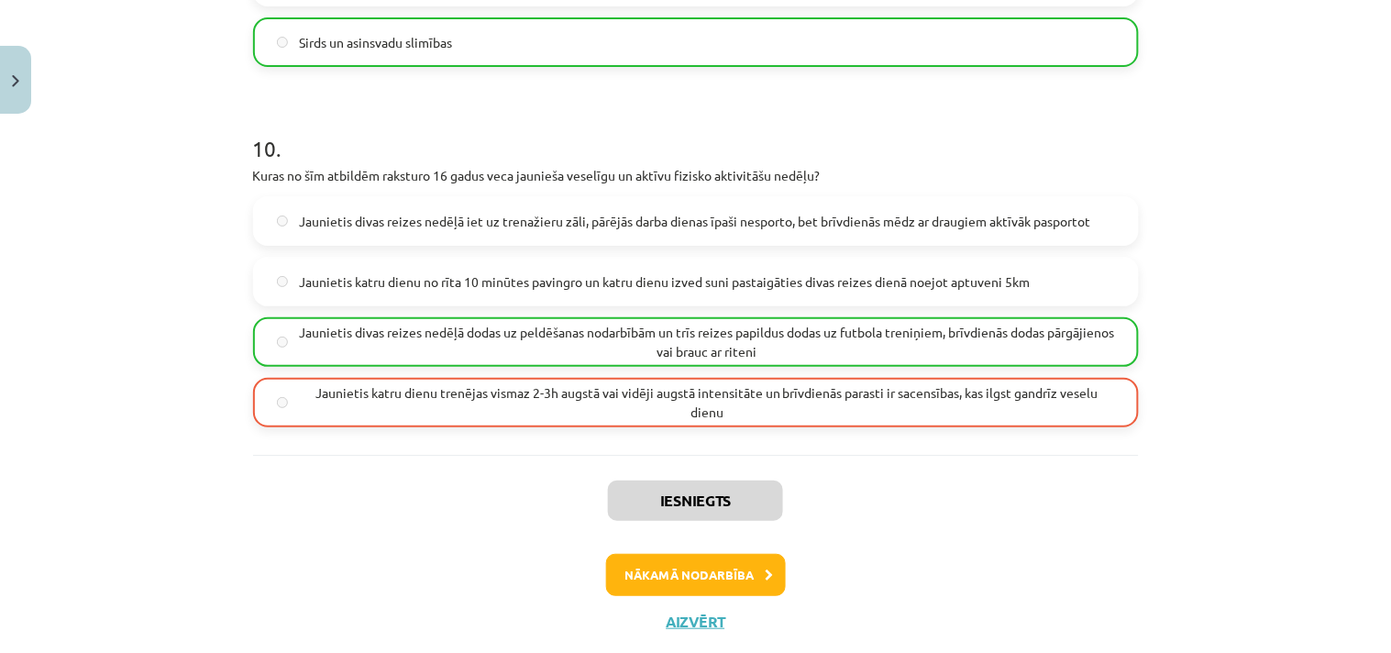
scroll to position [3549, 0]
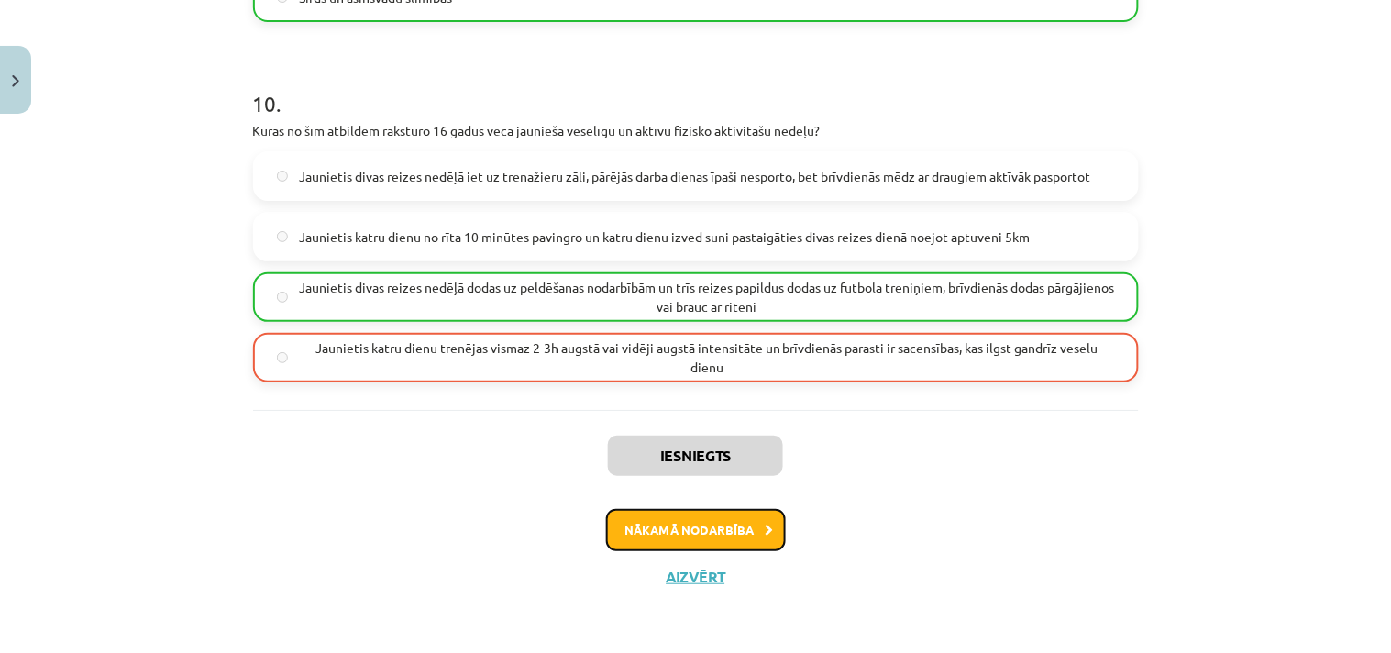
click at [700, 523] on button "Nākamā nodarbība" at bounding box center [696, 530] width 180 height 42
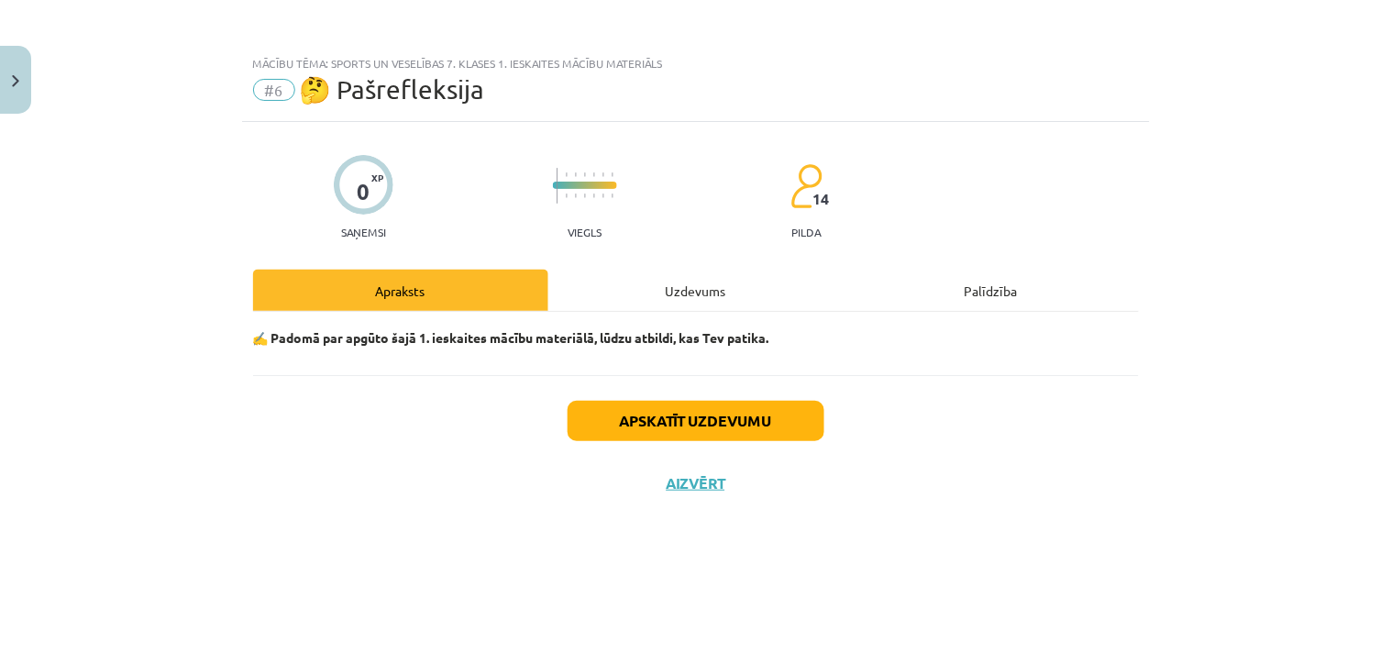
click at [690, 275] on div "Uzdevums" at bounding box center [695, 290] width 295 height 41
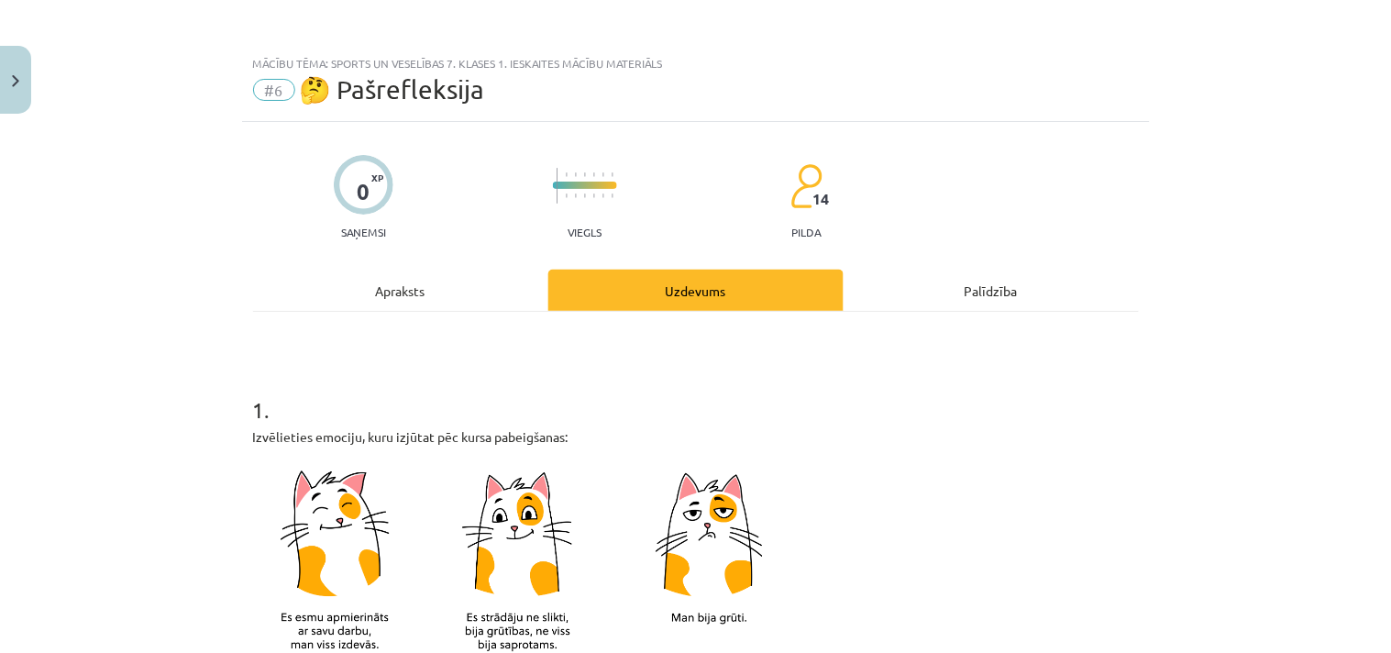
click at [690, 275] on div "Uzdevums" at bounding box center [695, 290] width 295 height 41
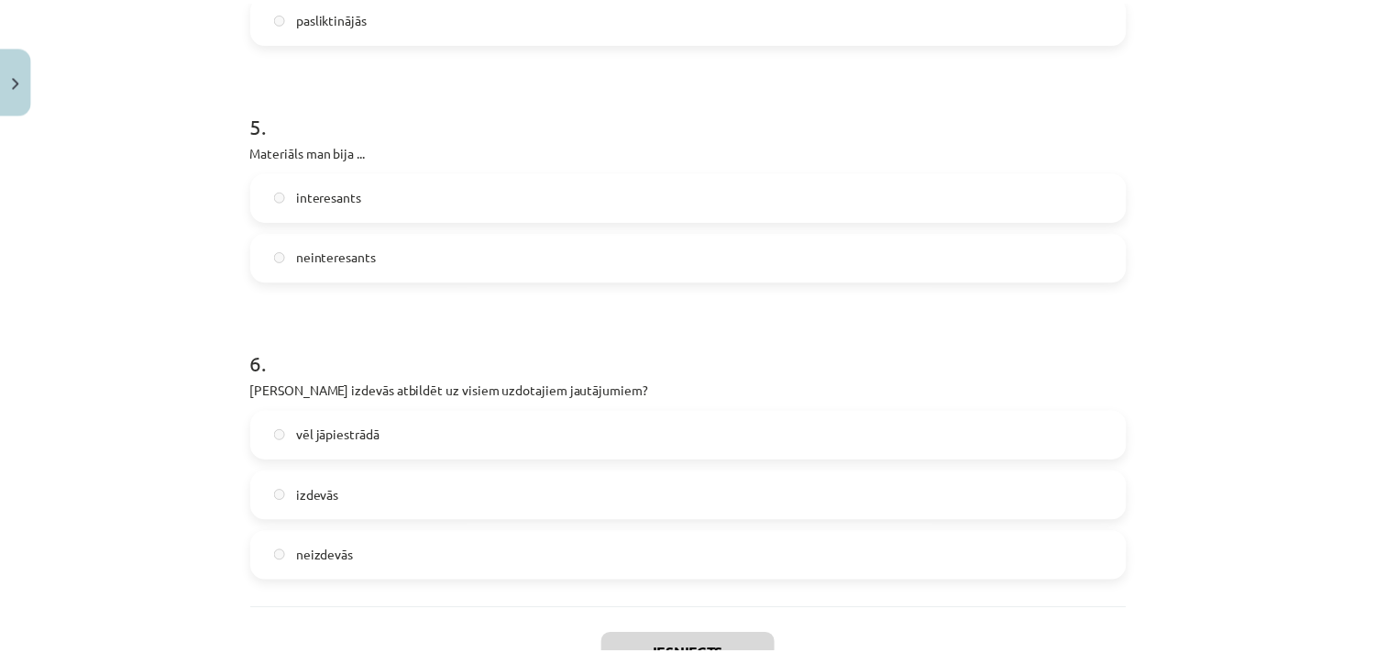
scroll to position [1670, 0]
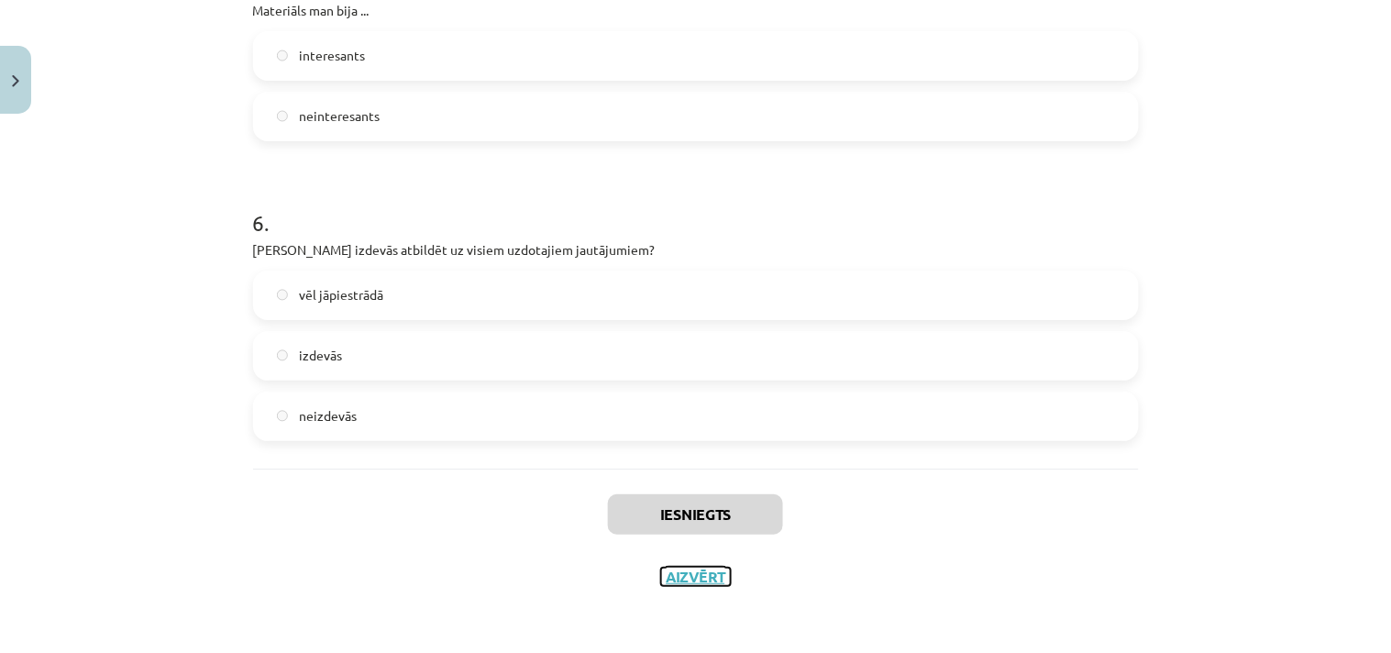
click at [678, 575] on button "Aizvērt" at bounding box center [696, 576] width 70 height 18
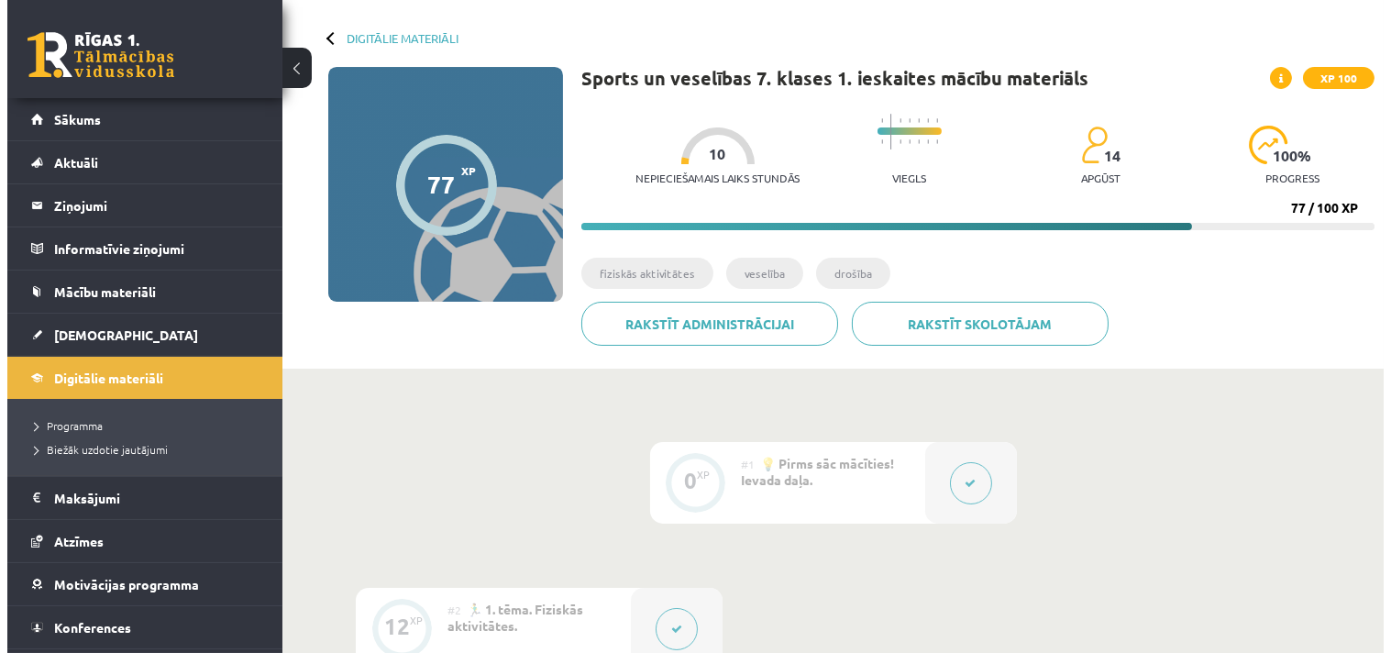
scroll to position [0, 0]
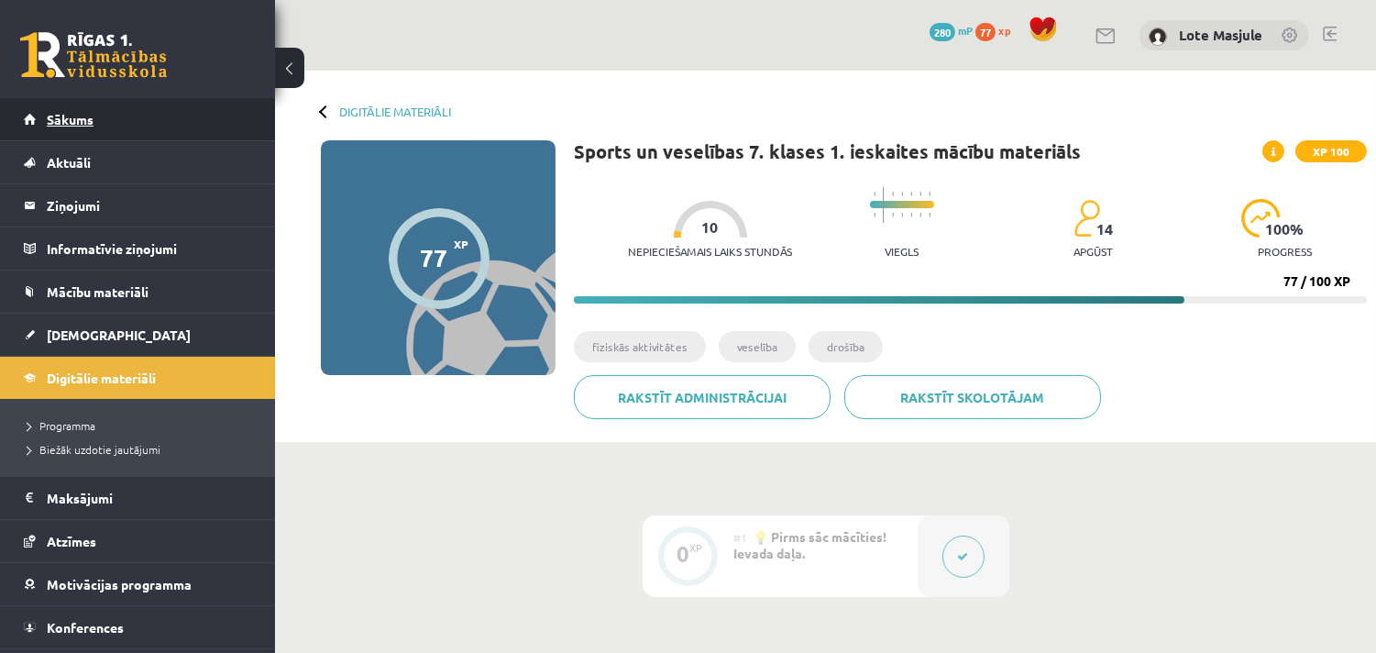
click at [141, 122] on link "Sākums" at bounding box center [138, 119] width 228 height 42
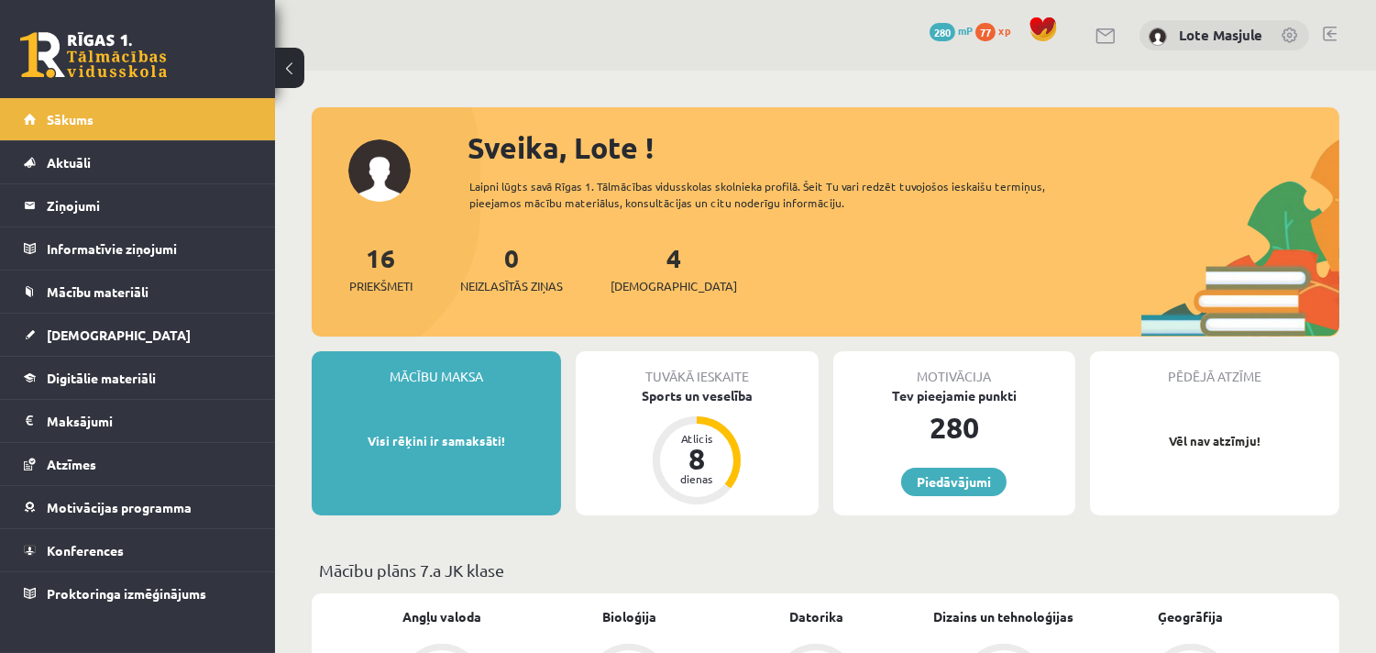
click at [987, 28] on span "77" at bounding box center [985, 32] width 20 height 18
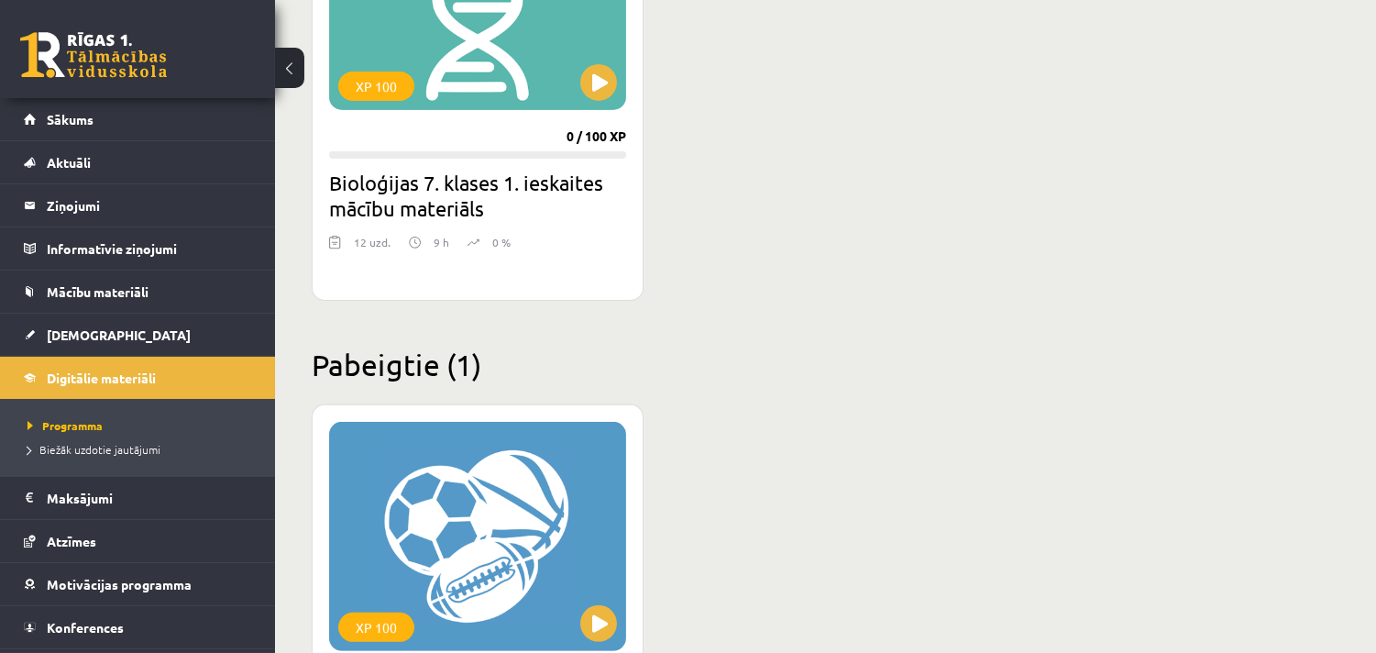
scroll to position [1426, 0]
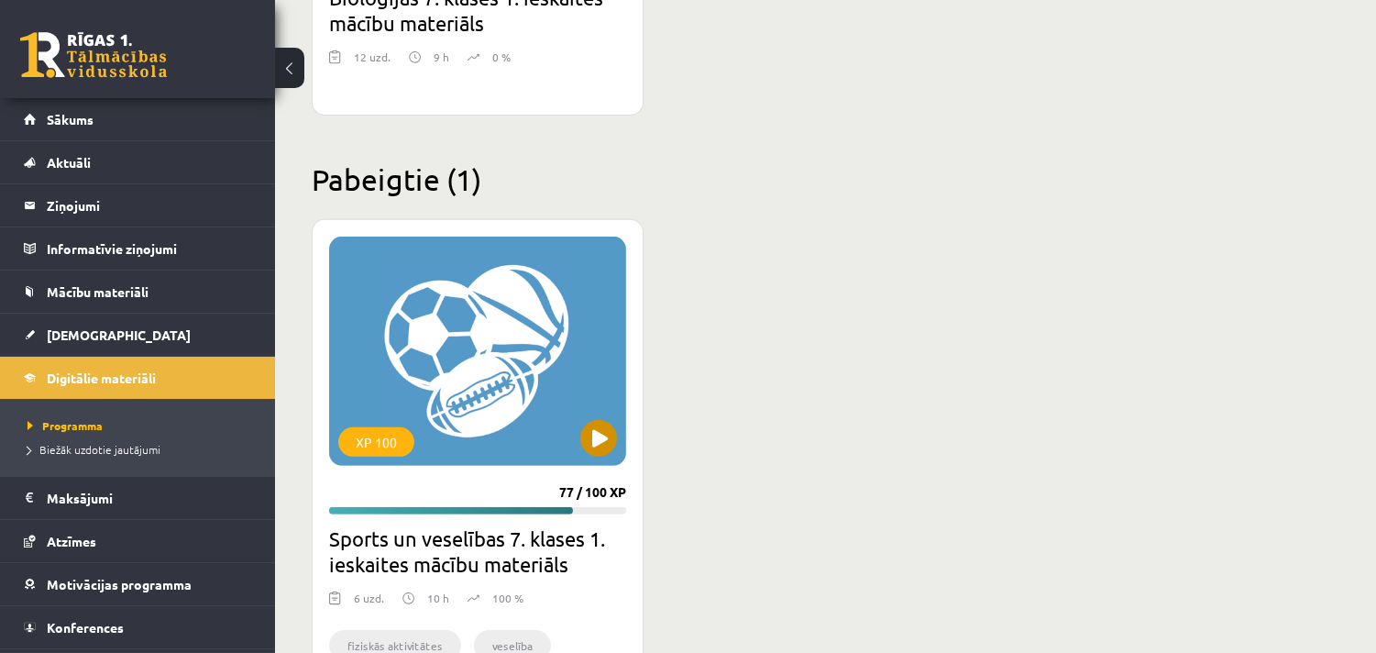
click at [596, 415] on div "XP 100" at bounding box center [477, 351] width 297 height 229
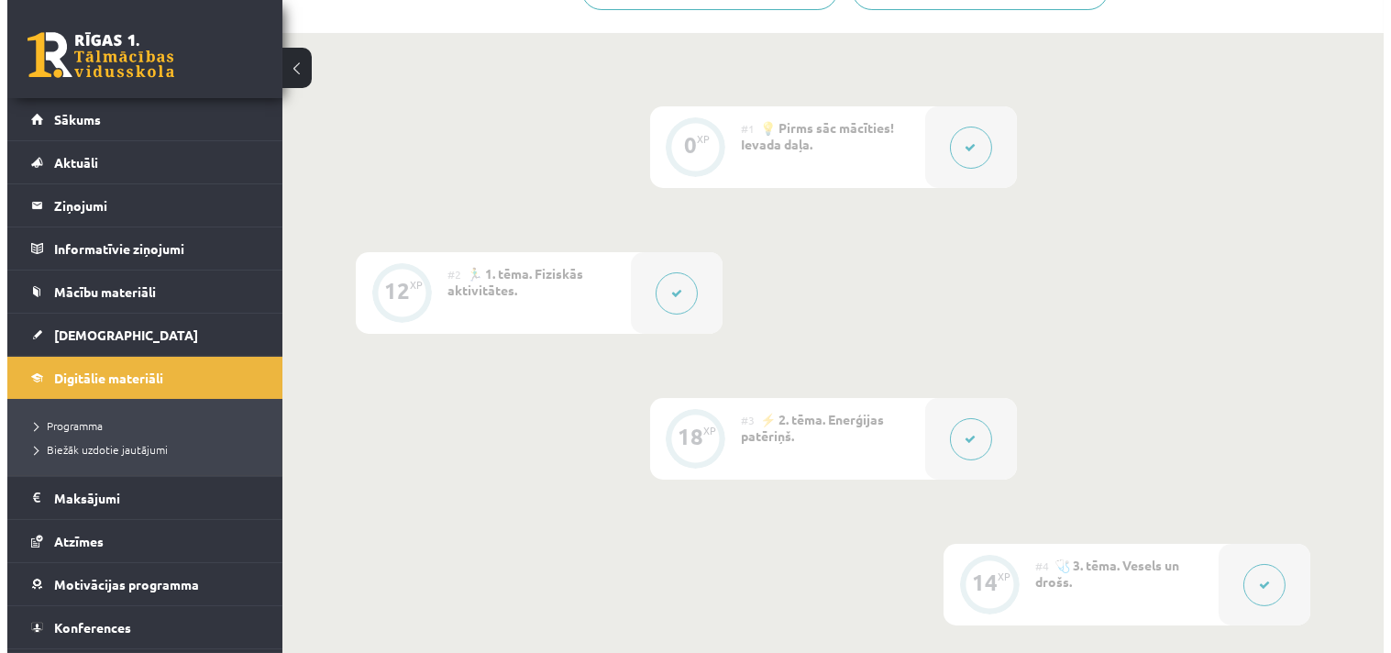
scroll to position [475, 0]
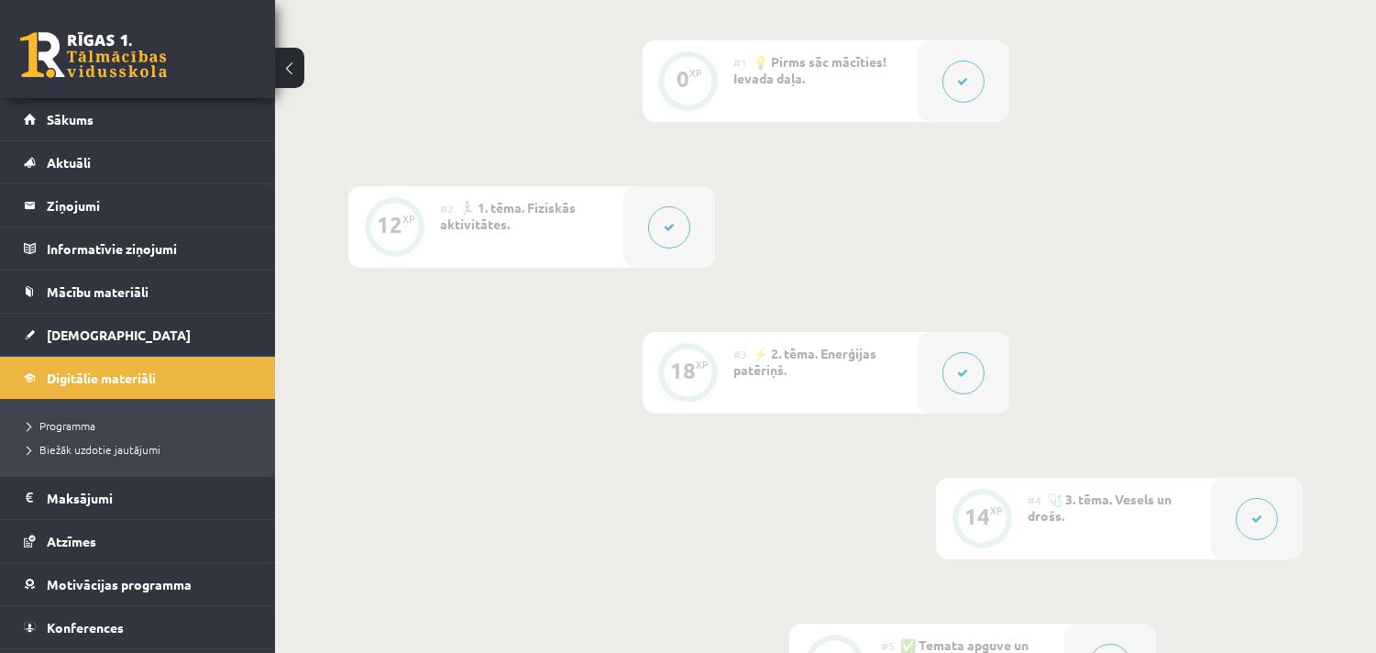
click at [954, 377] on button at bounding box center [963, 373] width 42 height 42
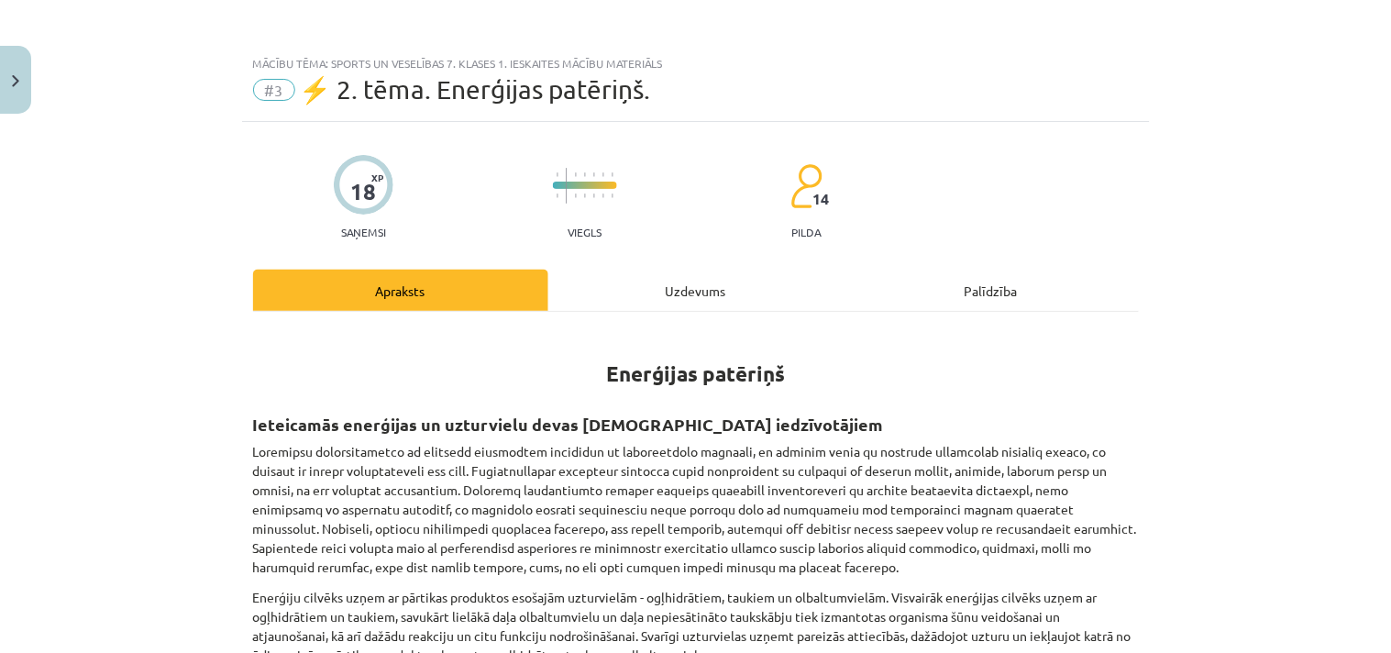
click at [642, 282] on div "Uzdevums" at bounding box center [695, 290] width 295 height 41
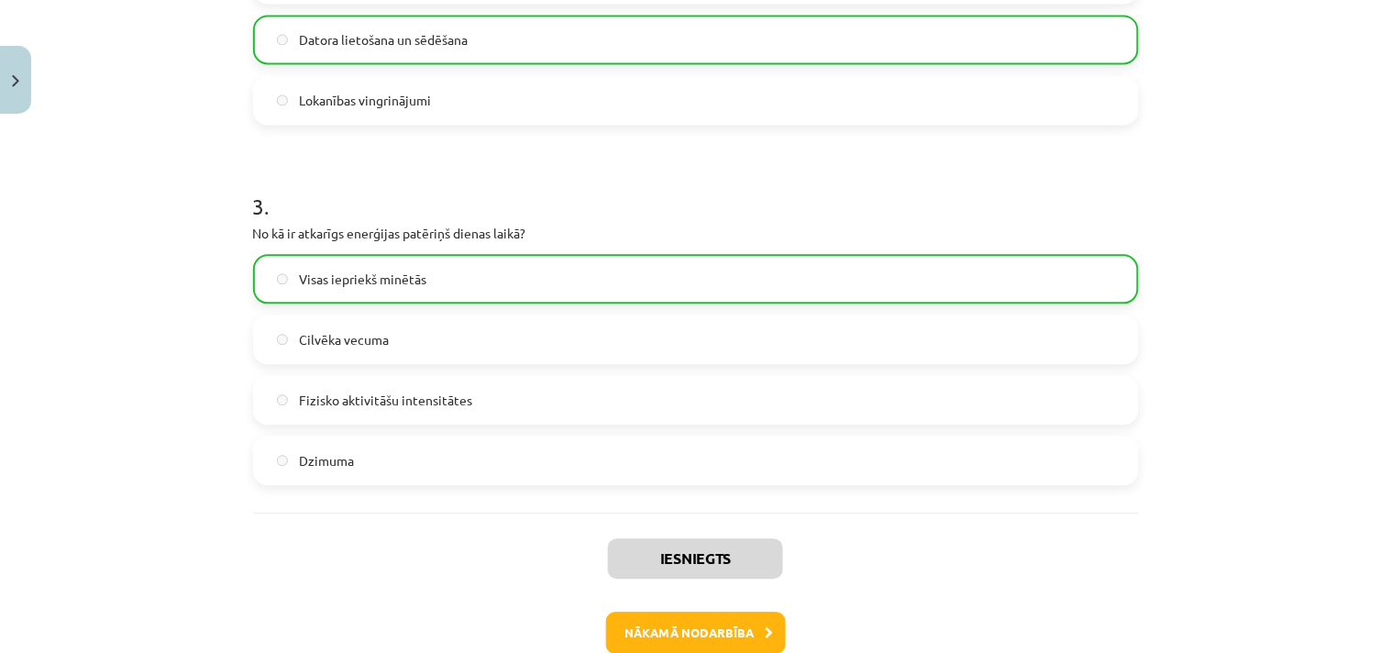
scroll to position [996, 0]
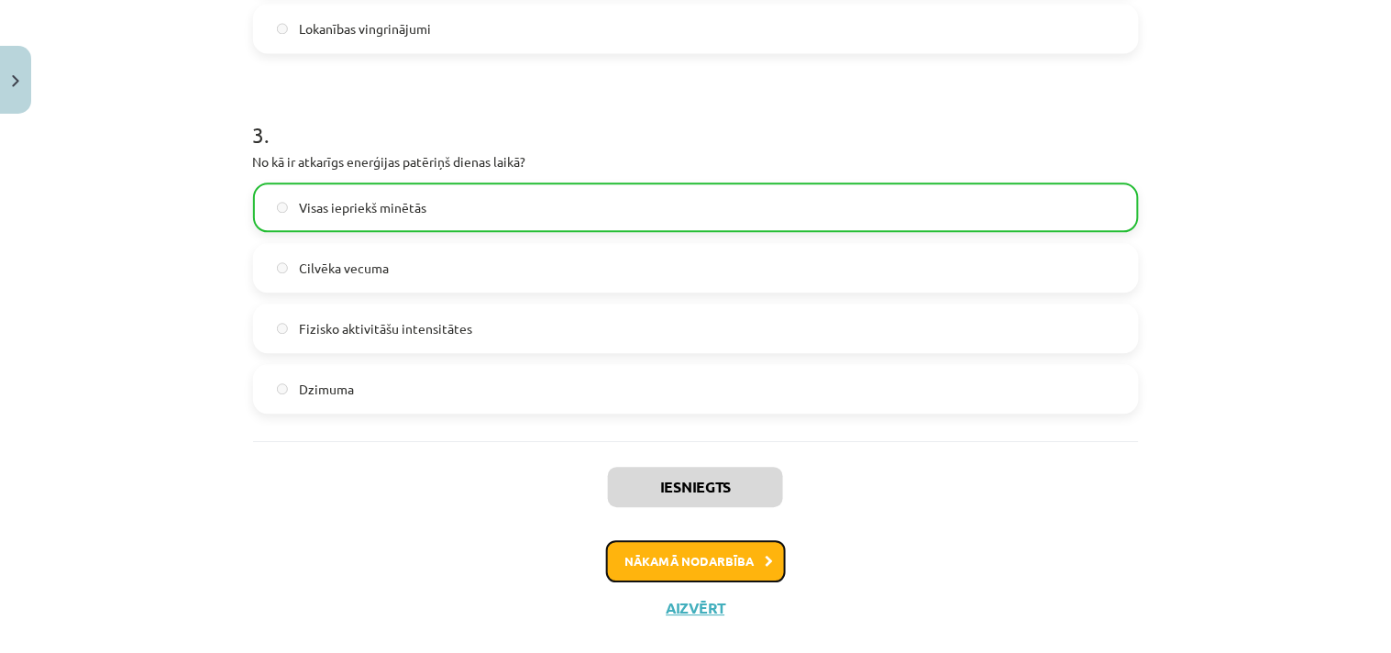
click at [741, 543] on button "Nākamā nodarbība" at bounding box center [696, 561] width 180 height 42
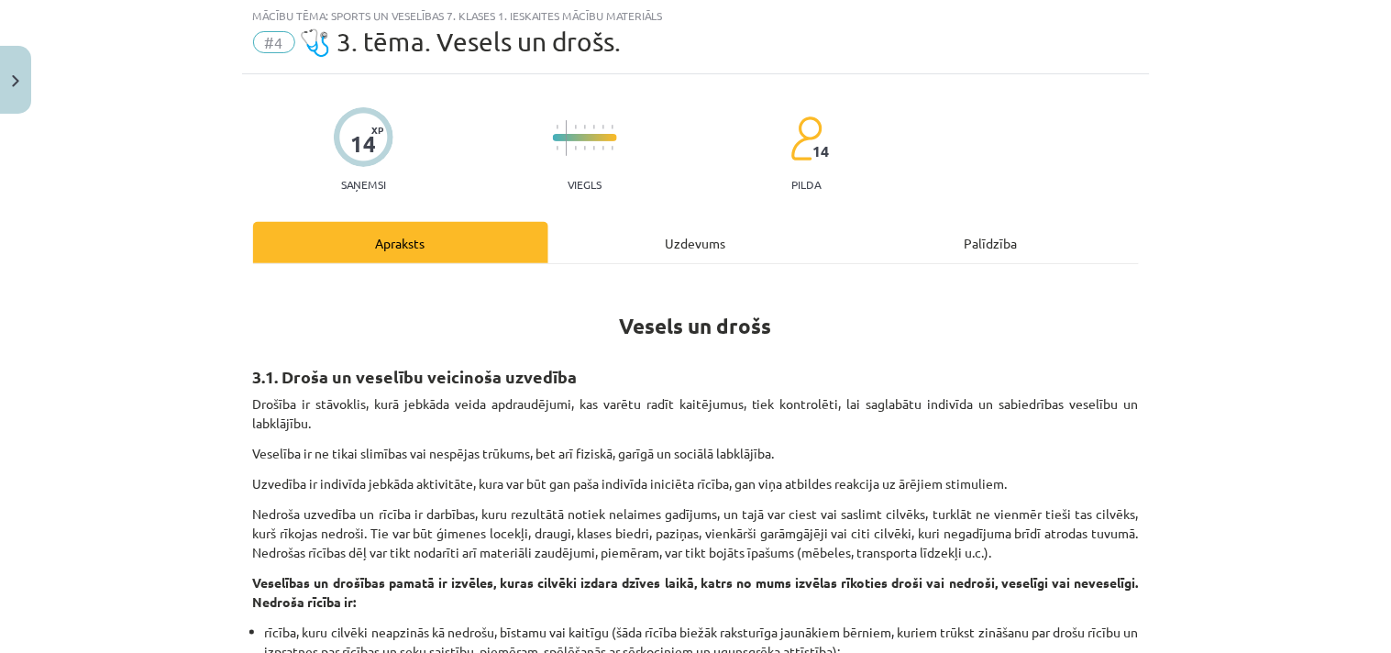
scroll to position [46, 0]
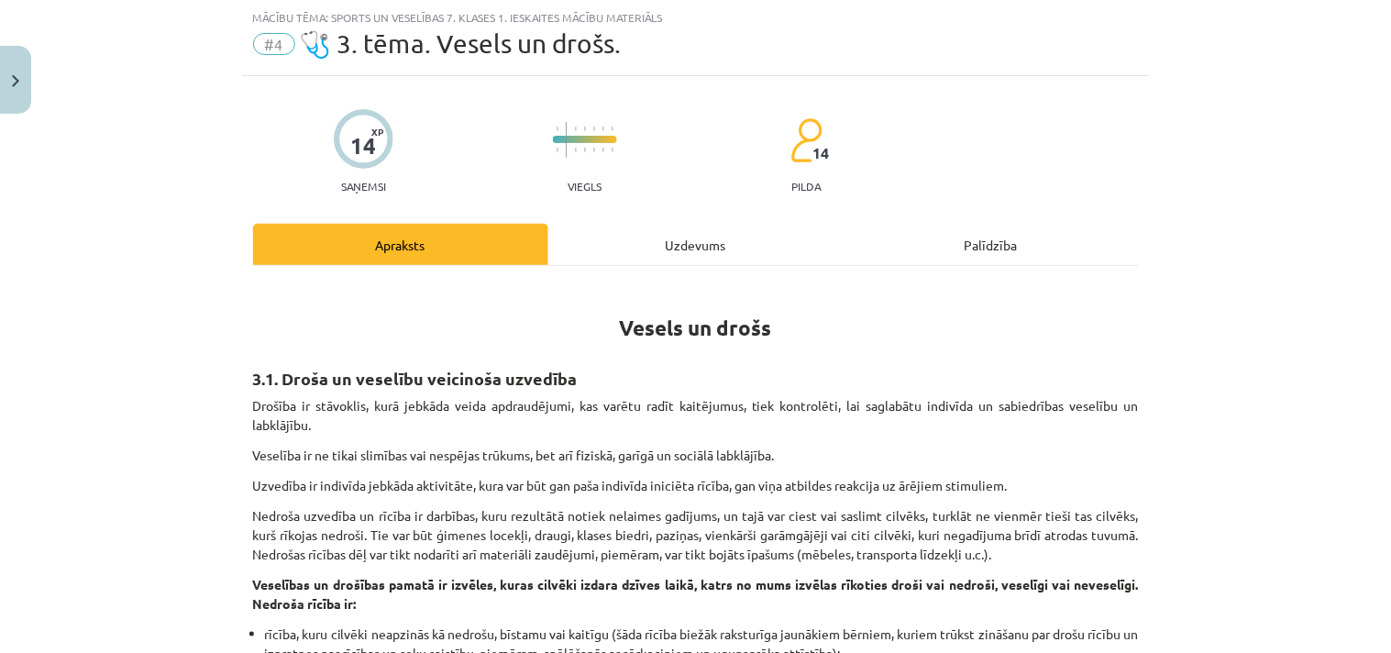
click at [683, 254] on div "Uzdevums" at bounding box center [695, 244] width 295 height 41
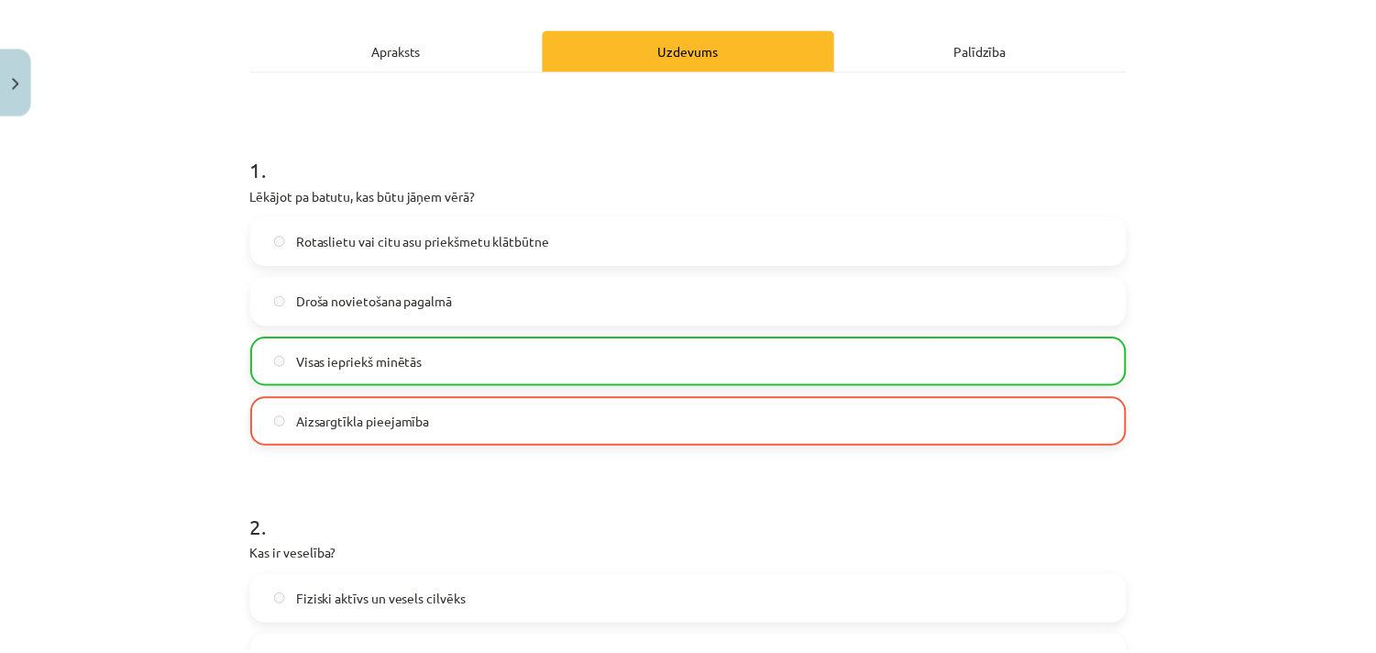
scroll to position [282, 0]
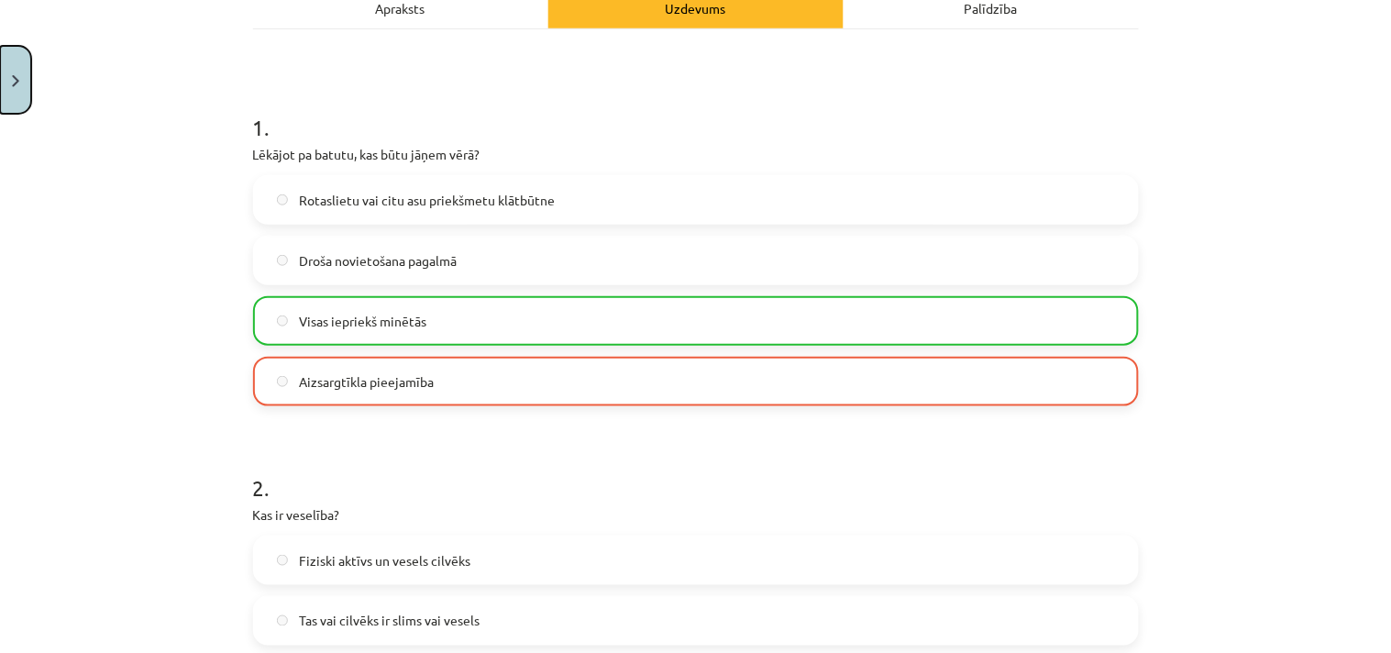
click at [4, 105] on button "Close" at bounding box center [15, 80] width 31 height 68
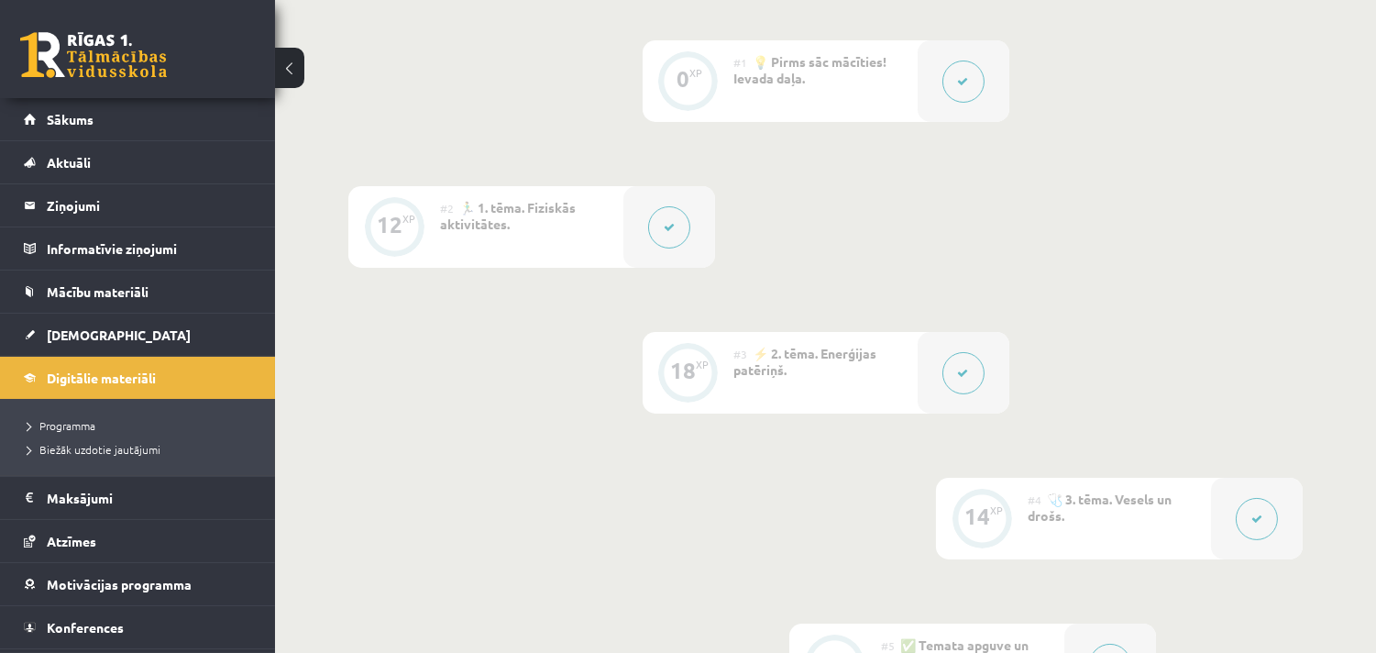
click at [975, 374] on button at bounding box center [963, 373] width 42 height 42
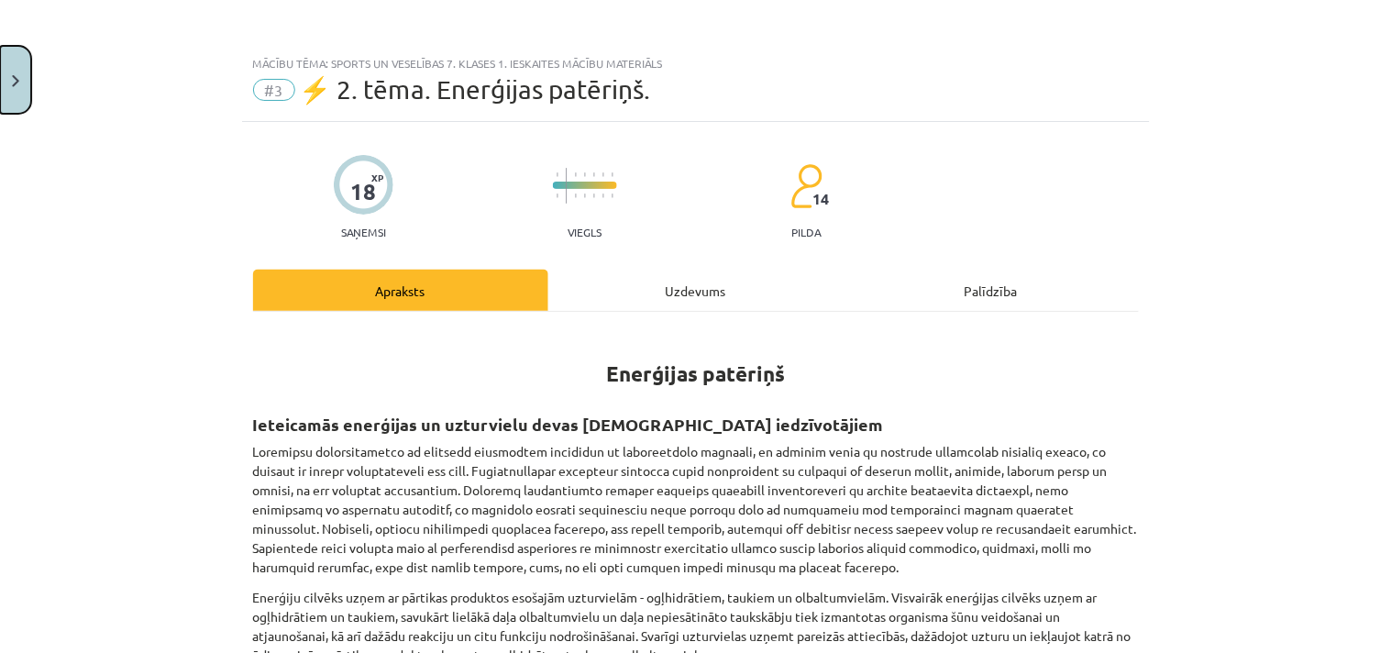
click at [3, 78] on button "Close" at bounding box center [15, 80] width 31 height 68
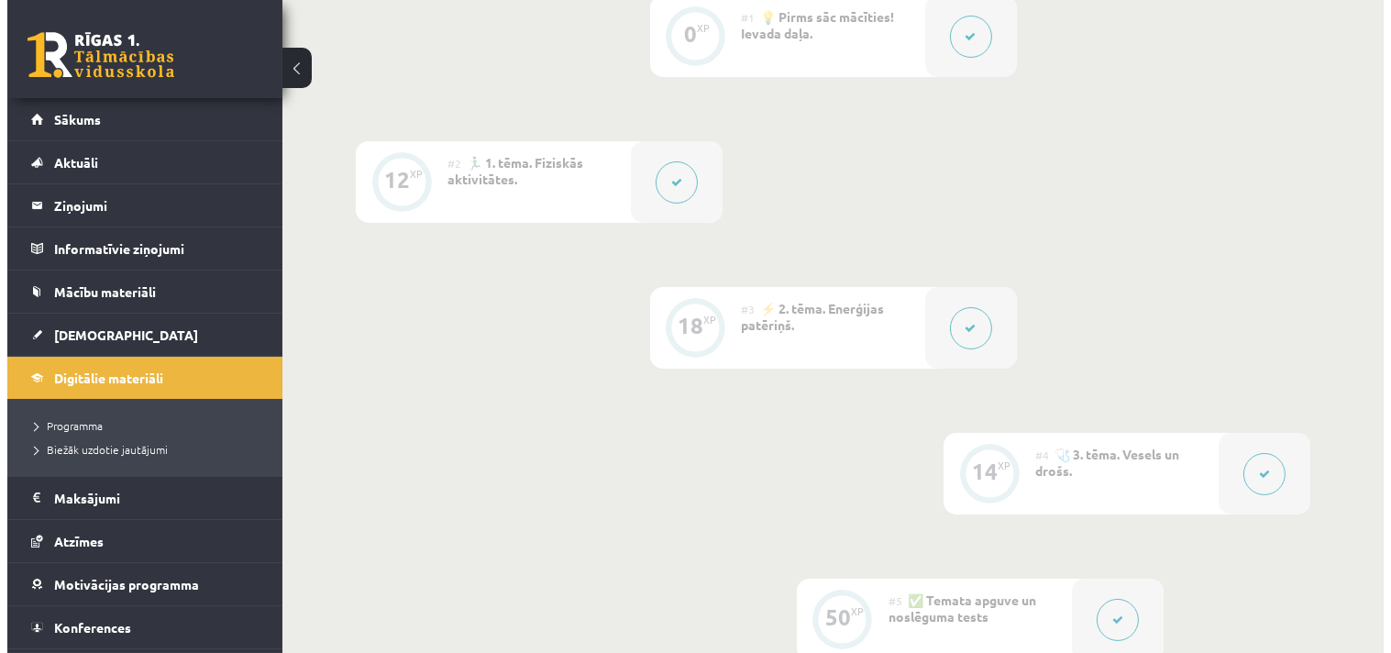
scroll to position [475, 0]
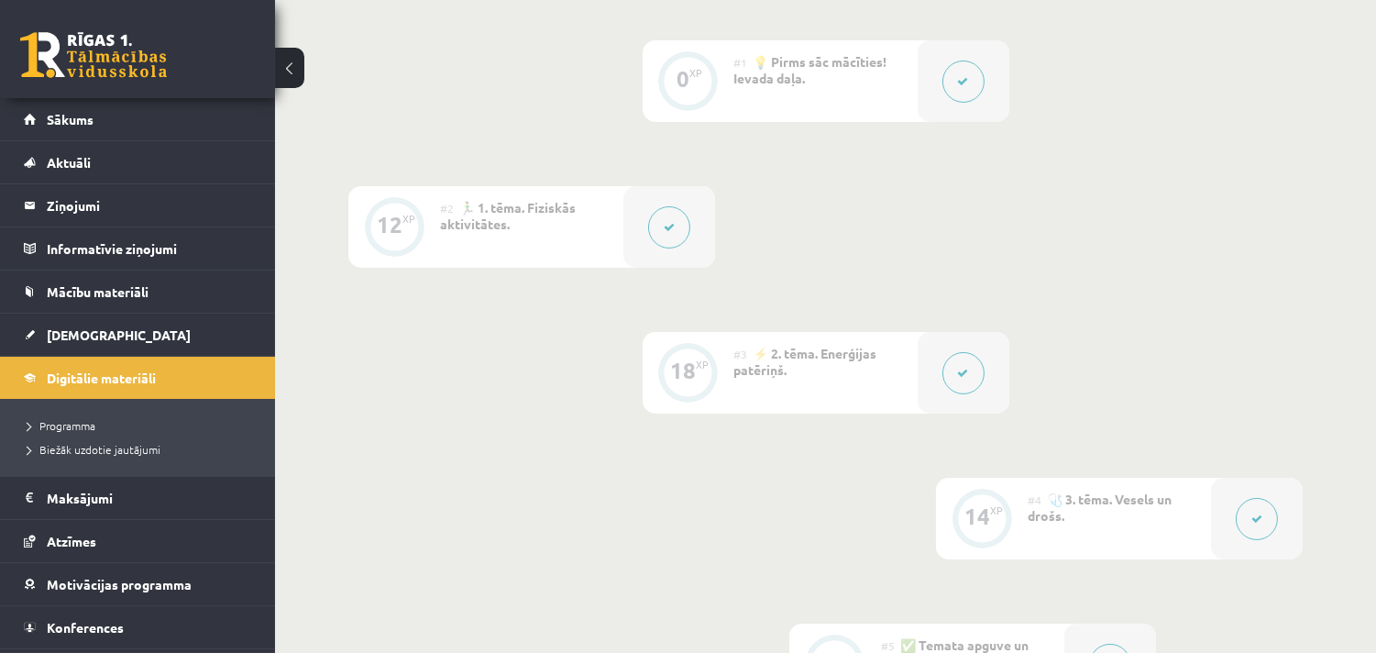
click at [954, 365] on button at bounding box center [963, 373] width 42 height 42
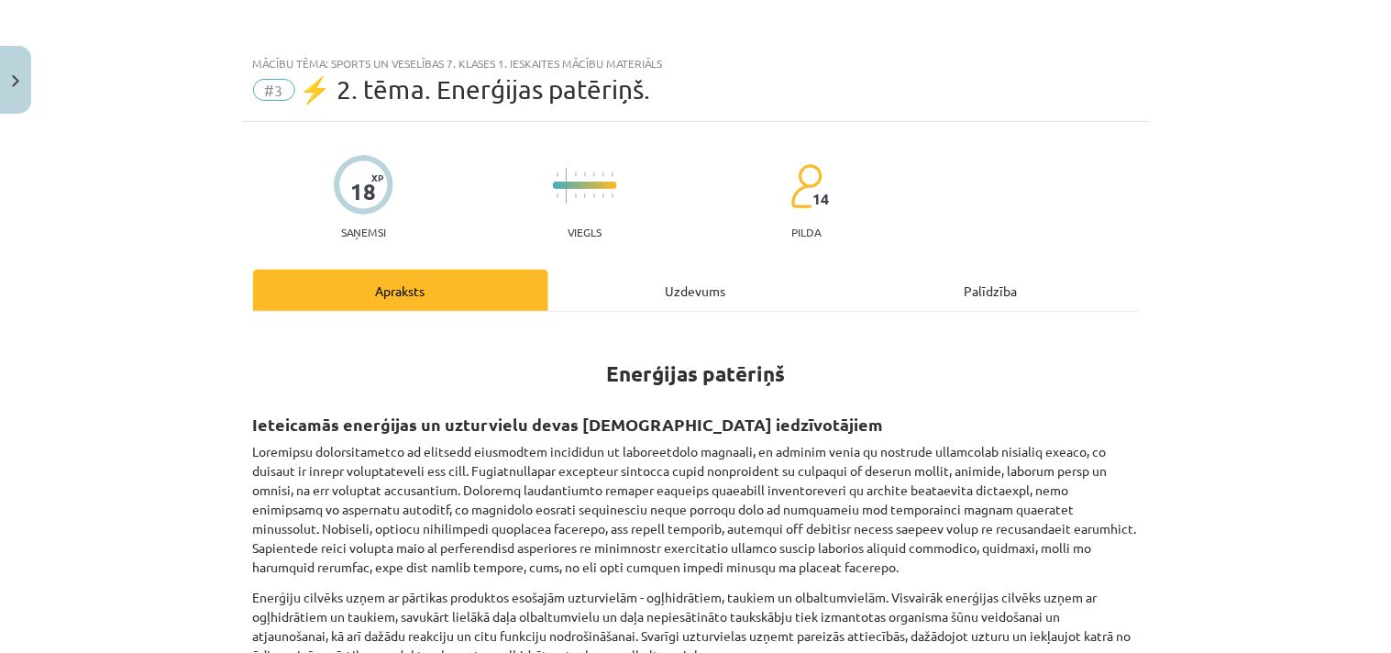
click at [721, 282] on div "Uzdevums" at bounding box center [695, 290] width 295 height 41
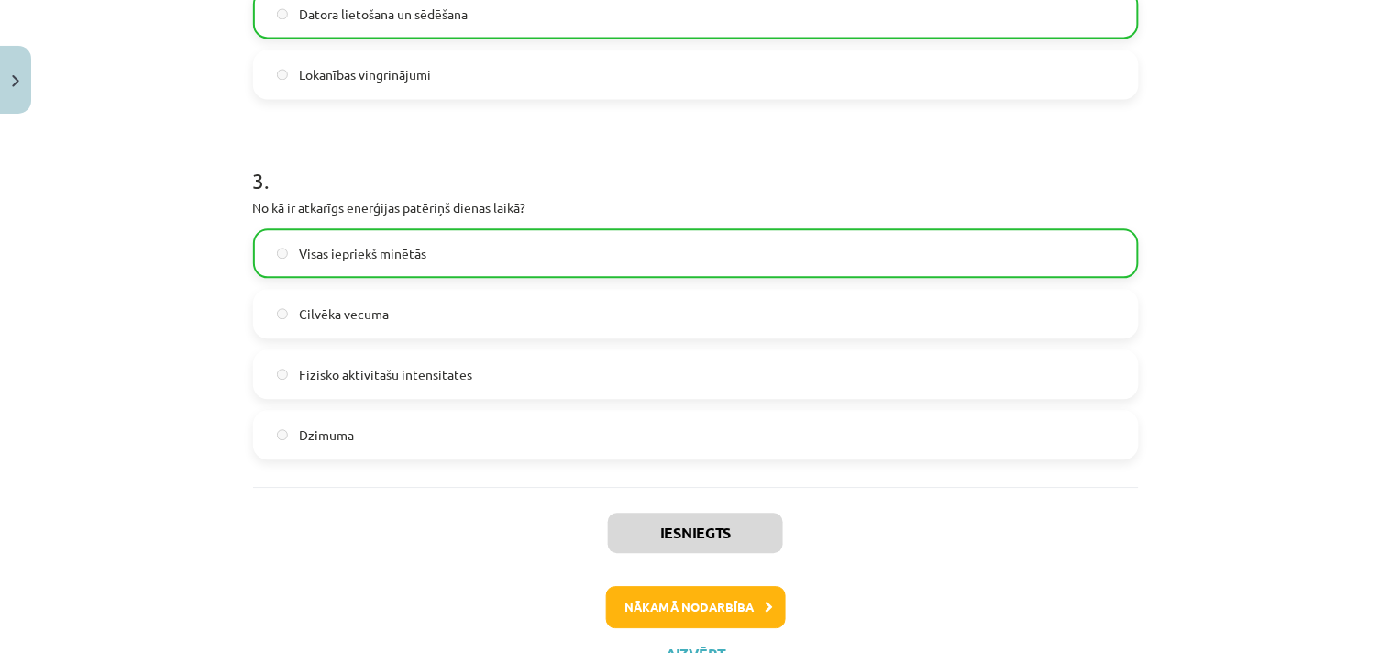
scroll to position [996, 0]
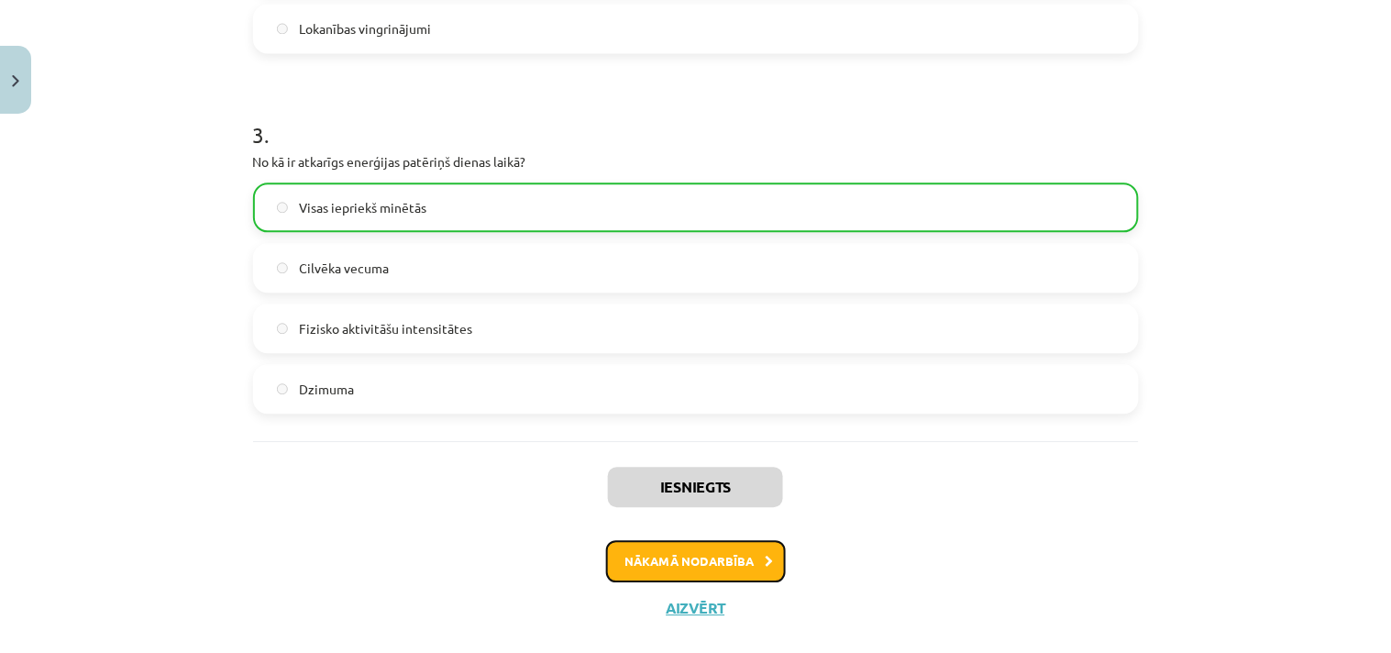
click at [734, 562] on button "Nākamā nodarbība" at bounding box center [696, 561] width 180 height 42
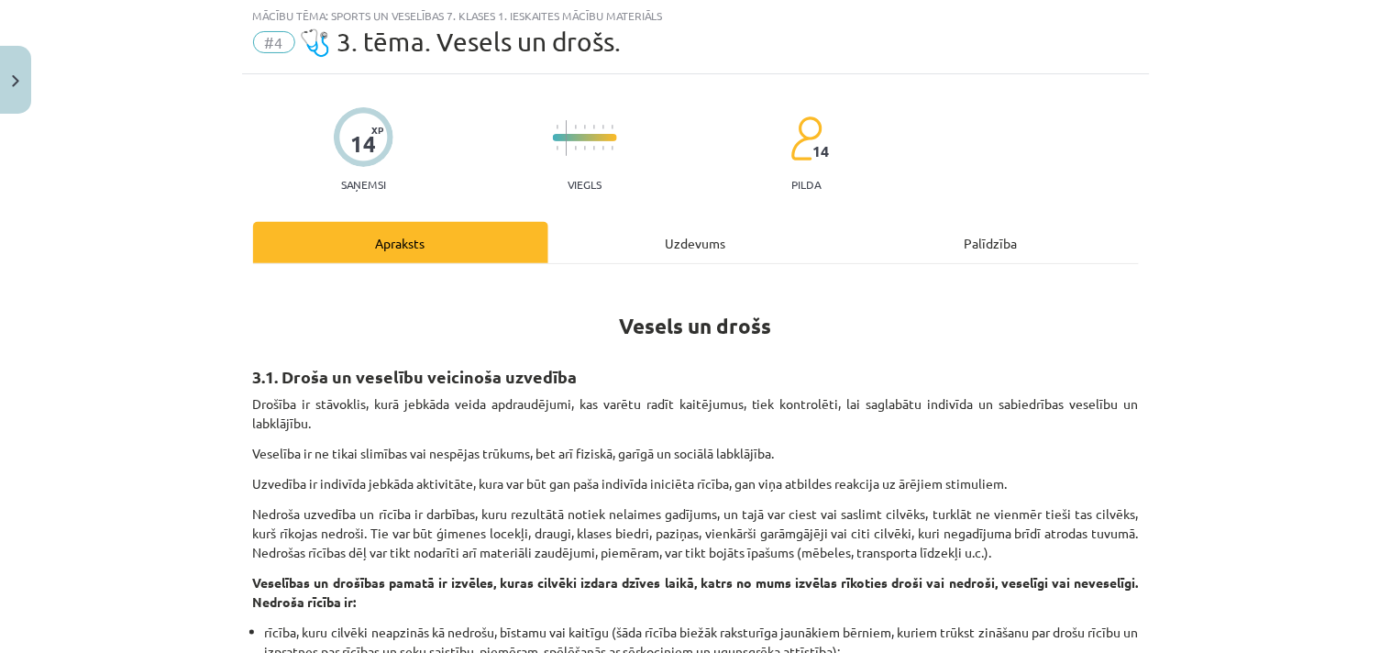
scroll to position [46, 0]
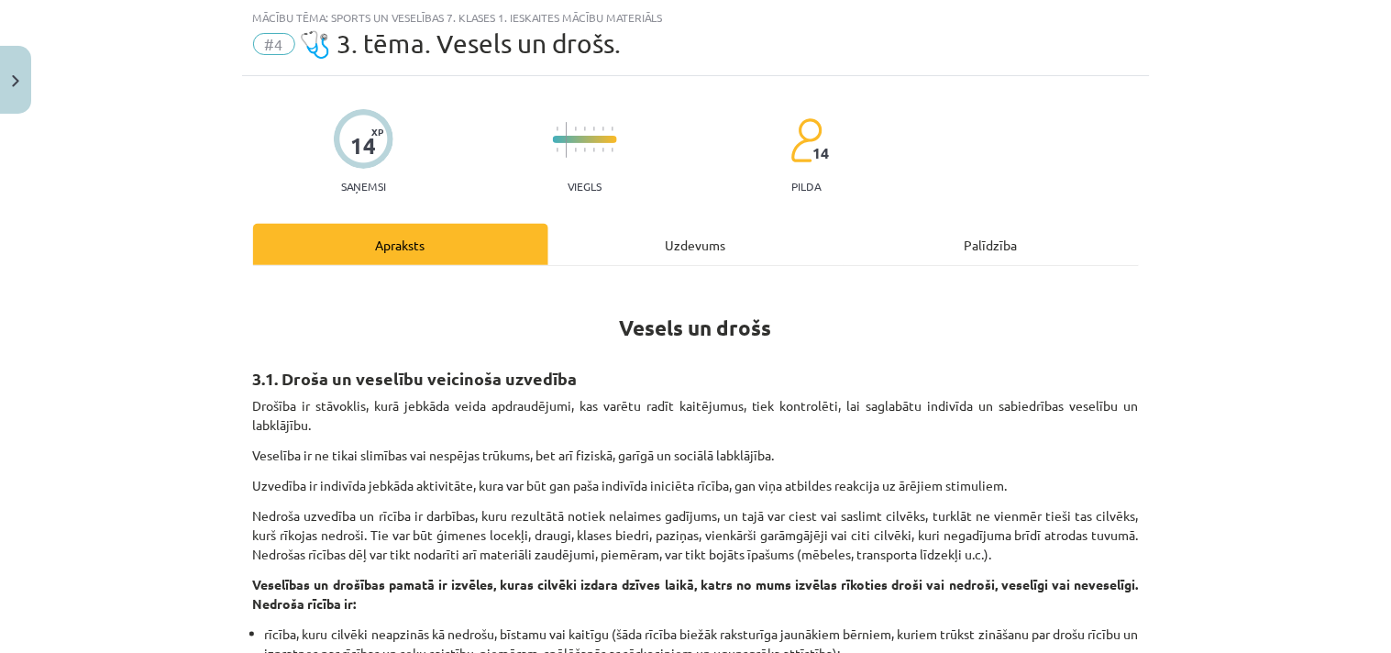
click at [709, 248] on div "Uzdevums" at bounding box center [695, 244] width 295 height 41
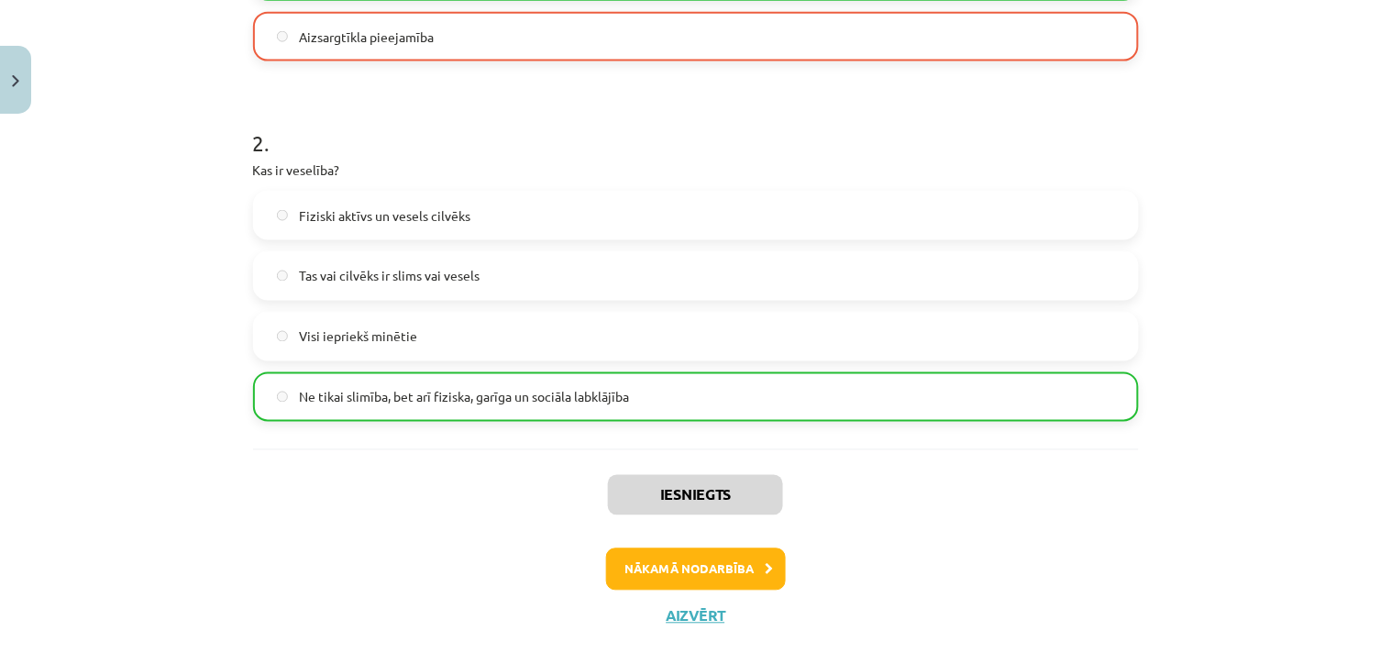
scroll to position [666, 0]
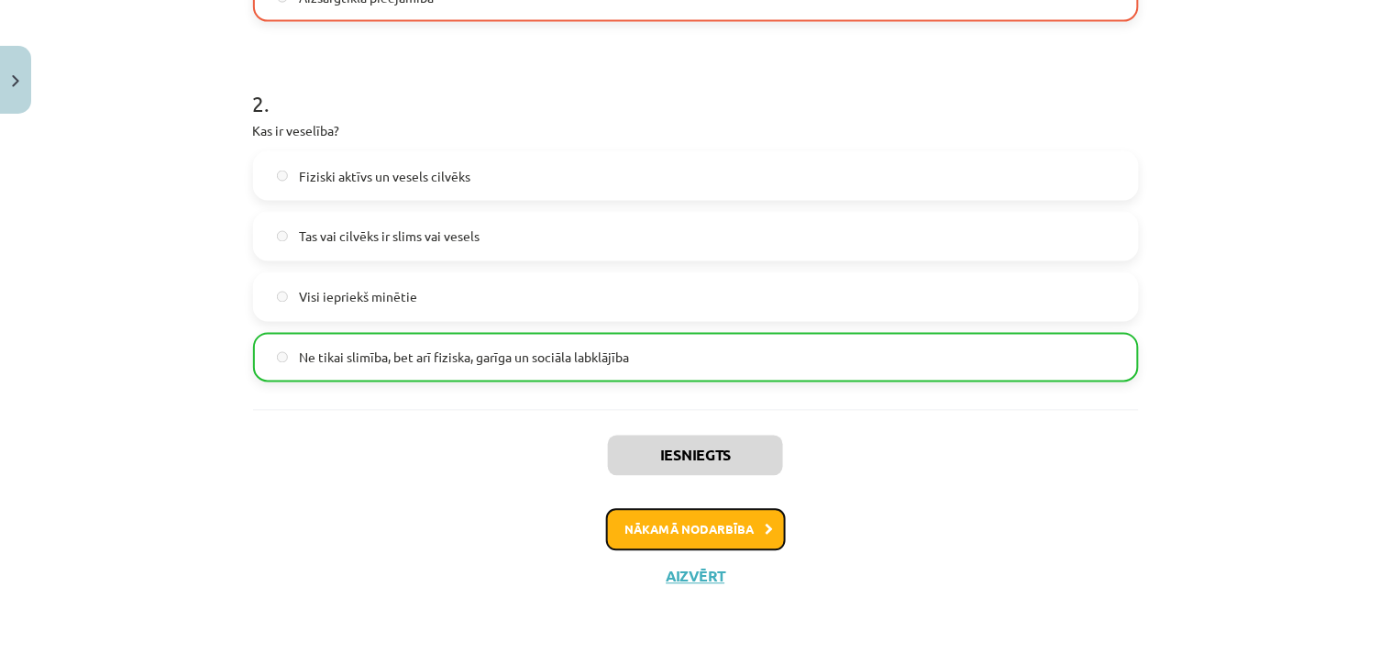
click at [733, 520] on button "Nākamā nodarbība" at bounding box center [696, 530] width 180 height 42
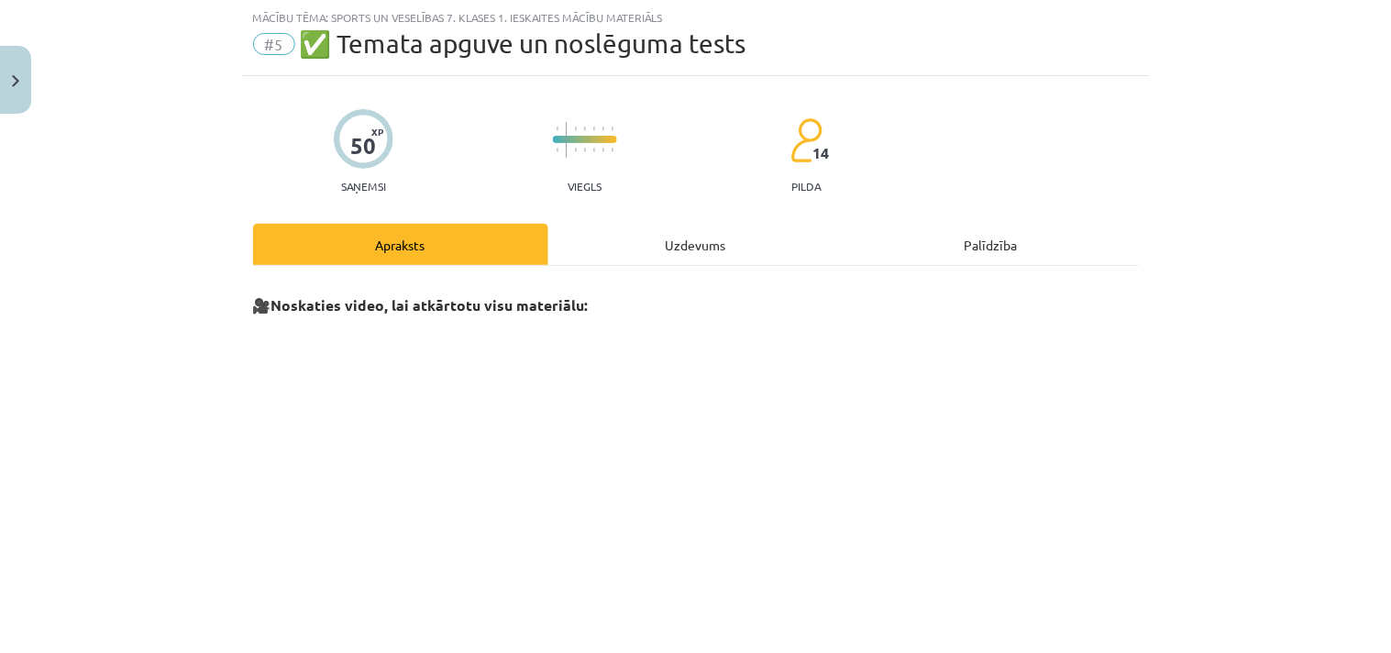
scroll to position [463, 0]
click at [713, 238] on div "Uzdevums" at bounding box center [695, 244] width 295 height 41
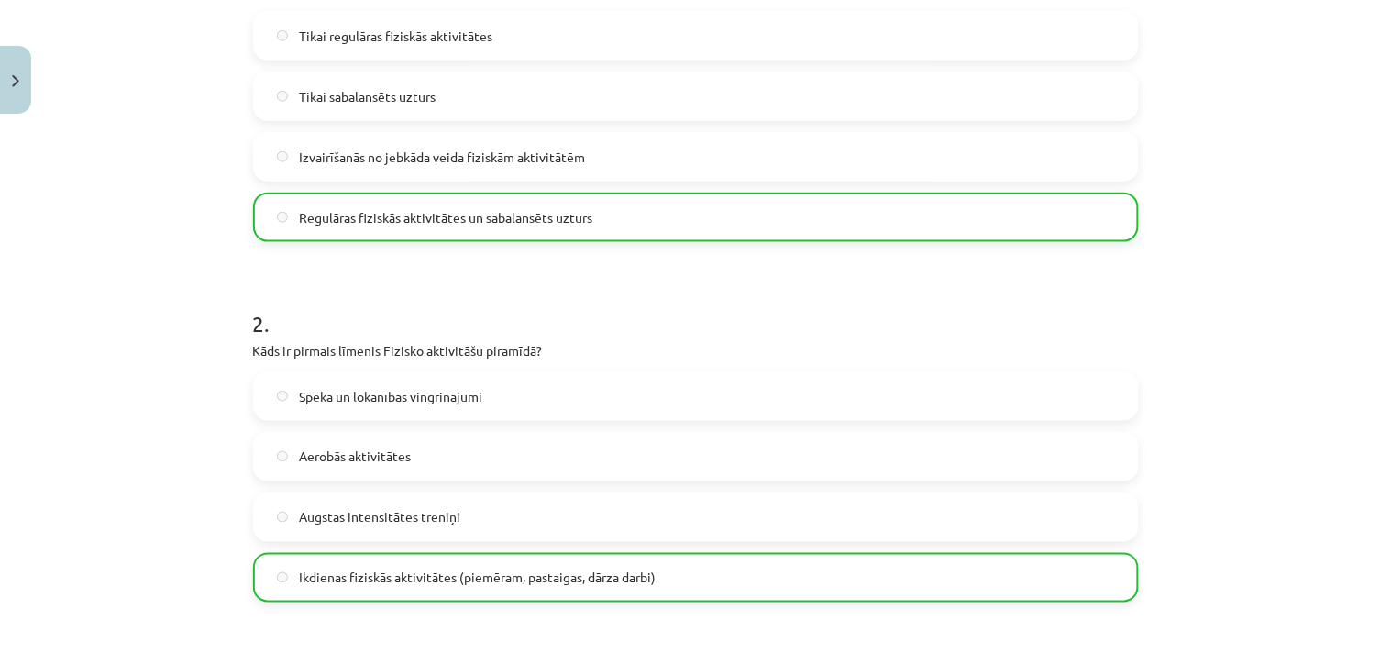
scroll to position [447, 0]
click at [711, 502] on label "Augstas intensitātes treniņi" at bounding box center [696, 516] width 882 height 46
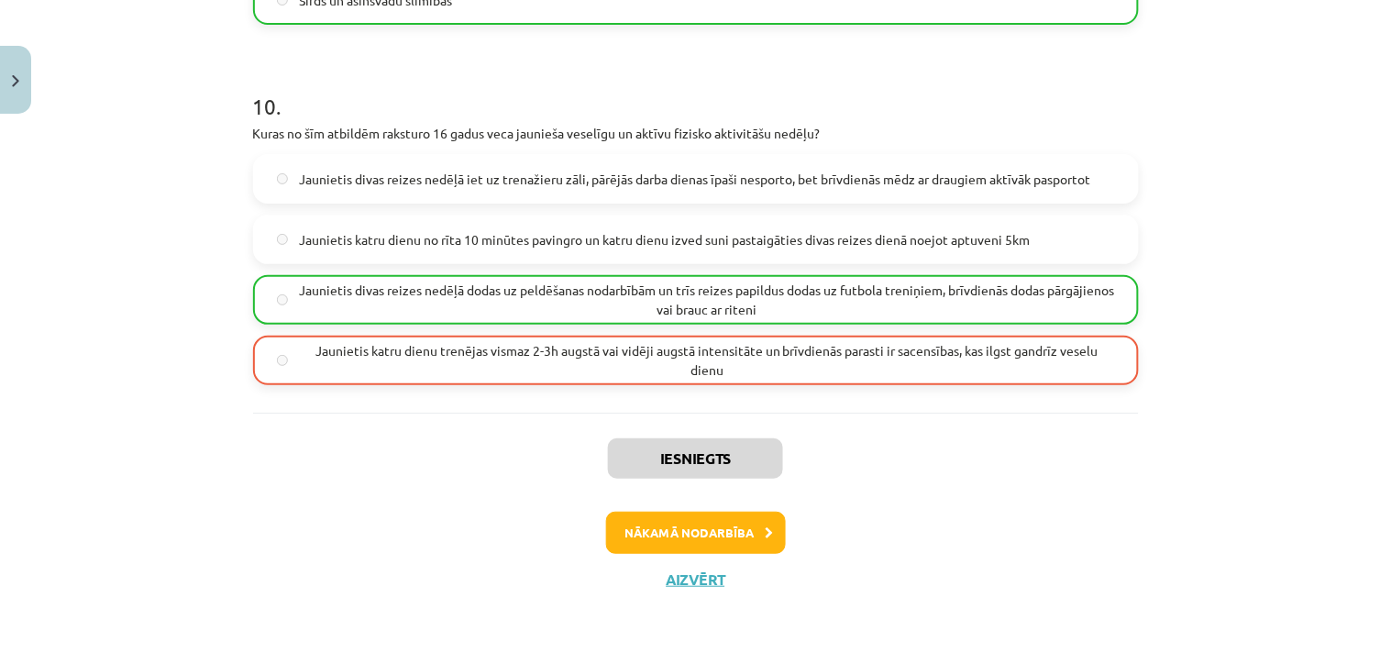
scroll to position [3548, 0]
click at [754, 520] on button "Nākamā nodarbība" at bounding box center [696, 531] width 180 height 42
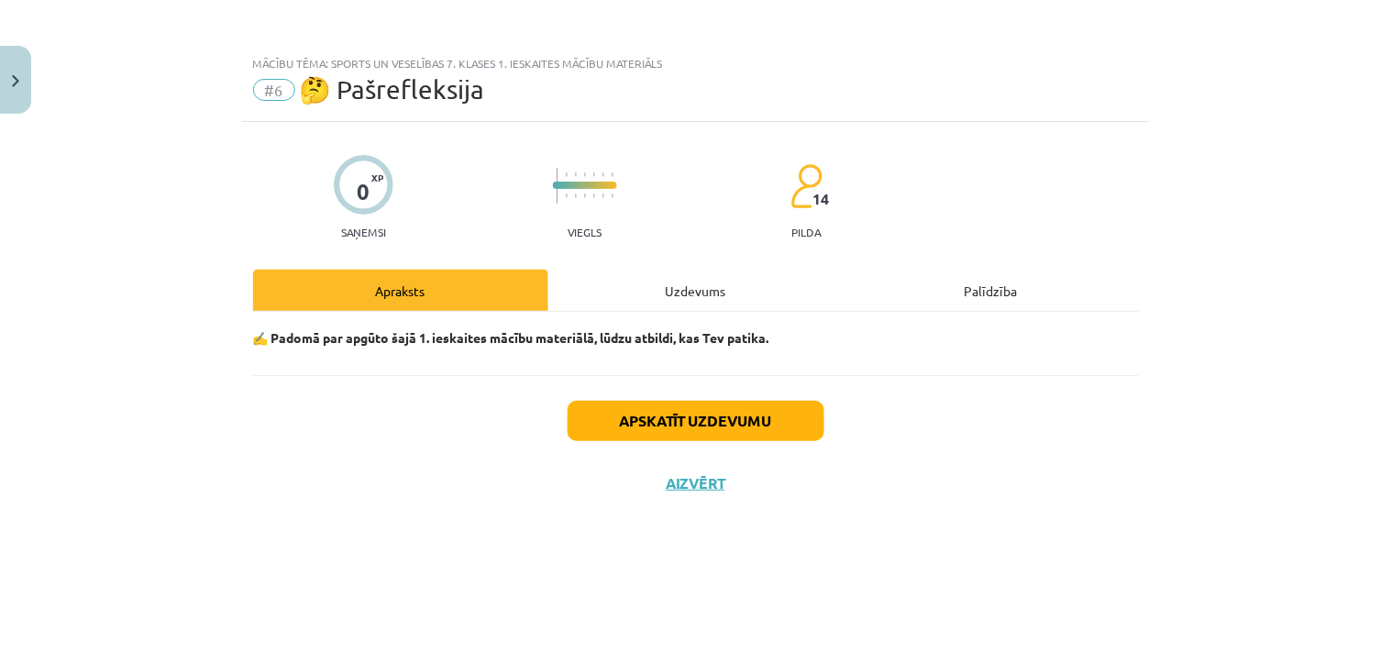
scroll to position [0, 0]
click at [672, 493] on div "Apskatīt uzdevumu Aizvērt" at bounding box center [696, 439] width 886 height 128
click at [675, 481] on button "Aizvērt" at bounding box center [696, 483] width 70 height 18
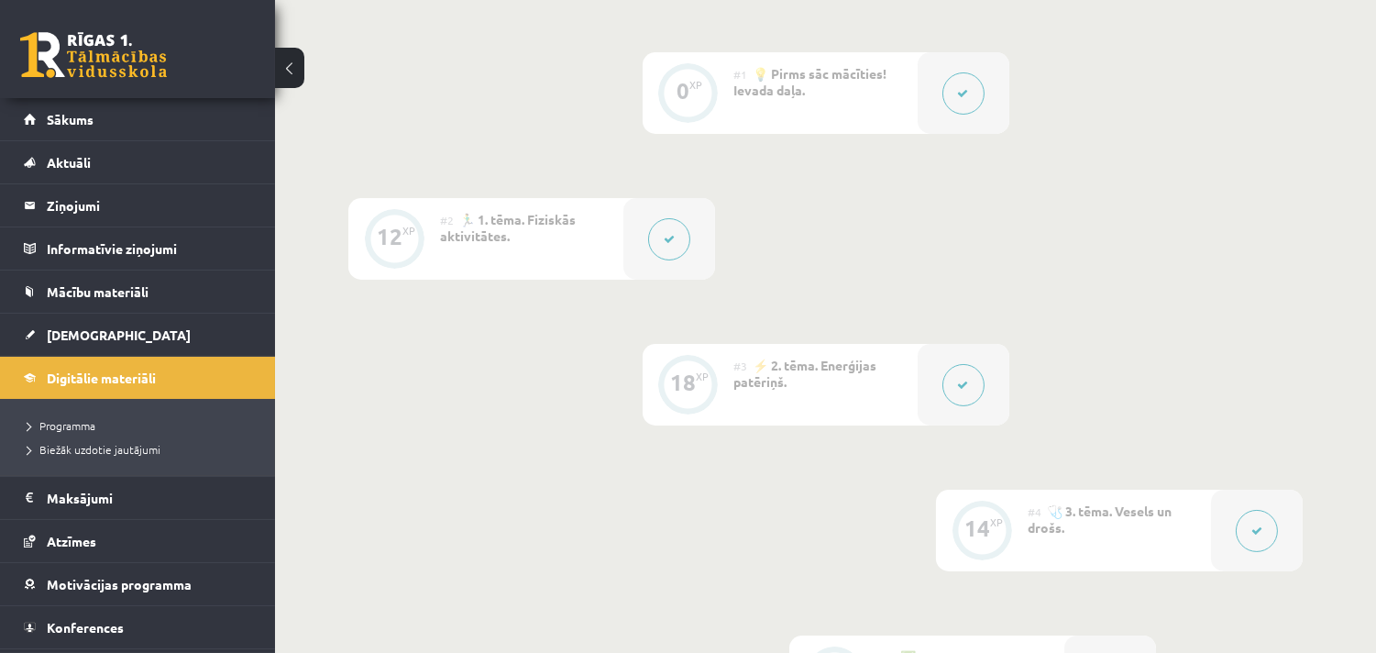
click at [648, 220] on div at bounding box center [669, 239] width 92 height 82
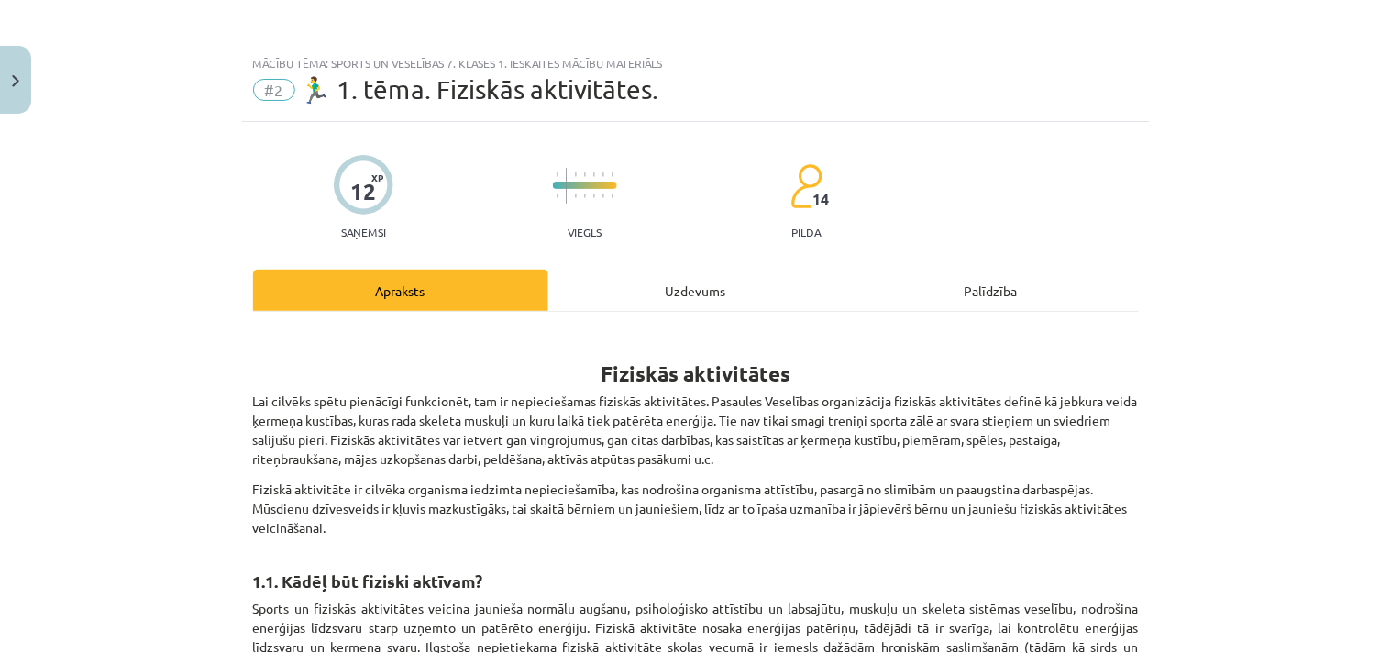
click at [689, 296] on div "Uzdevums" at bounding box center [695, 290] width 295 height 41
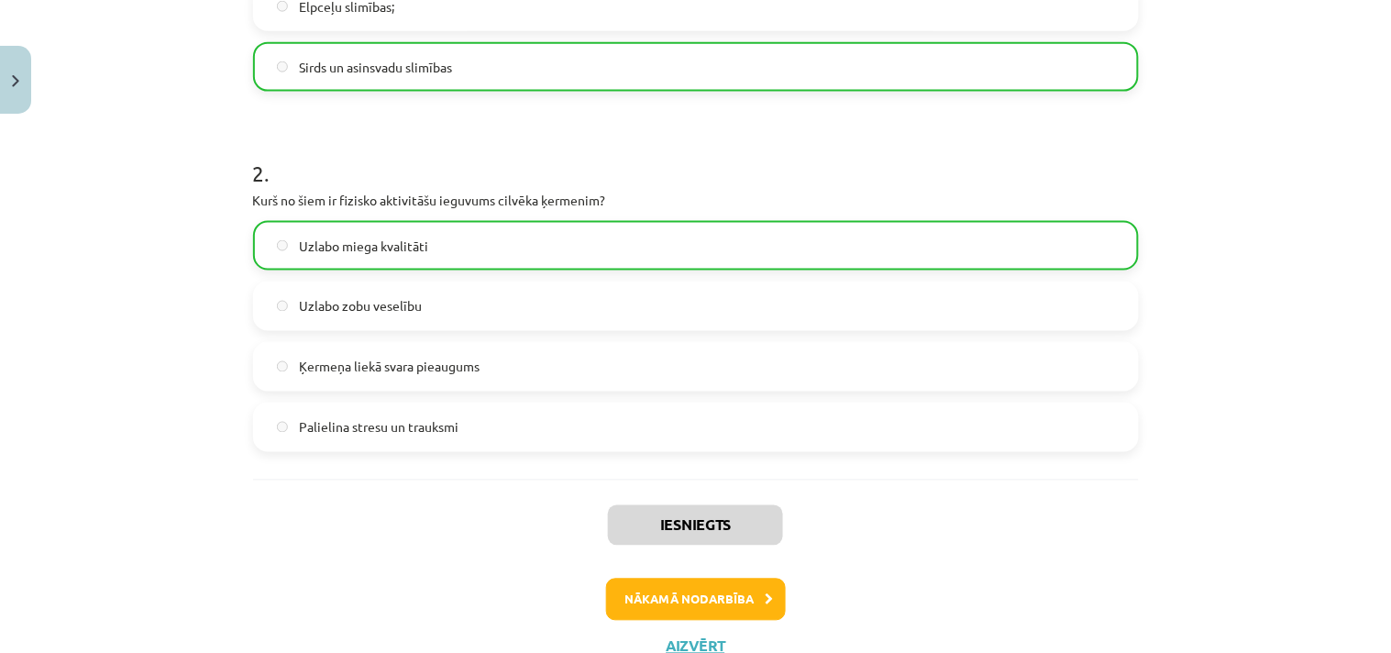
scroll to position [600, 0]
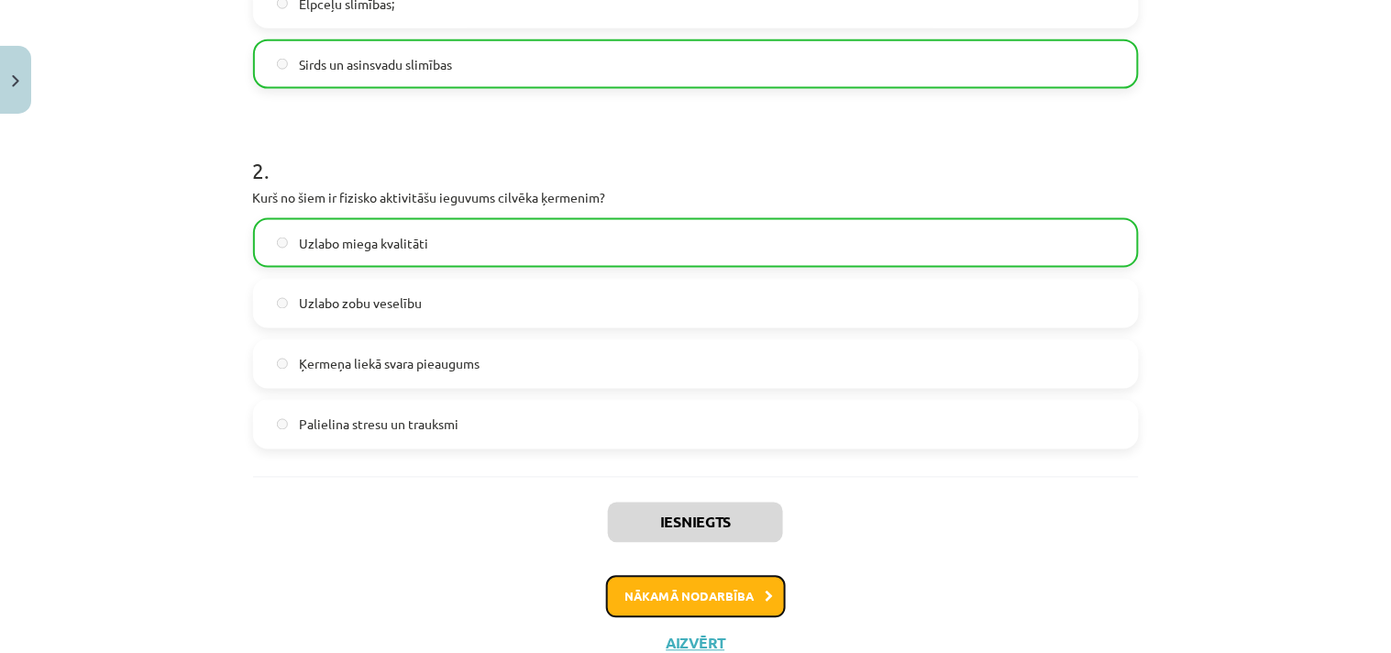
click at [686, 589] on button "Nākamā nodarbība" at bounding box center [696, 597] width 180 height 42
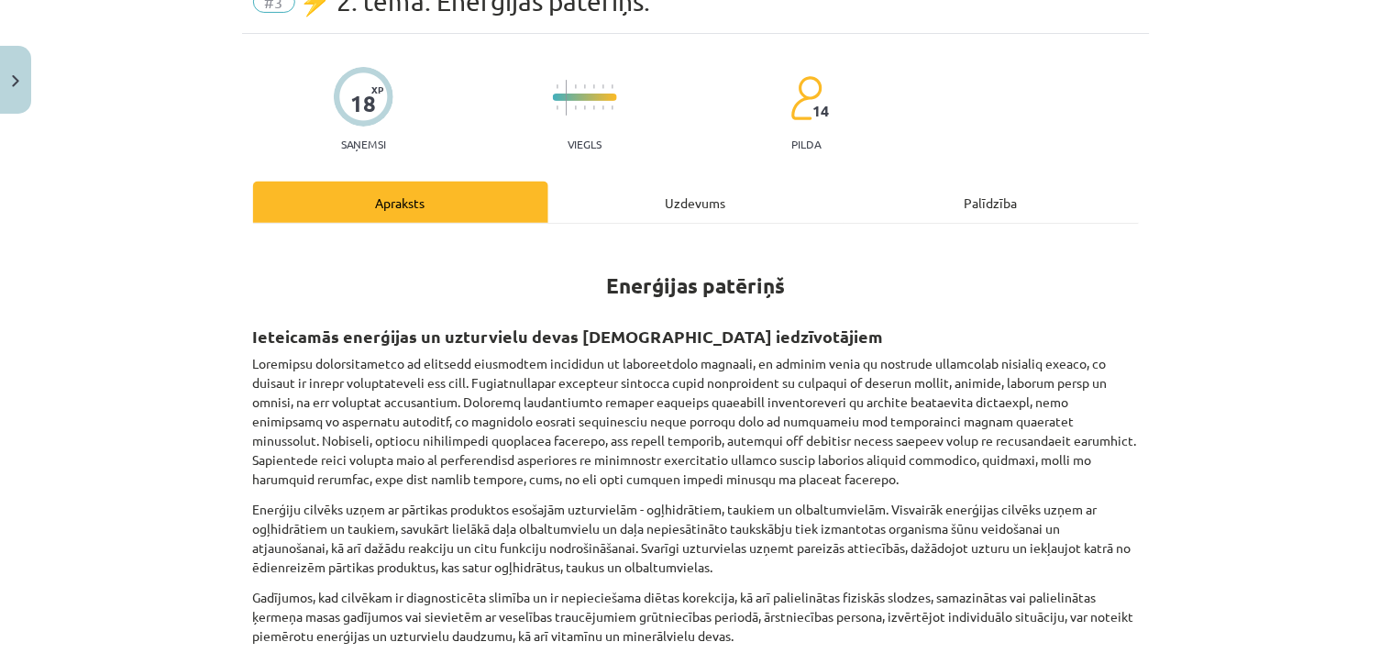
scroll to position [46, 0]
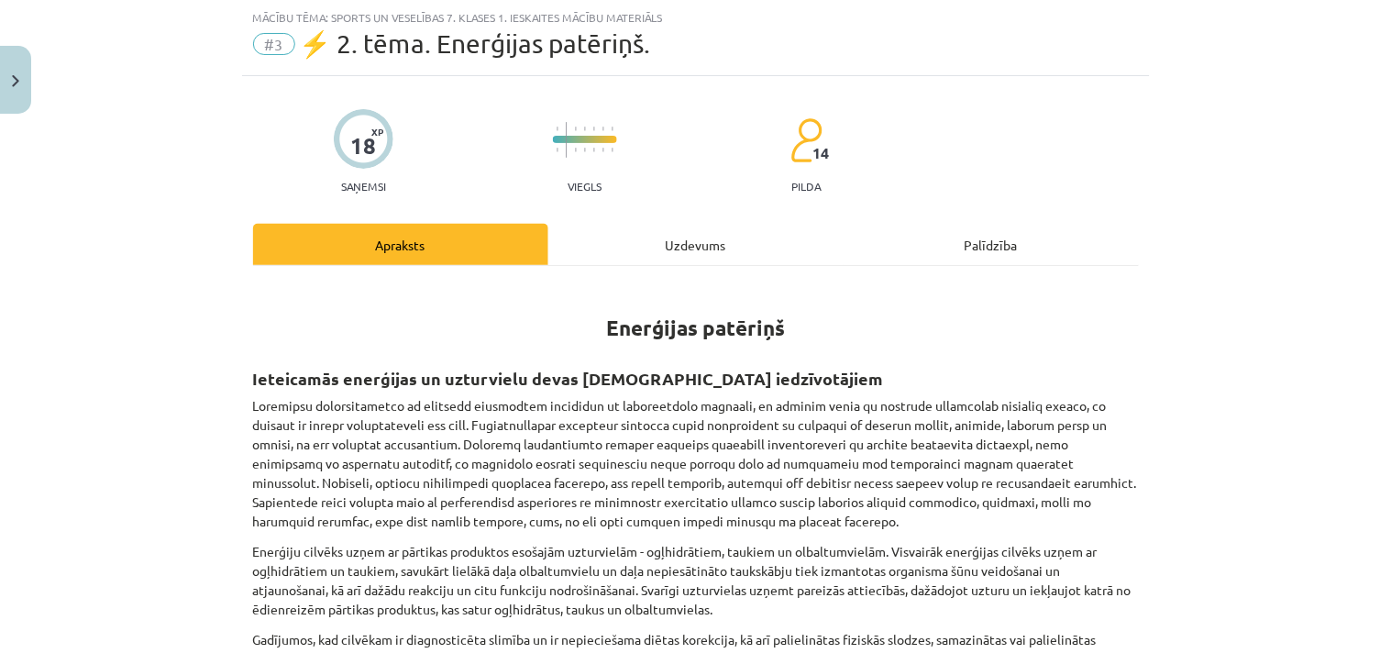
click at [658, 240] on div "Uzdevums" at bounding box center [695, 244] width 295 height 41
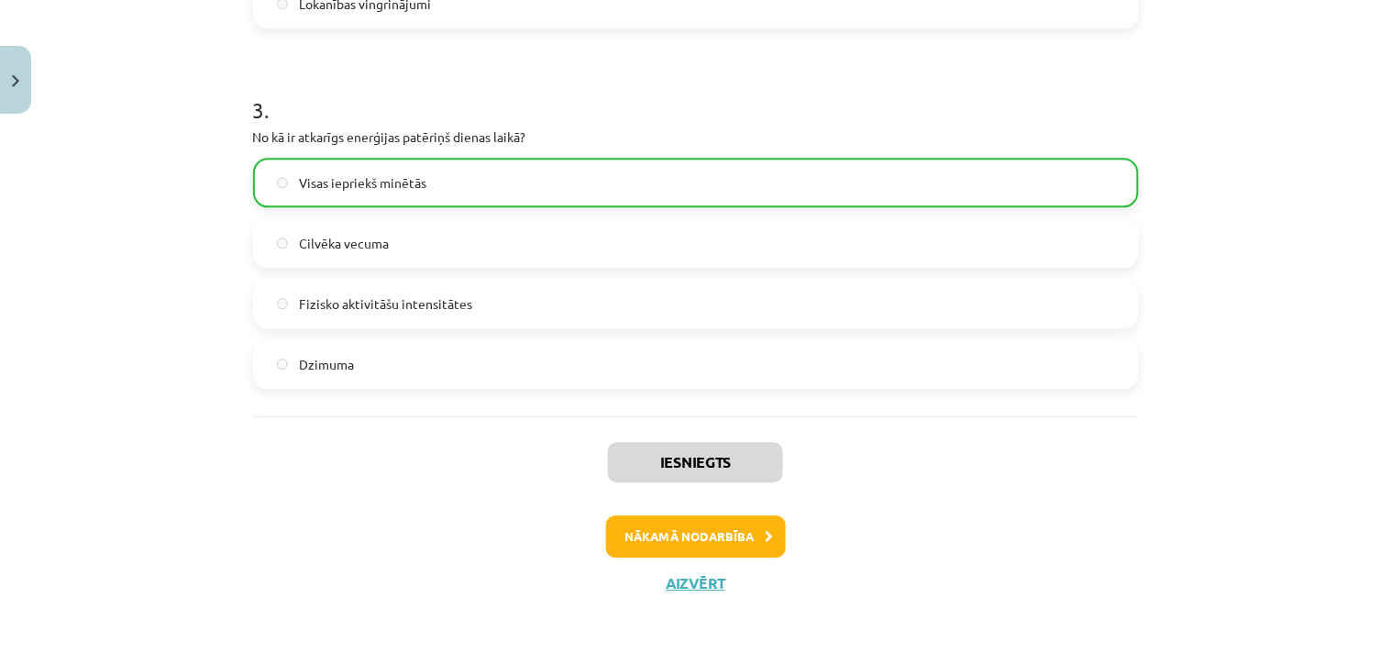
scroll to position [1027, 0]
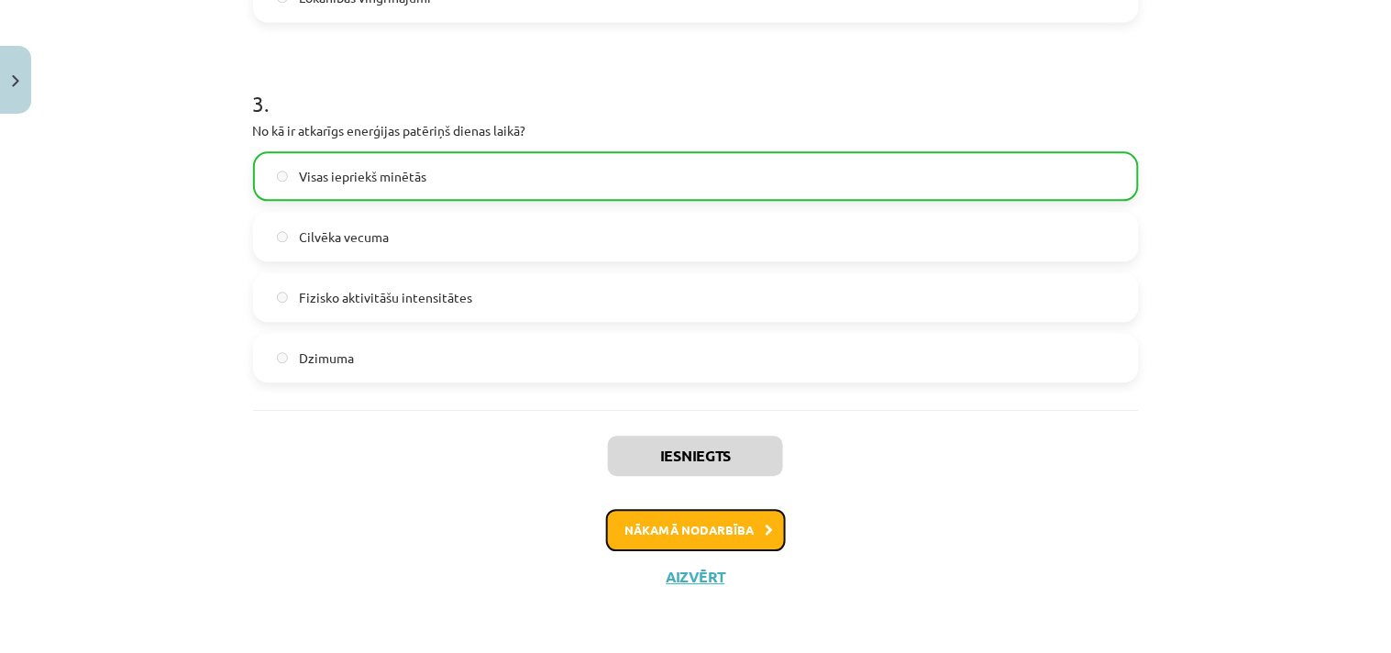
click at [755, 534] on button "Nākamā nodarbība" at bounding box center [696, 530] width 180 height 42
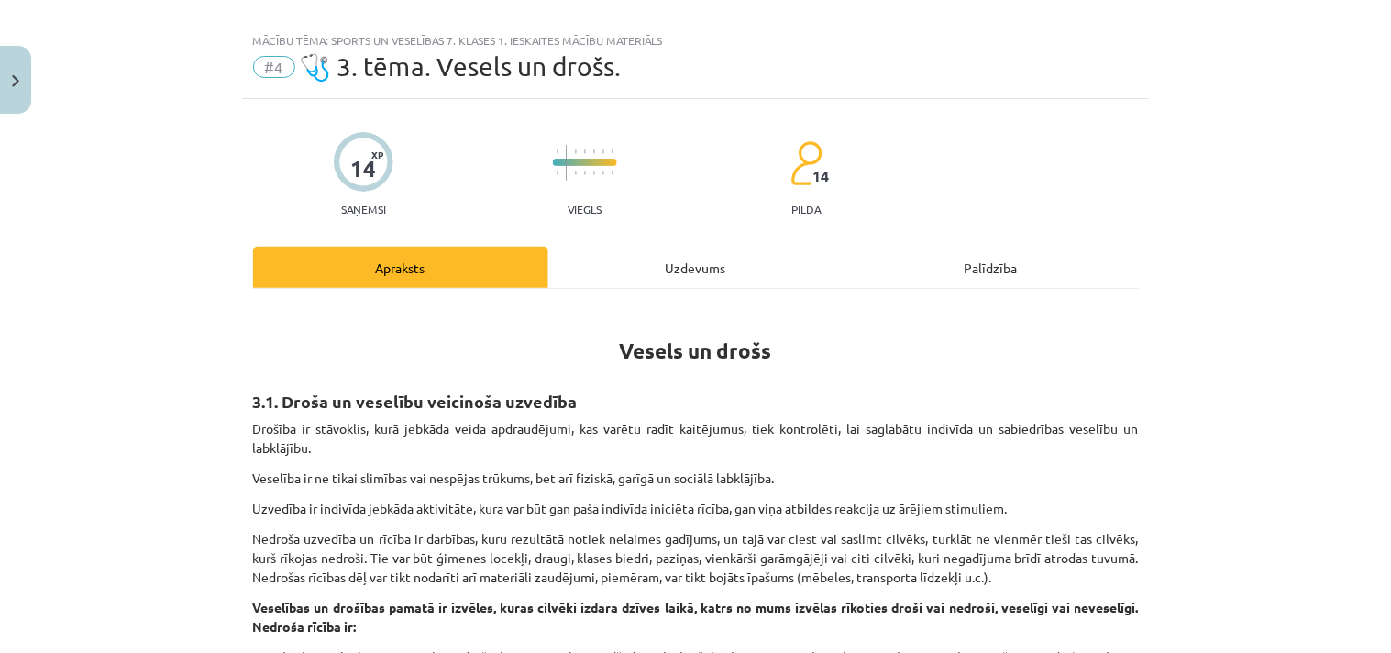
scroll to position [0, 0]
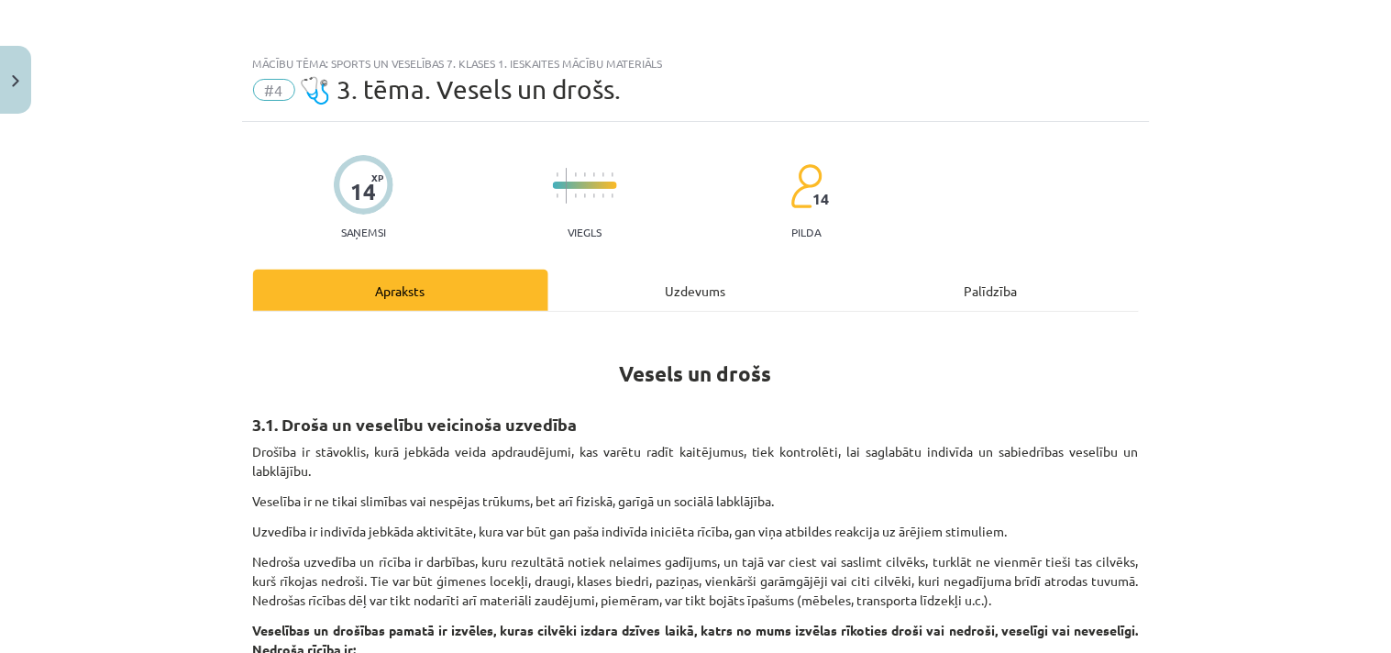
click at [675, 281] on div "Uzdevums" at bounding box center [695, 290] width 295 height 41
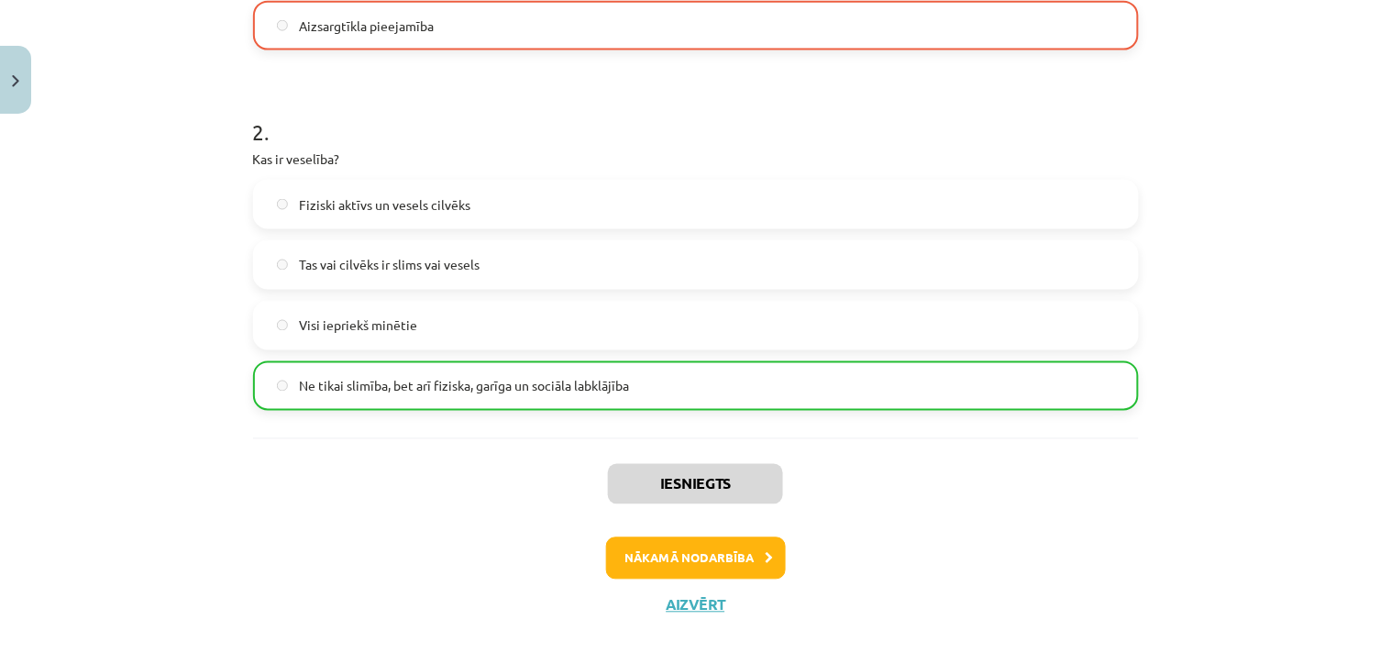
scroll to position [666, 0]
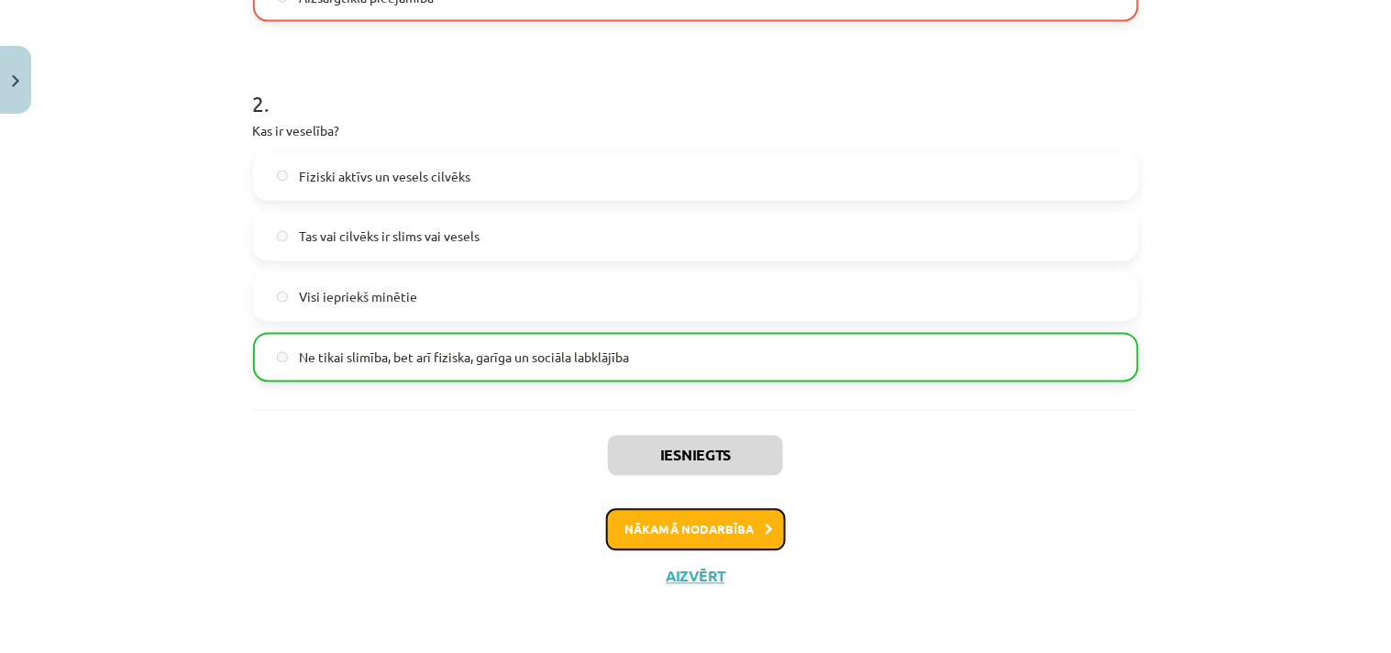
click at [694, 544] on button "Nākamā nodarbība" at bounding box center [696, 530] width 180 height 42
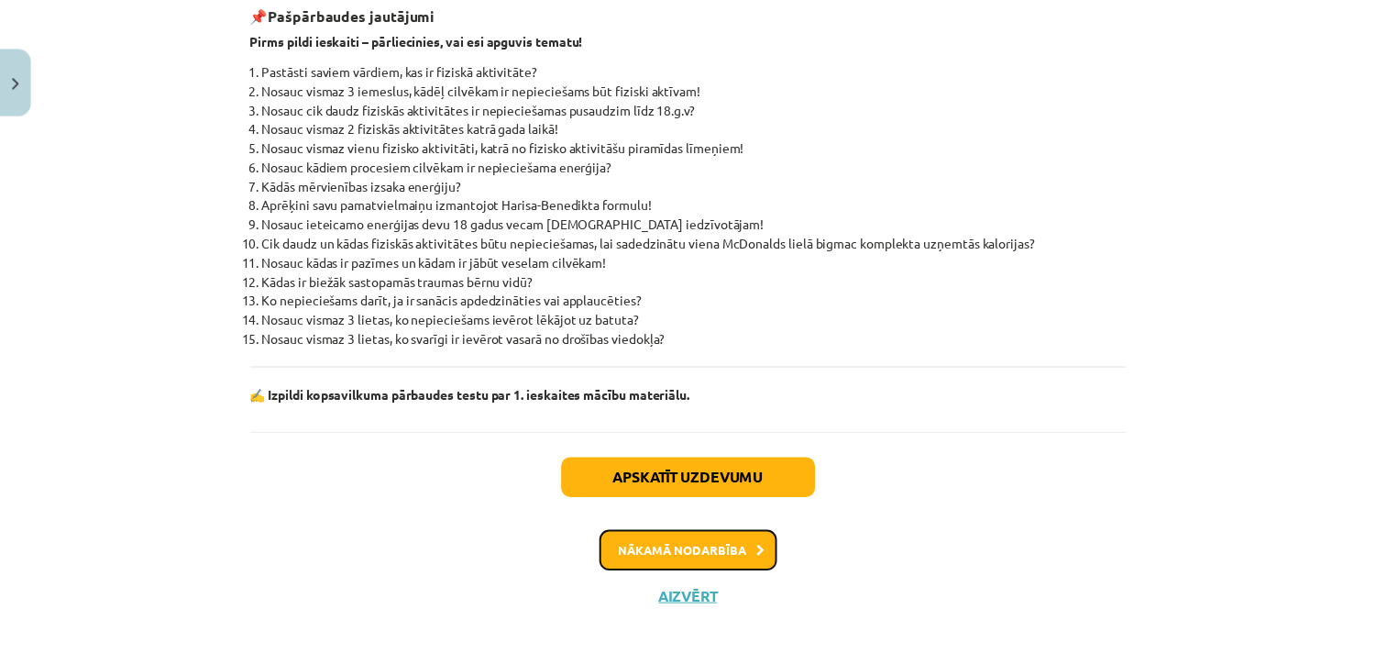
scroll to position [772, 0]
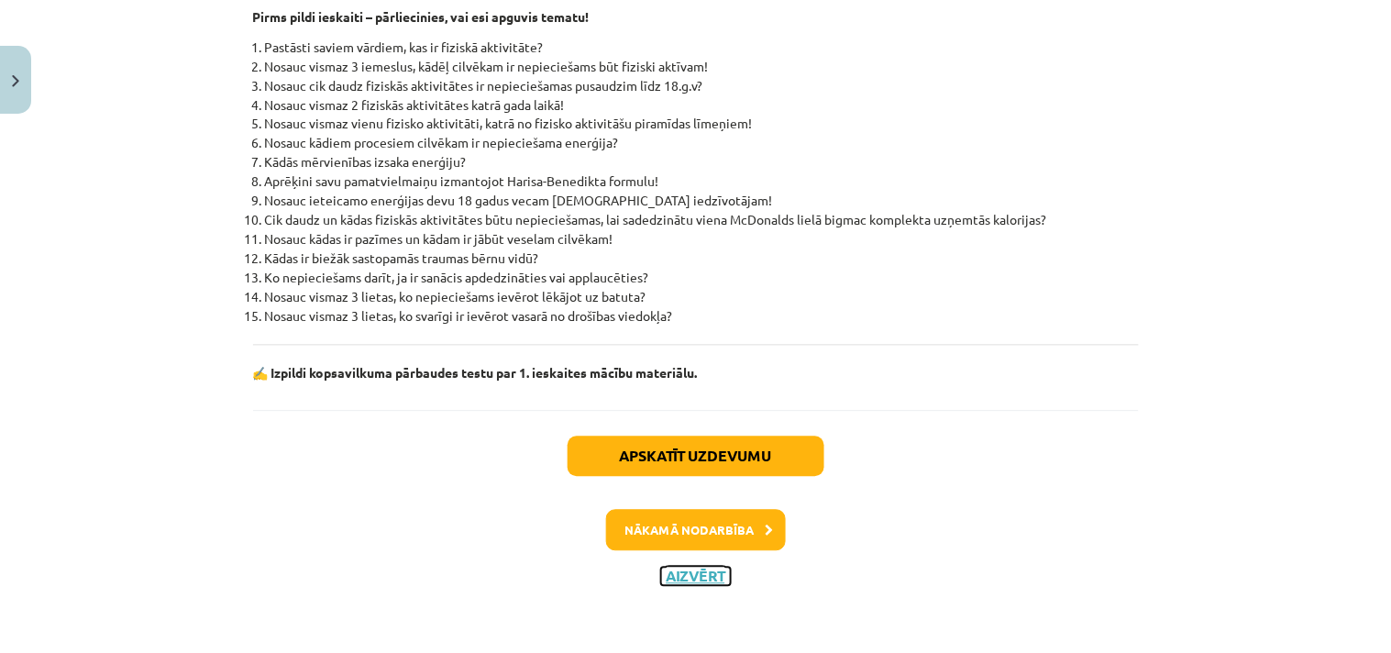
click at [693, 569] on button "Aizvērt" at bounding box center [696, 576] width 70 height 18
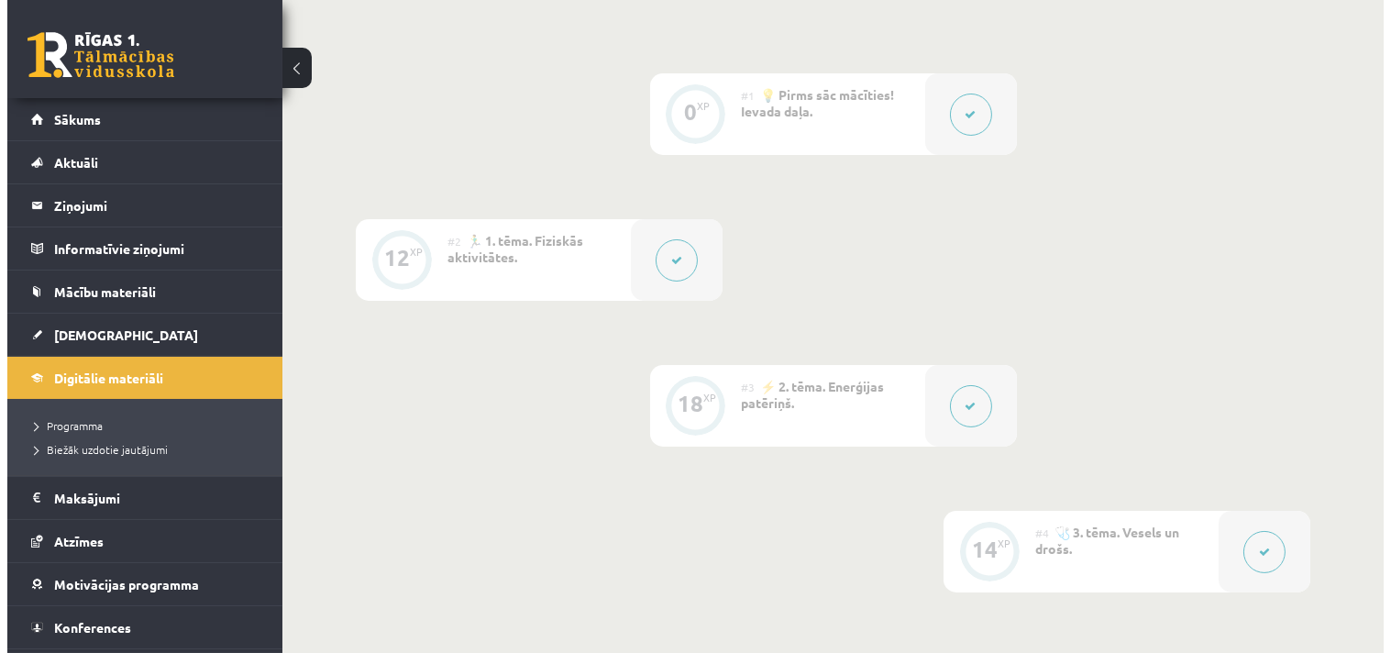
scroll to position [441, 0]
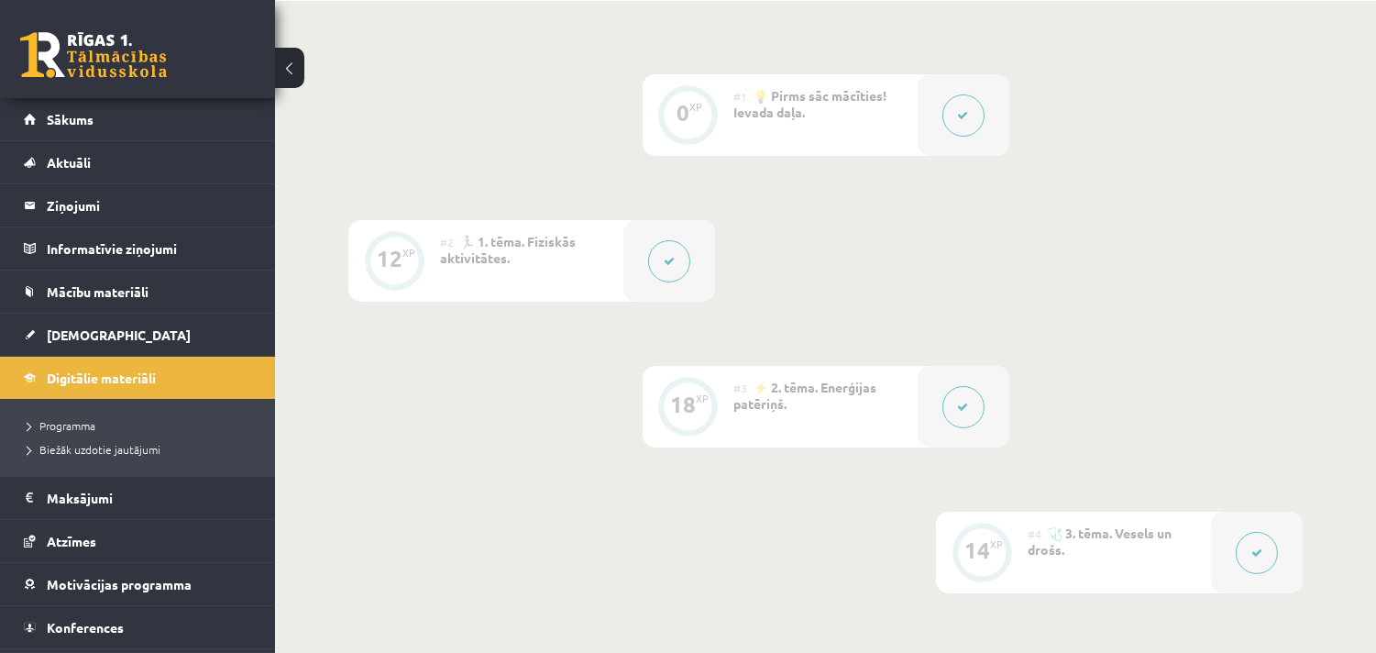
click at [656, 230] on div at bounding box center [669, 261] width 92 height 82
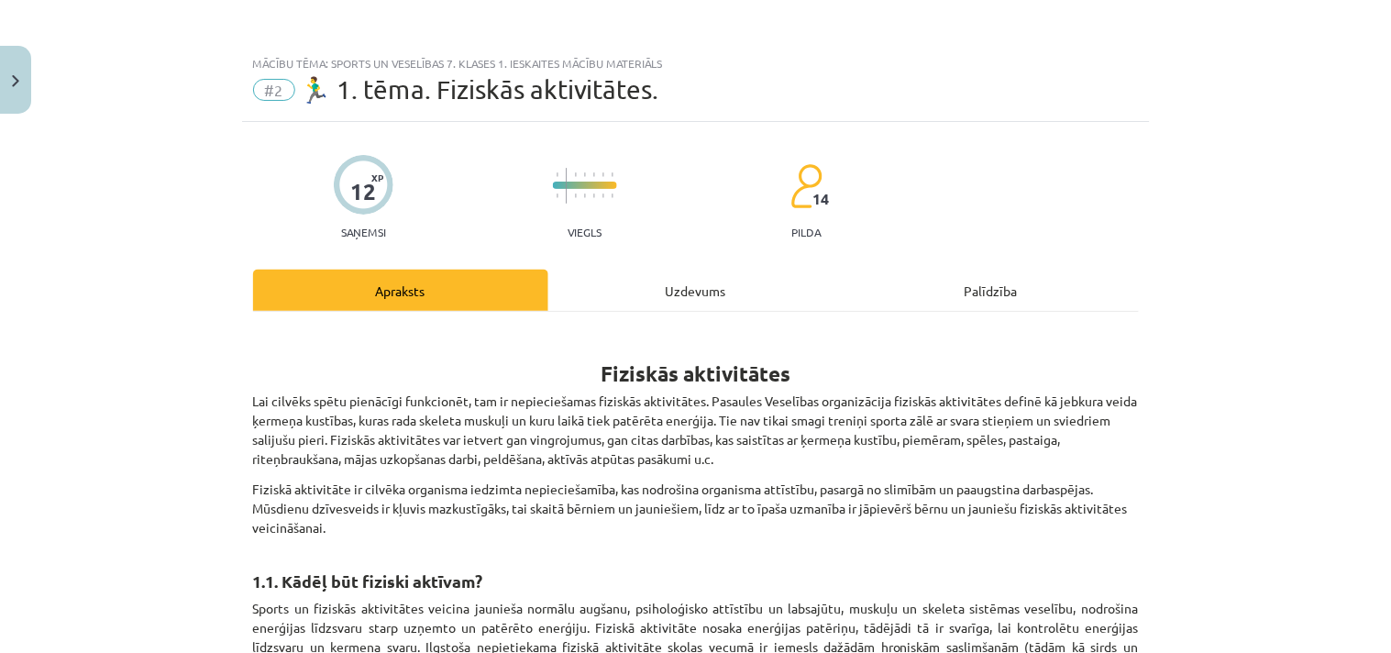
click at [732, 303] on div "Uzdevums" at bounding box center [695, 290] width 295 height 41
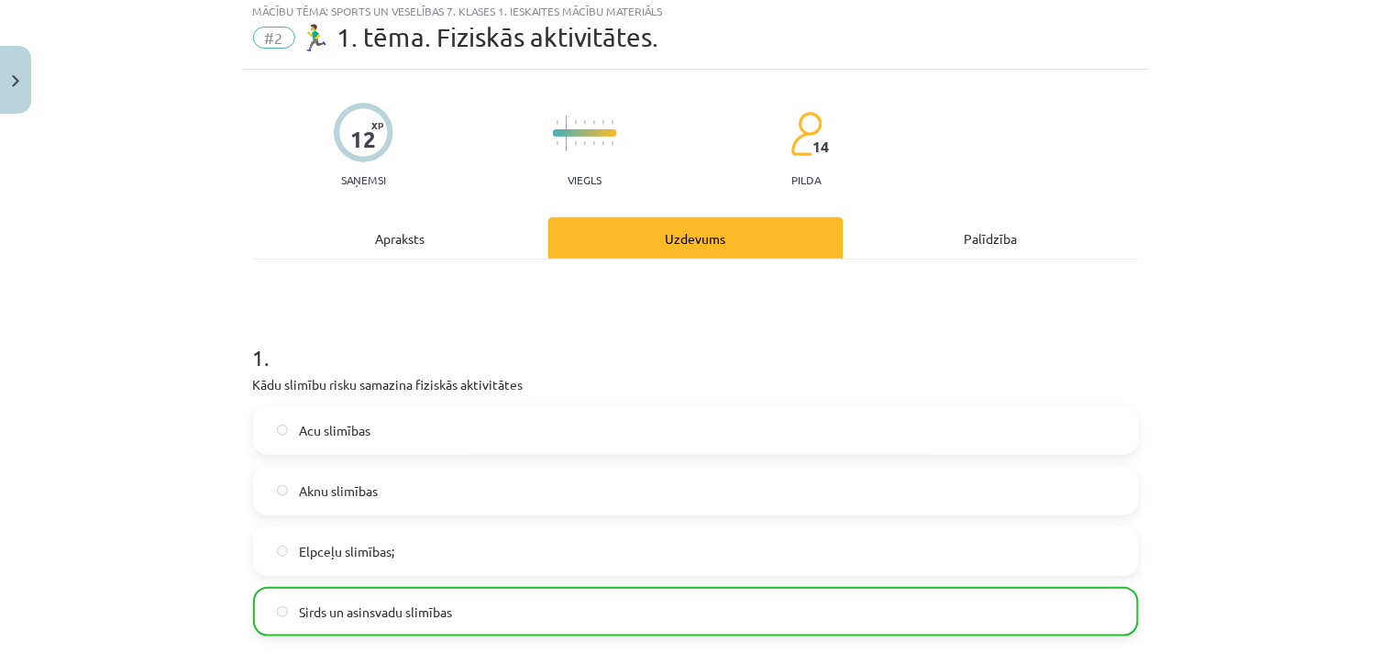
scroll to position [0, 0]
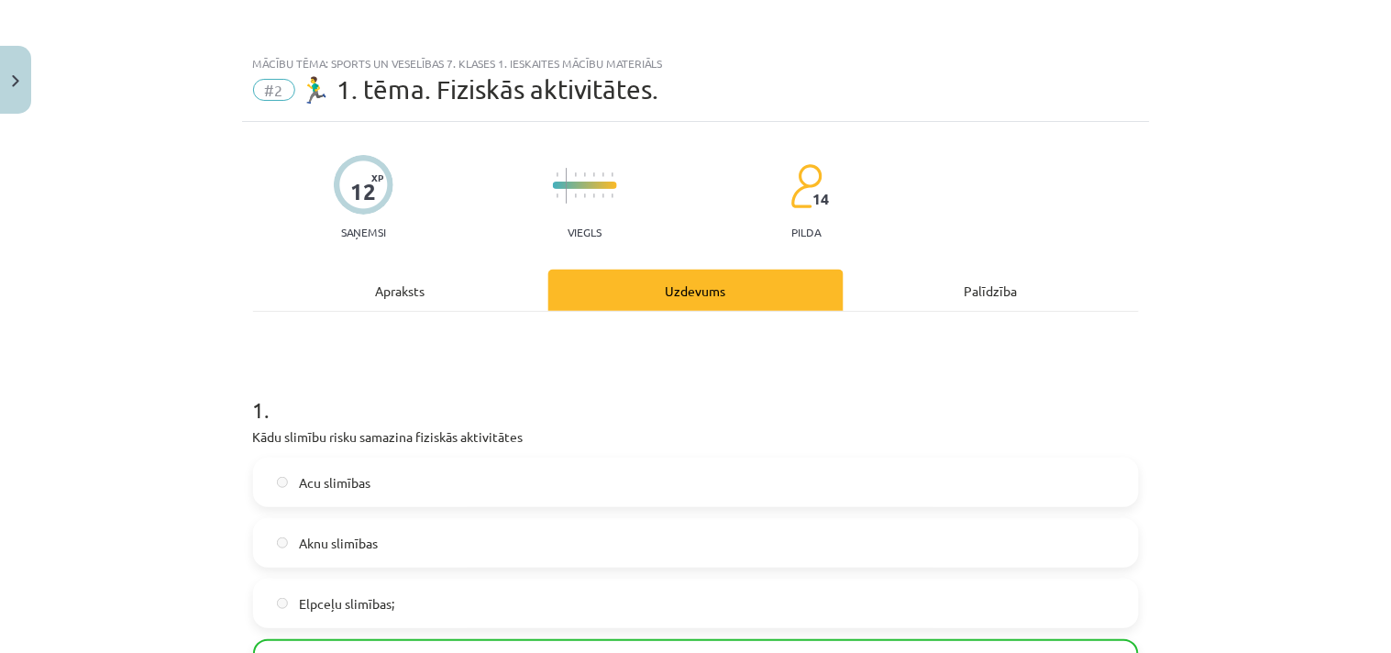
click at [441, 286] on div "Apraksts" at bounding box center [400, 290] width 295 height 41
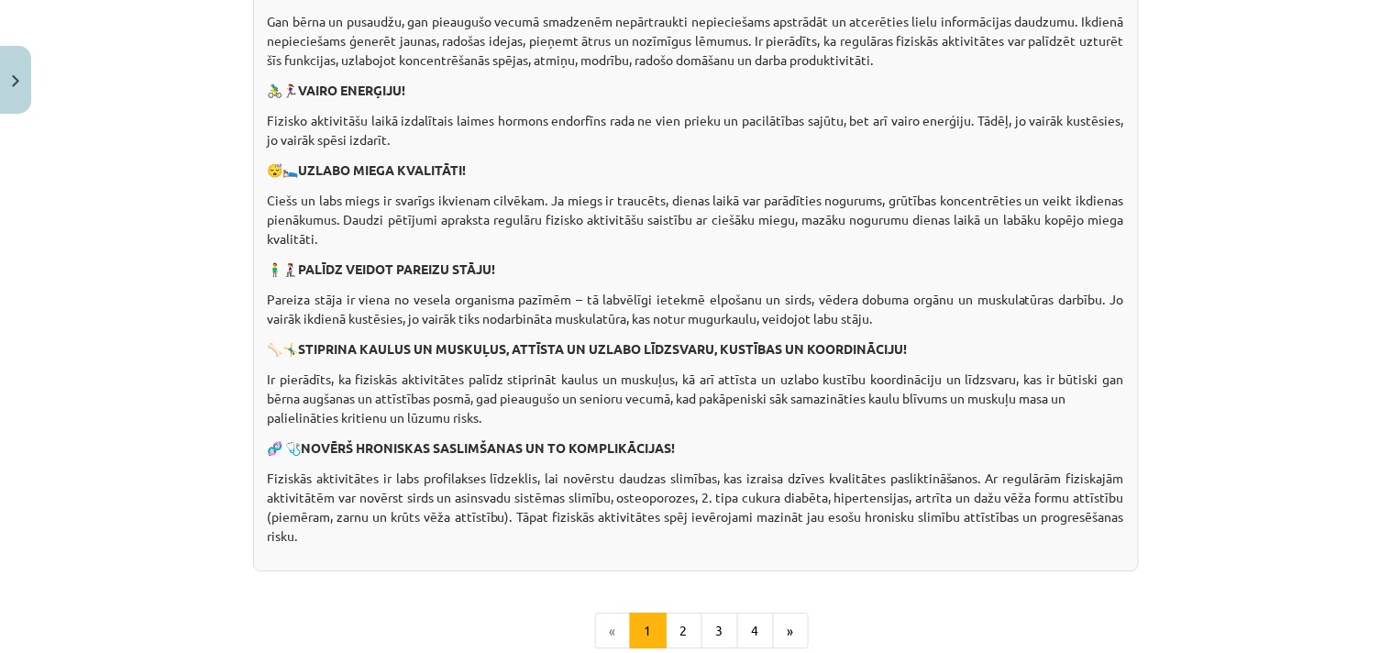
scroll to position [1186, 0]
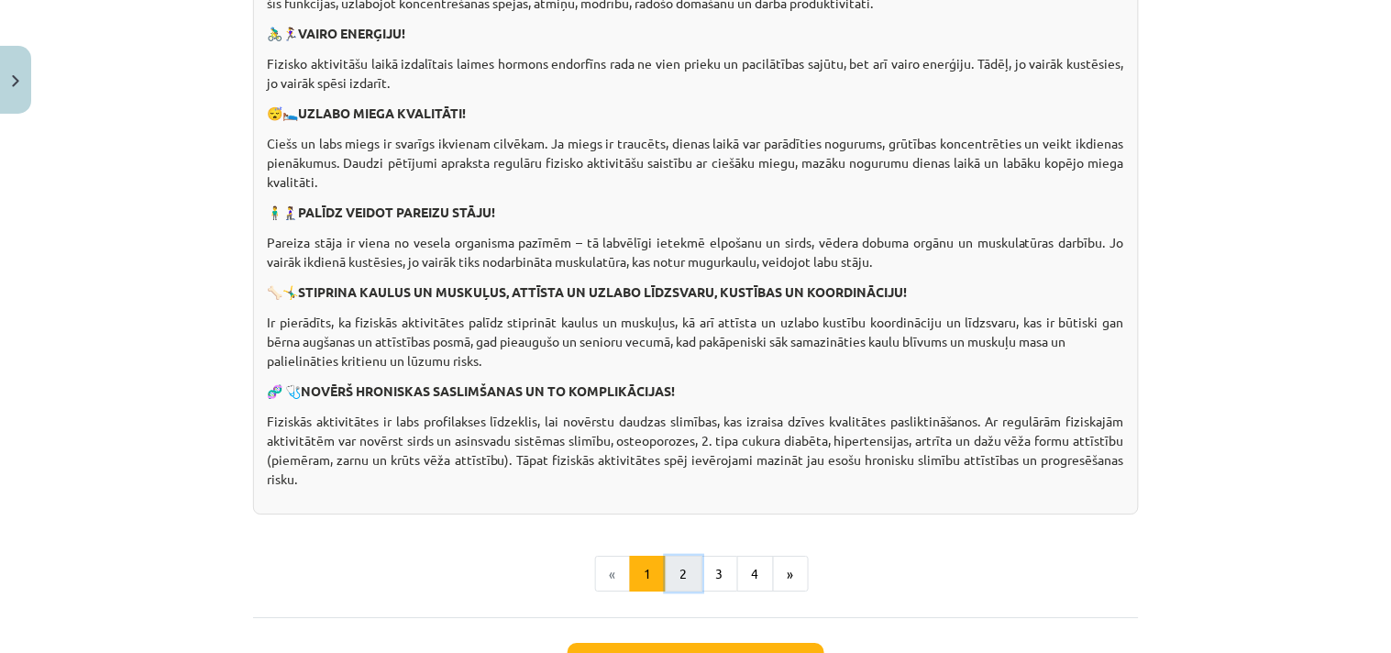
click button "2"
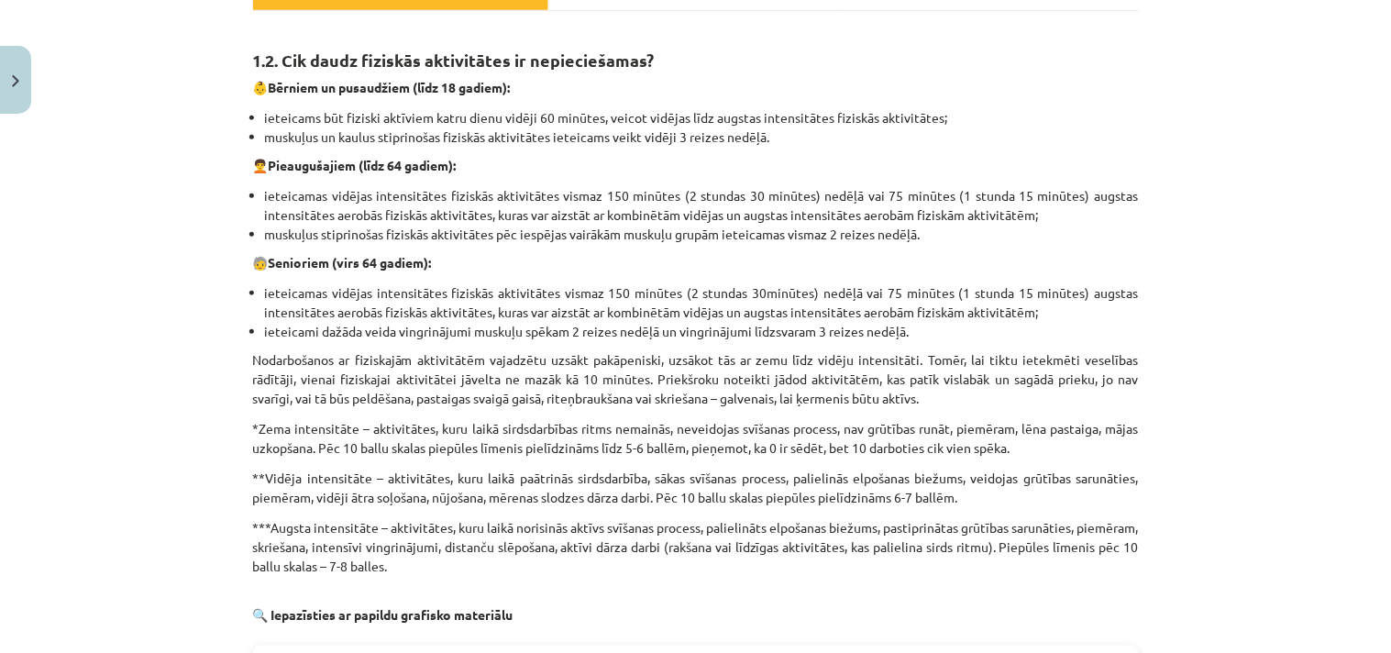
scroll to position [303, 0]
click li "ieteicamas vidējas intensitātes fiziskās aktivitātes vismaz 150 minūtes (2 stun…"
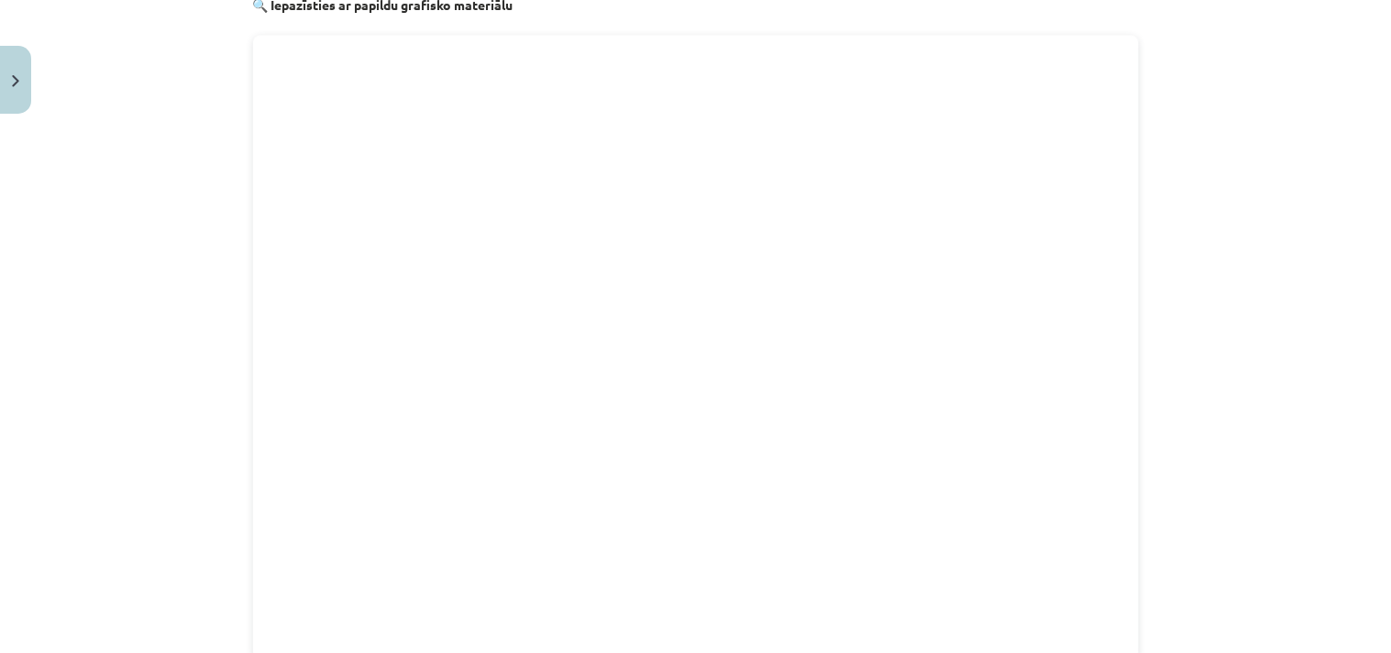
scroll to position [908, 0]
click div "Mācību tēma: Sports un veselības 7. klases 1. ieskaites mācību materiāls #2 🏃‍♂…"
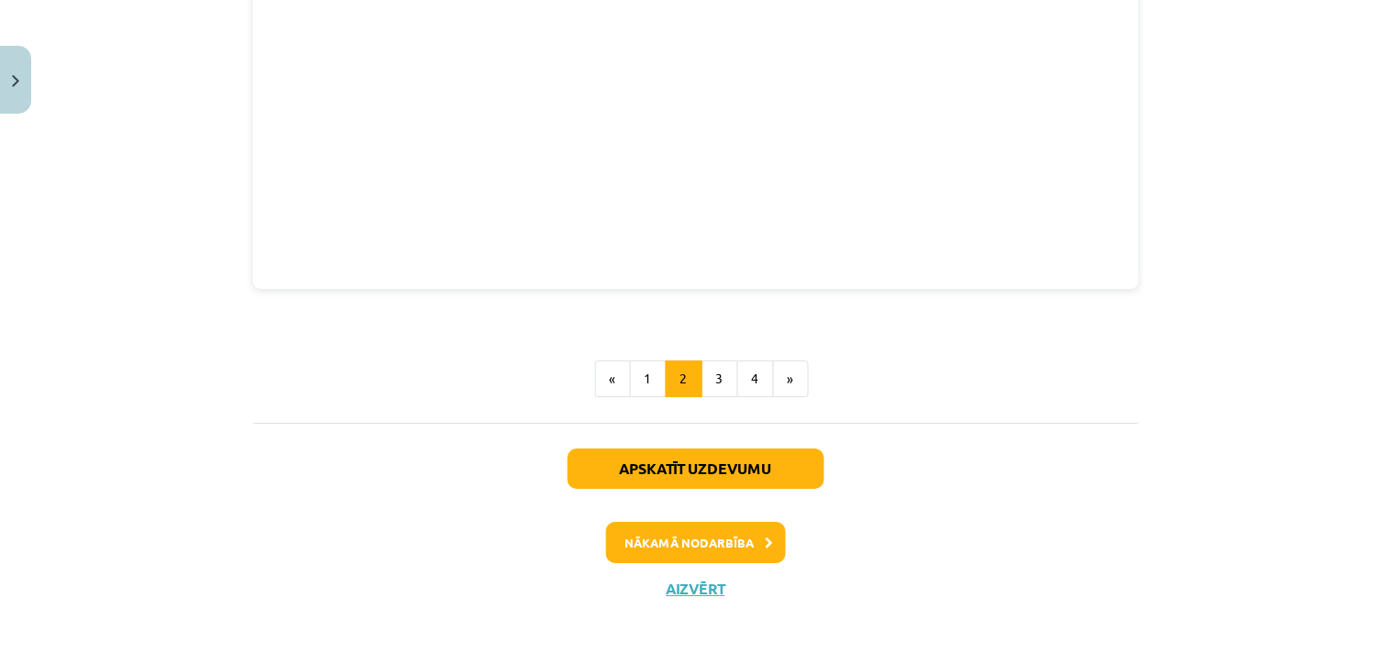
scroll to position [1294, 0]
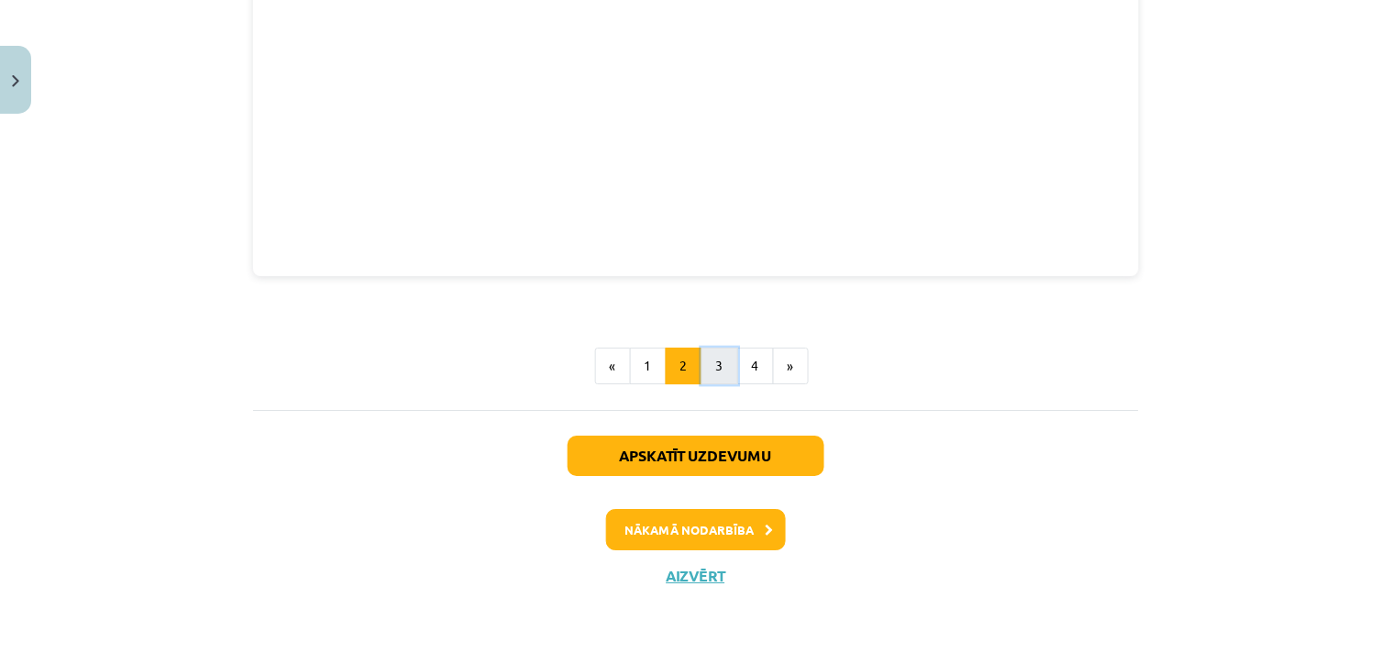
click button "3"
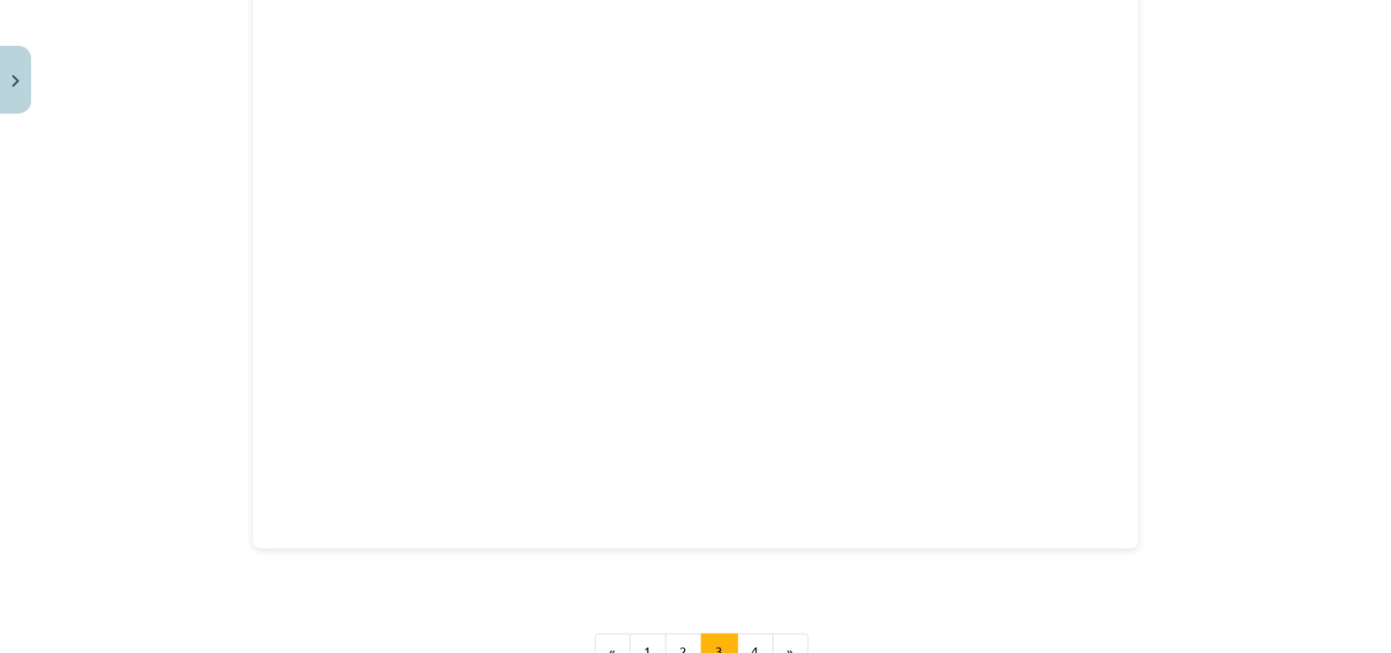
scroll to position [1650, 0]
click button "4"
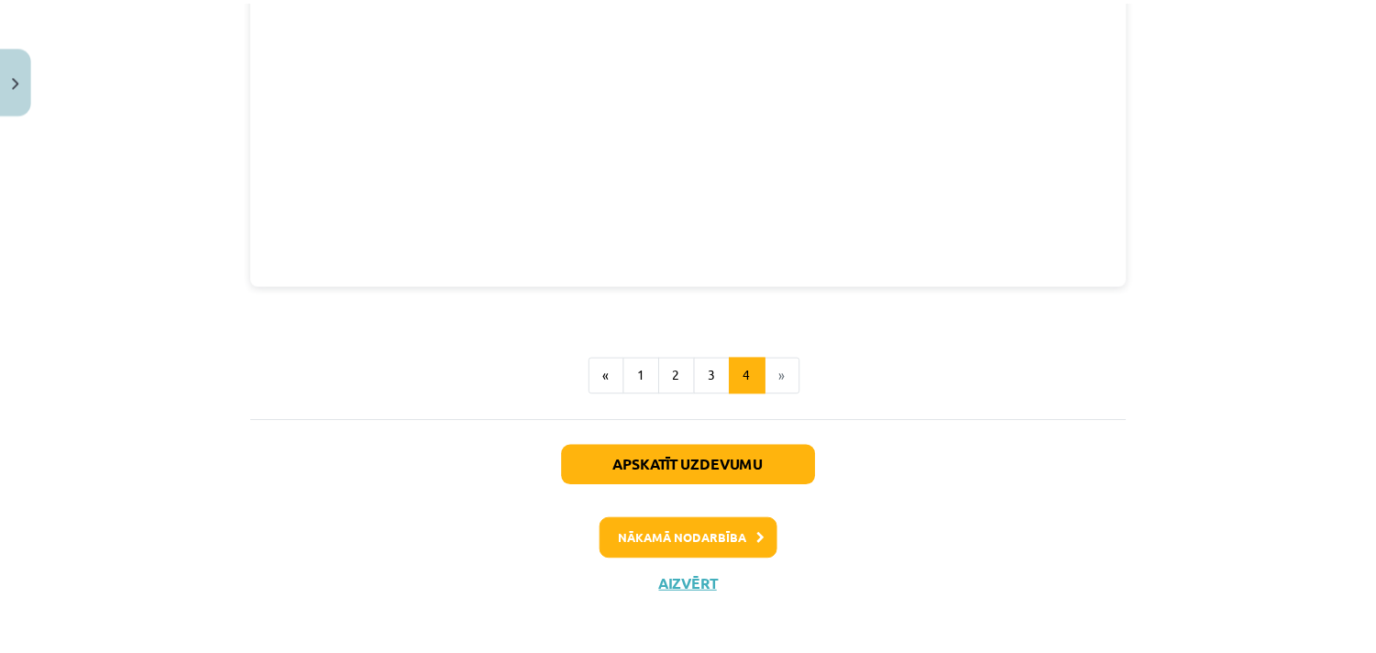
scroll to position [1838, 0]
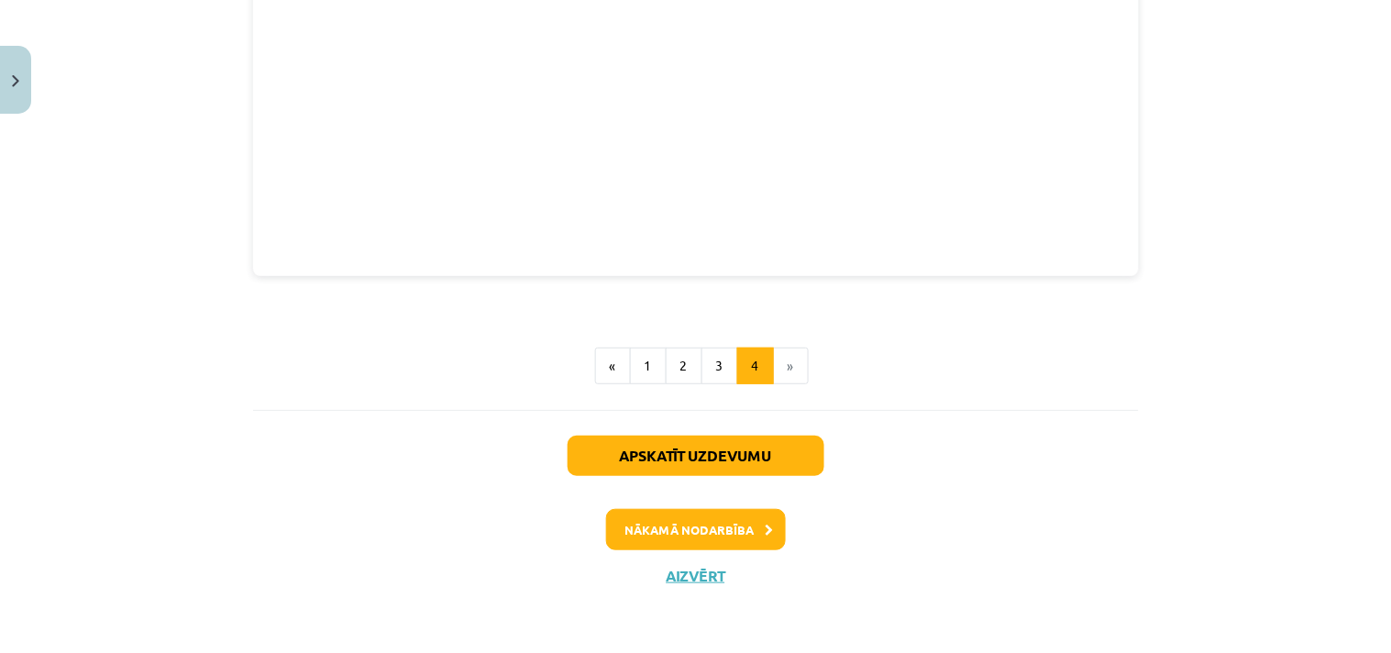
click li "»"
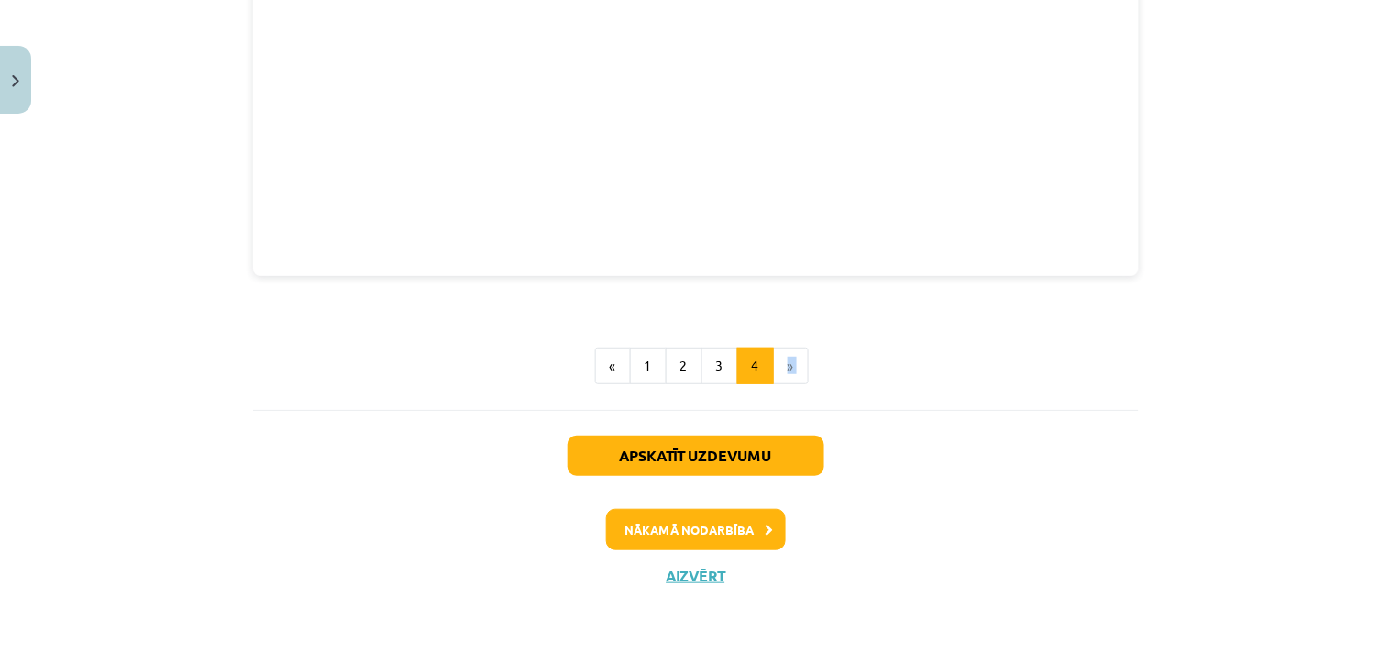
click li "»"
click div "Apskatīt uzdevumu Nākamā nodarbība Aizvērt"
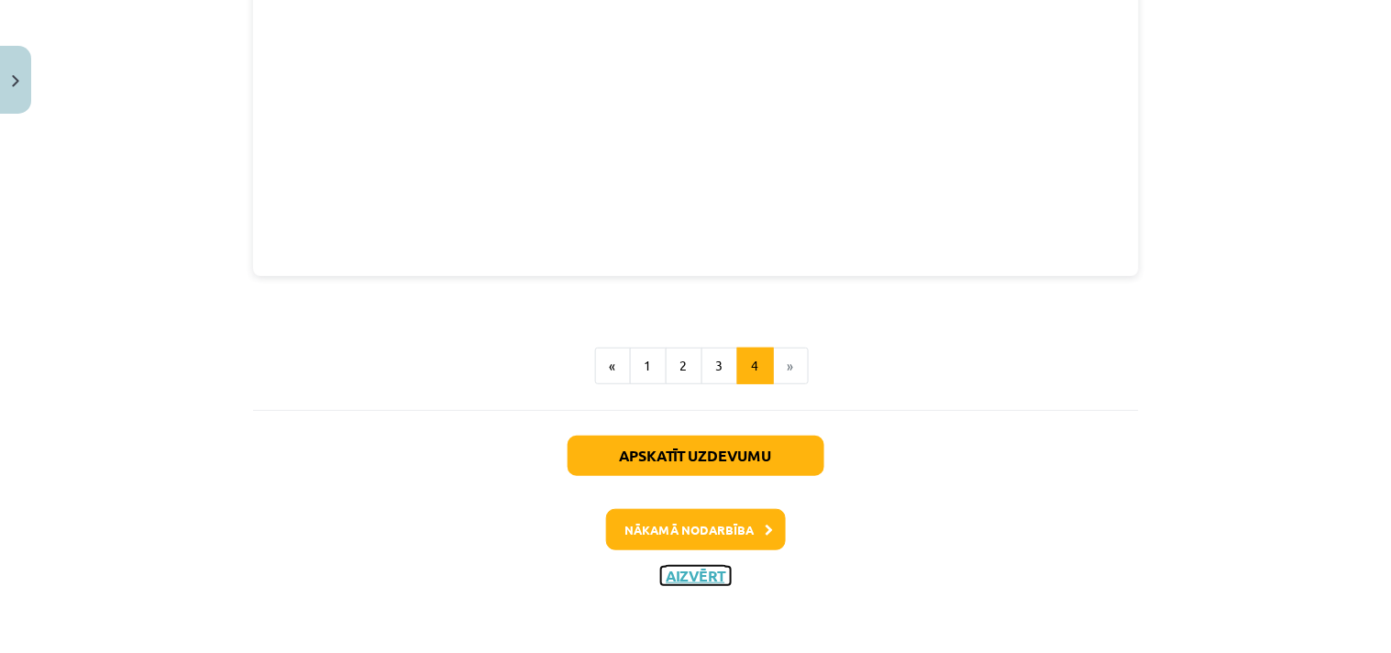
click button "Aizvērt"
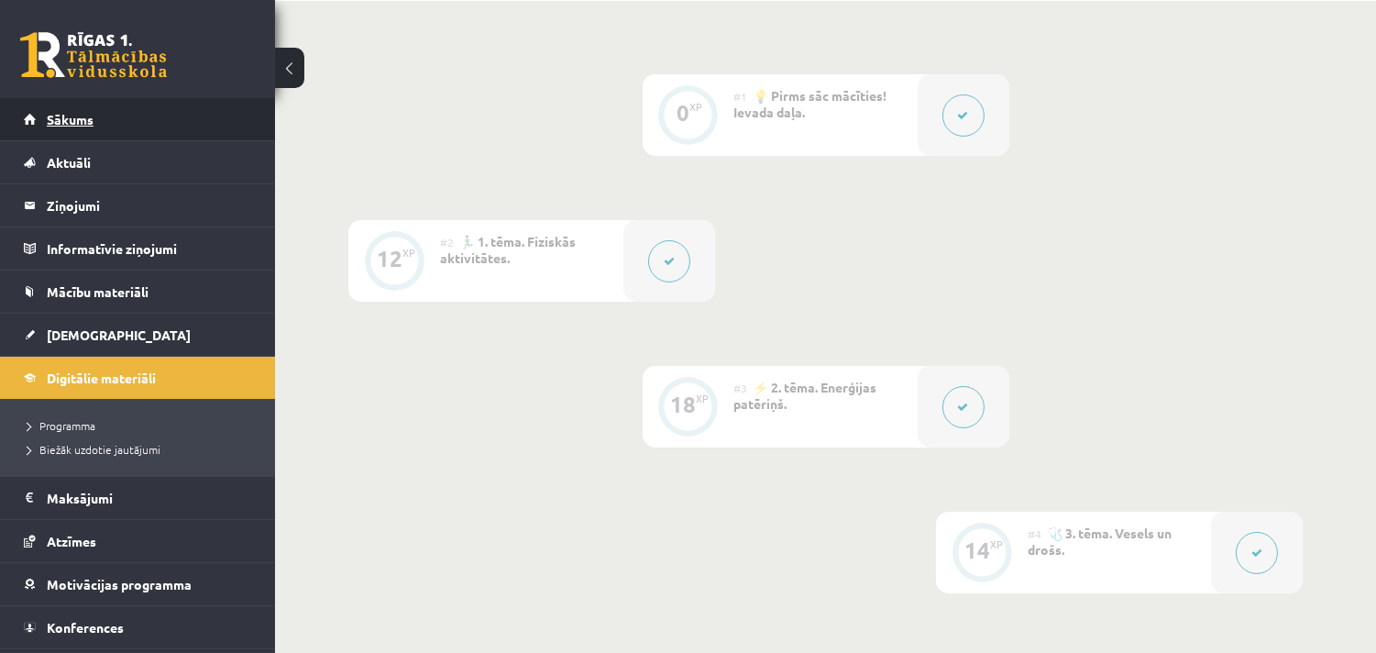
click link "Sākums"
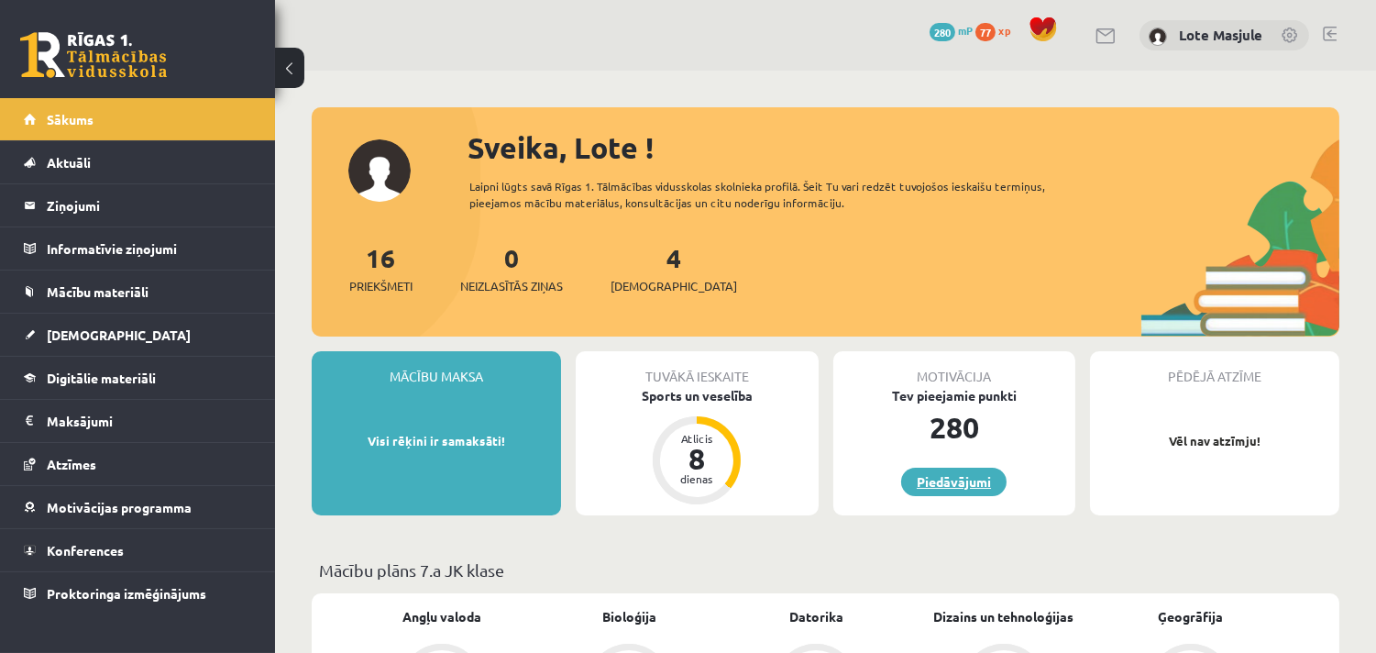
click at [906, 473] on link "Piedāvājumi" at bounding box center [953, 482] width 105 height 28
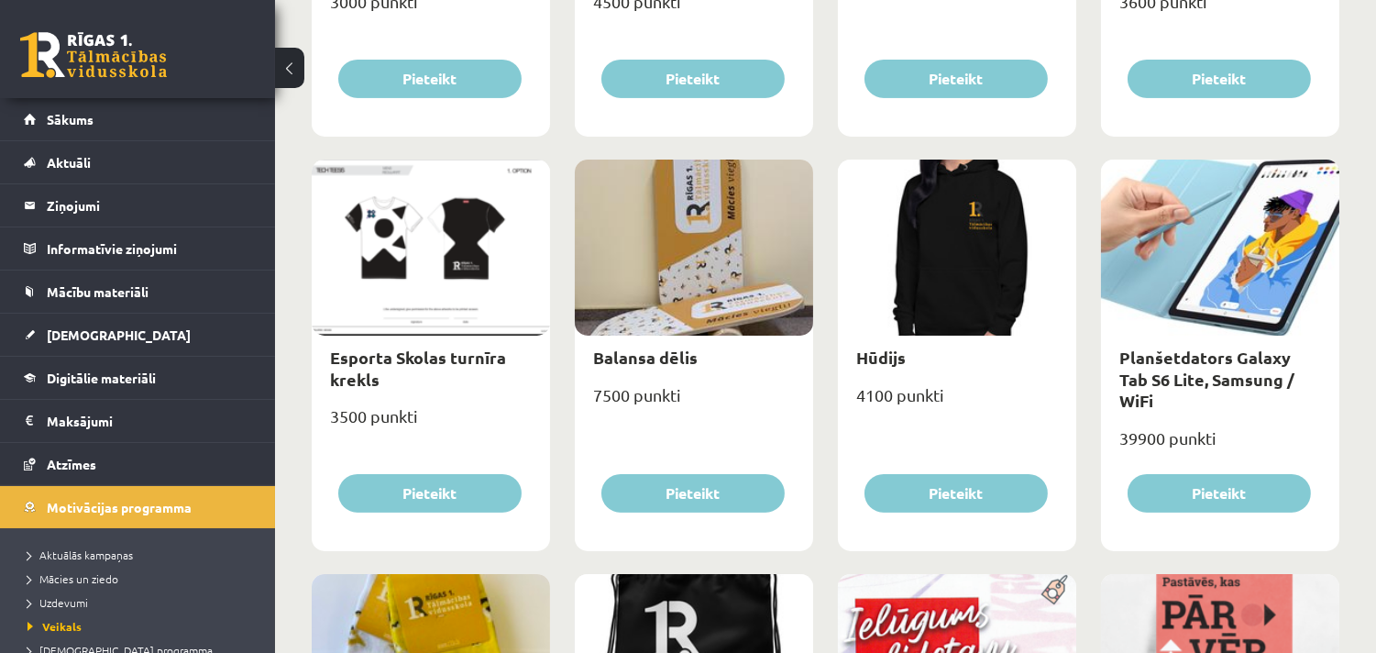
scroll to position [947, 0]
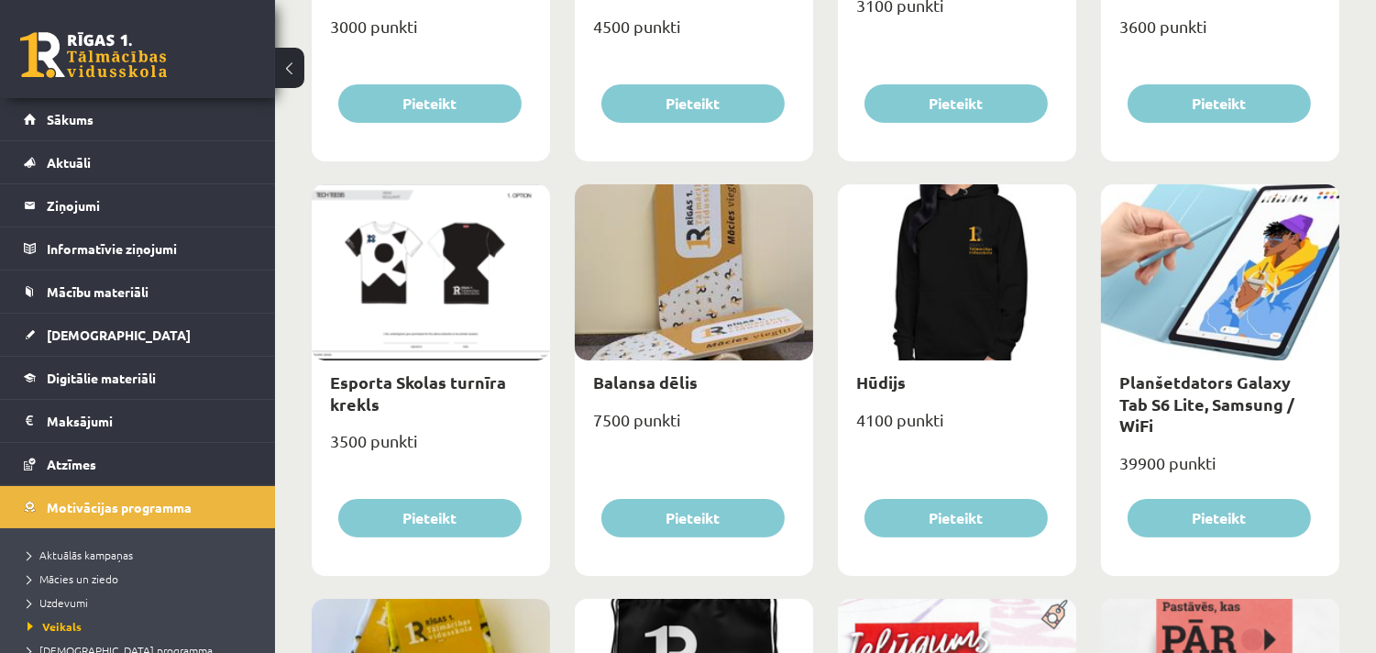
click at [1159, 269] on div at bounding box center [1220, 272] width 238 height 176
click at [1263, 395] on link "Planšetdators Galaxy Tab S6 Lite, Samsung / WiFi" at bounding box center [1206, 403] width 175 height 64
type input "*"
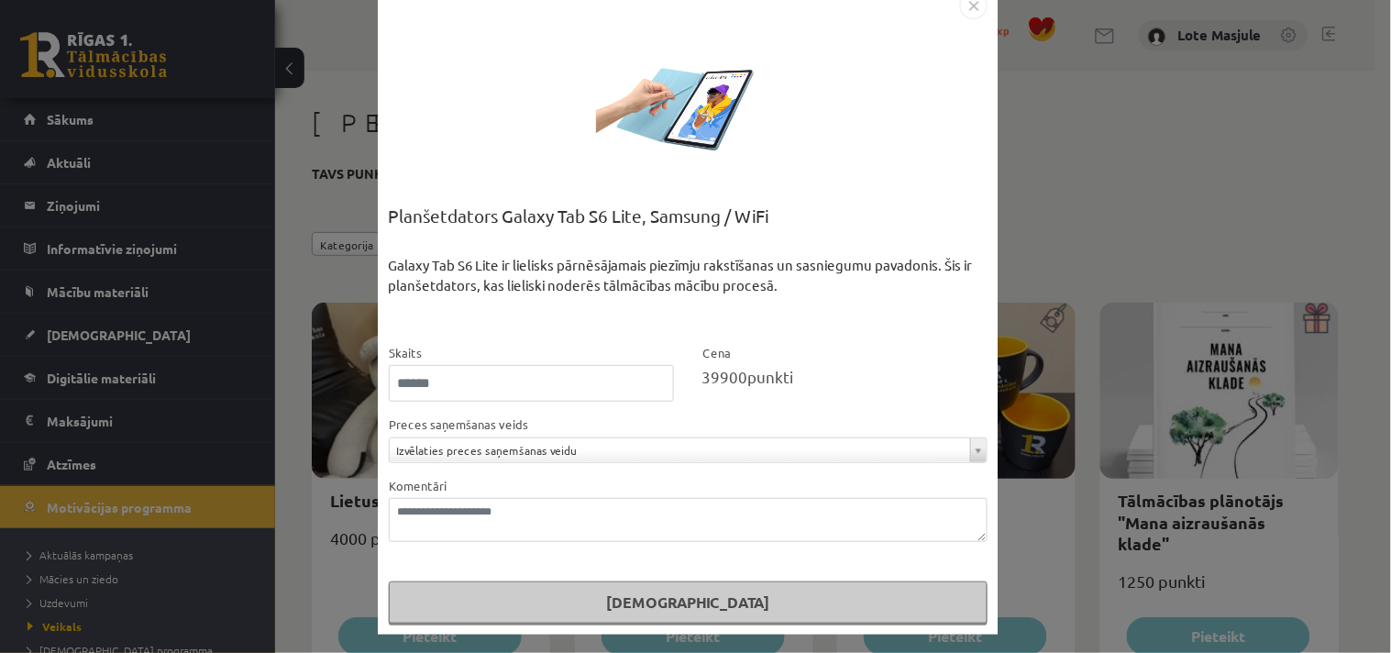
scroll to position [39, 0]
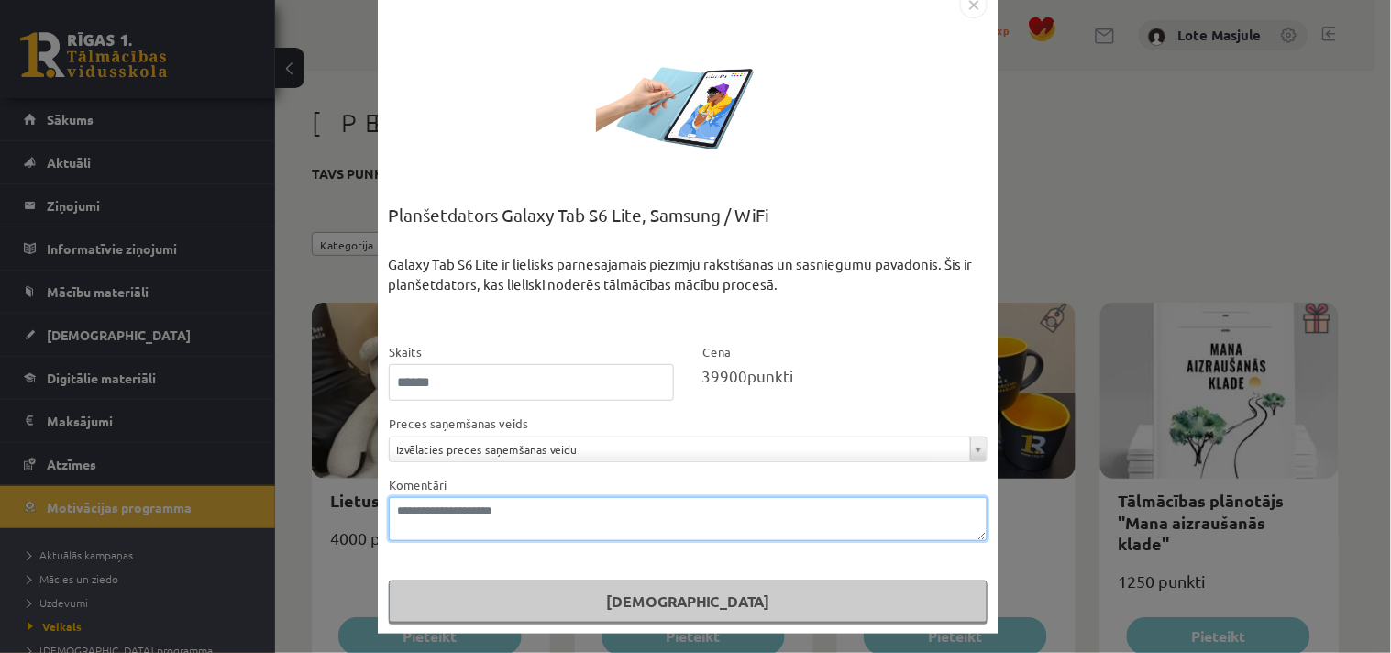
click at [718, 515] on textarea "Komentāri" at bounding box center [688, 519] width 599 height 44
drag, startPoint x: 690, startPoint y: 523, endPoint x: 707, endPoint y: 600, distance: 78.8
click at [707, 600] on form "**********" at bounding box center [688, 482] width 599 height 282
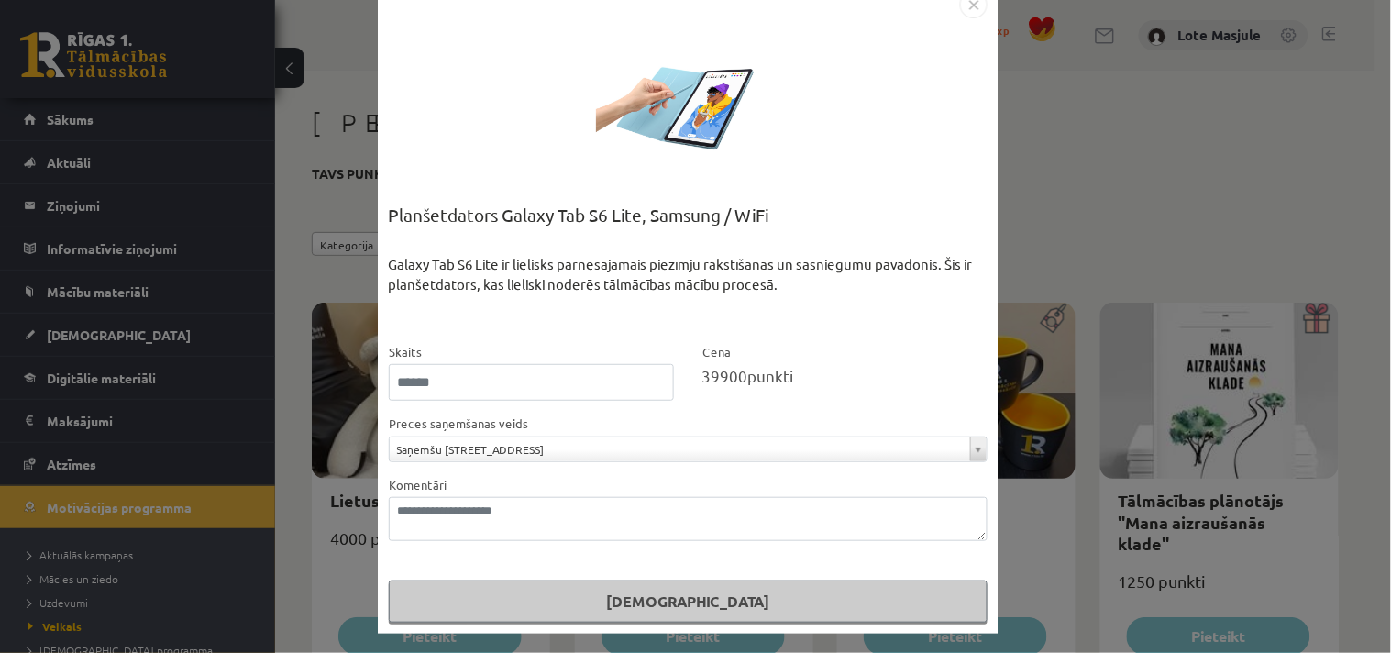
click at [707, 600] on button "[DEMOGRAPHIC_DATA]" at bounding box center [688, 601] width 599 height 42
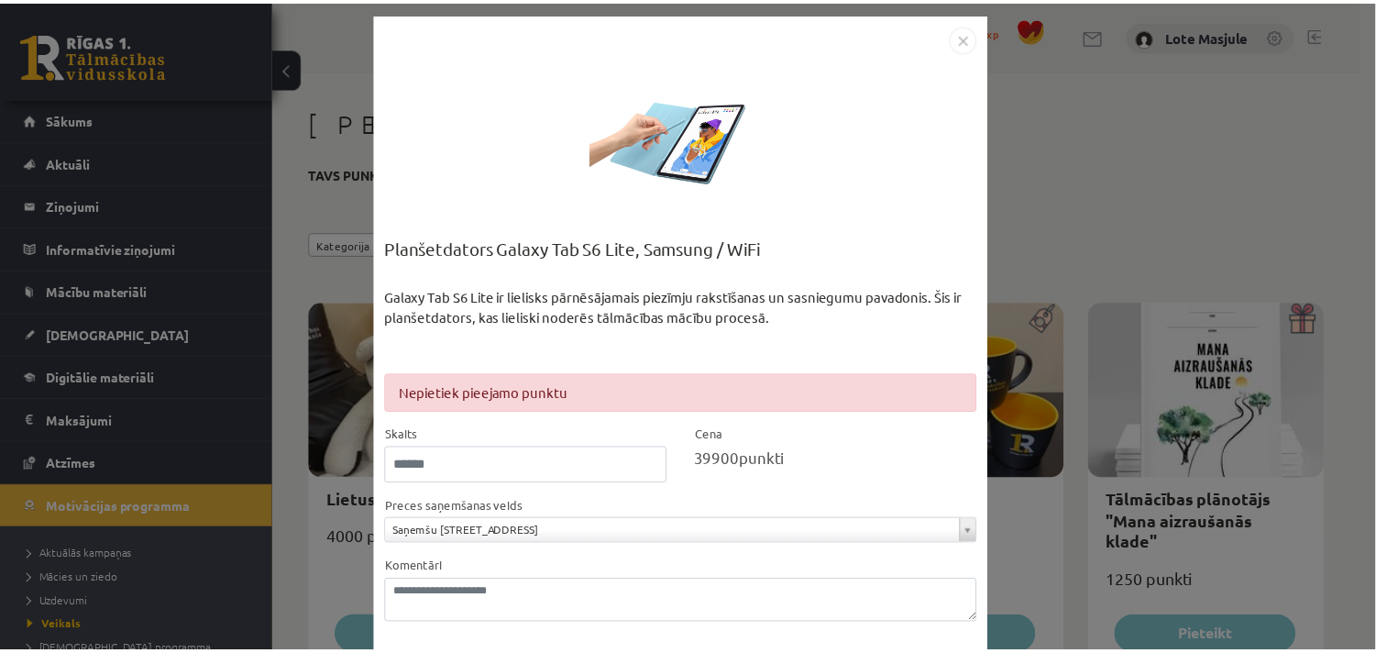
scroll to position [0, 0]
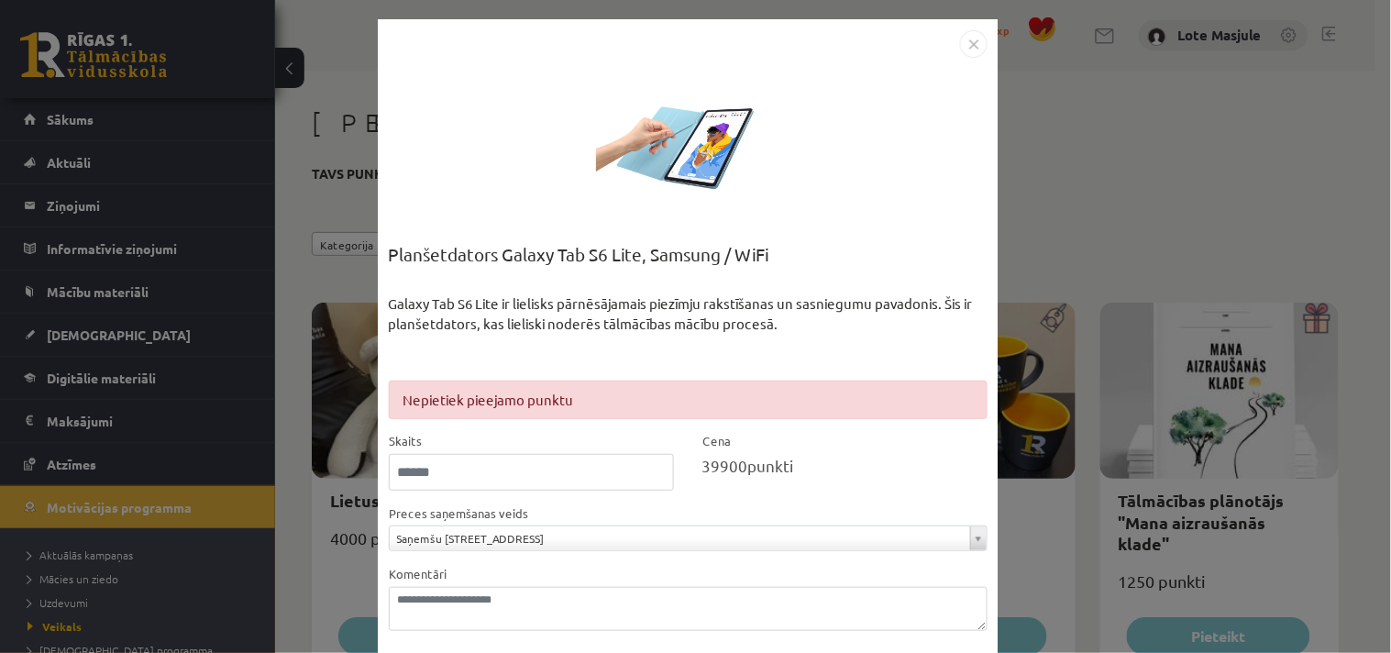
click at [960, 49] on img "Close" at bounding box center [974, 44] width 28 height 28
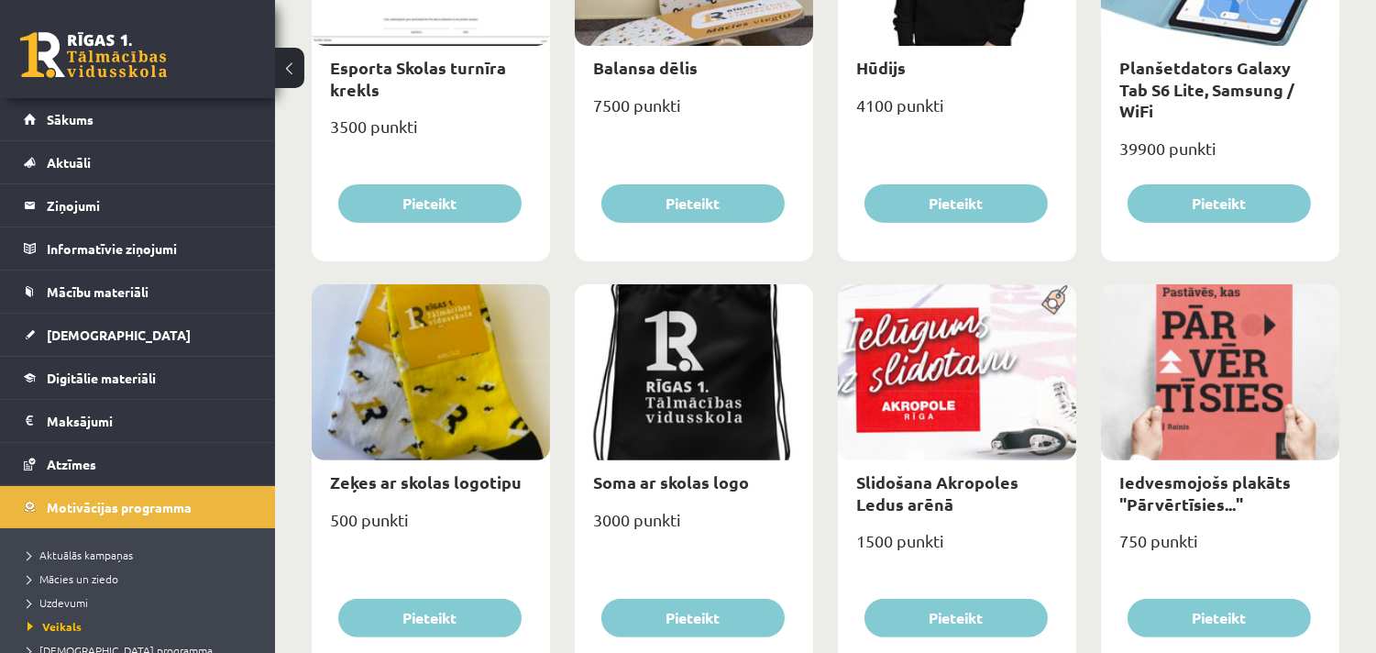
click at [938, 105] on div "Lietussargs 4000 punkti [GEOGRAPHIC_DATA] Cepure ar skolas logo 3100 punkti [GE…" at bounding box center [825, 280] width 1037 height 2486
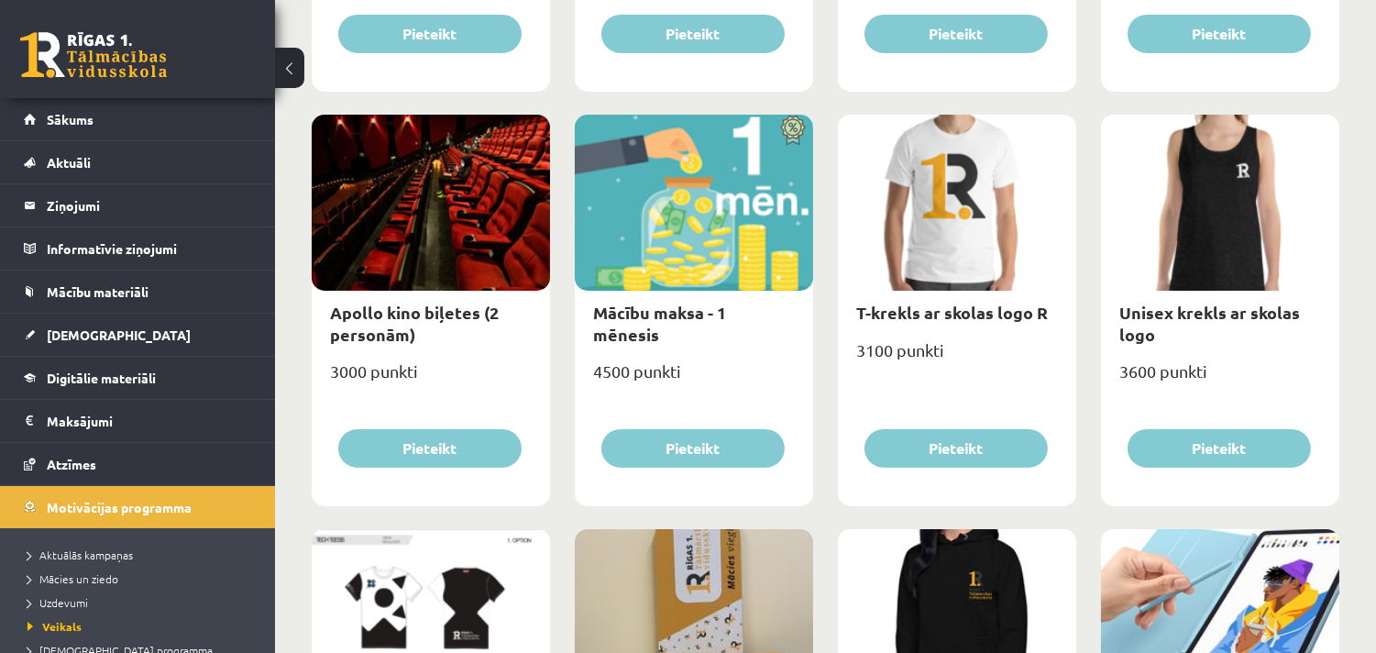
scroll to position [468, 0]
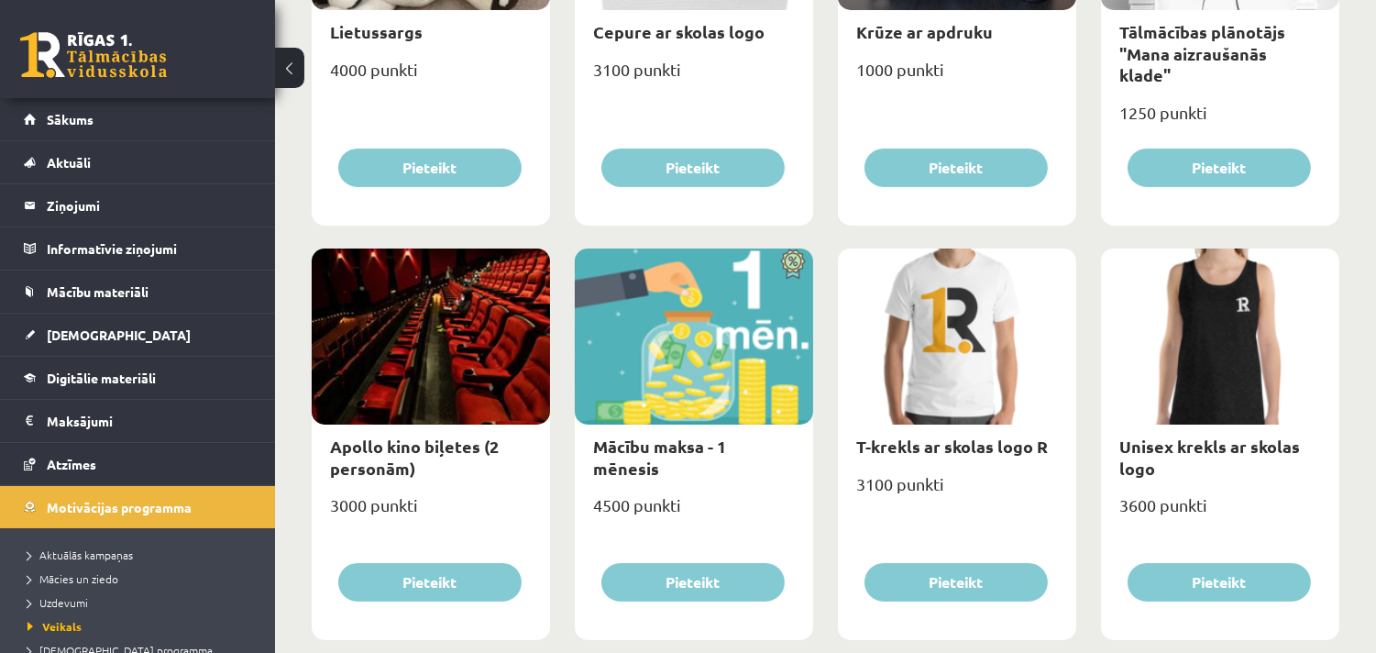
click at [413, 380] on div at bounding box center [431, 336] width 238 height 176
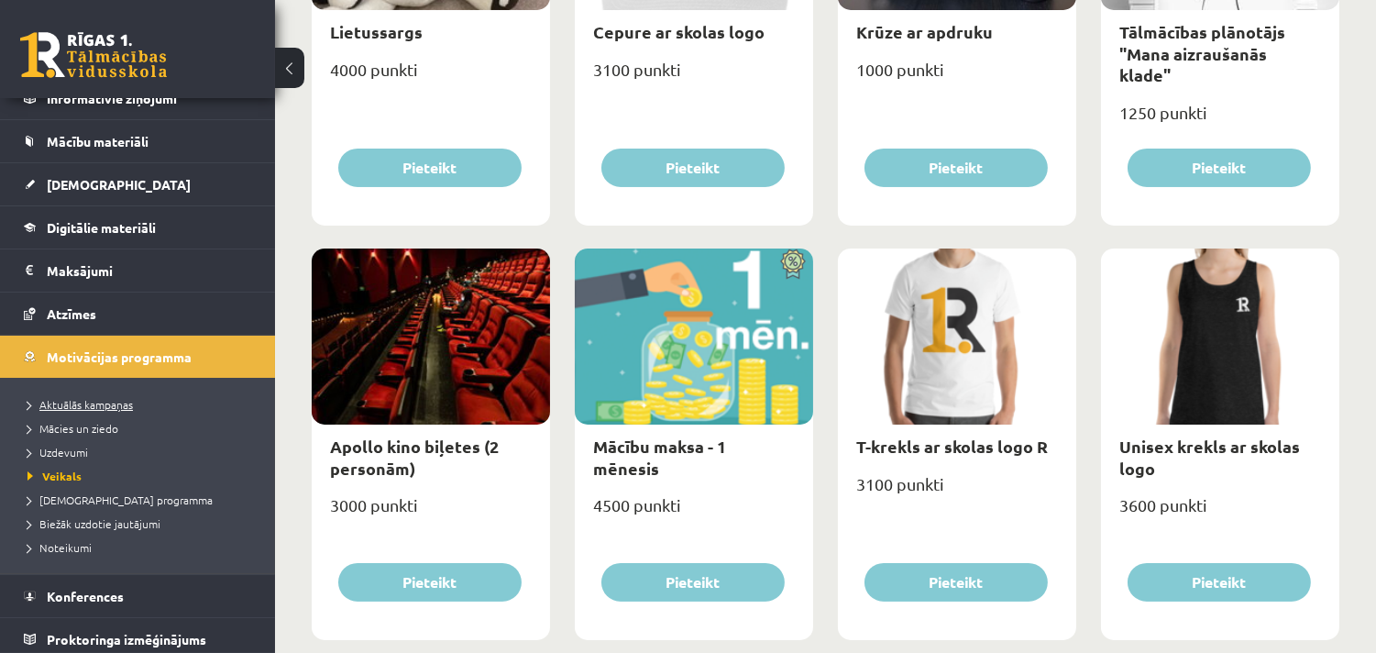
scroll to position [158, 0]
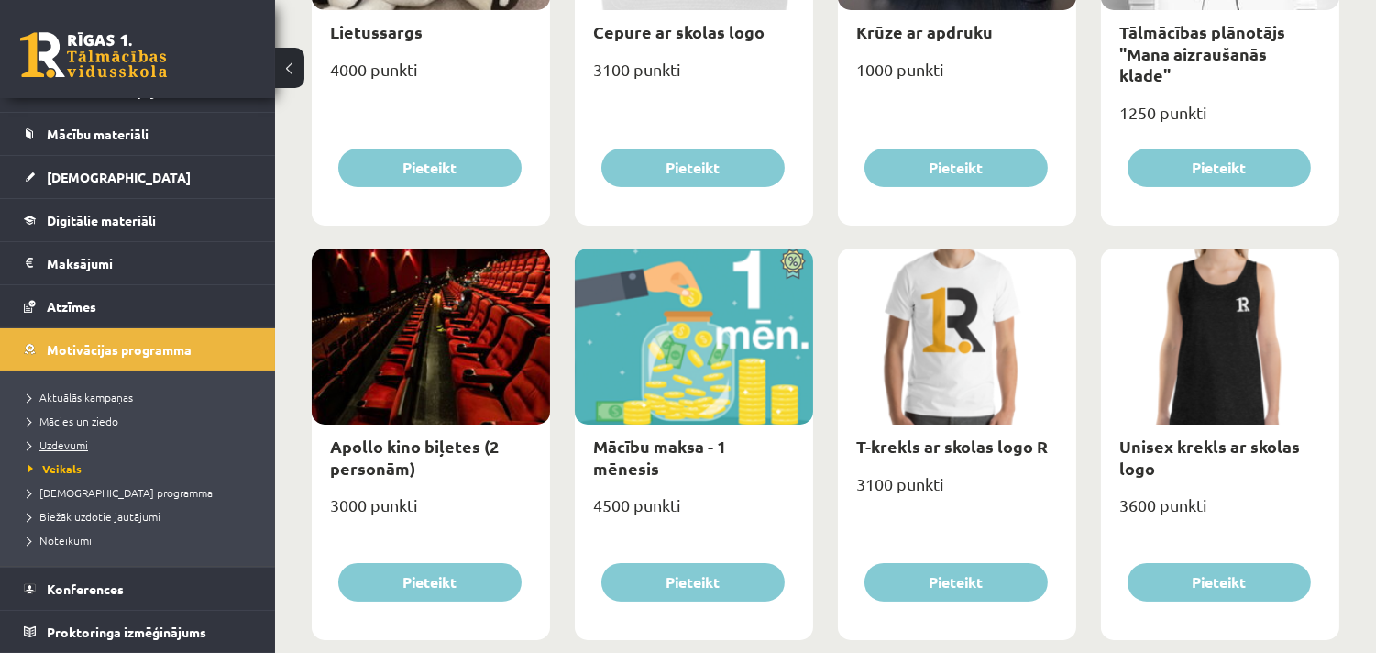
click at [77, 436] on link "Uzdevumi" at bounding box center [142, 444] width 229 height 17
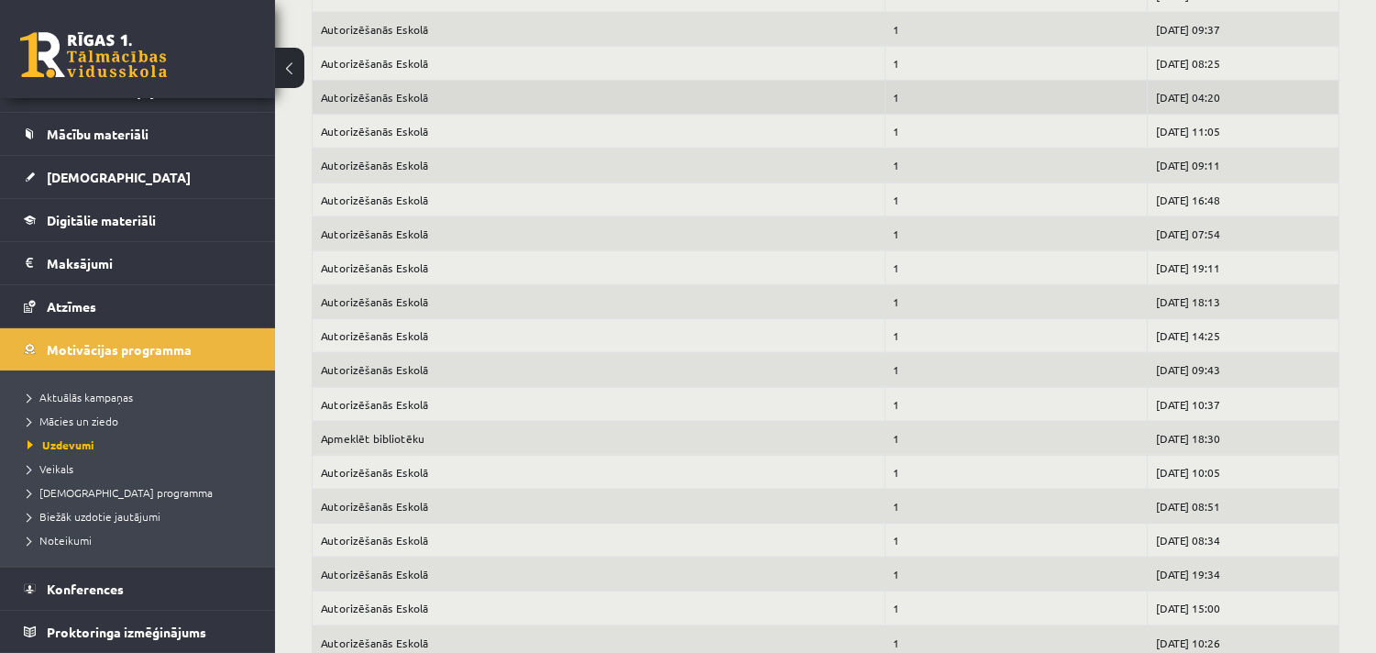
scroll to position [2963, 0]
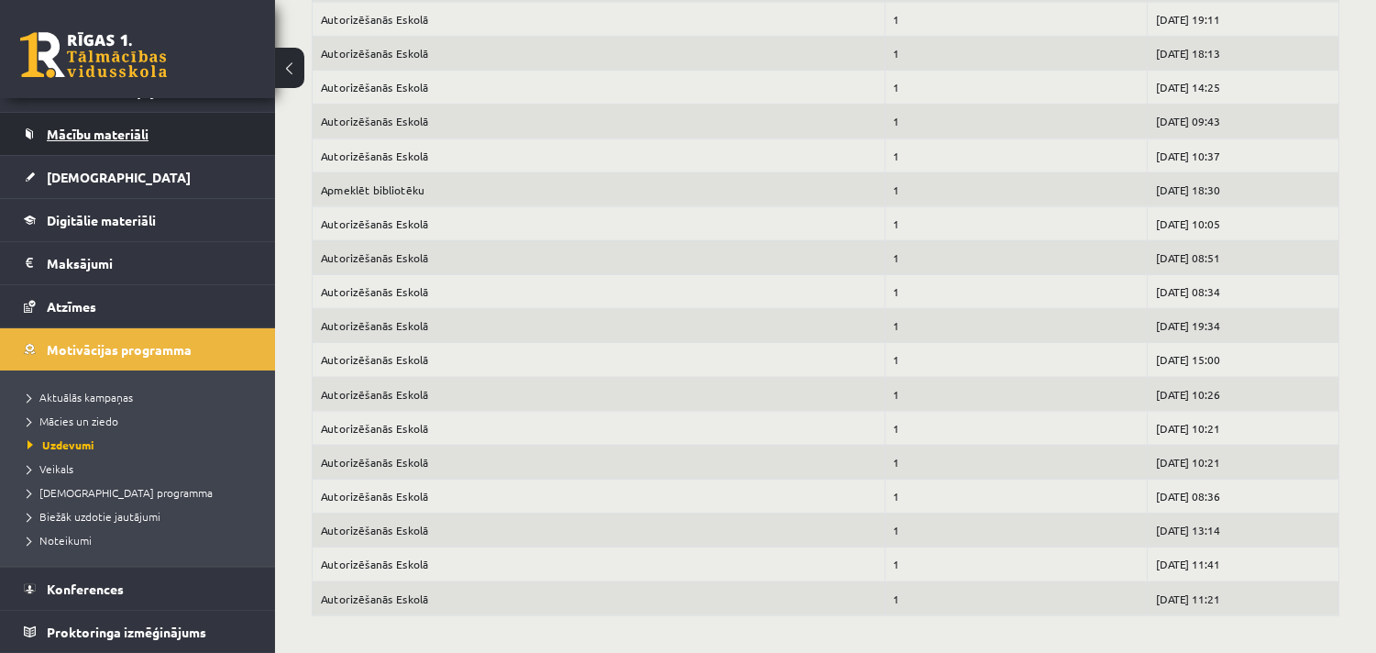
click at [112, 116] on link "Mācību materiāli" at bounding box center [138, 134] width 228 height 42
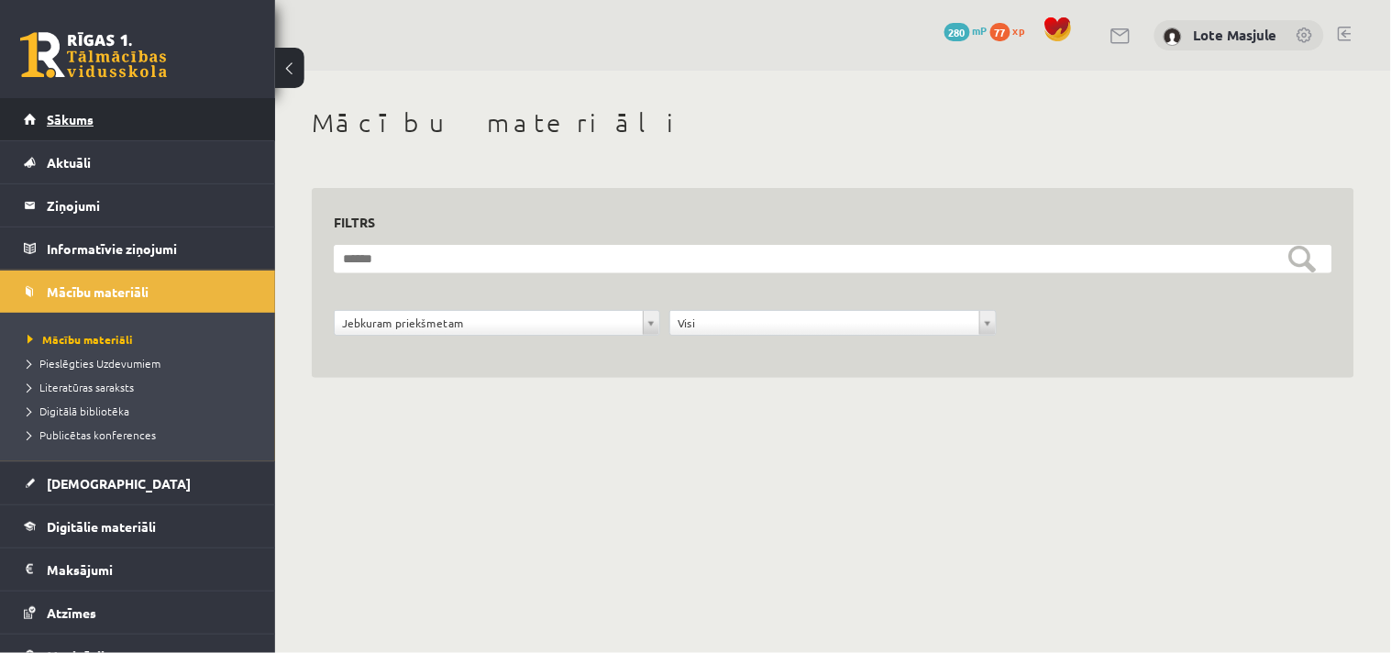
click at [134, 123] on link "Sākums" at bounding box center [138, 119] width 228 height 42
